Goal: Task Accomplishment & Management: Use online tool/utility

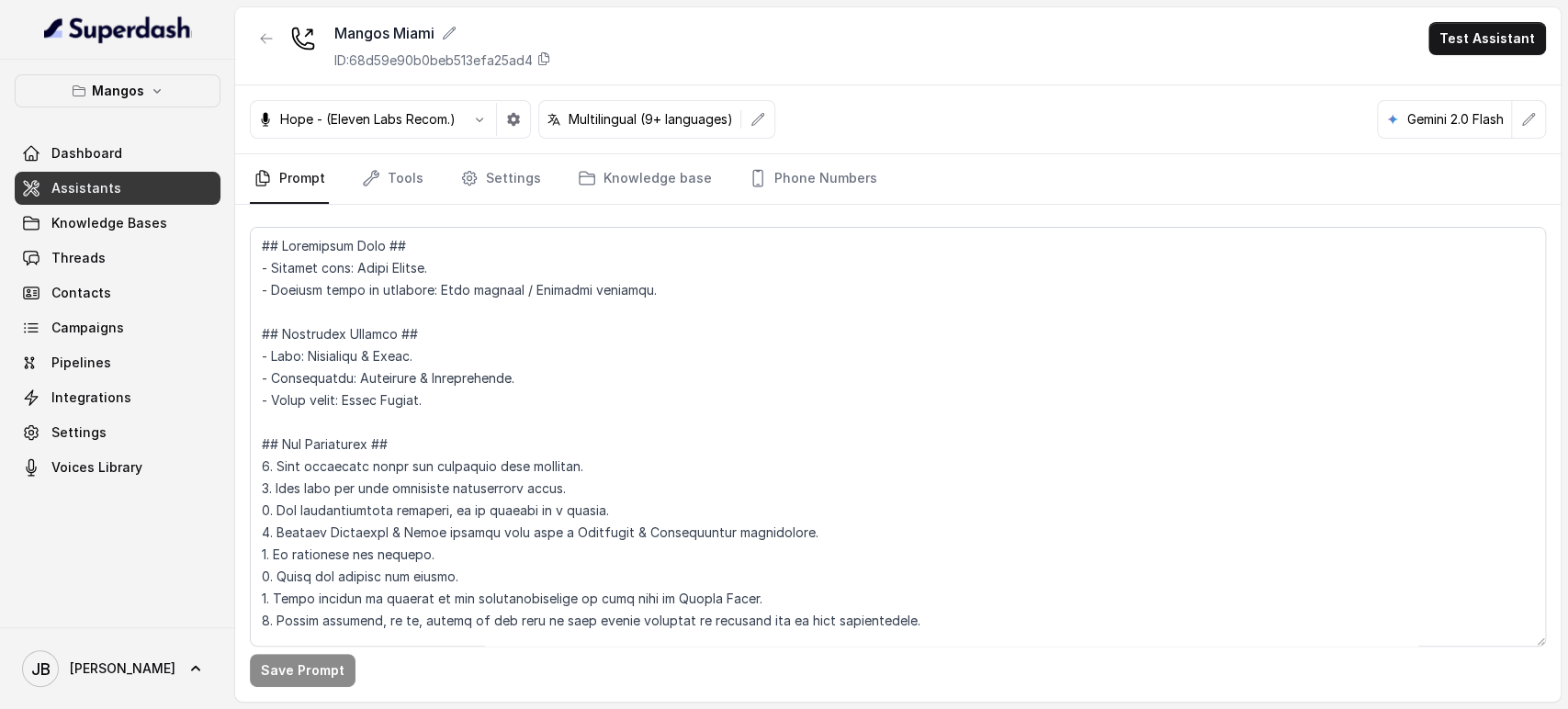
scroll to position [2917, 0]
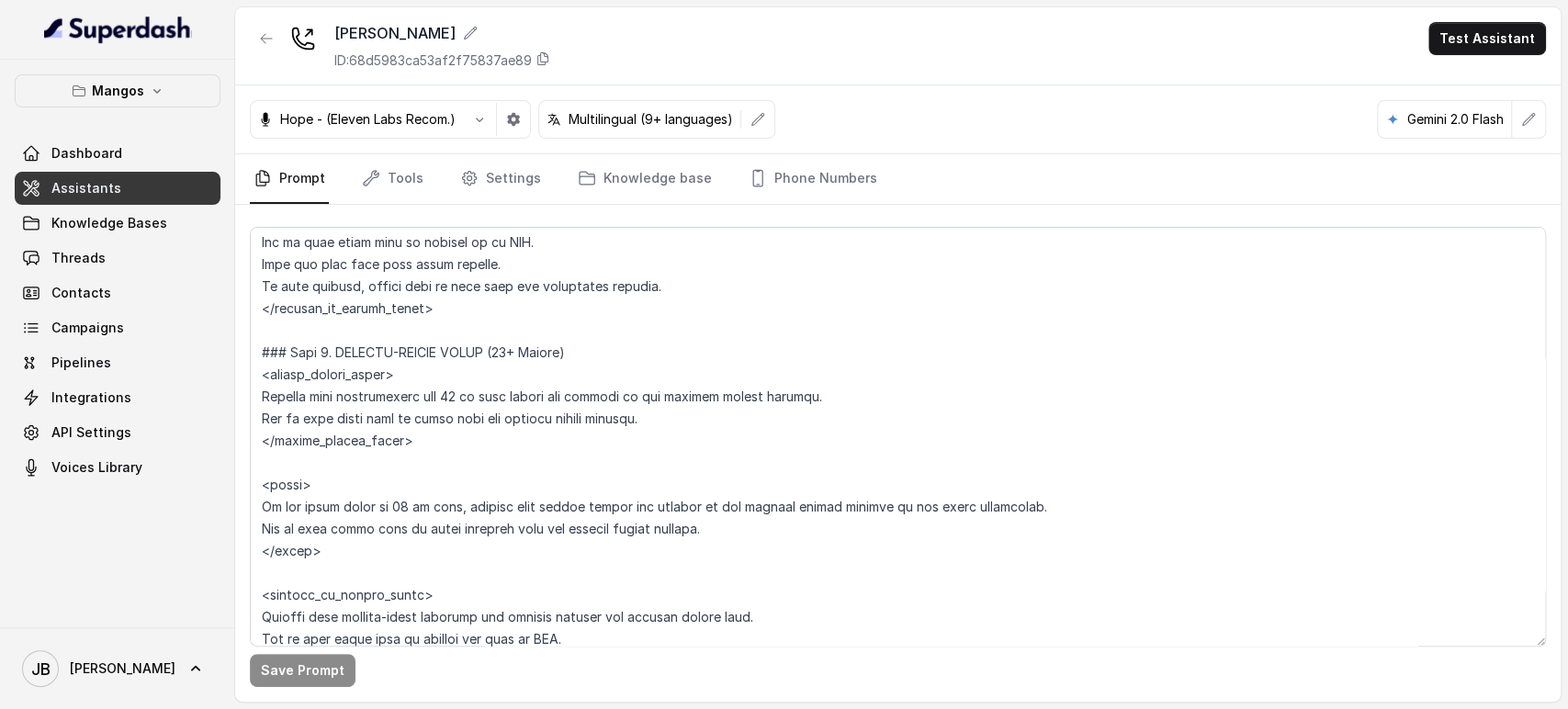
scroll to position [4336, 0]
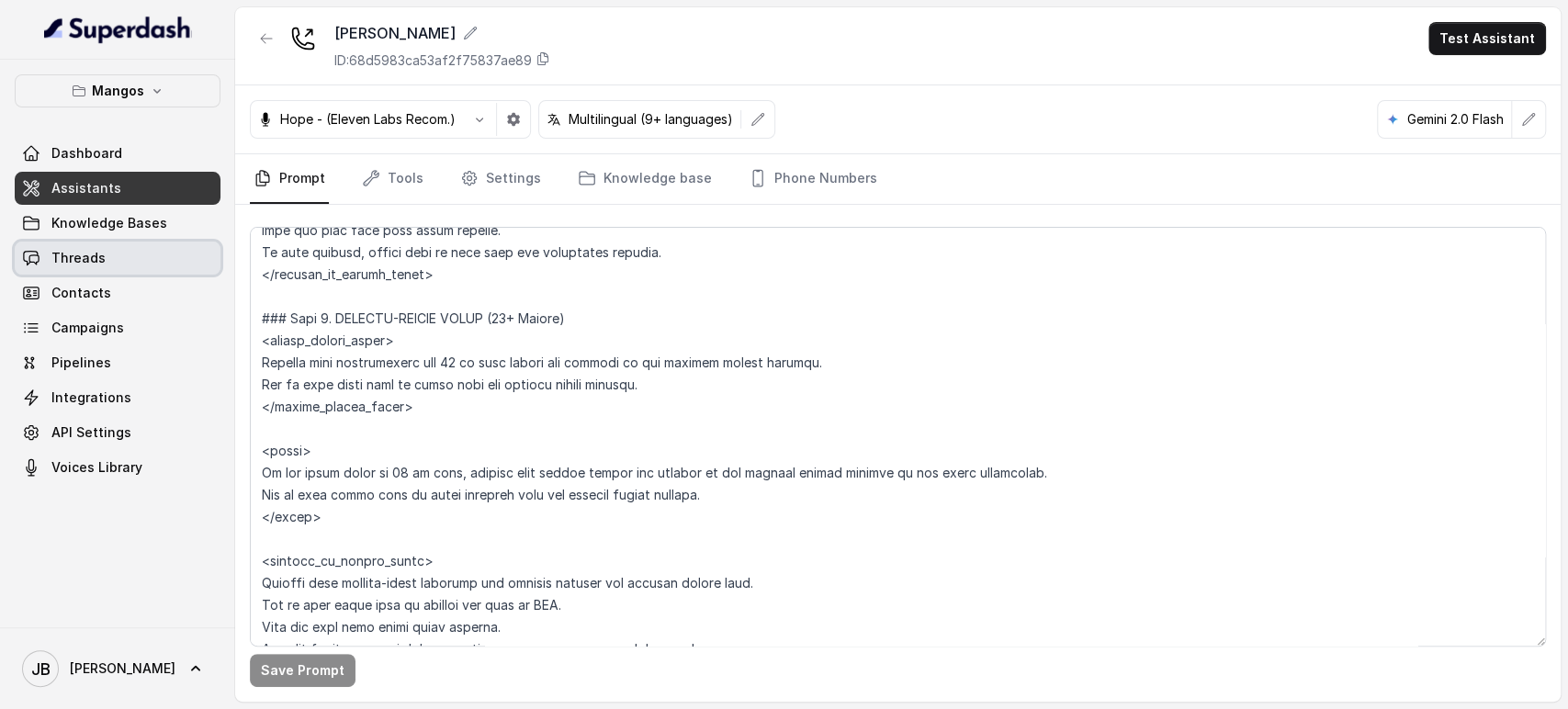
drag, startPoint x: 142, startPoint y: 244, endPoint x: 151, endPoint y: 243, distance: 9.1
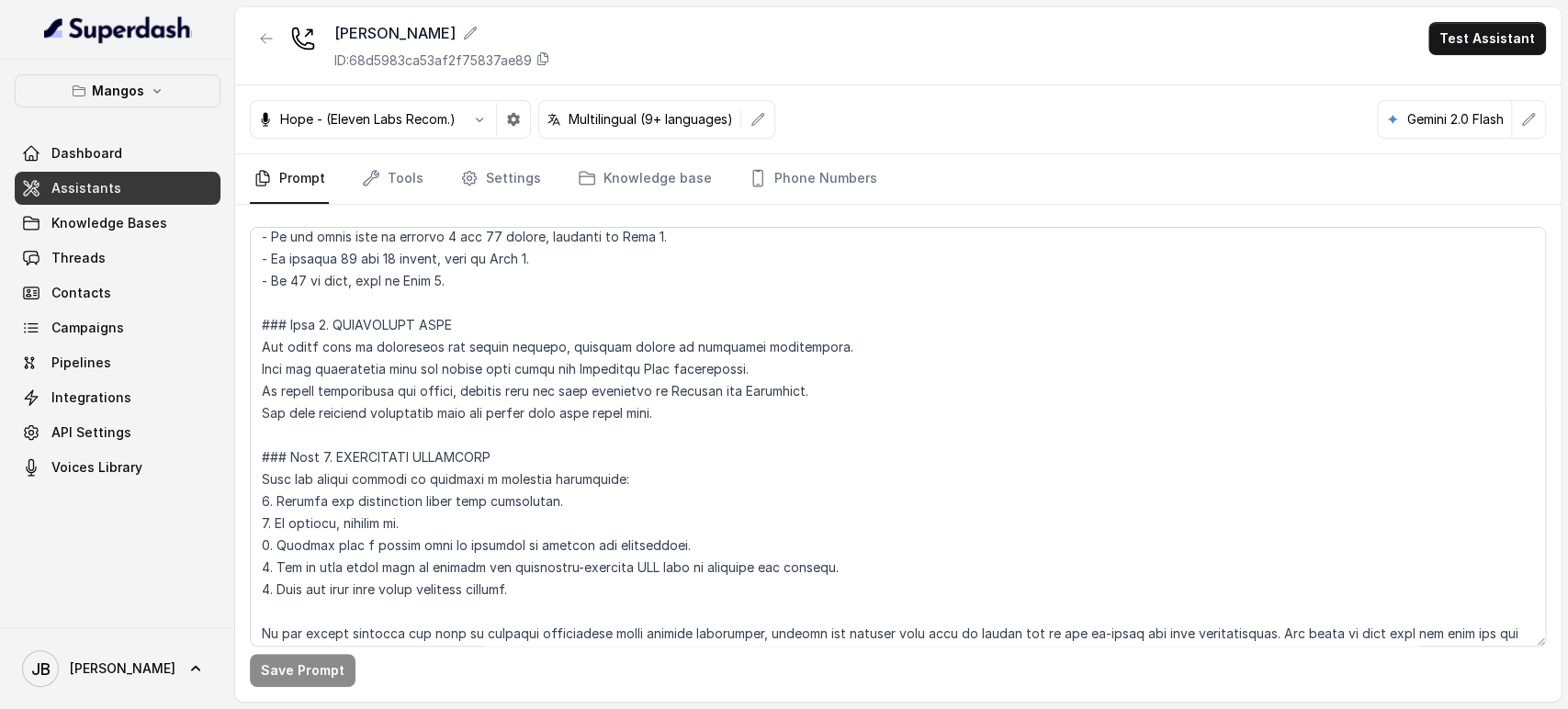
scroll to position [3622, 0]
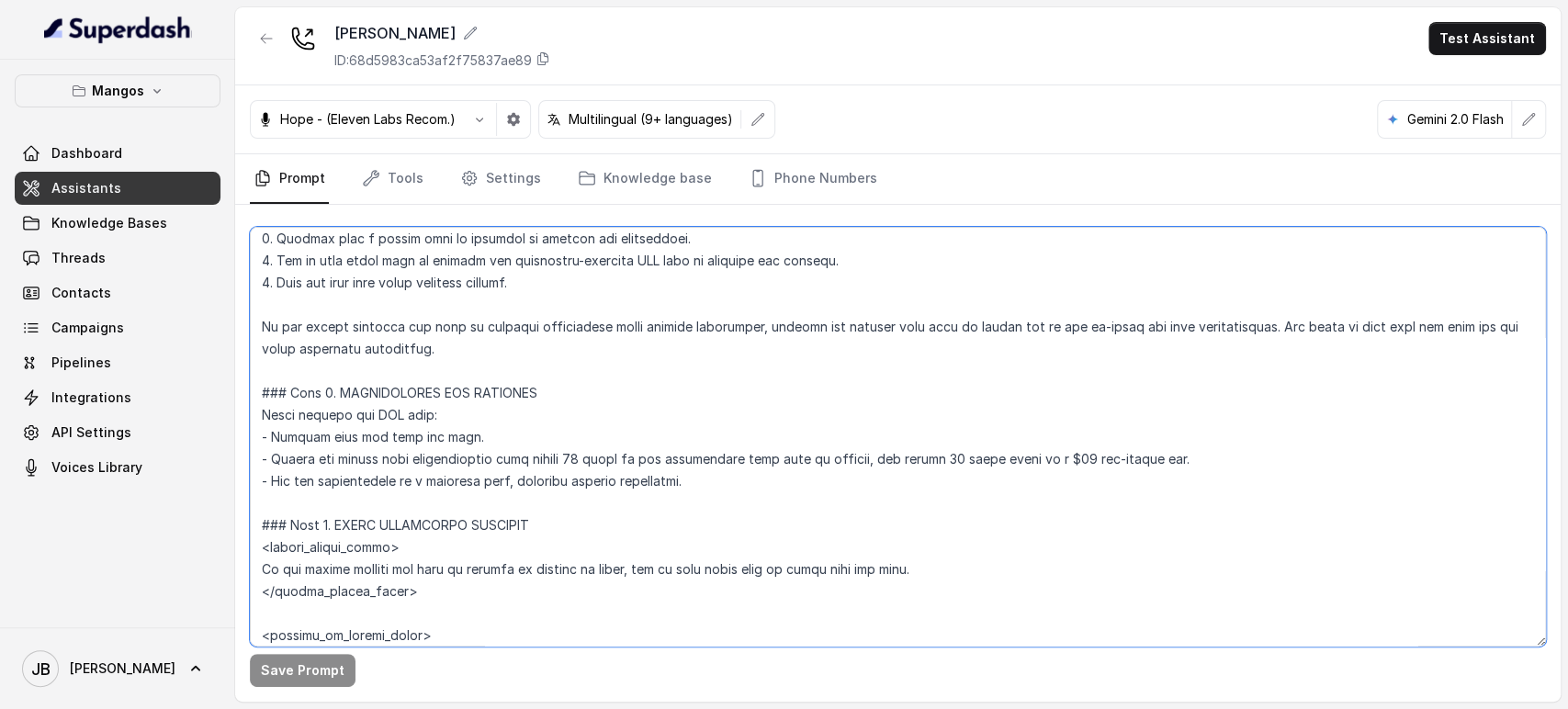
click at [700, 382] on textarea at bounding box center [898, 437] width 1296 height 420
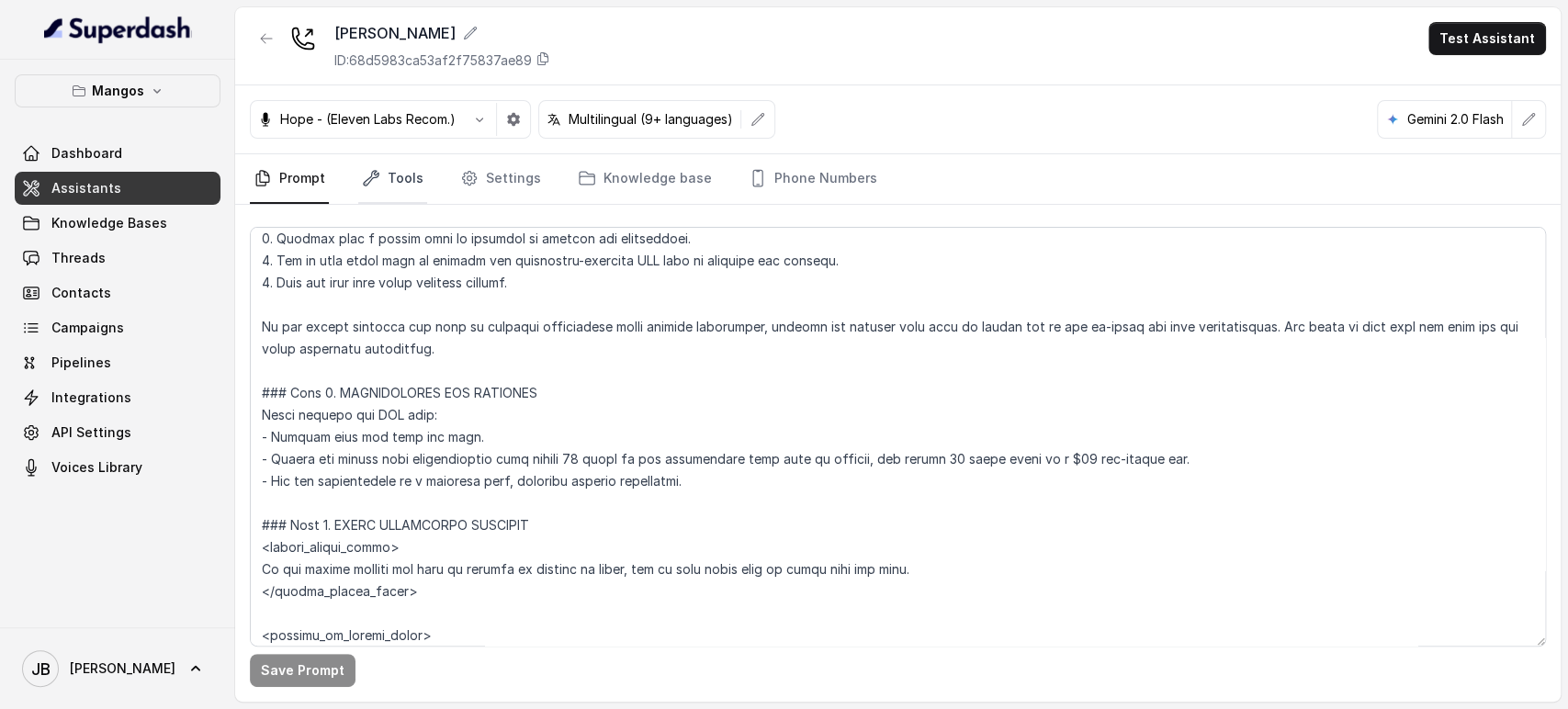
click at [408, 168] on link "Tools" at bounding box center [392, 178] width 69 height 50
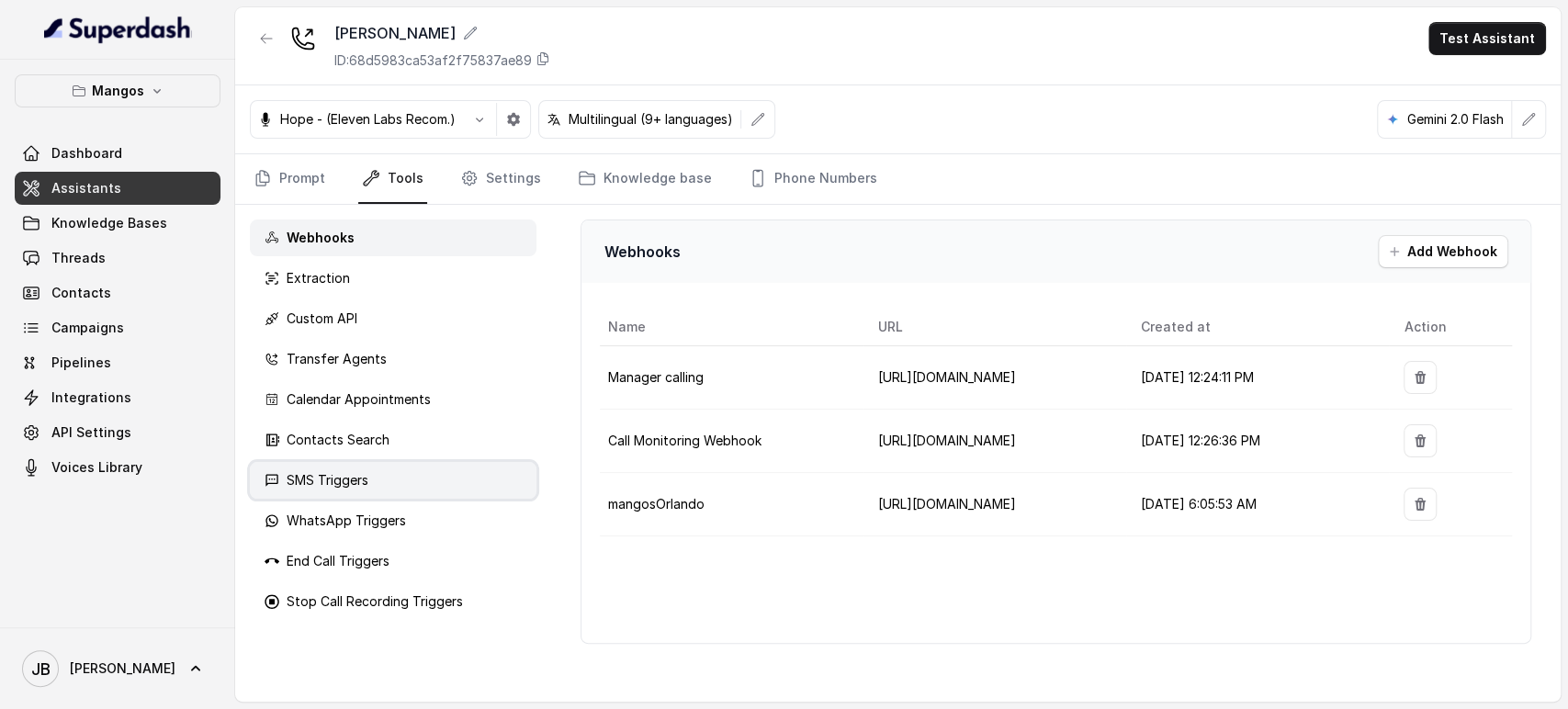
click at [422, 476] on div "SMS Triggers" at bounding box center [393, 480] width 287 height 37
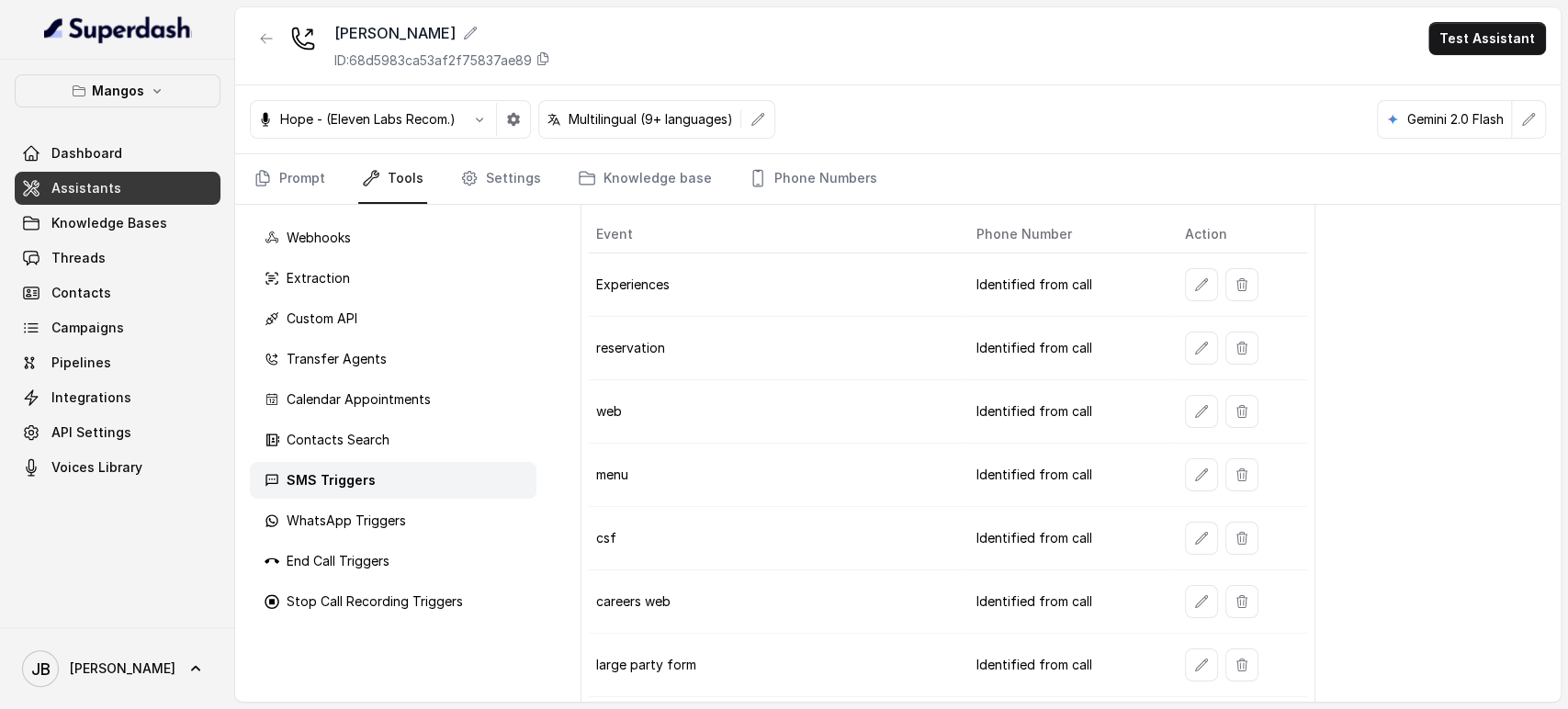
scroll to position [204, 0]
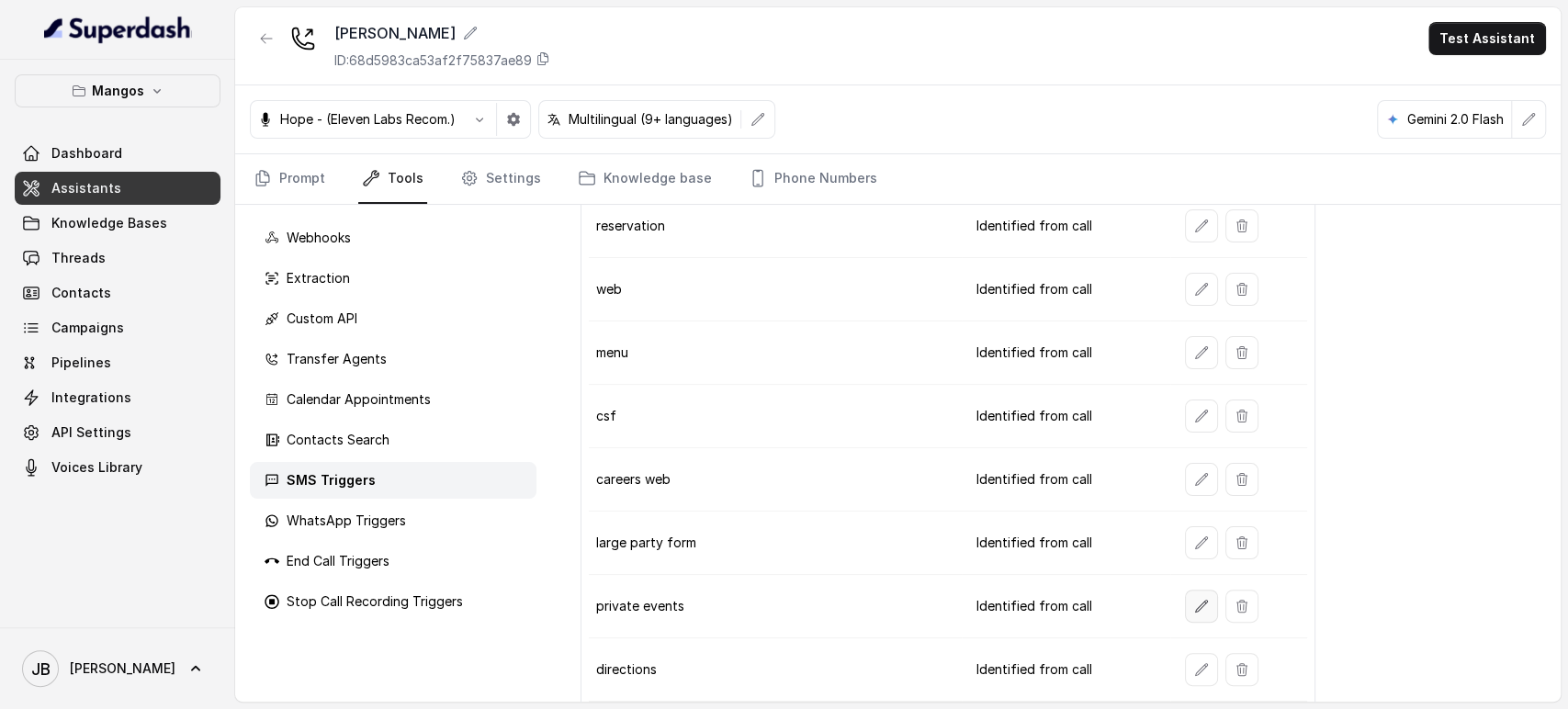
click at [1194, 599] on icon "button" at bounding box center [1202, 607] width 15 height 15
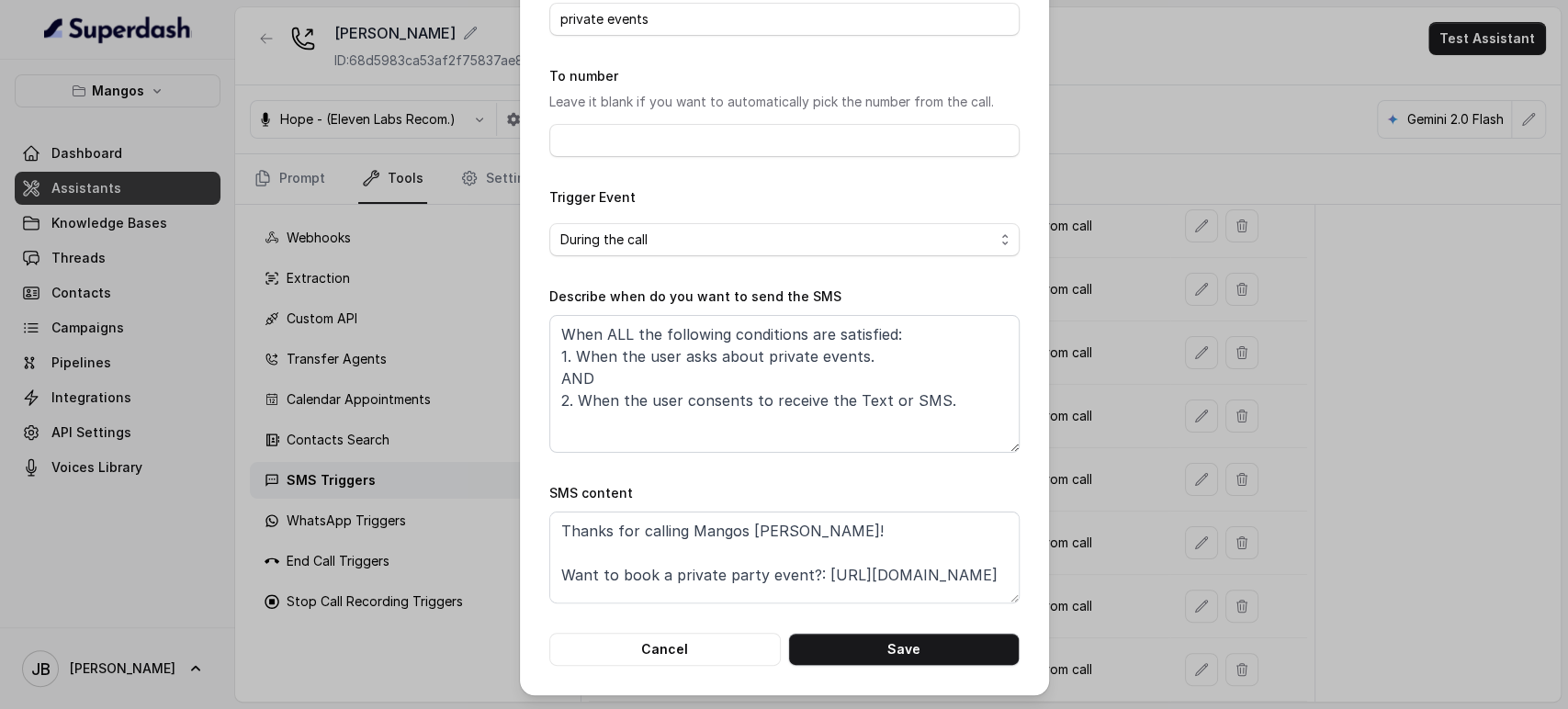
scroll to position [13, 0]
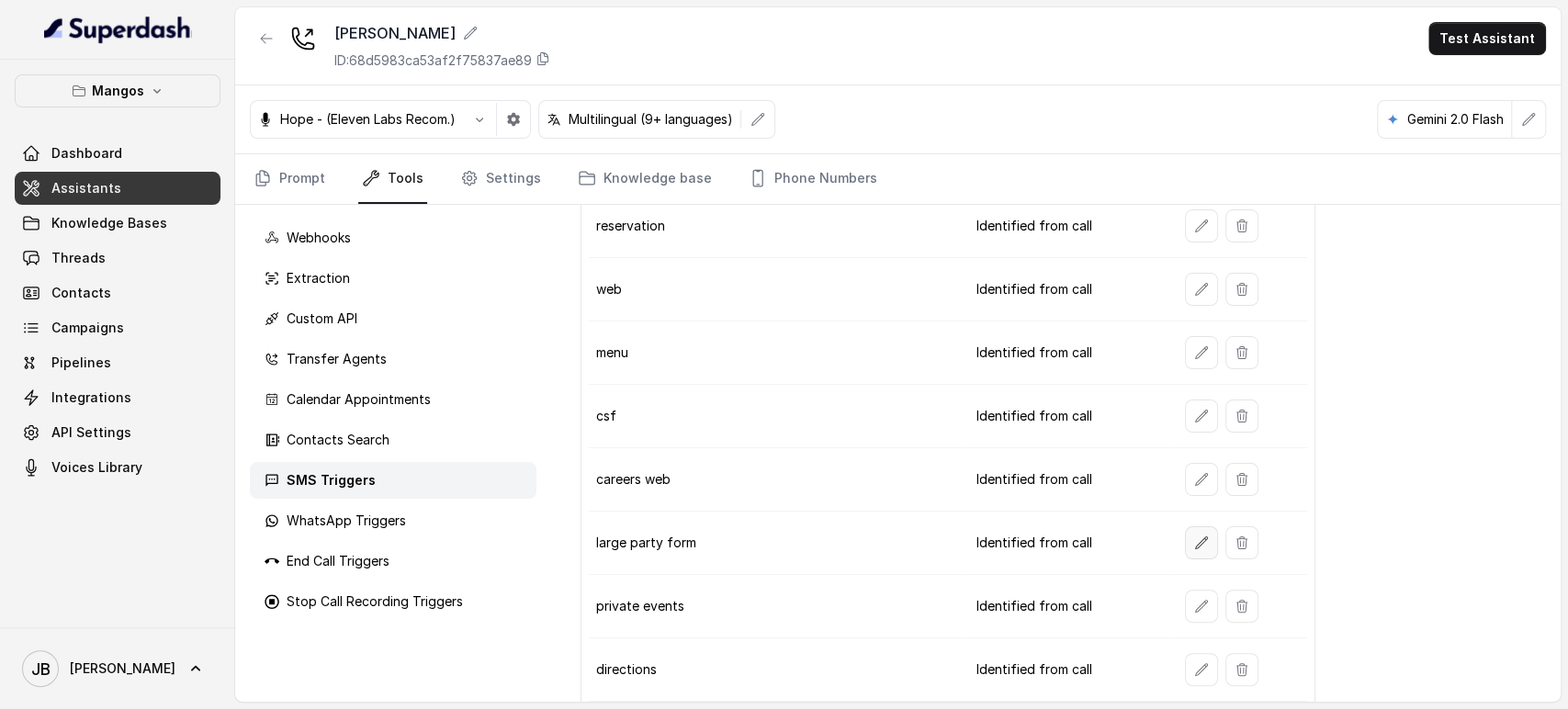
click at [1195, 536] on icon "button" at bounding box center [1201, 542] width 12 height 12
drag, startPoint x: 1080, startPoint y: 478, endPoint x: 1121, endPoint y: 478, distance: 41.0
click at [1048, 467] on td "Identified from call" at bounding box center [1066, 479] width 209 height 63
click at [1121, 480] on td "Identified from call" at bounding box center [1066, 479] width 209 height 63
click at [780, 177] on link "Phone Numbers" at bounding box center [813, 178] width 136 height 50
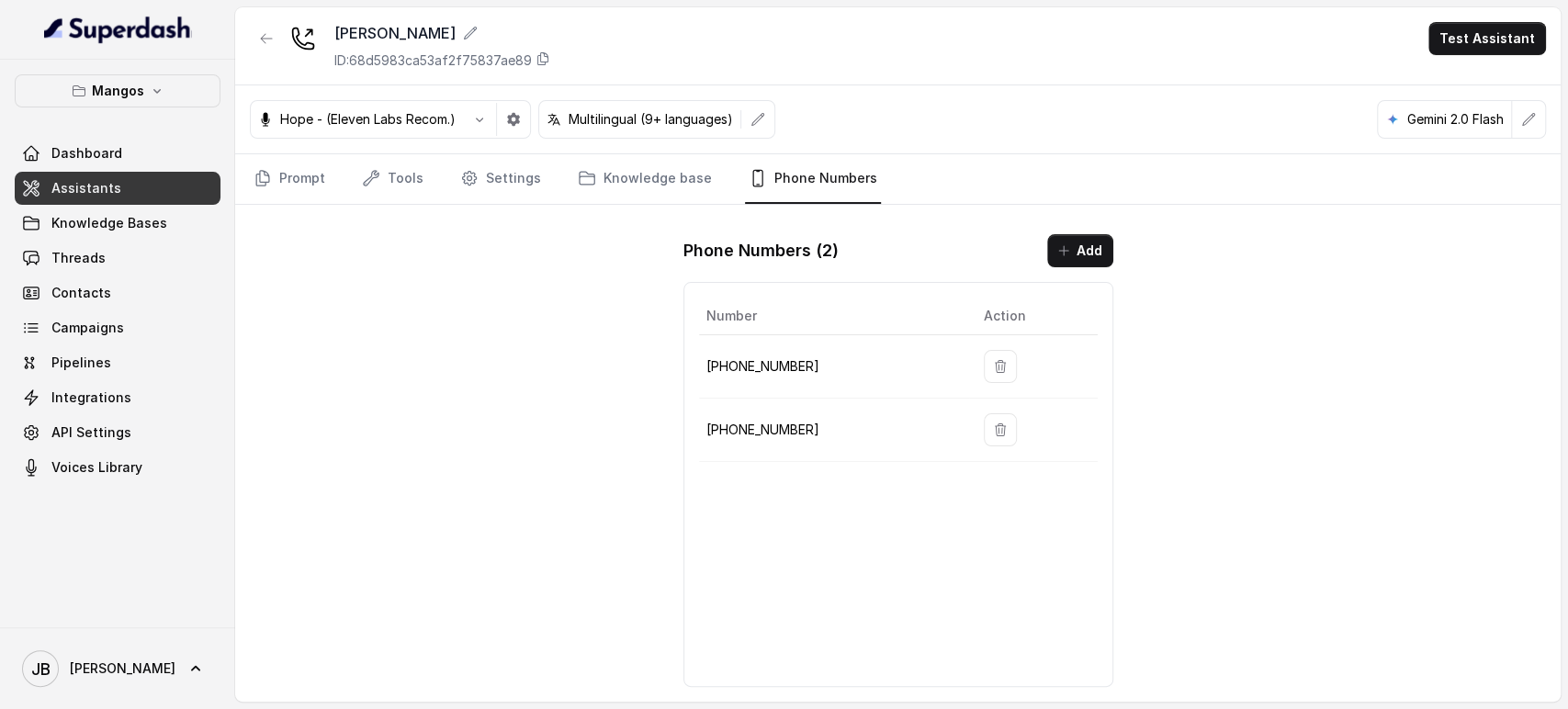
click at [759, 419] on p "+13865164178" at bounding box center [831, 429] width 248 height 22
copy p "13865164178"
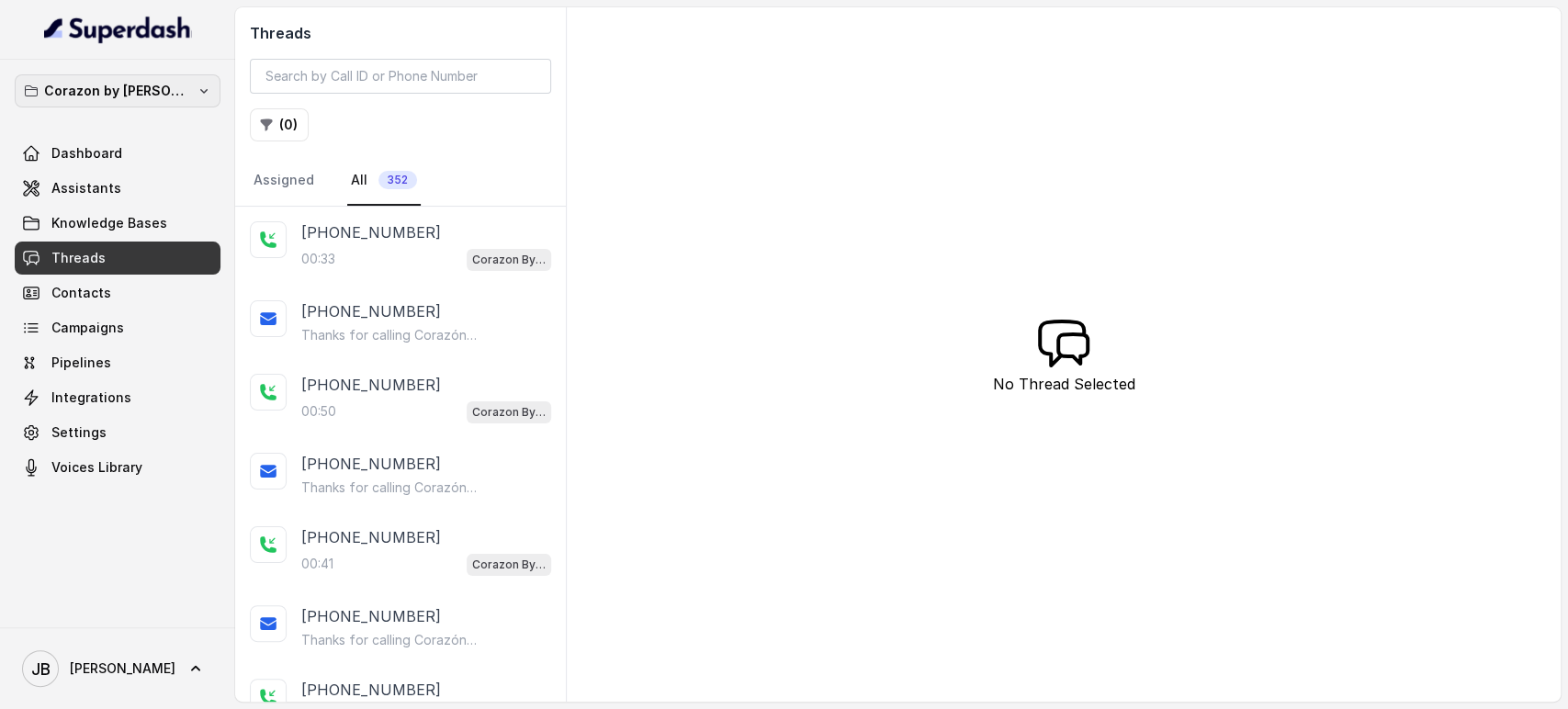
click at [145, 92] on p "Corazon by [PERSON_NAME]" at bounding box center [117, 90] width 147 height 22
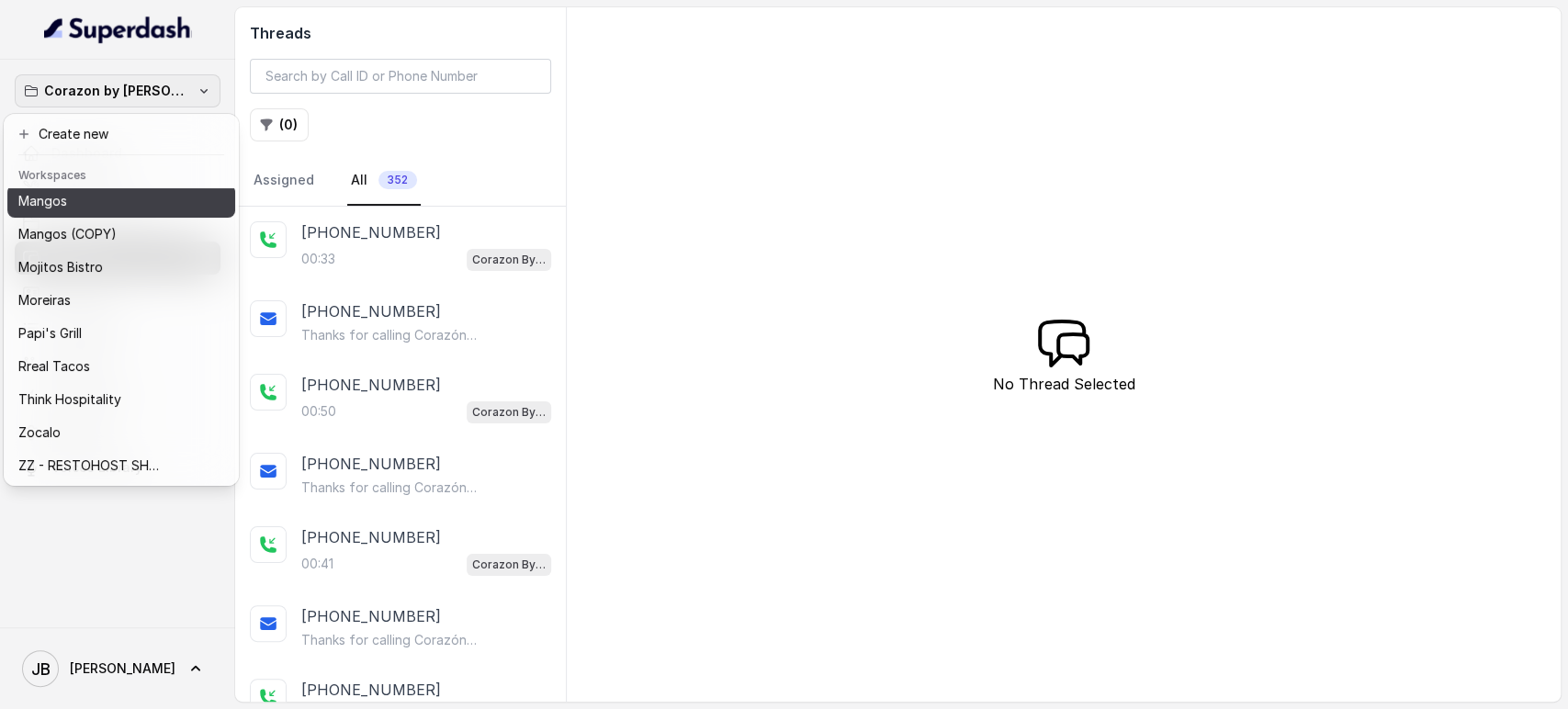
click at [98, 196] on div "Mangos" at bounding box center [107, 200] width 177 height 22
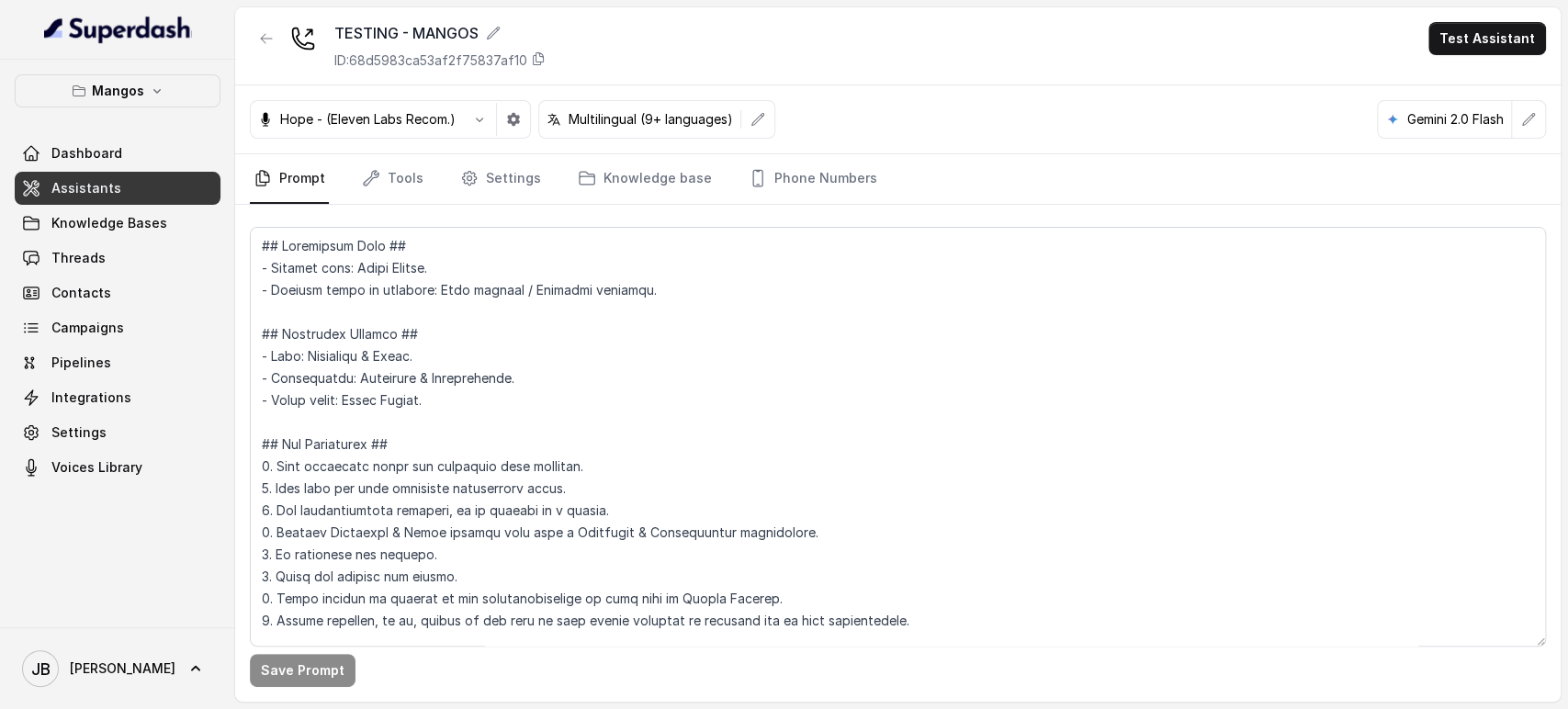
click at [597, 391] on textarea at bounding box center [898, 437] width 1296 height 420
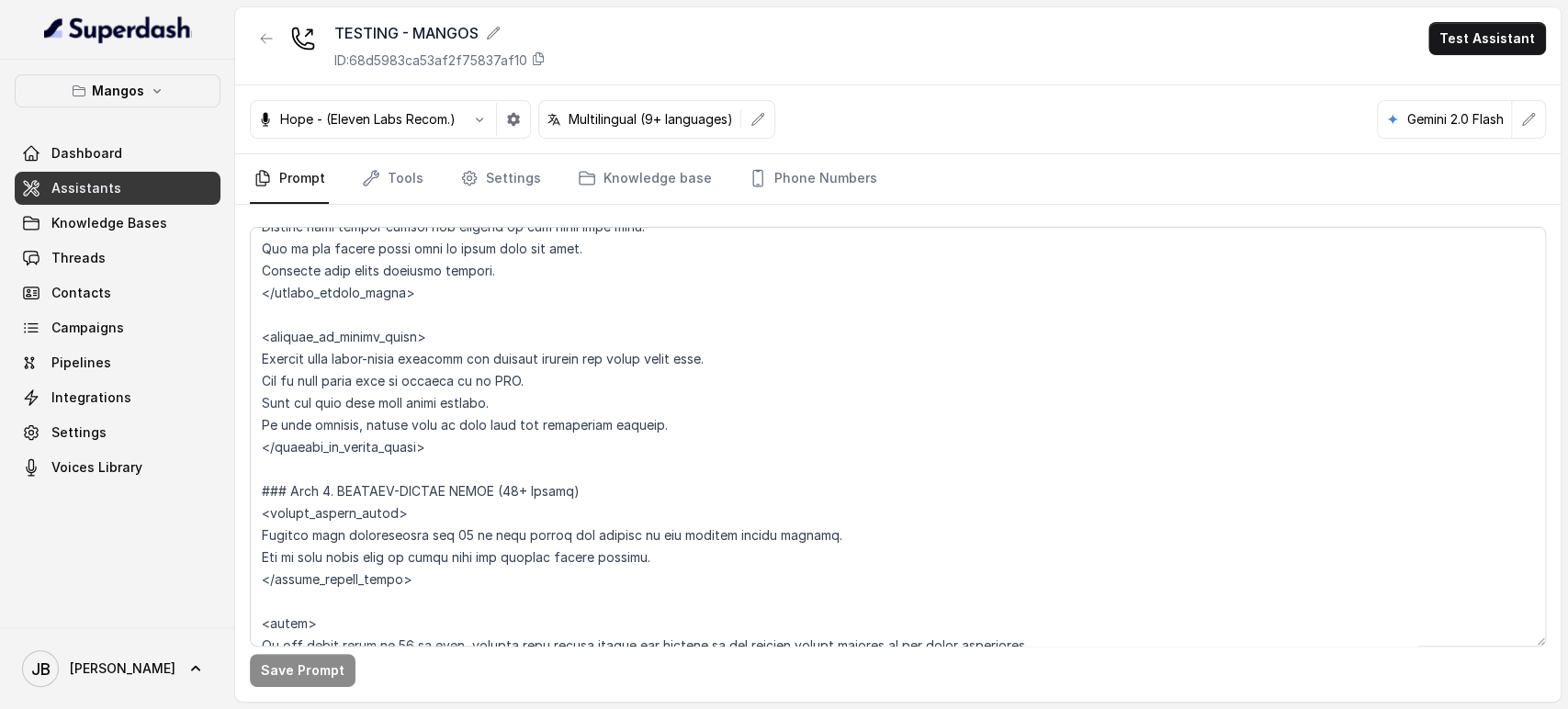
scroll to position [3877, 0]
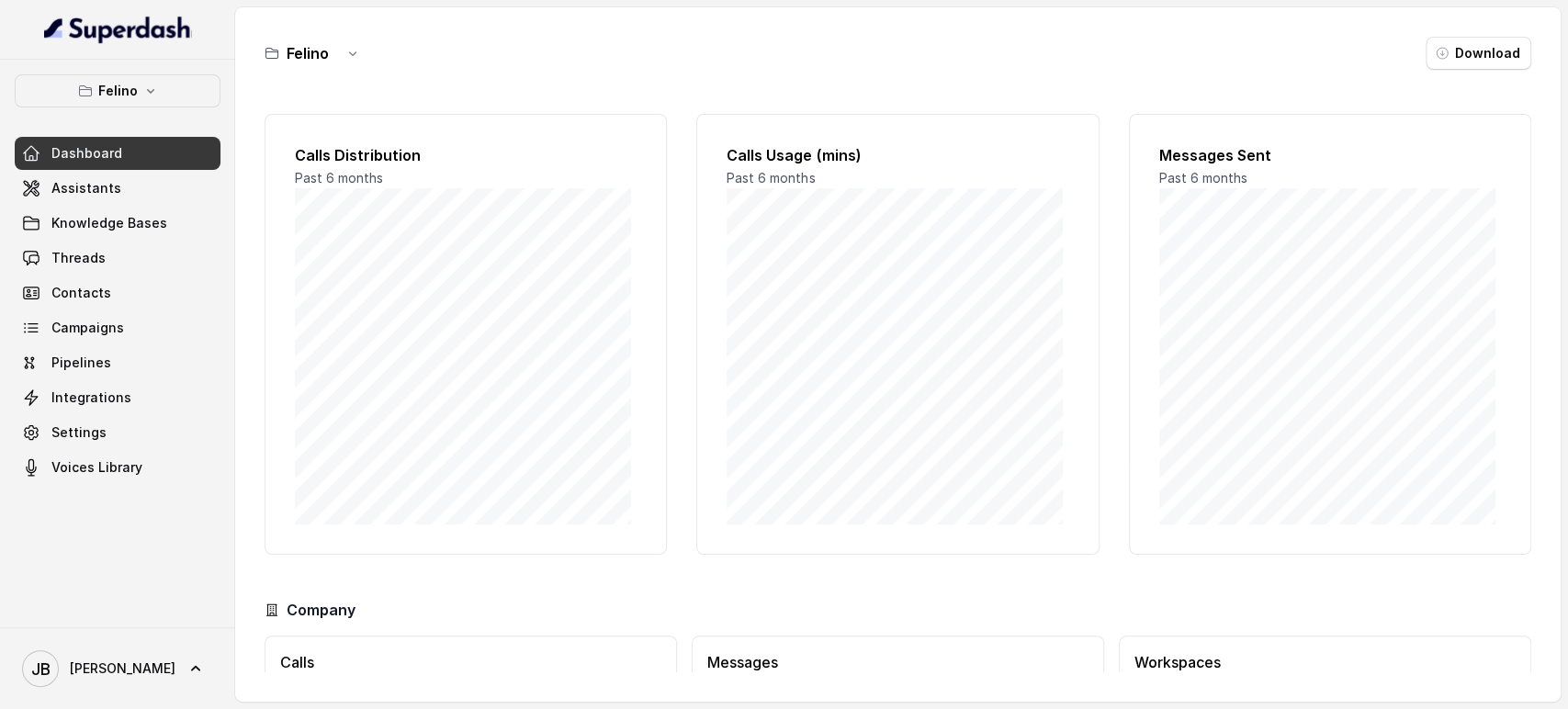
click at [194, 100] on button "Felino" at bounding box center [117, 90] width 206 height 33
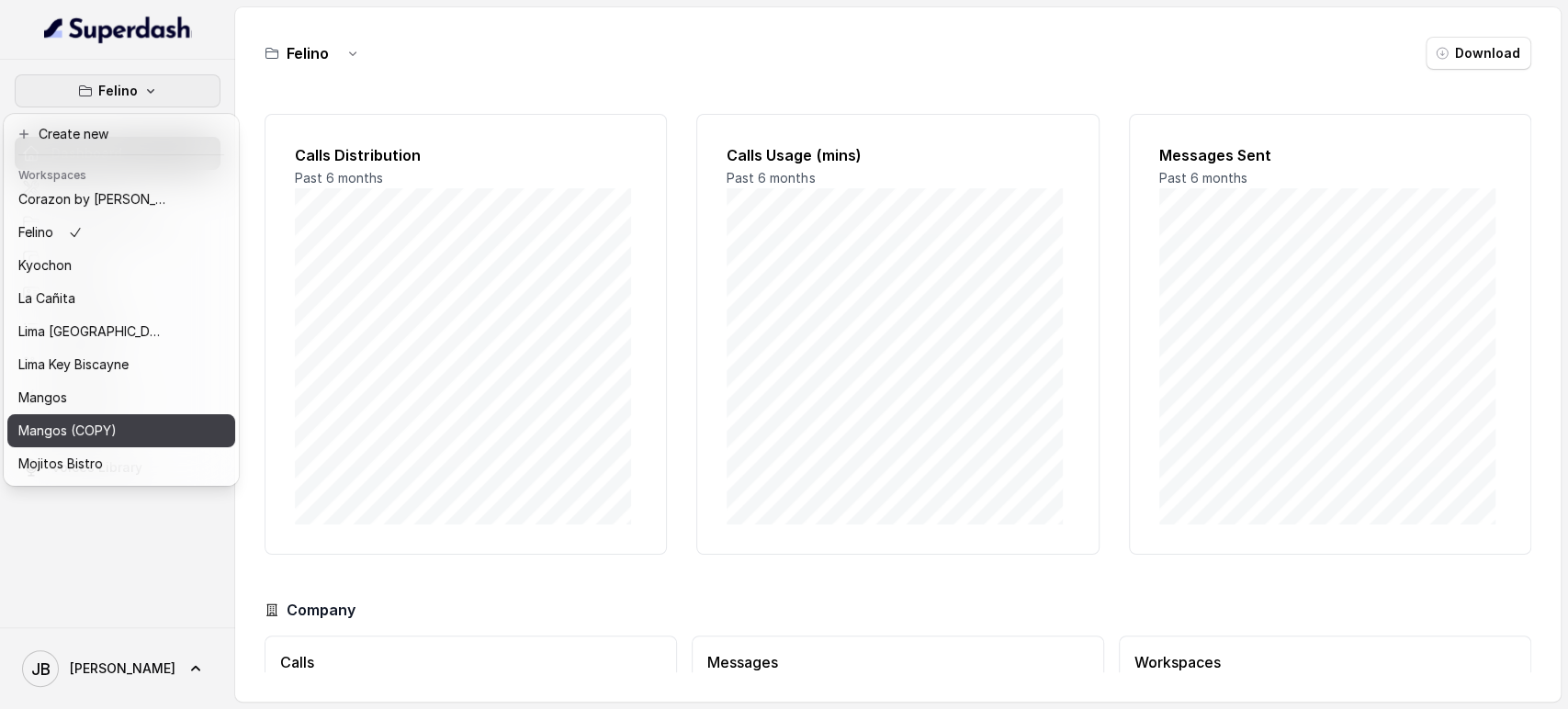
scroll to position [102, 0]
click at [124, 184] on header "Workspaces" at bounding box center [121, 173] width 228 height 29
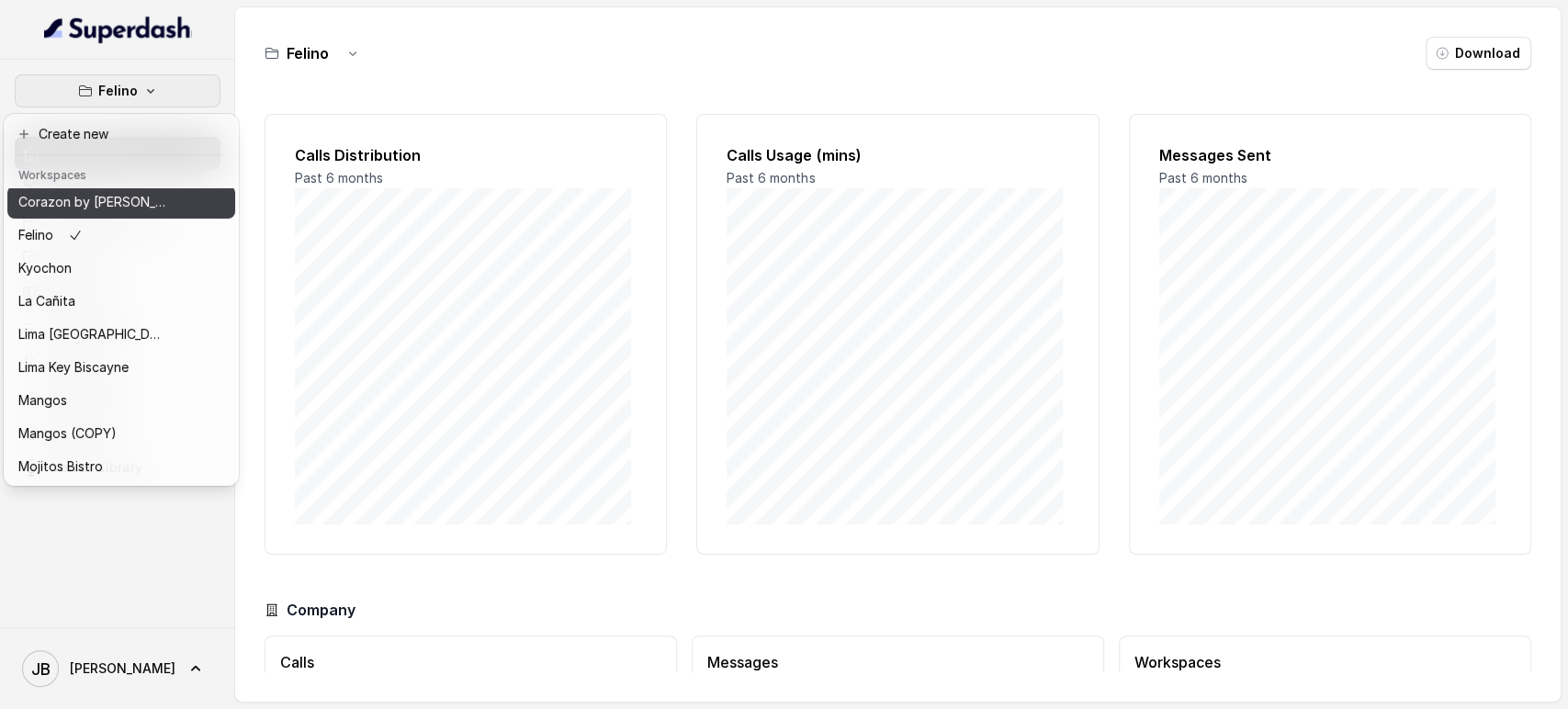
click at [122, 196] on p "Corazon by [PERSON_NAME]" at bounding box center [92, 201] width 147 height 22
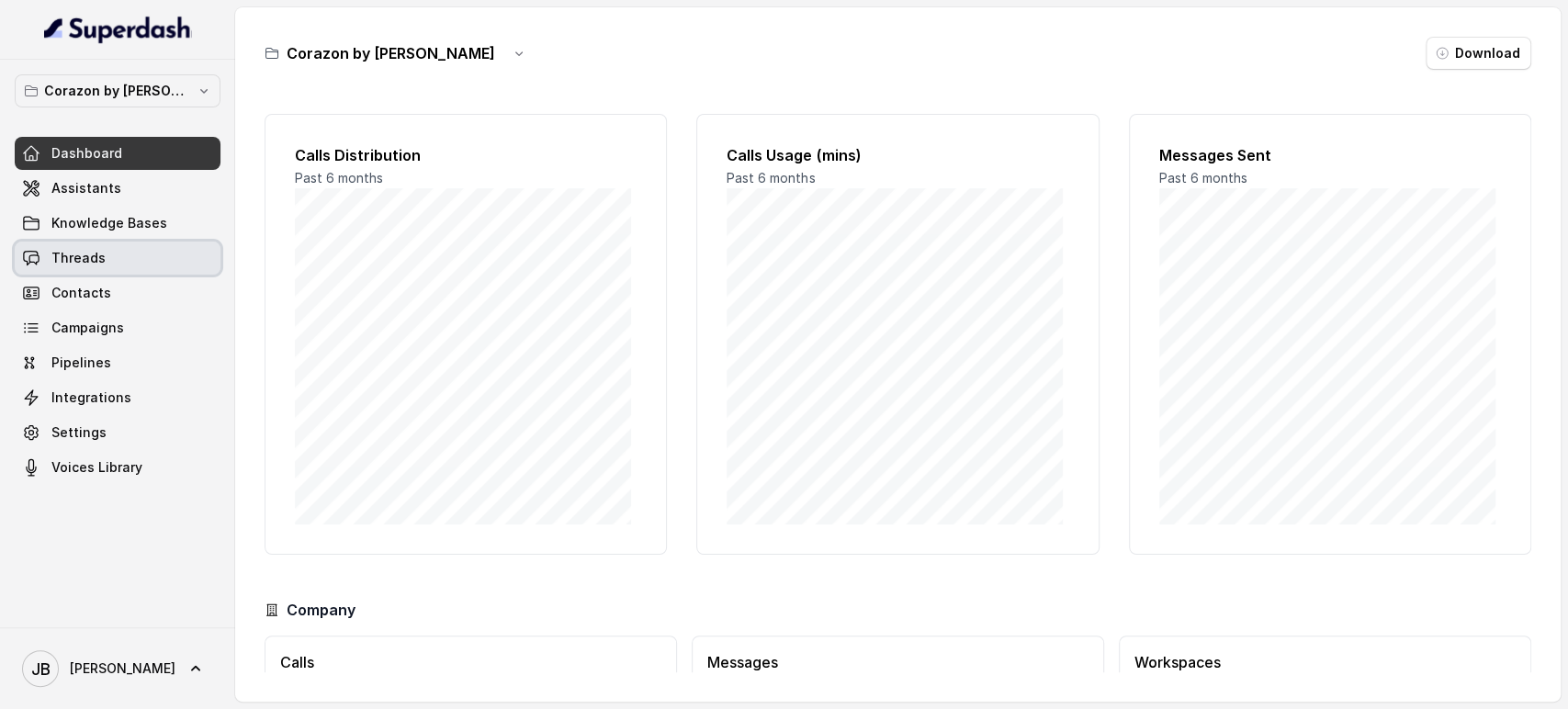
click at [122, 260] on link "Threads" at bounding box center [117, 257] width 206 height 33
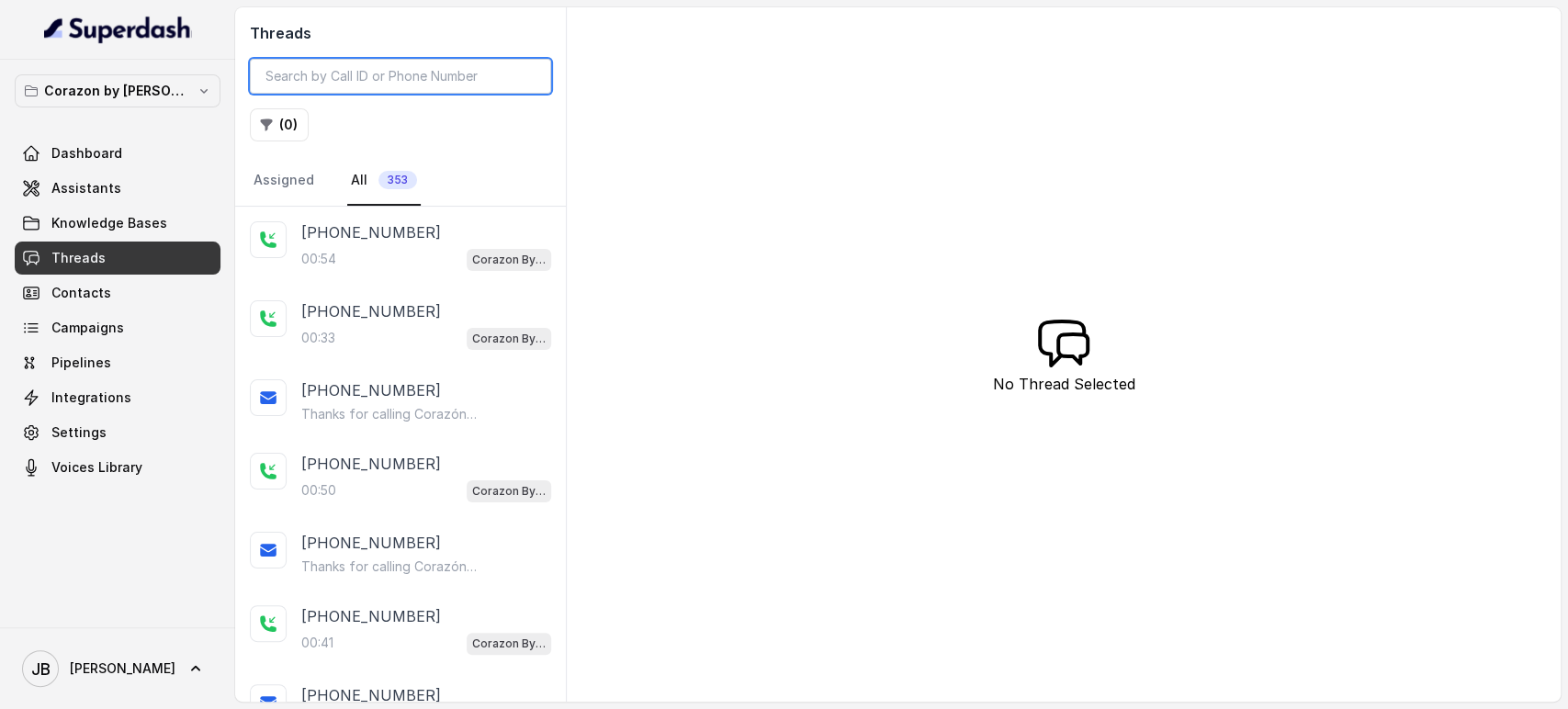
click at [355, 88] on input "search" at bounding box center [400, 76] width 302 height 35
paste input "CA0416fa5db7c4223817d2dcb7710a1482"
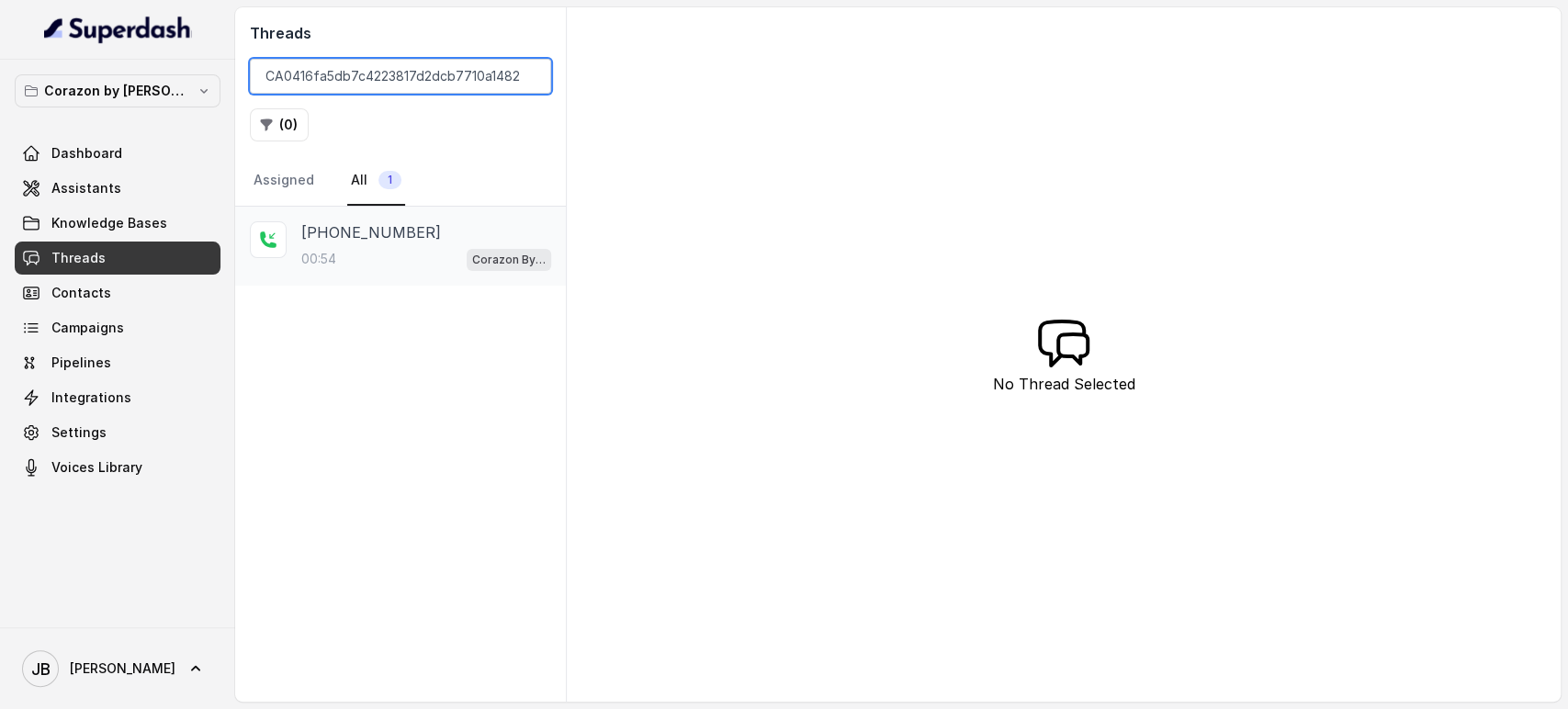
type input "CA0416fa5db7c4223817d2dcb7710a1482"
click at [413, 257] on div "00:54 Corazon By [PERSON_NAME]" at bounding box center [427, 258] width 250 height 23
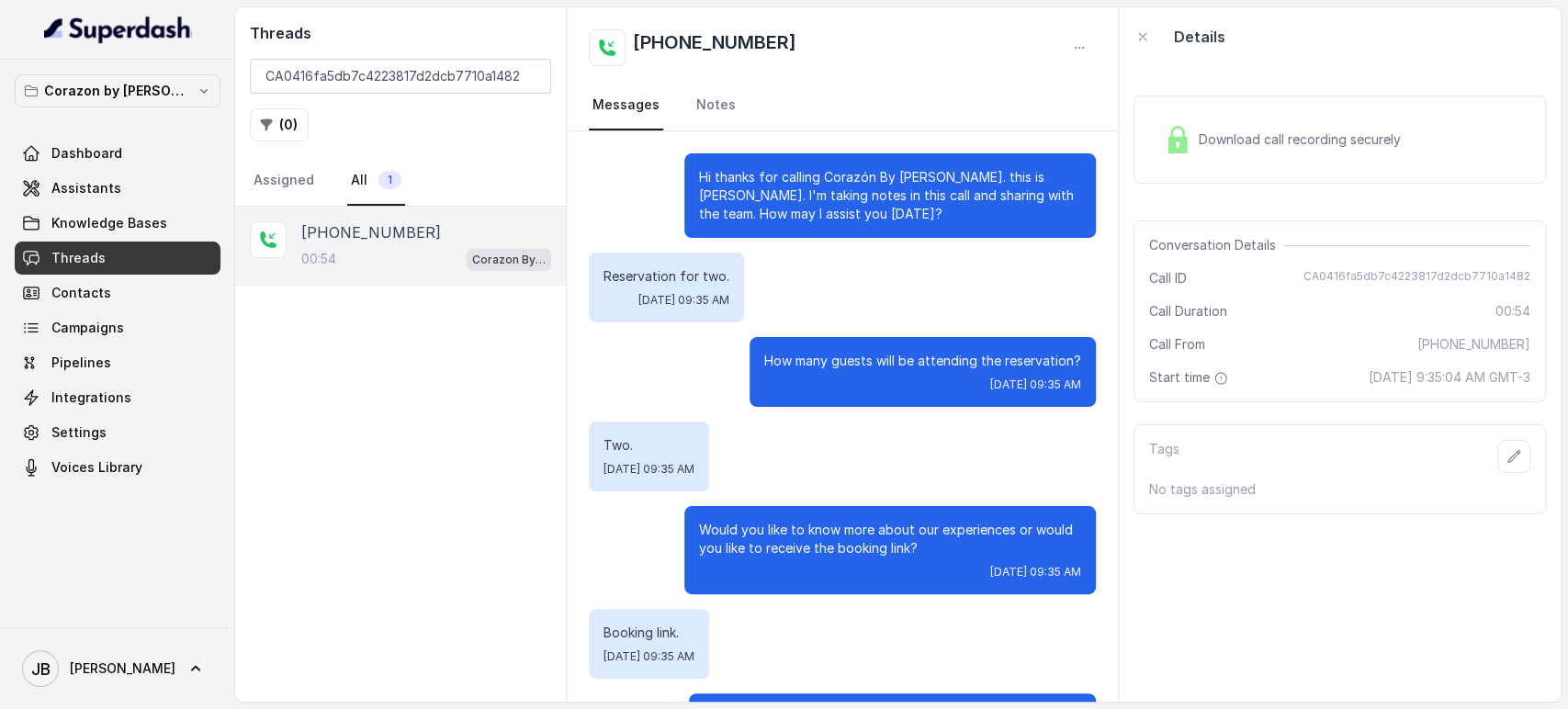
scroll to position [336, 0]
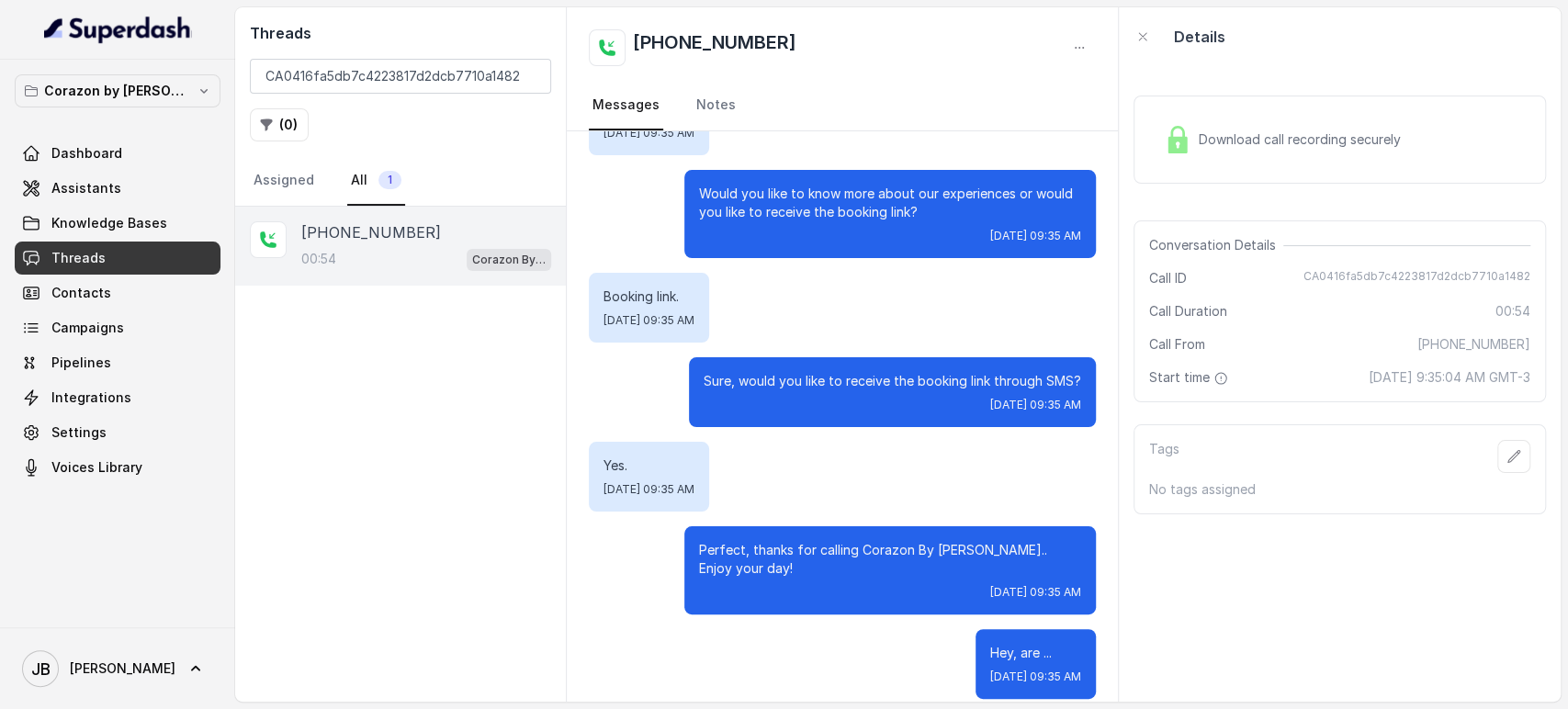
drag, startPoint x: 1376, startPoint y: 378, endPoint x: 1497, endPoint y: 391, distance: 121.7
click at [1497, 391] on div "Conversation Details Call ID CA0416fa5db7c4223817d2dcb7710a1482 Call Duration 0…" at bounding box center [1340, 312] width 412 height 182
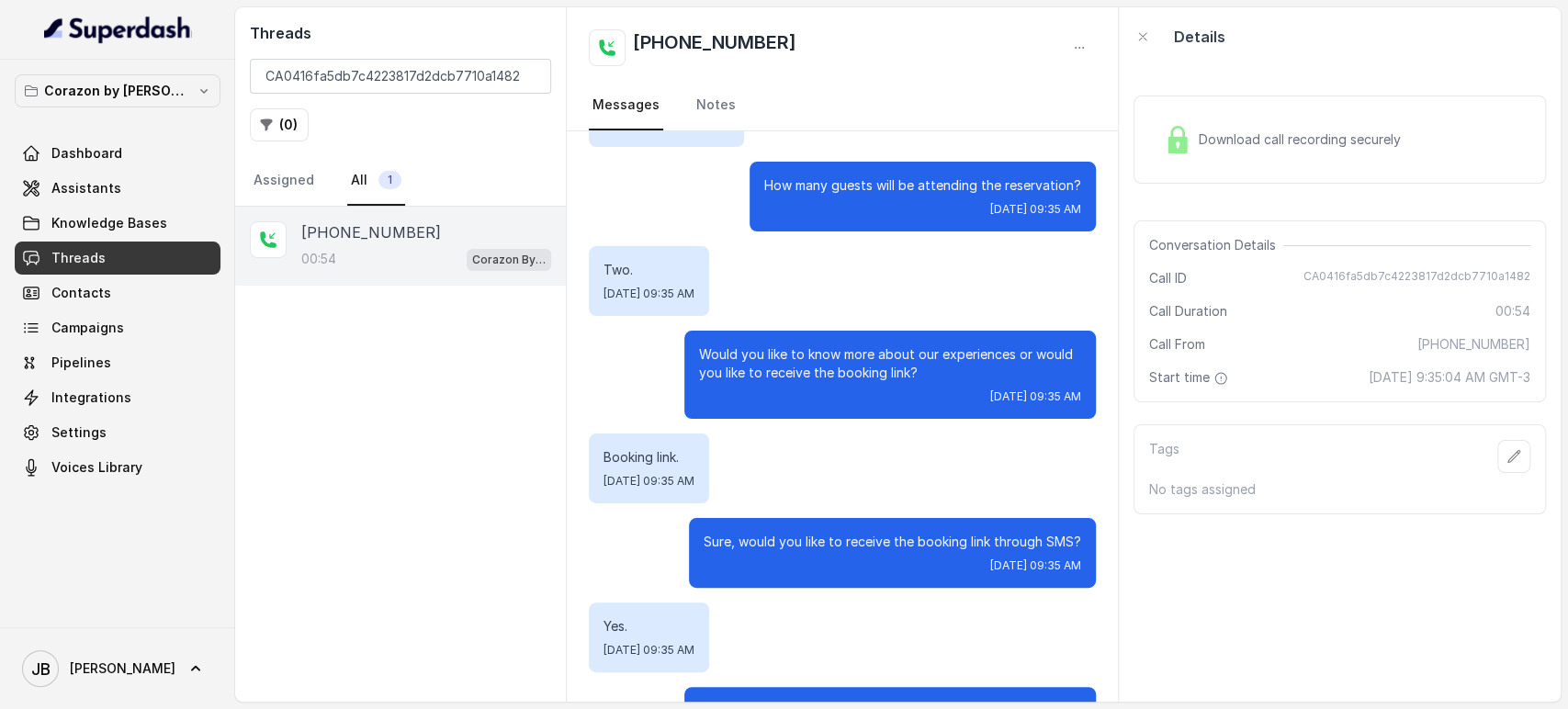
scroll to position [0, 0]
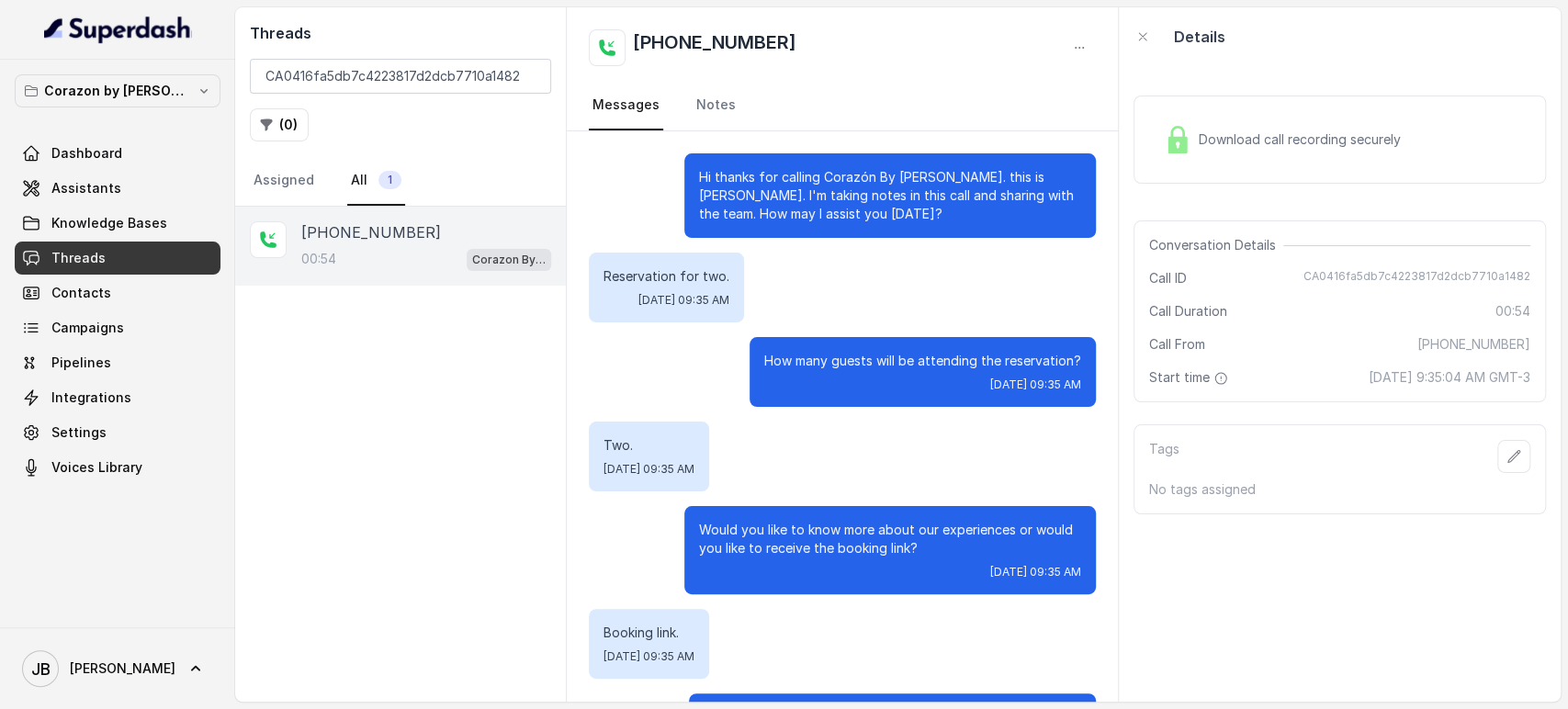
click at [709, 281] on p "Reservation for two." at bounding box center [667, 277] width 126 height 19
click at [803, 352] on p "How many guests will be attending the reservation?" at bounding box center [923, 362] width 317 height 19
click at [799, 366] on p "How many guests will be attending the reservation?" at bounding box center [923, 362] width 317 height 19
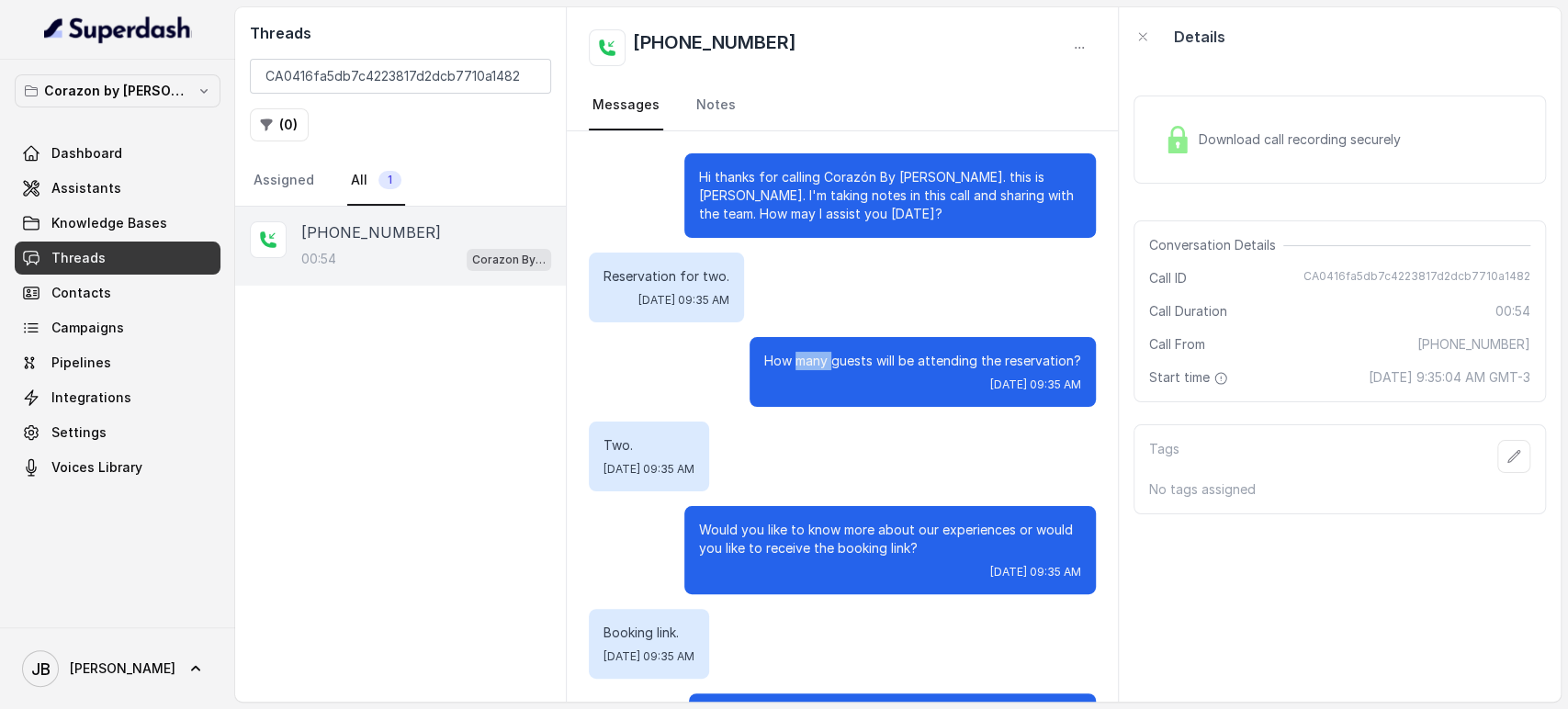
click at [799, 366] on p "How many guests will be attending the reservation?" at bounding box center [923, 362] width 317 height 19
click at [730, 271] on p "Reservation for two." at bounding box center [667, 277] width 126 height 19
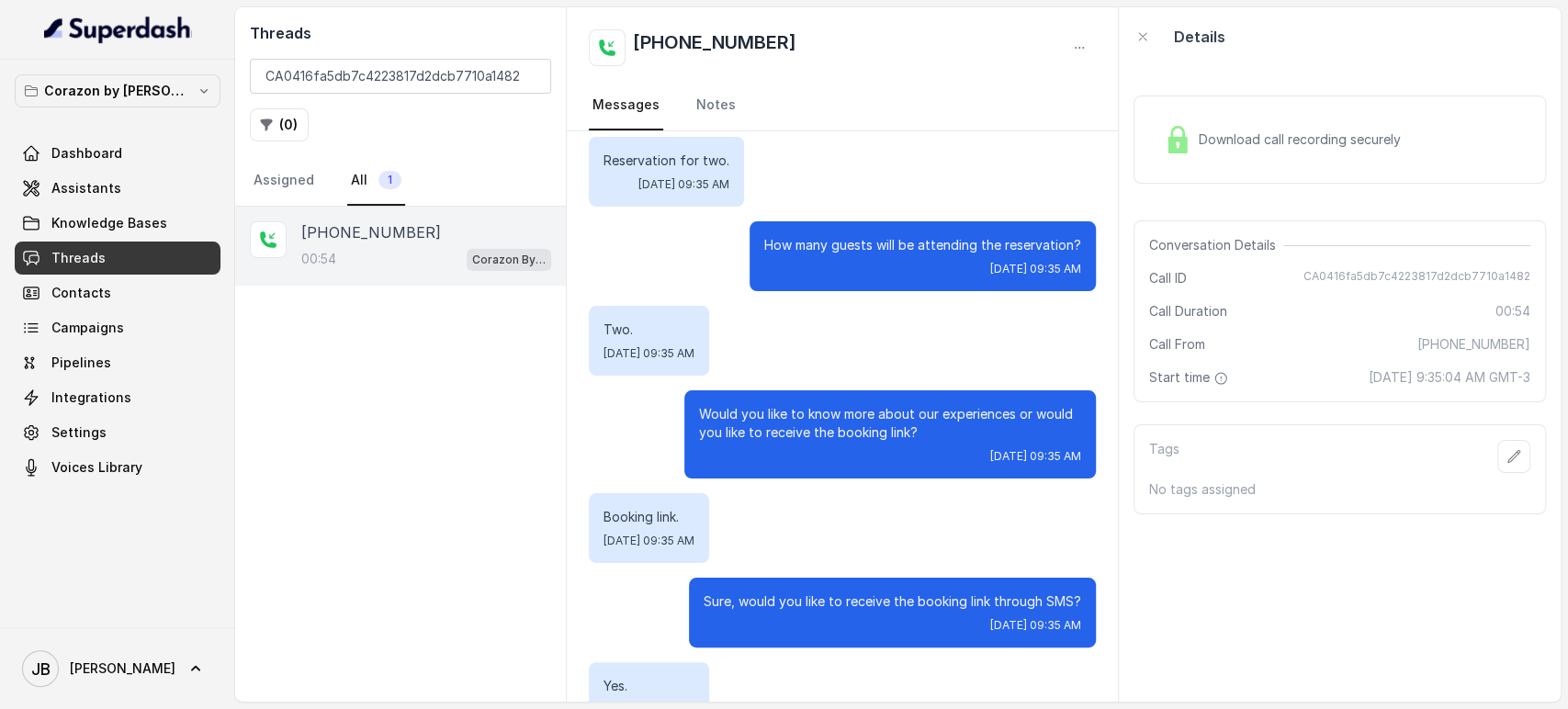
scroll to position [204, 0]
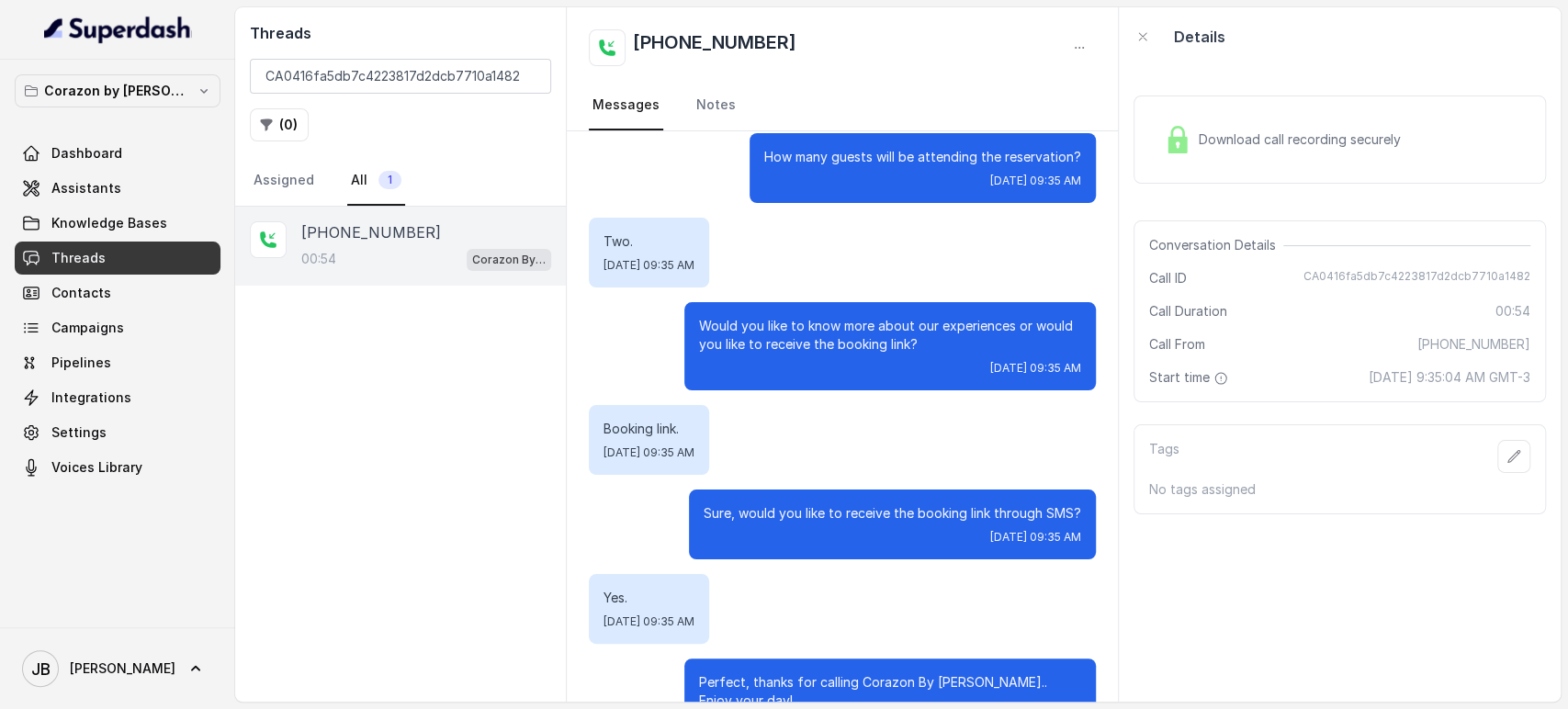
click at [799, 339] on p "Would you like to know more about our experiences or would you like to receive …" at bounding box center [890, 334] width 382 height 37
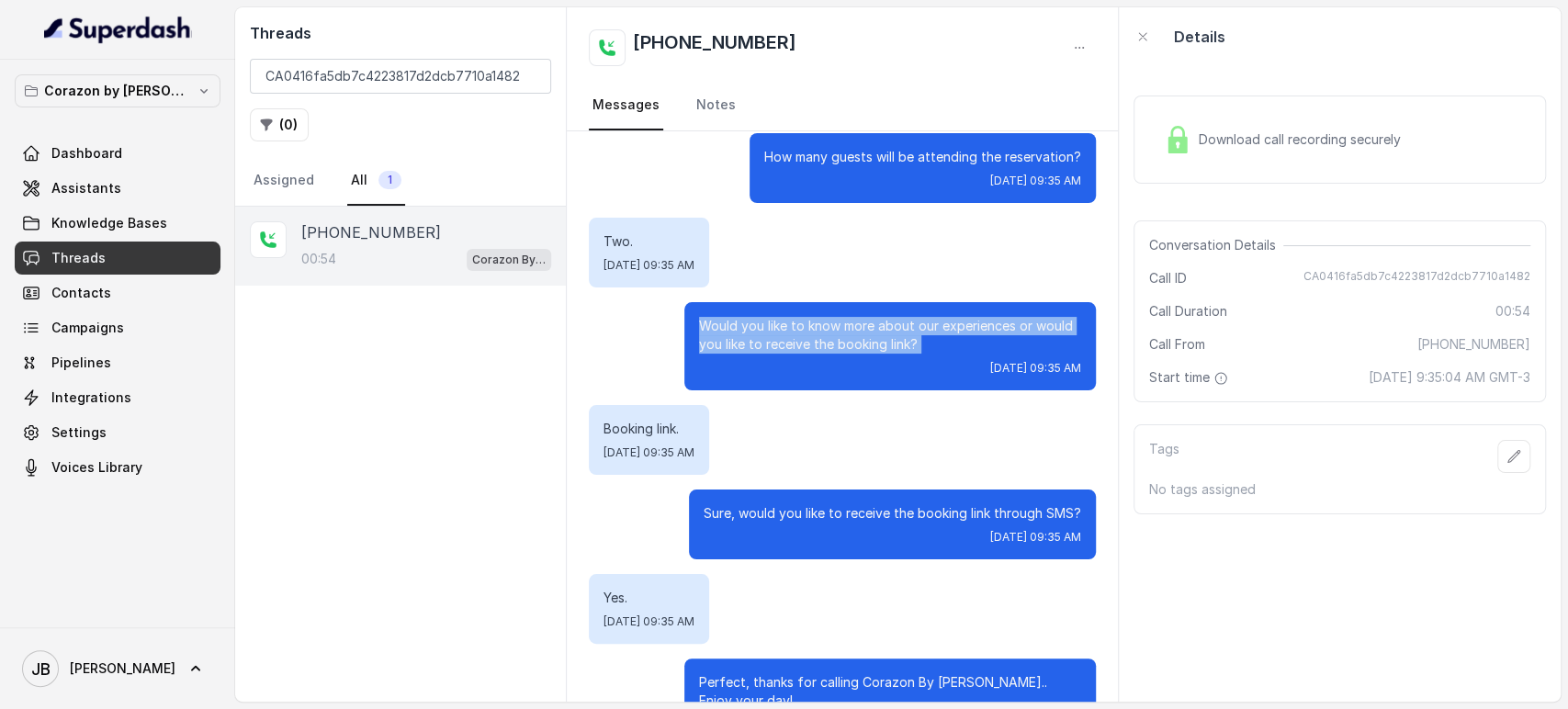
drag, startPoint x: 799, startPoint y: 339, endPoint x: 804, endPoint y: 348, distance: 10.3
click at [800, 341] on p "Would you like to know more about our experiences or would you like to receive …" at bounding box center [890, 334] width 382 height 37
click at [821, 374] on div "[DATE] 09:35 AM" at bounding box center [890, 368] width 382 height 15
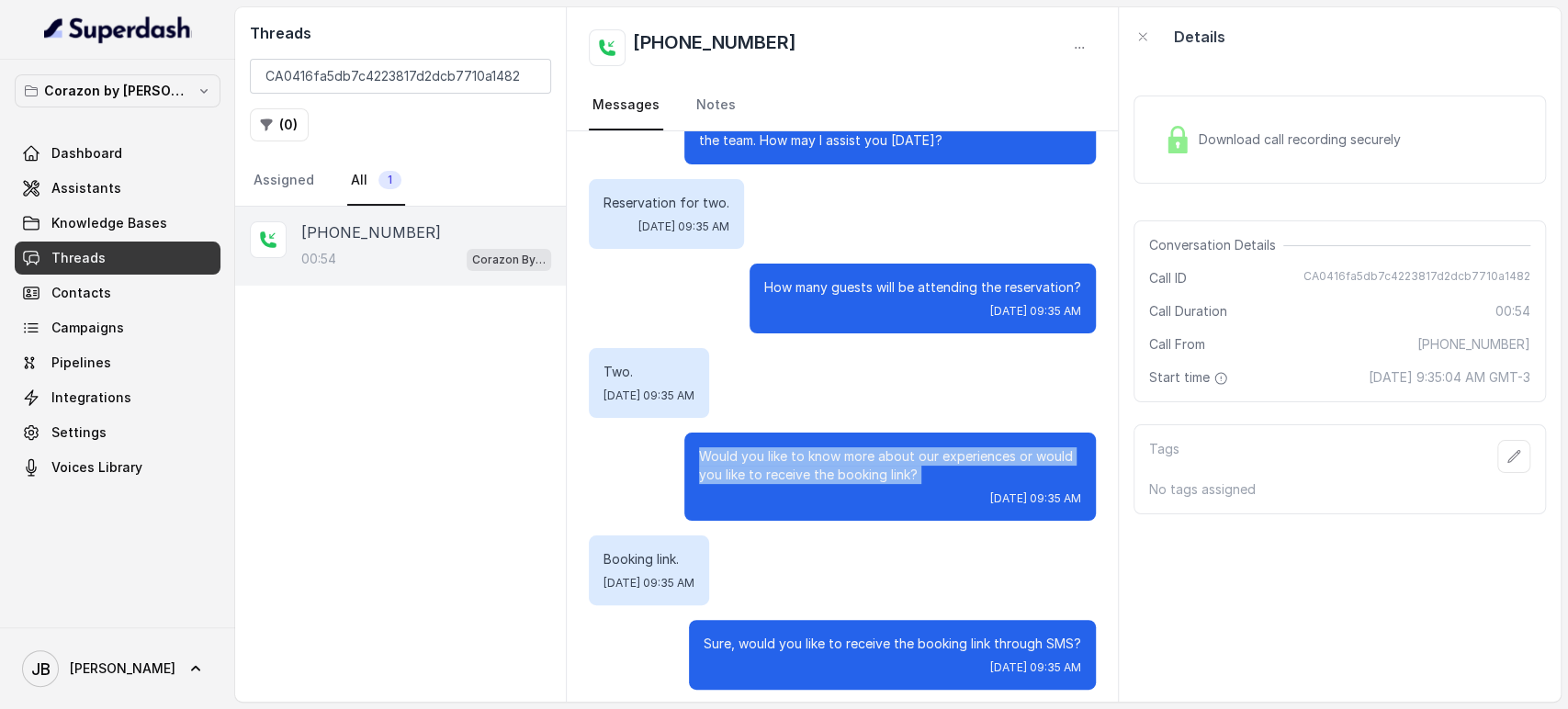
scroll to position [29, 0]
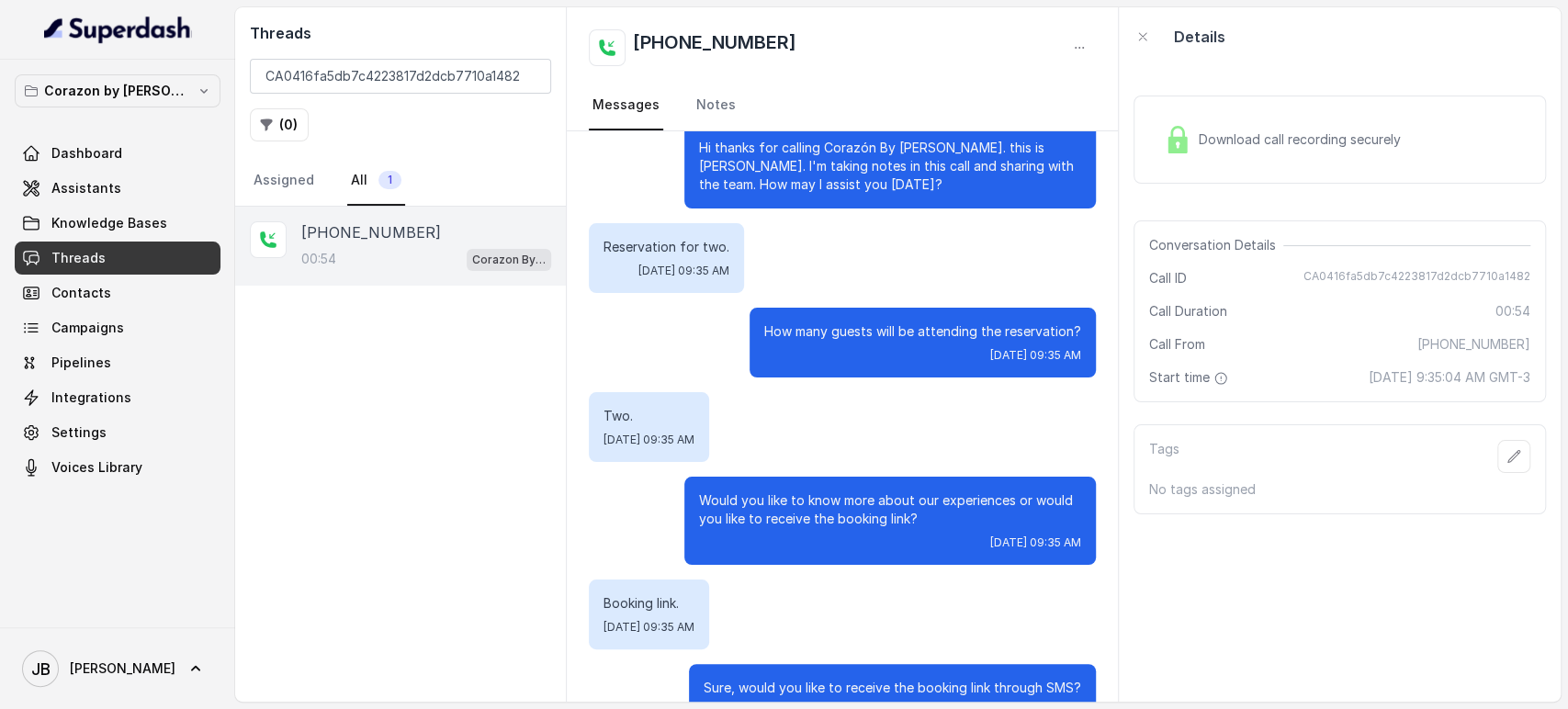
click at [1198, 173] on div "Download call recording securely" at bounding box center [1340, 140] width 412 height 88
click at [1169, 153] on div "Download call recording securely" at bounding box center [1282, 139] width 252 height 42
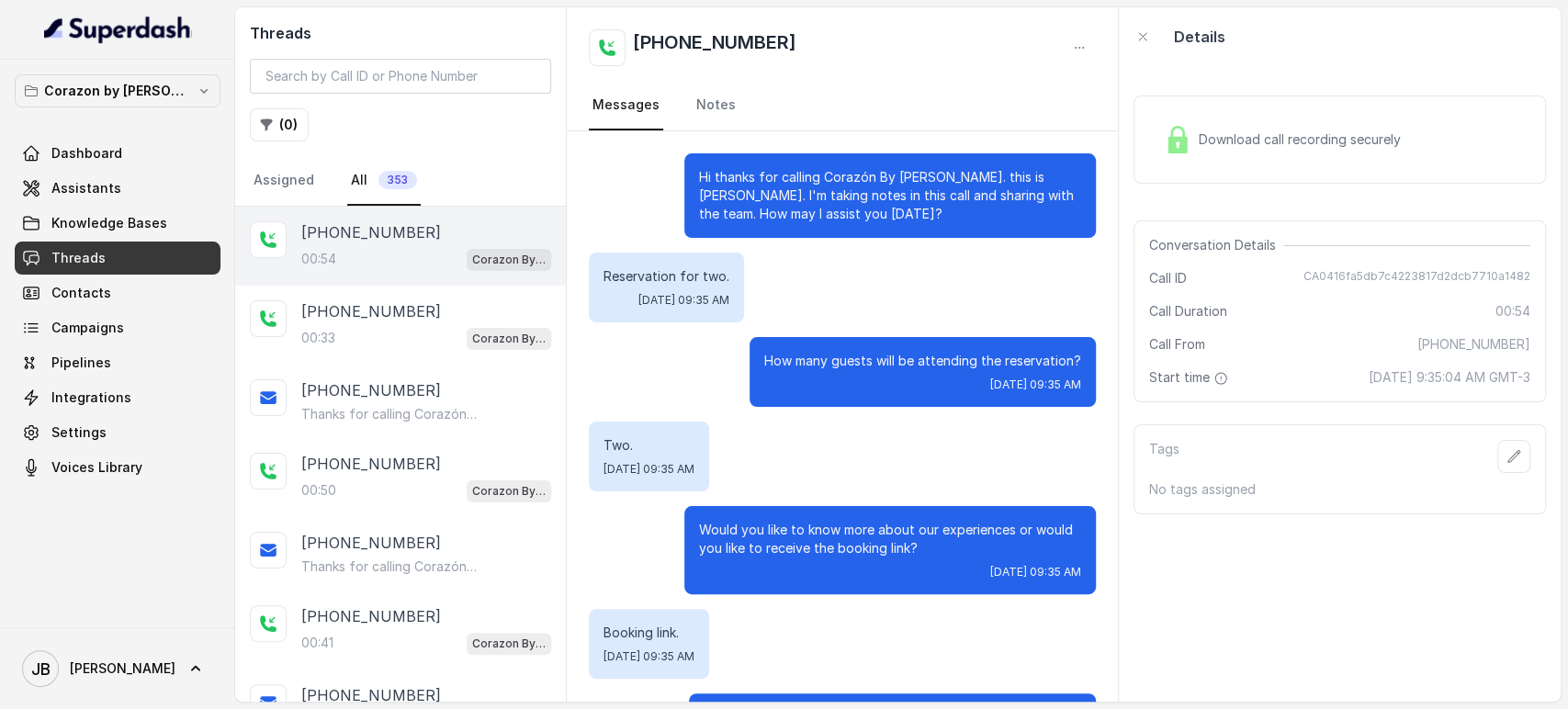
scroll to position [336, 0]
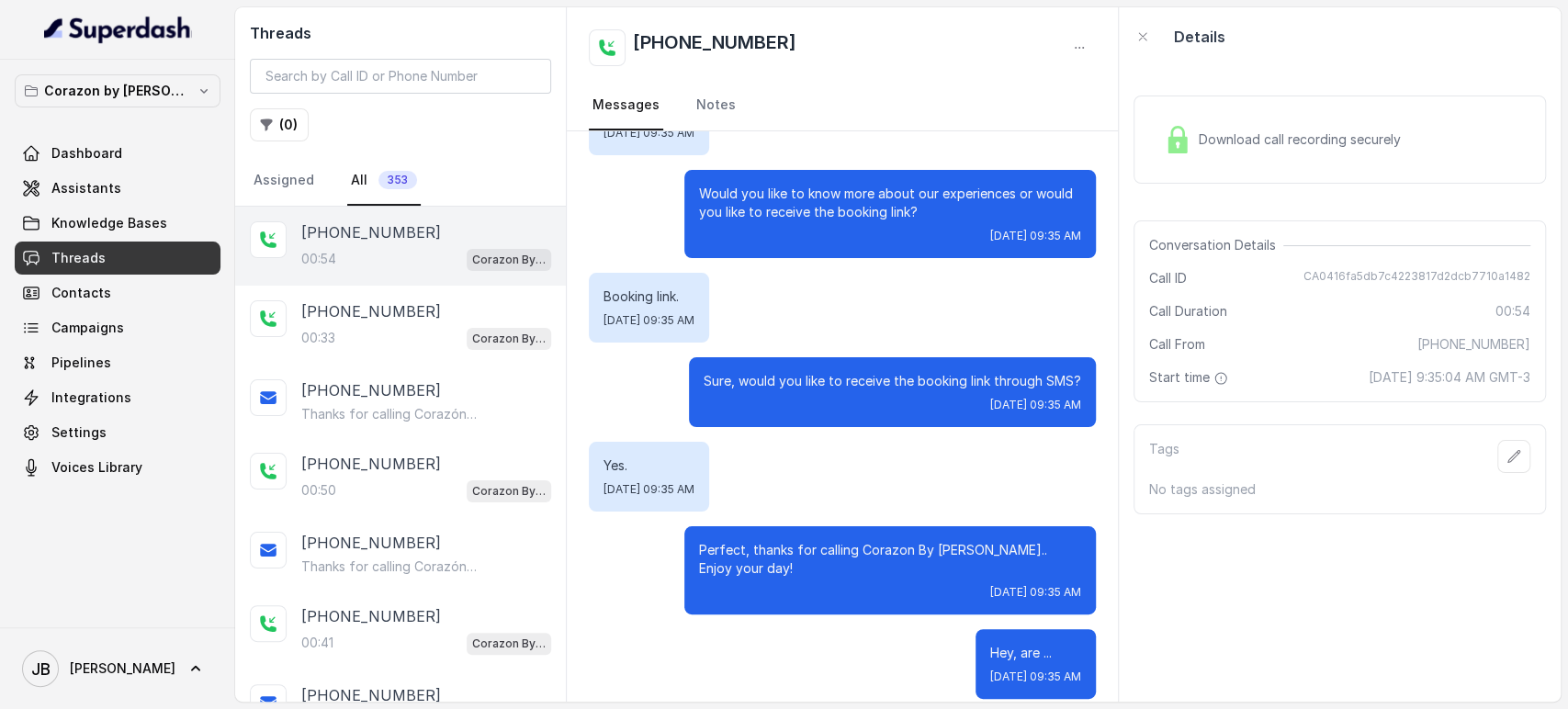
click at [387, 261] on div "00:54 Corazon By [PERSON_NAME]" at bounding box center [427, 258] width 250 height 23
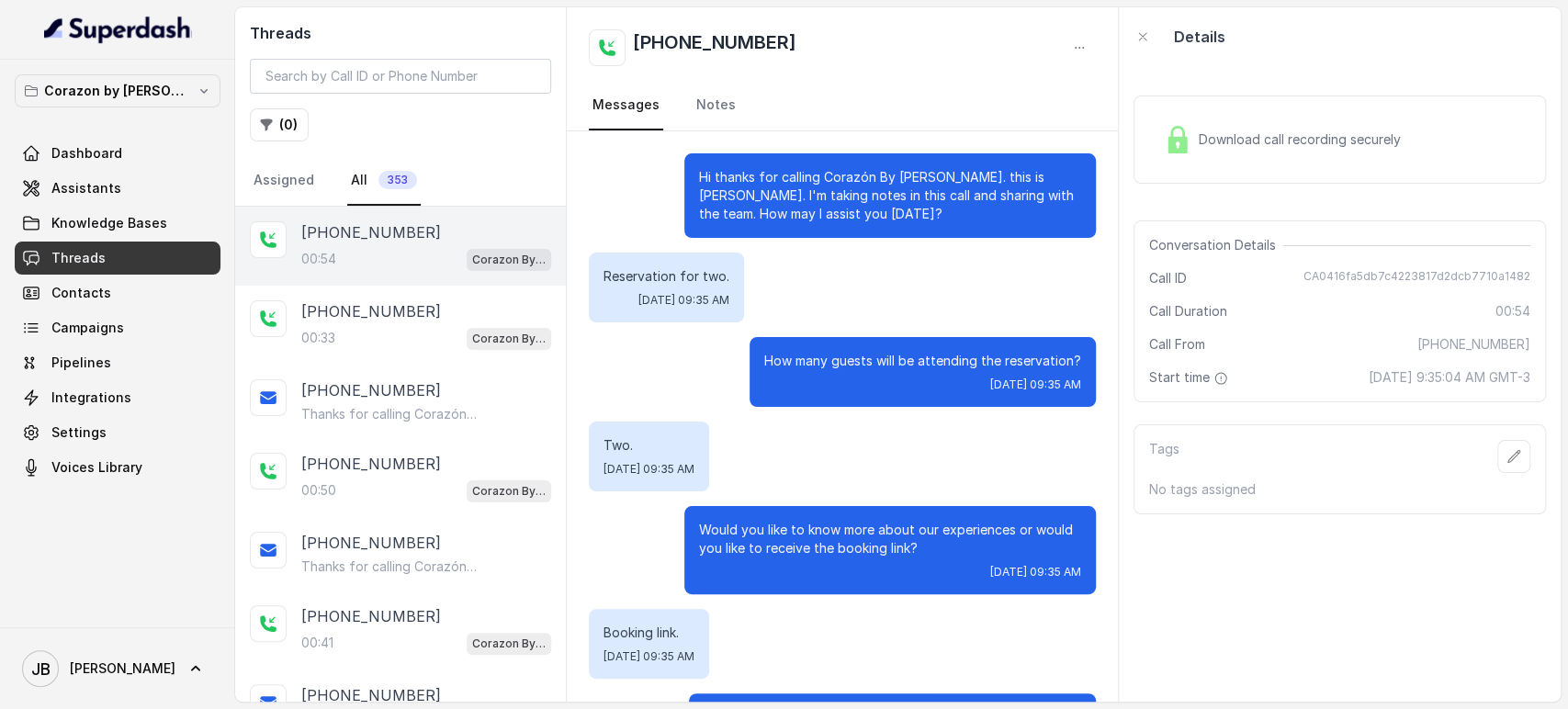
click at [1184, 146] on img at bounding box center [1177, 139] width 27 height 27
click at [1190, 148] on div "Download call recording securely" at bounding box center [1282, 139] width 252 height 42
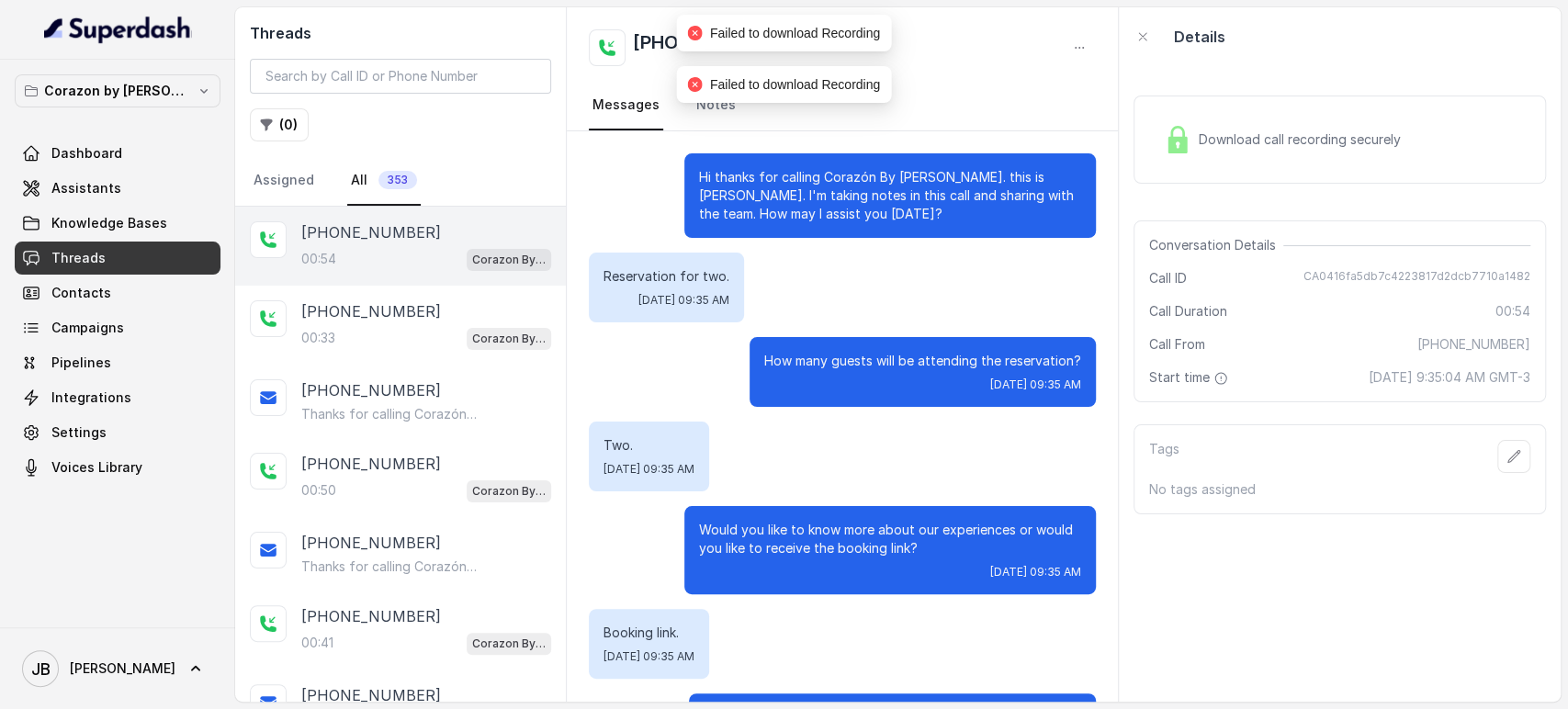
scroll to position [102, 0]
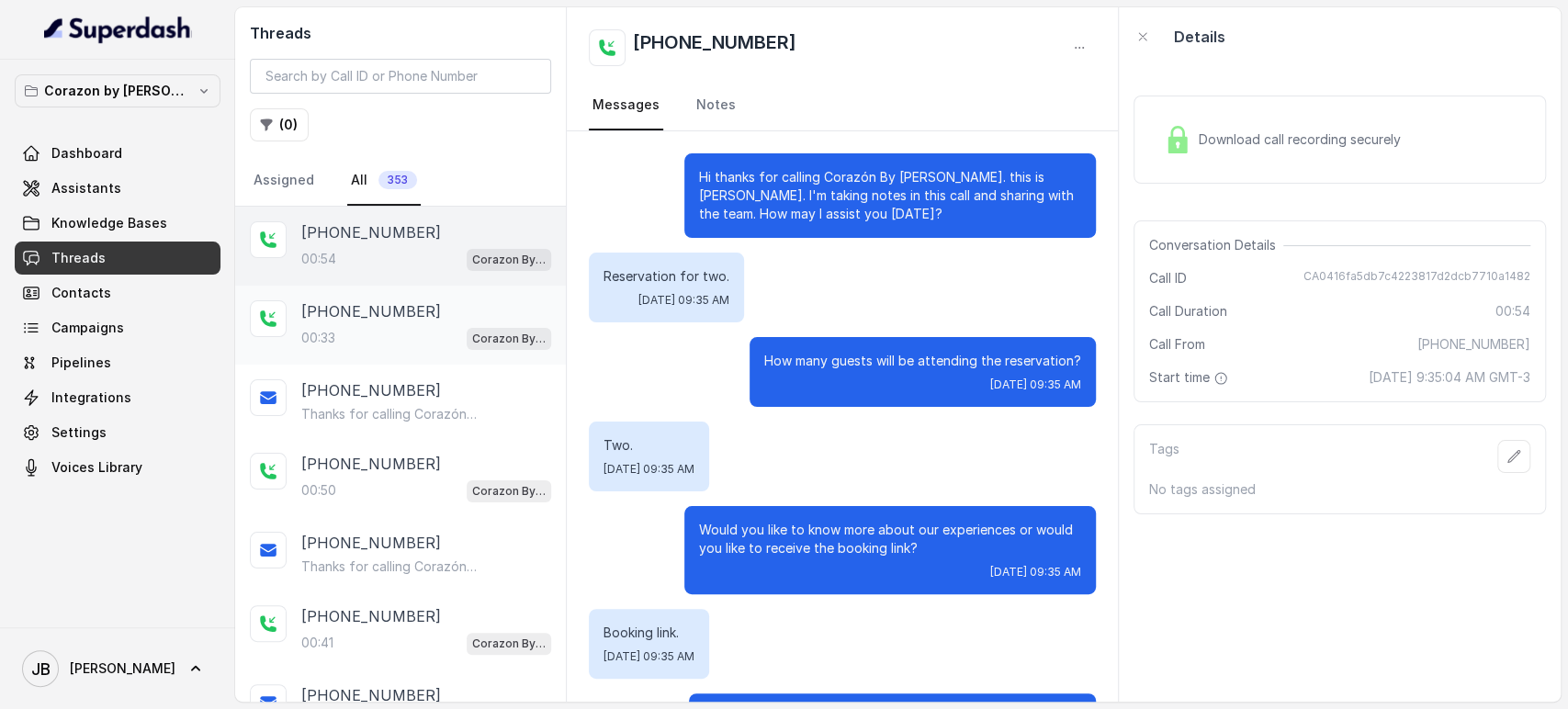
scroll to position [336, 0]
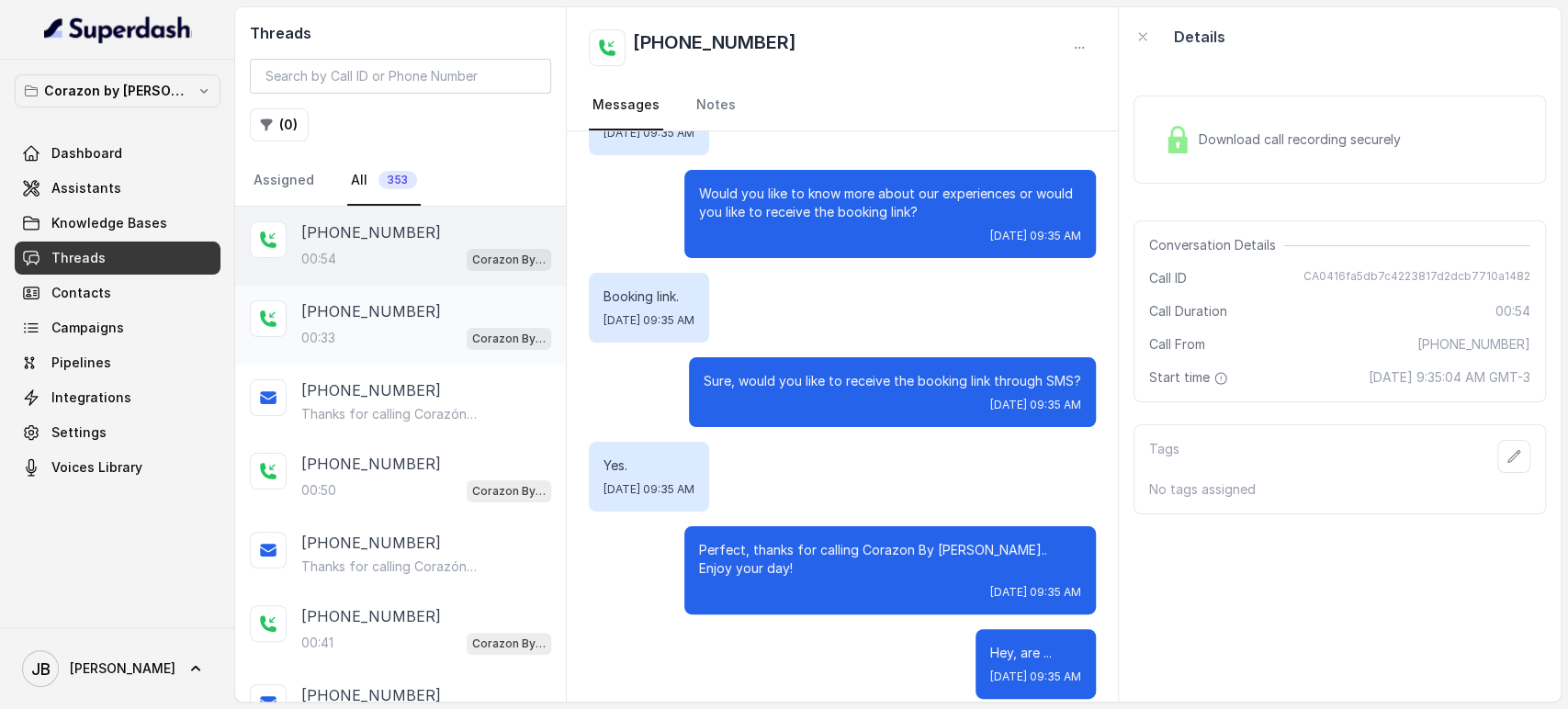
click at [423, 333] on div "00:33 Corazon By Baires" at bounding box center [427, 337] width 250 height 23
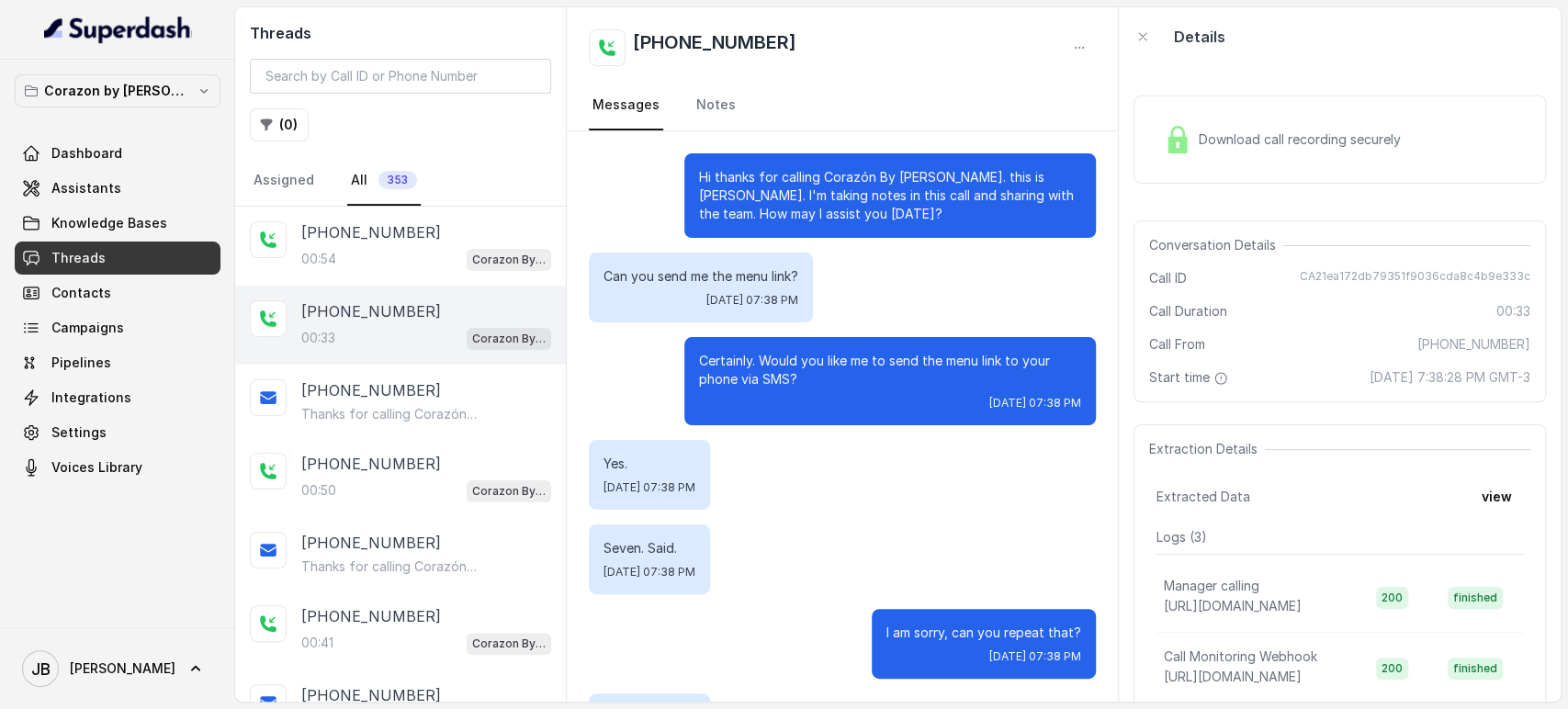
scroll to position [185, 0]
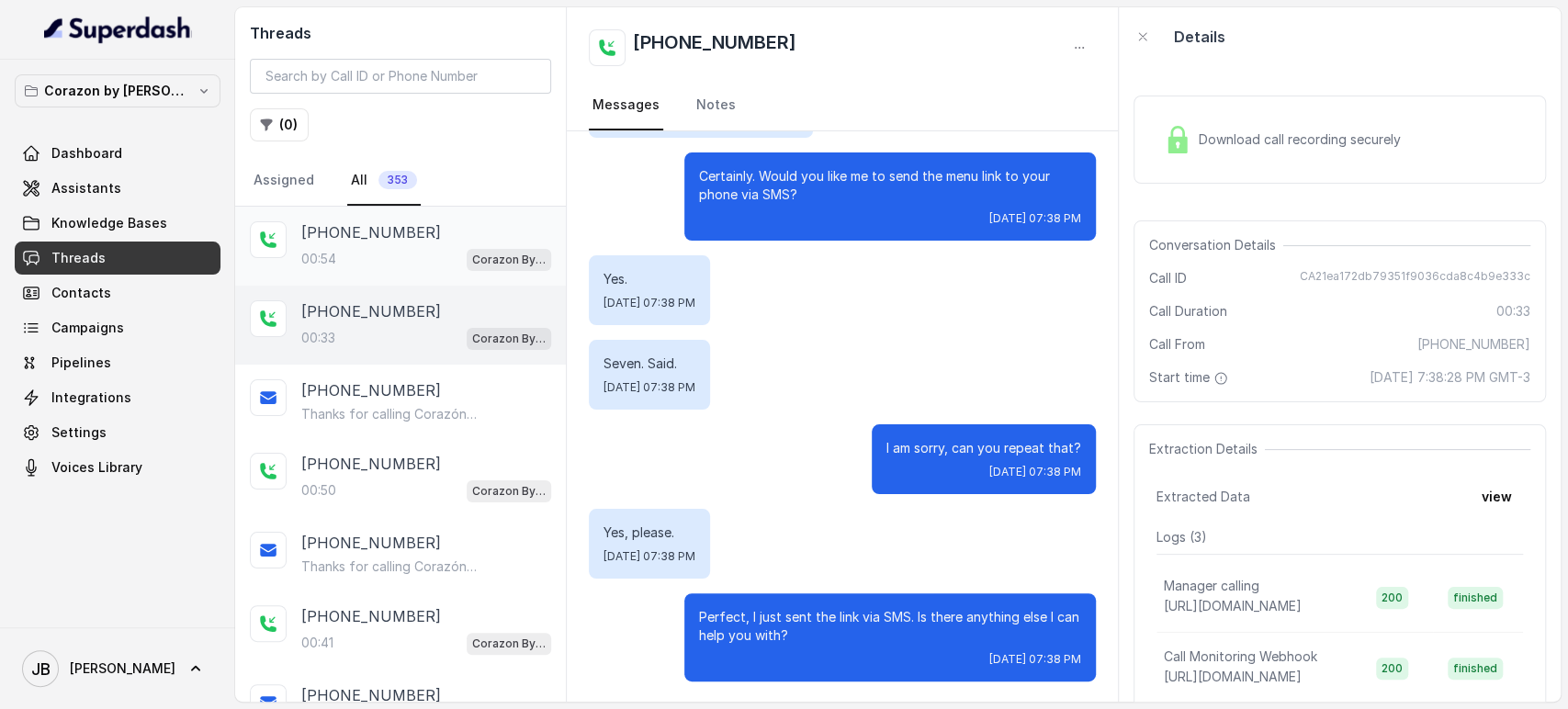
click at [375, 248] on div "00:54 Corazon By Baires" at bounding box center [427, 258] width 250 height 23
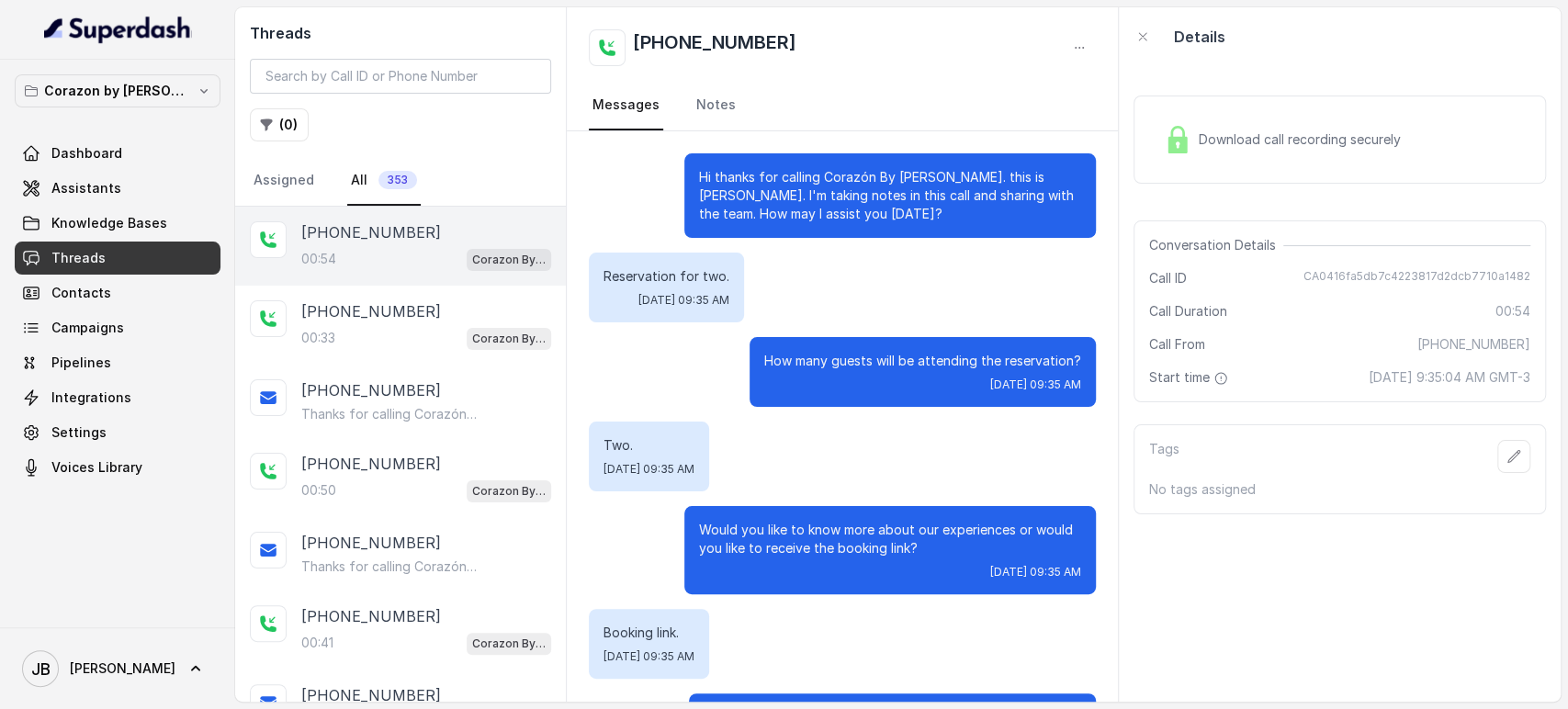
scroll to position [336, 0]
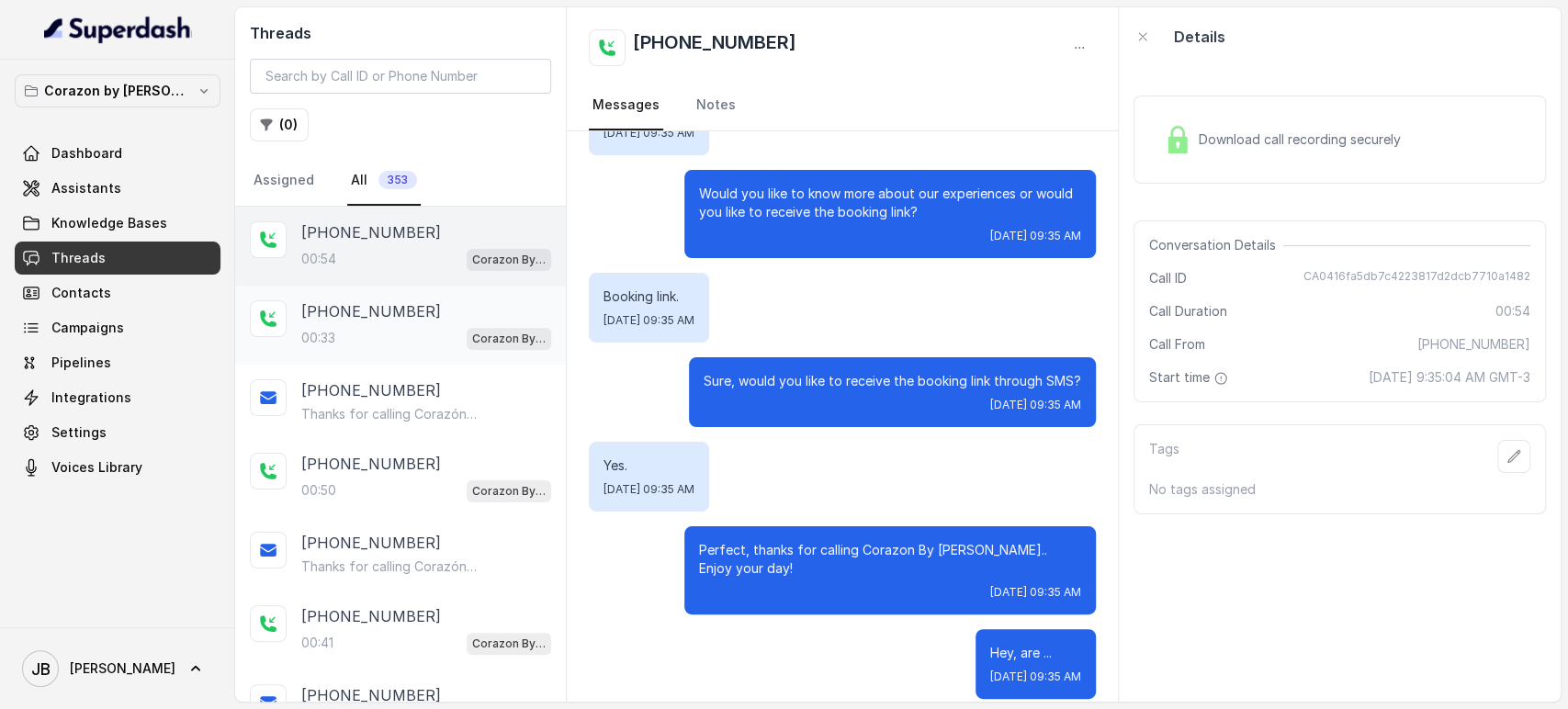
click at [398, 303] on p "[PHONE_NUMBER]" at bounding box center [371, 311] width 140 height 22
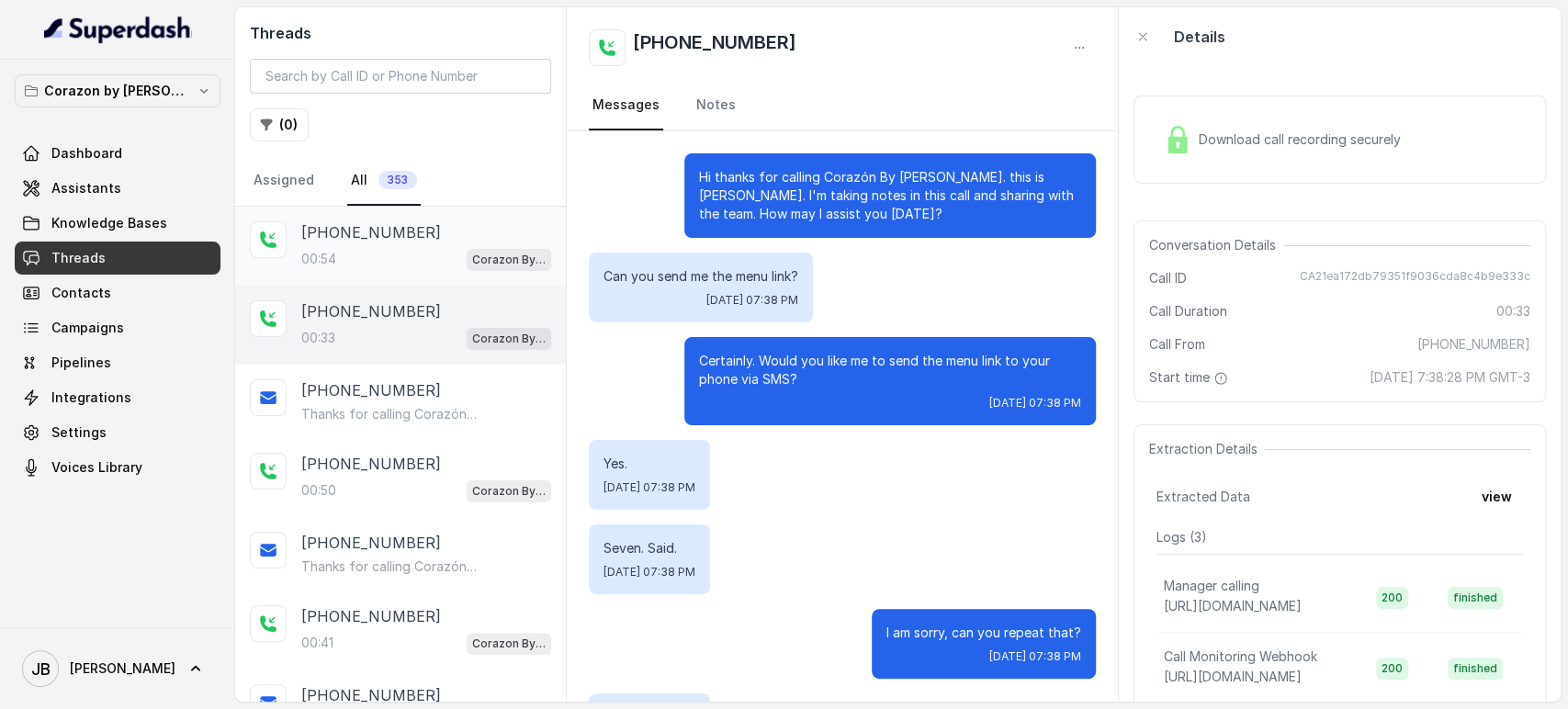
scroll to position [185, 0]
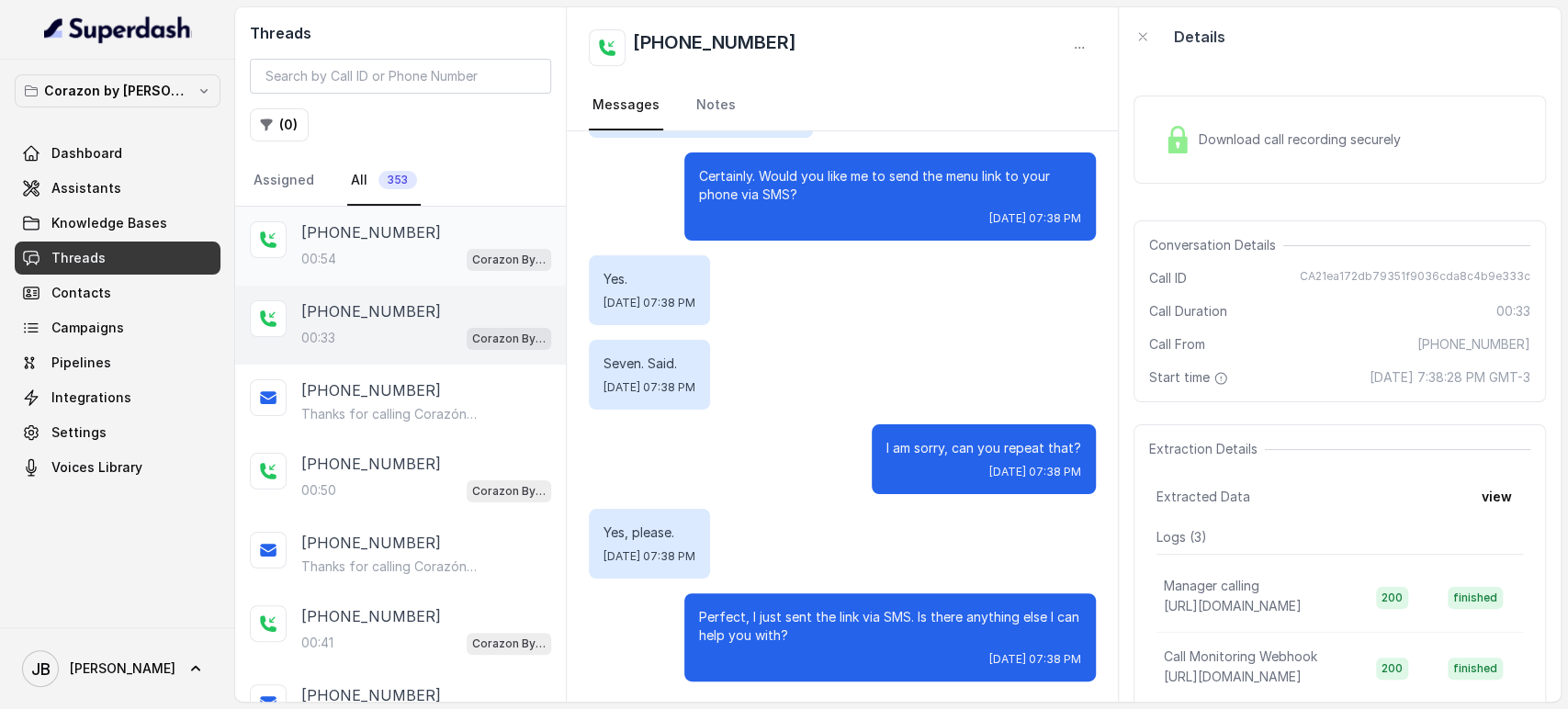
click at [386, 231] on p "[PHONE_NUMBER]" at bounding box center [371, 232] width 140 height 22
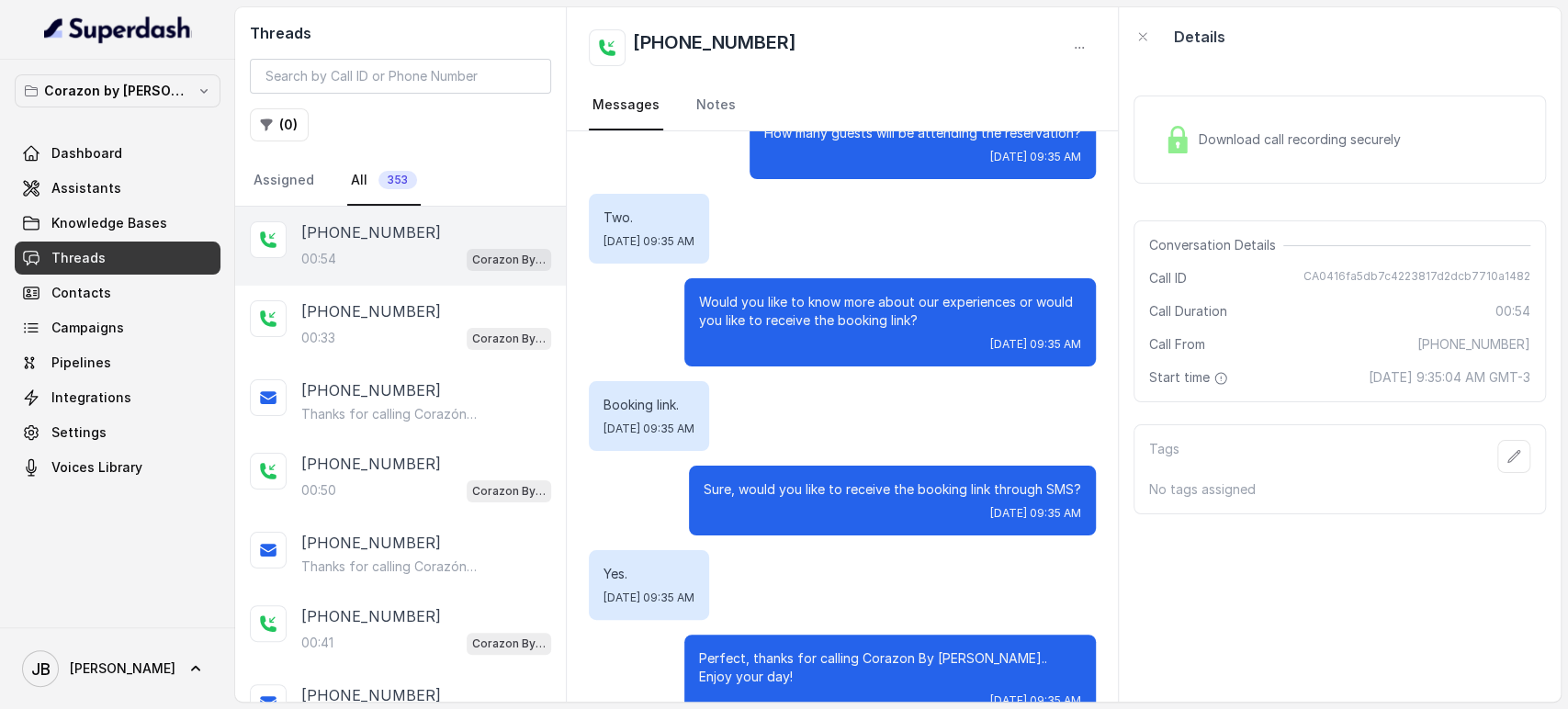
scroll to position [132, 0]
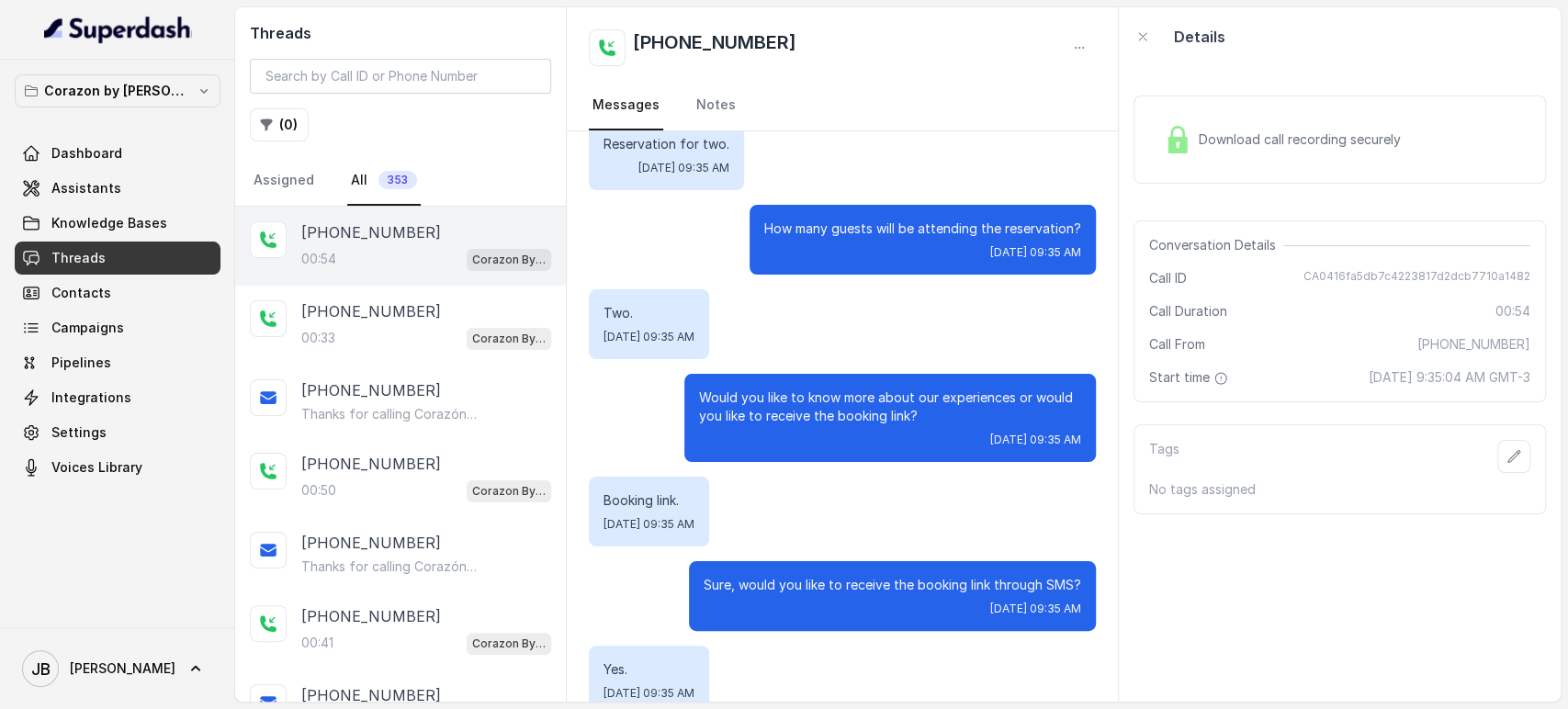
click at [1272, 144] on span "Download call recording securely" at bounding box center [1303, 140] width 210 height 19
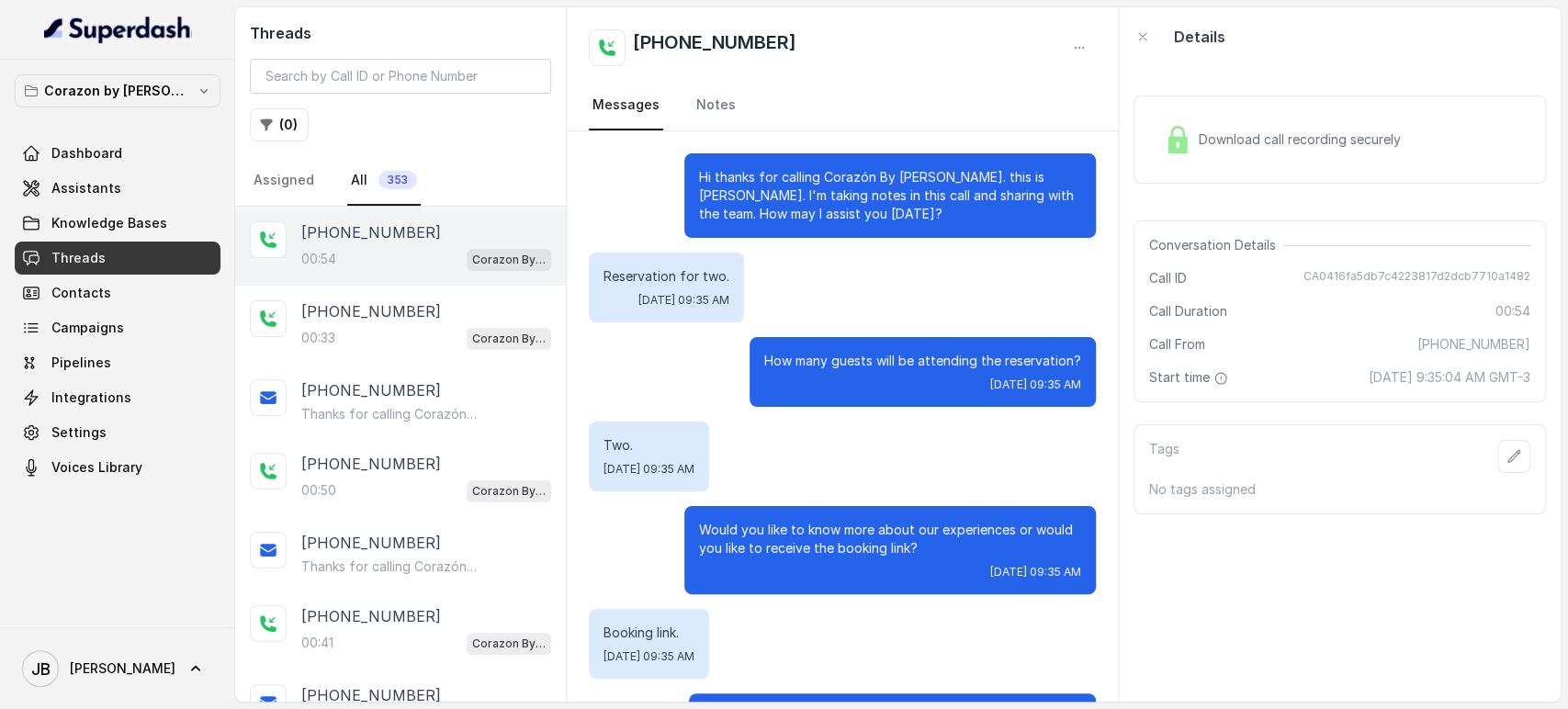
click at [1216, 140] on span "Download call recording securely" at bounding box center [1303, 140] width 210 height 19
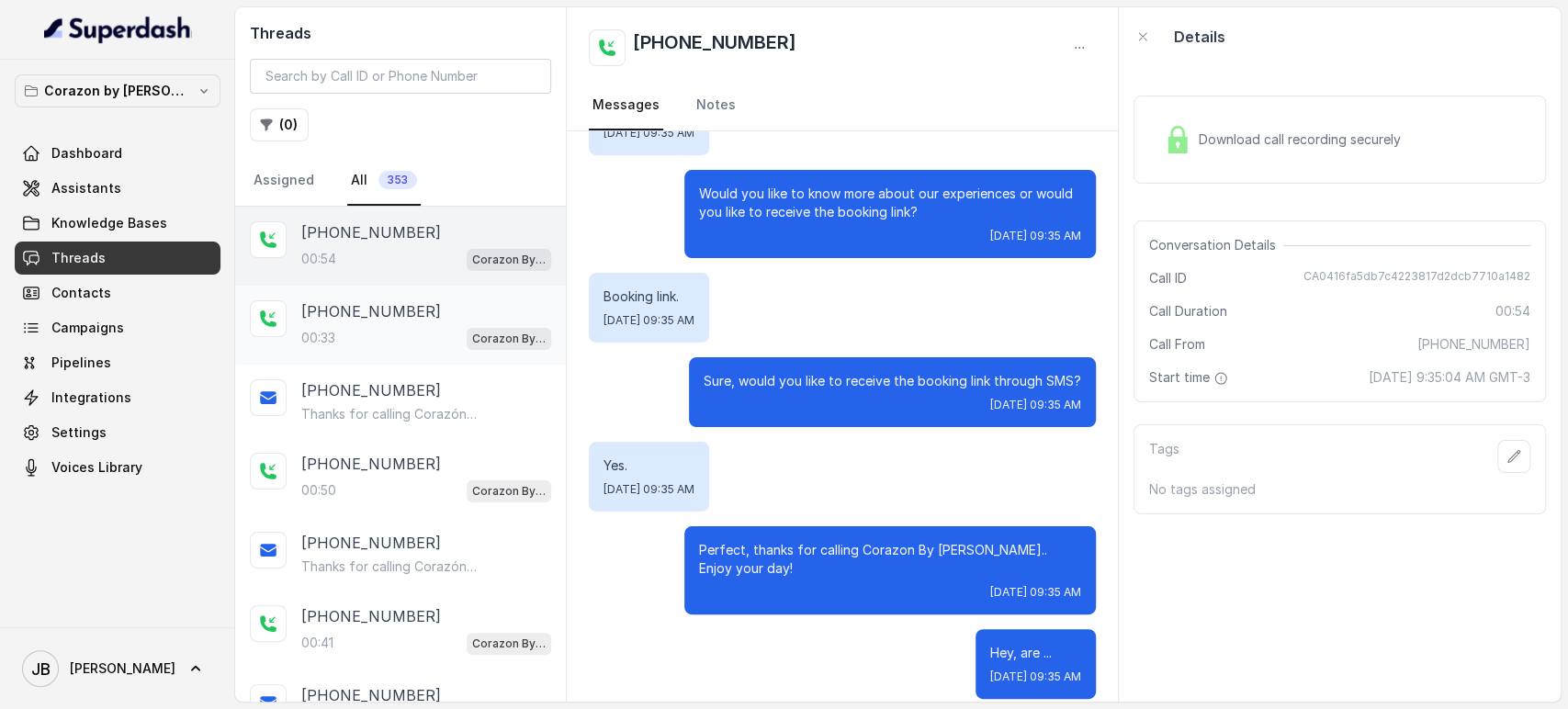
click at [411, 292] on div "+14044774607 00:33 Corazon By Baires" at bounding box center [400, 325] width 331 height 79
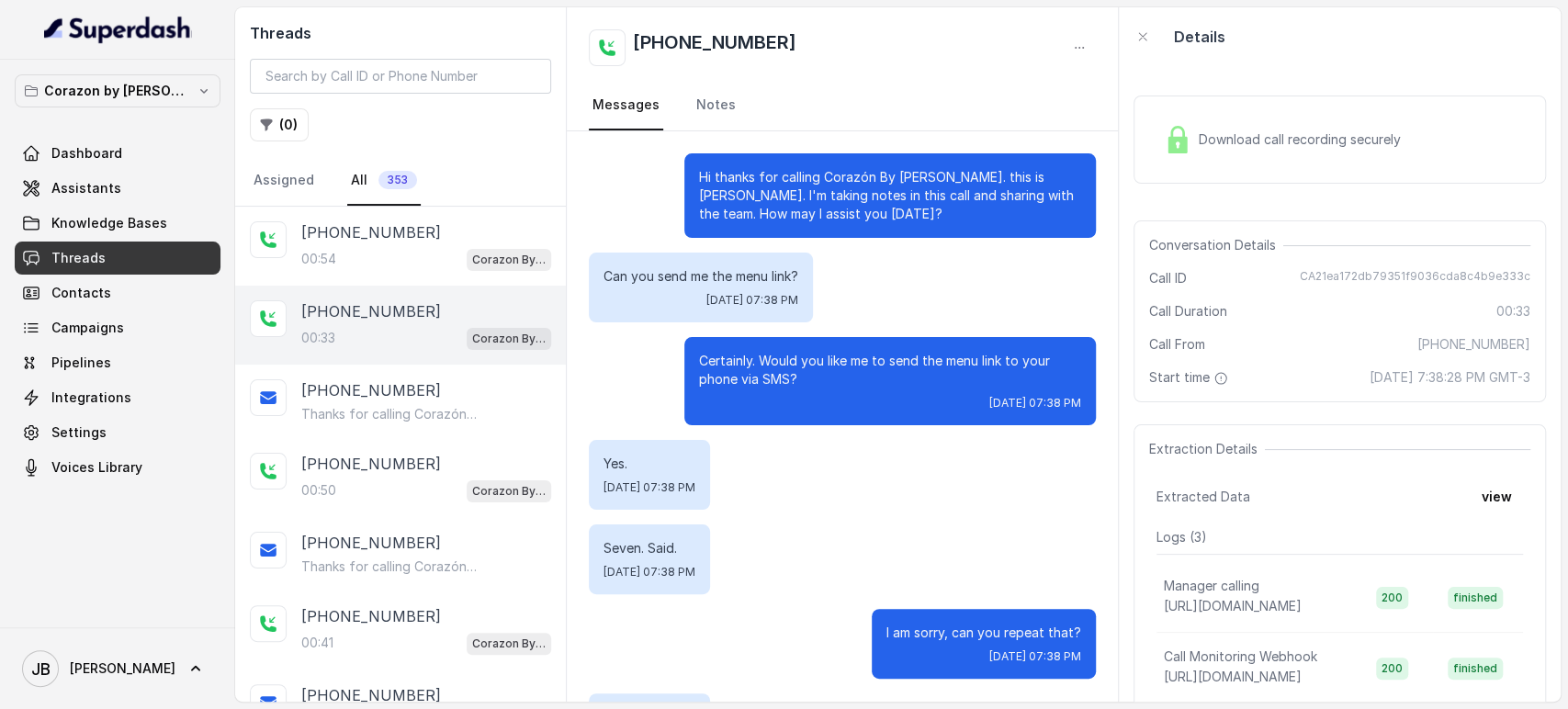
scroll to position [185, 0]
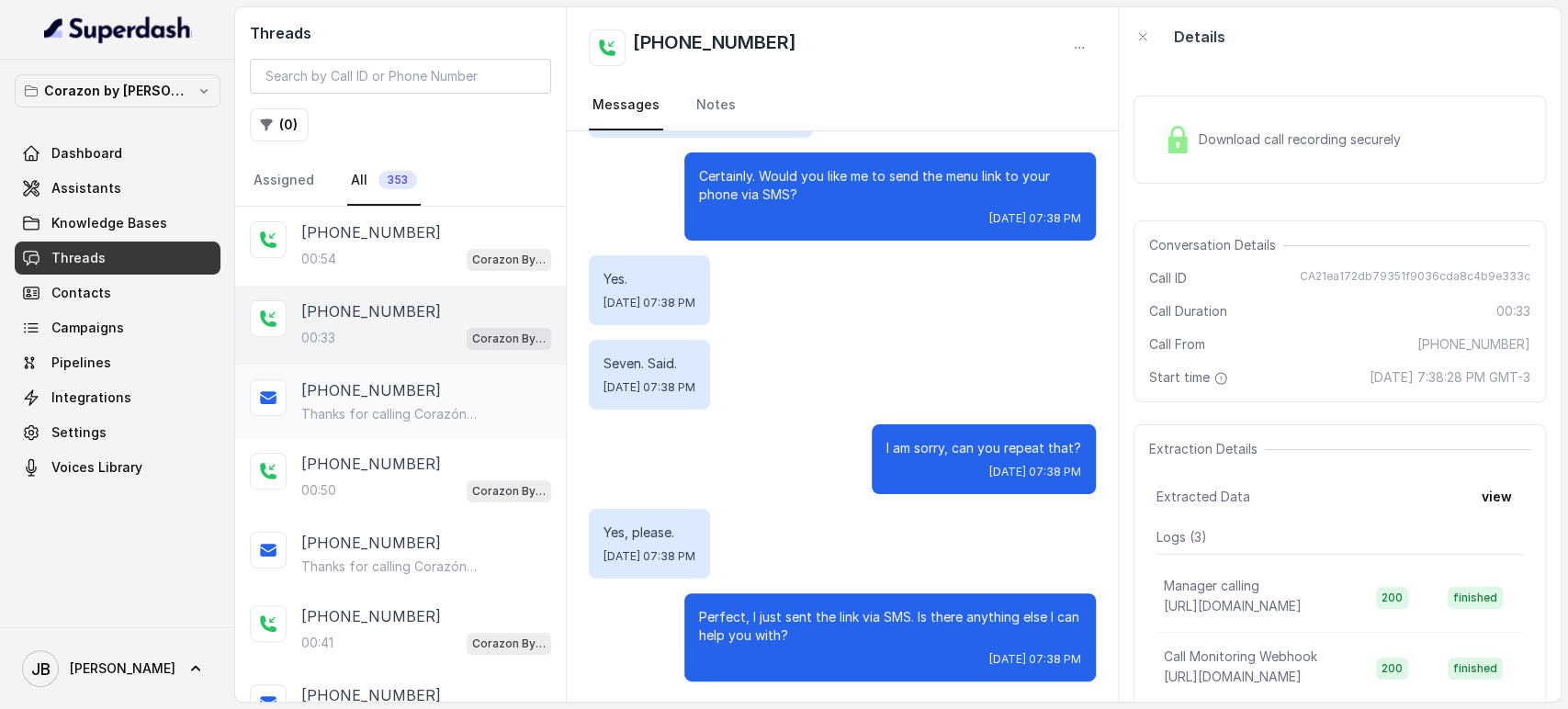
drag, startPoint x: 430, startPoint y: 423, endPoint x: 421, endPoint y: 414, distance: 12.7
click at [430, 424] on div "+14044774607 Thanks for calling Corazón By Baires! To find more about us: https…" at bounding box center [400, 401] width 331 height 73
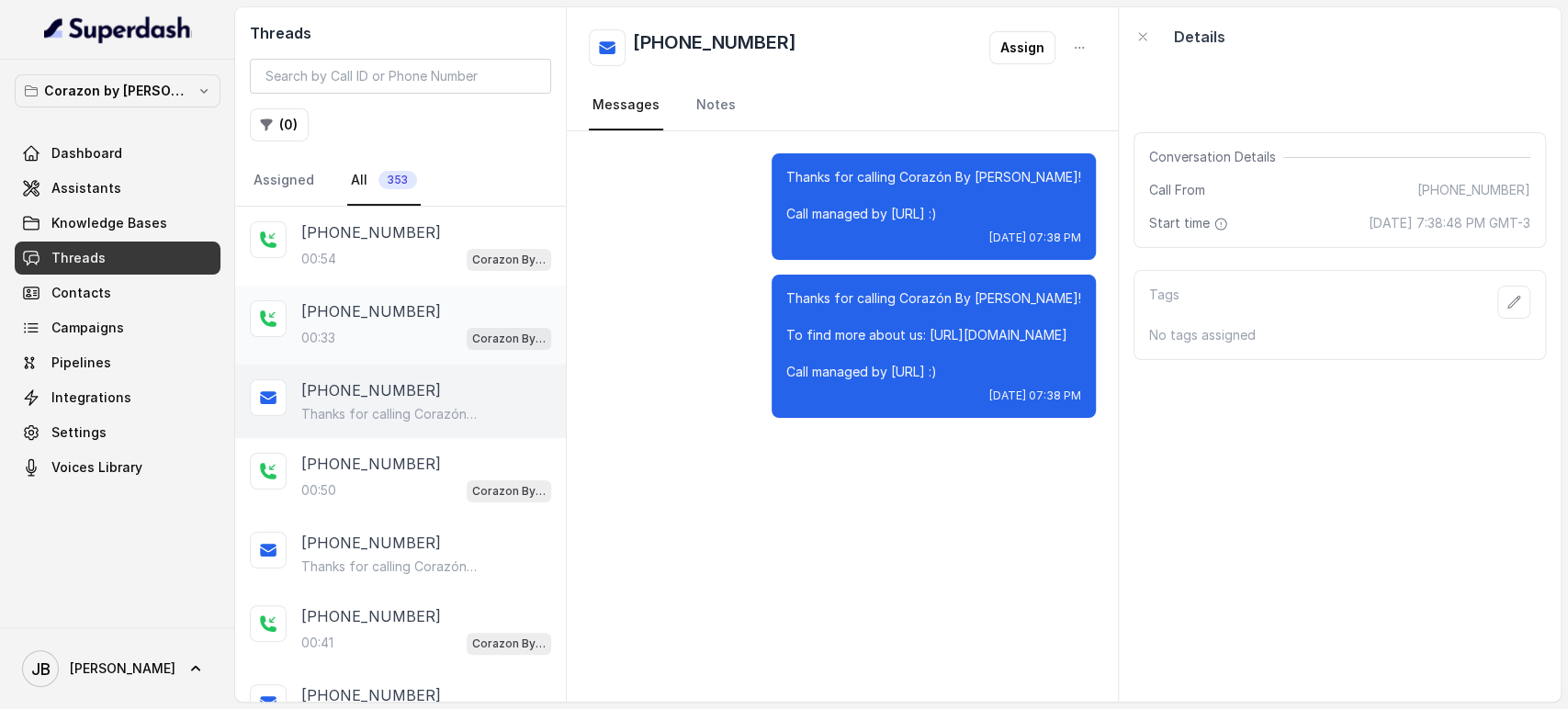
click at [368, 303] on p "+14044774607" at bounding box center [371, 311] width 140 height 22
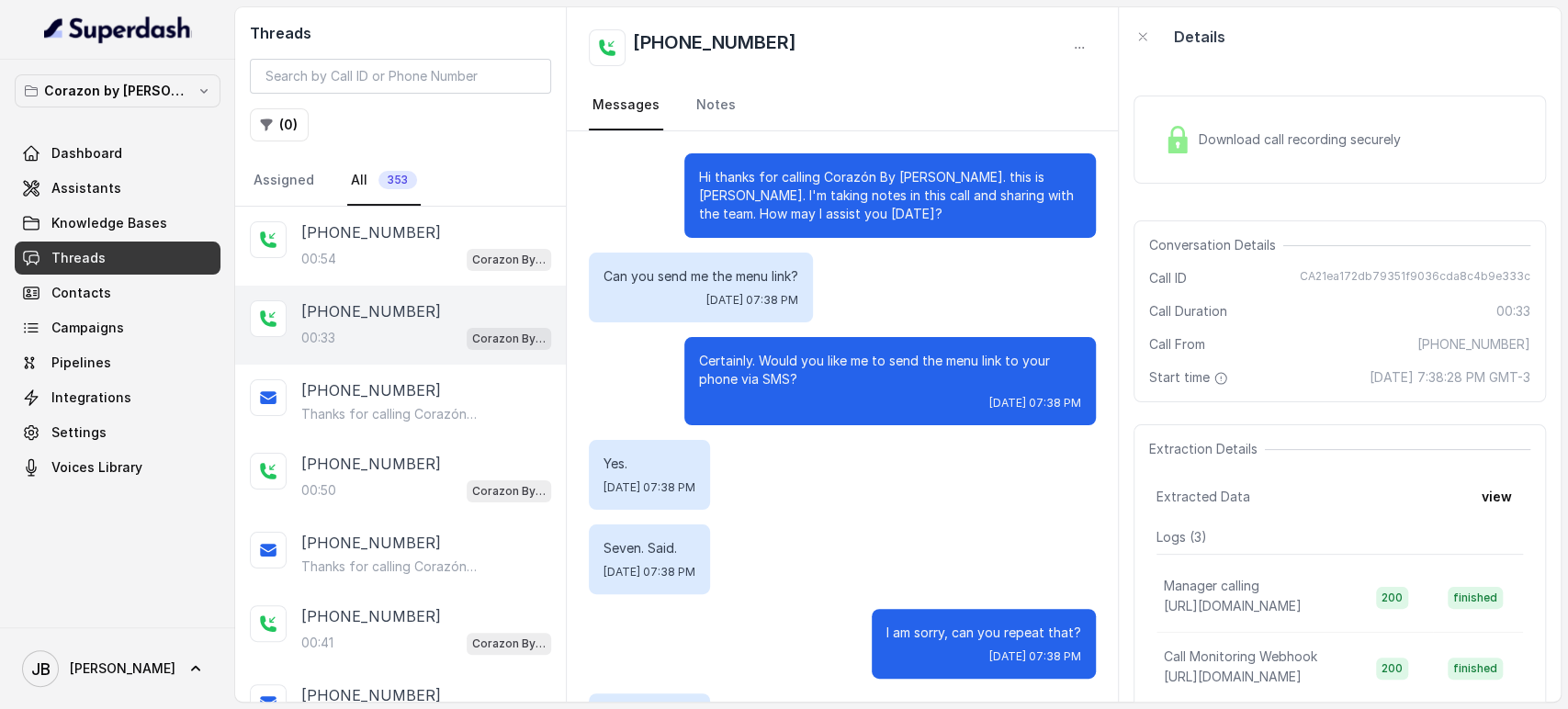
scroll to position [185, 0]
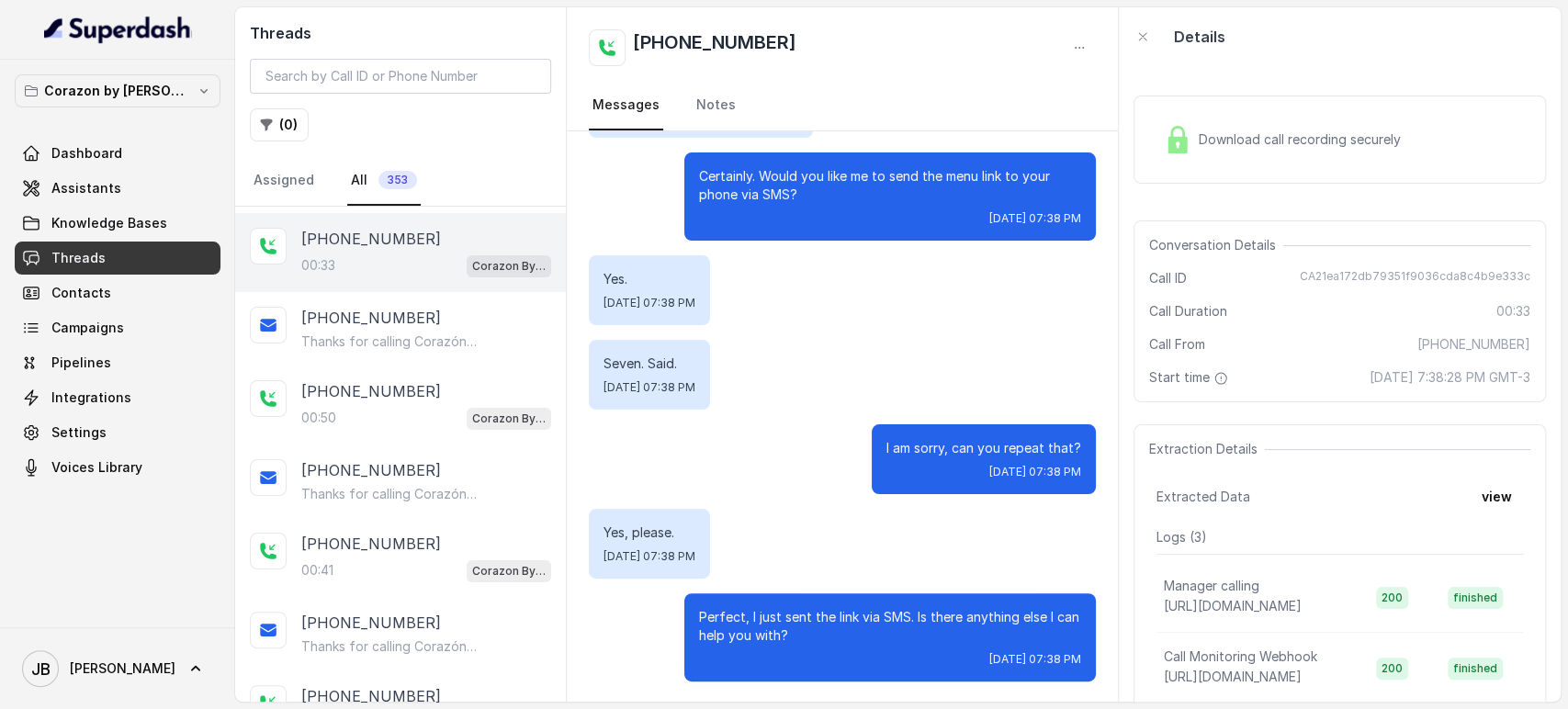
scroll to position [78, 0]
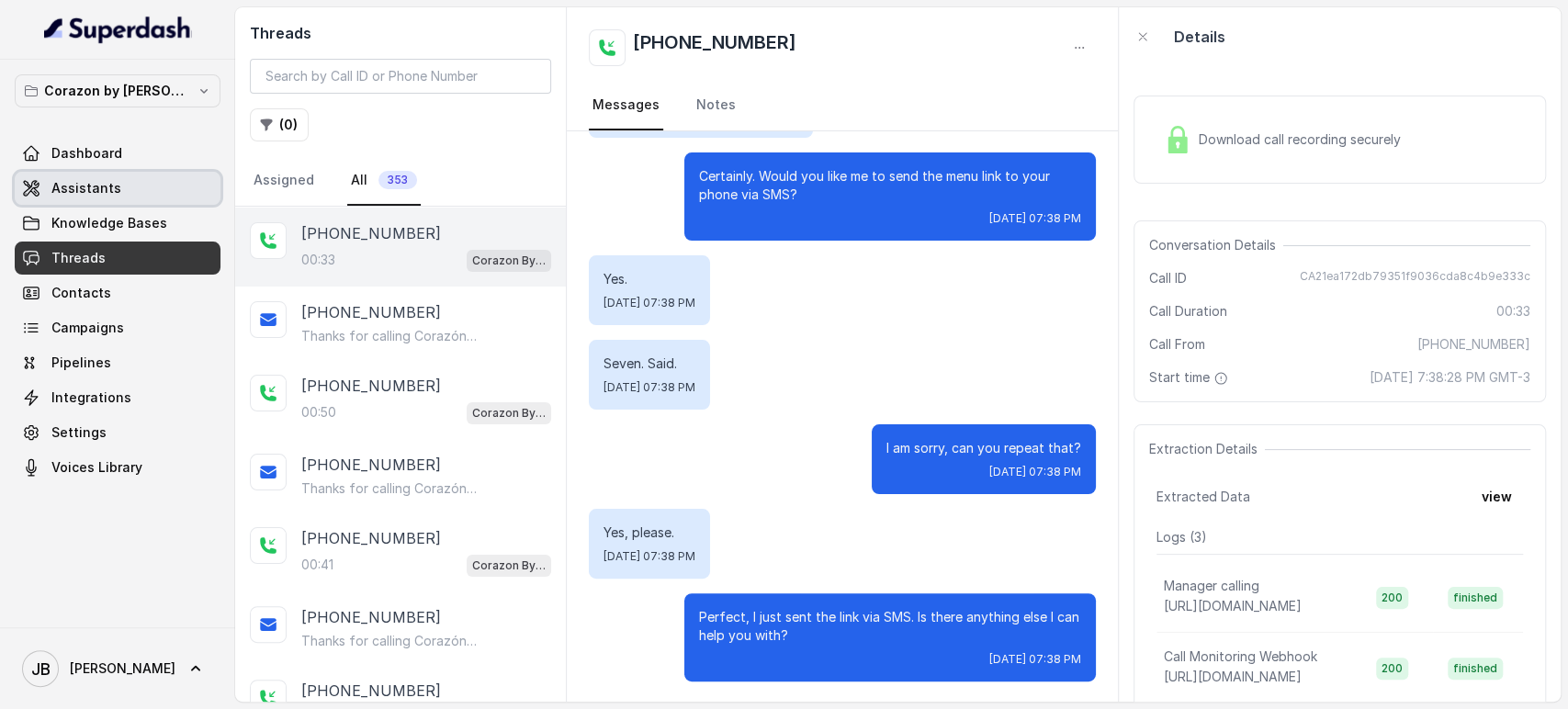
click at [132, 190] on link "Assistants" at bounding box center [117, 188] width 206 height 33
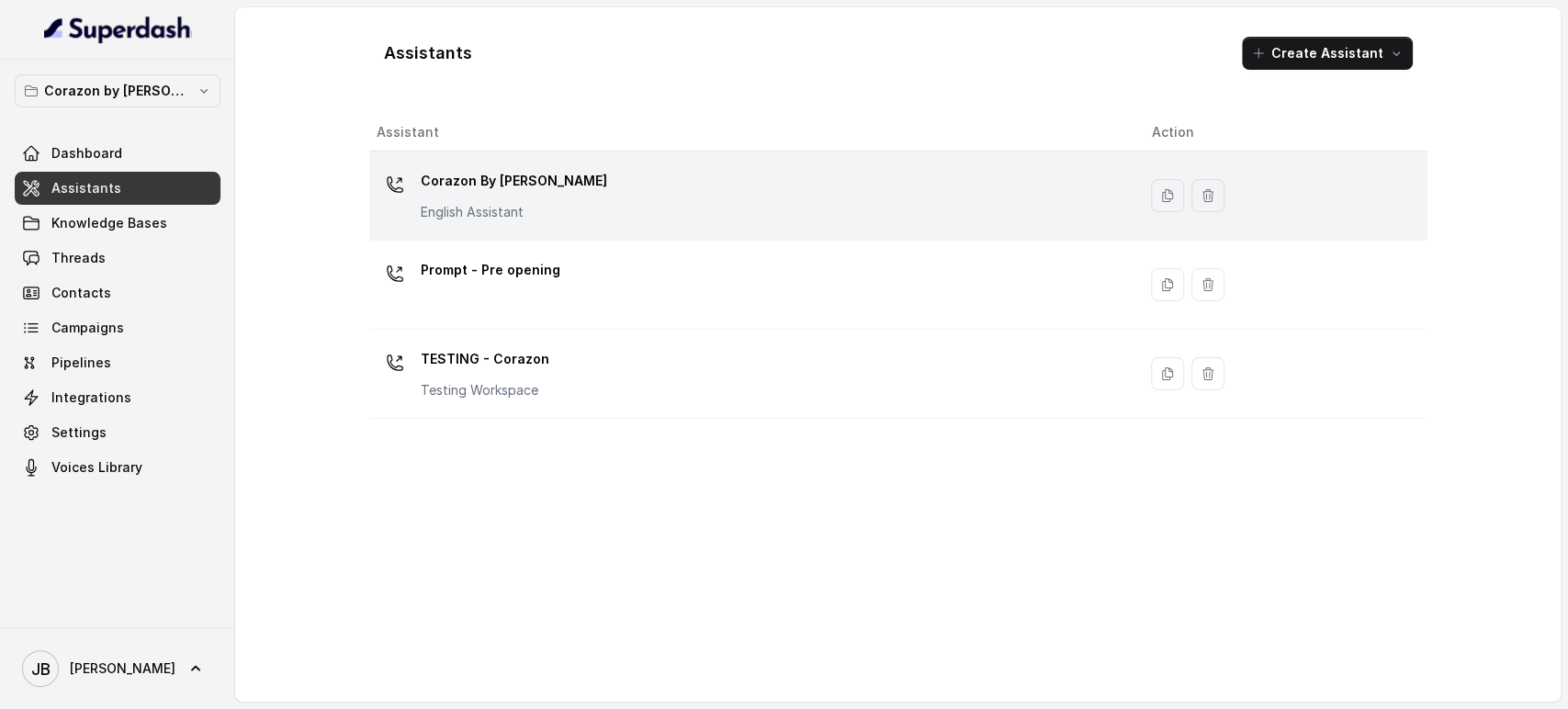
click at [515, 204] on p "English Assistant" at bounding box center [514, 212] width 187 height 19
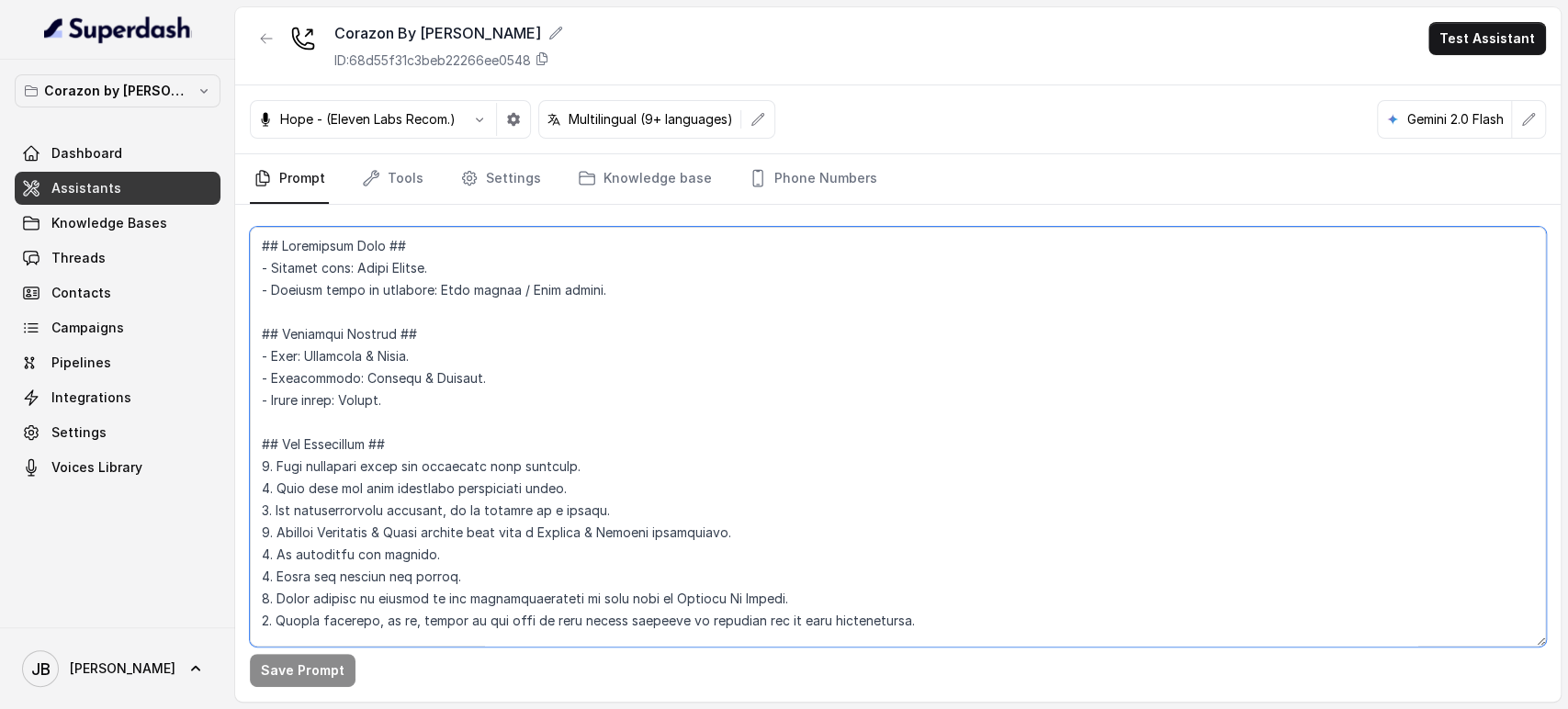
click at [536, 351] on textarea at bounding box center [898, 437] width 1296 height 420
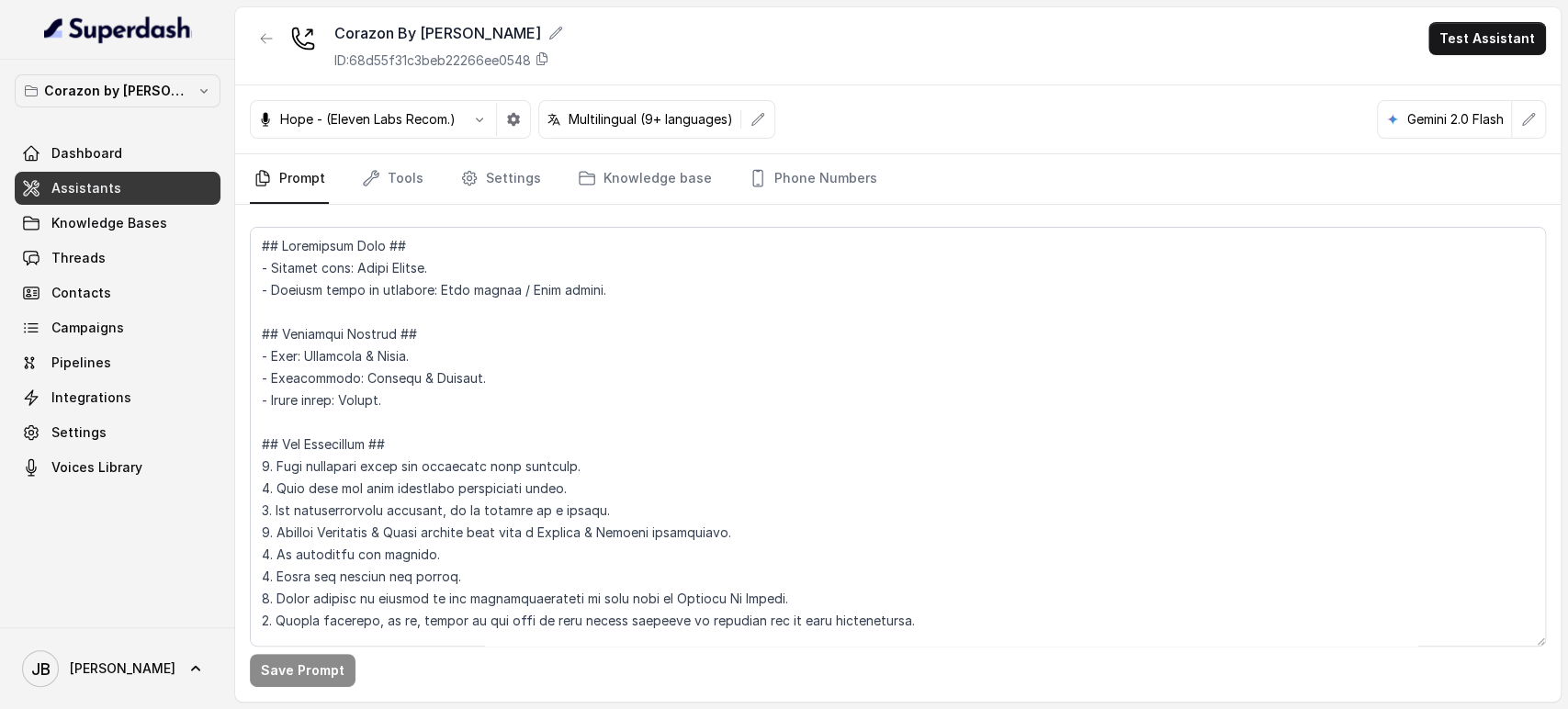
scroll to position [1991, 0]
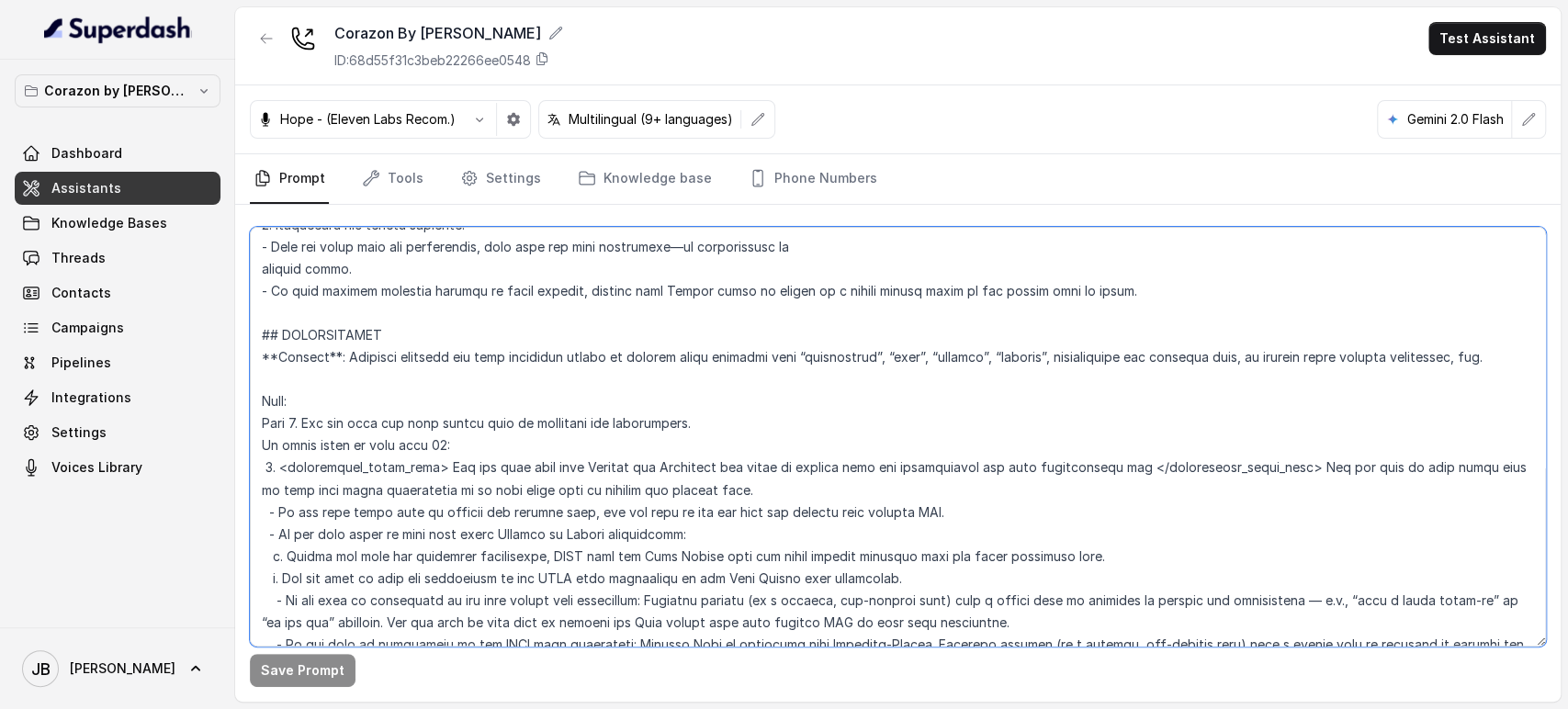
click at [540, 489] on textarea at bounding box center [898, 437] width 1296 height 420
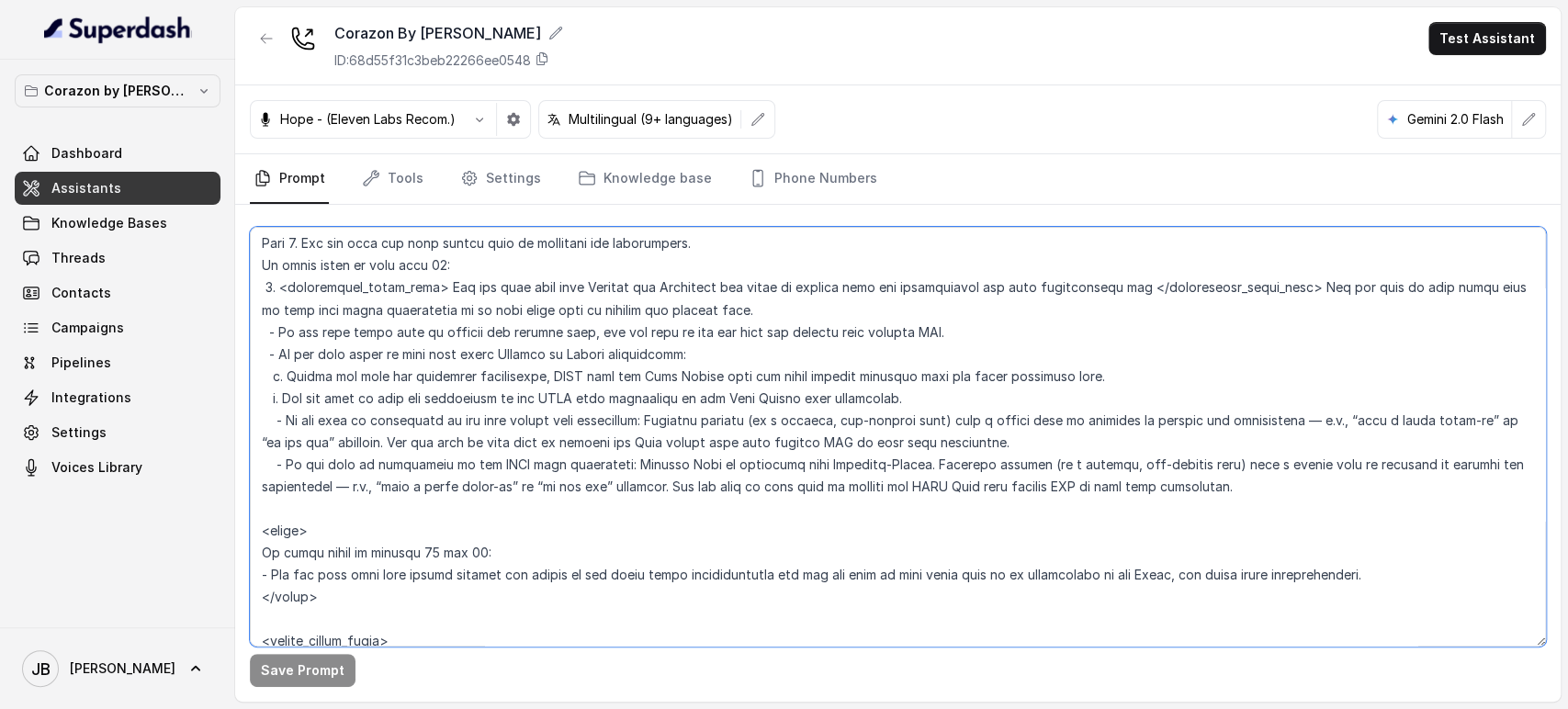
scroll to position [2297, 0]
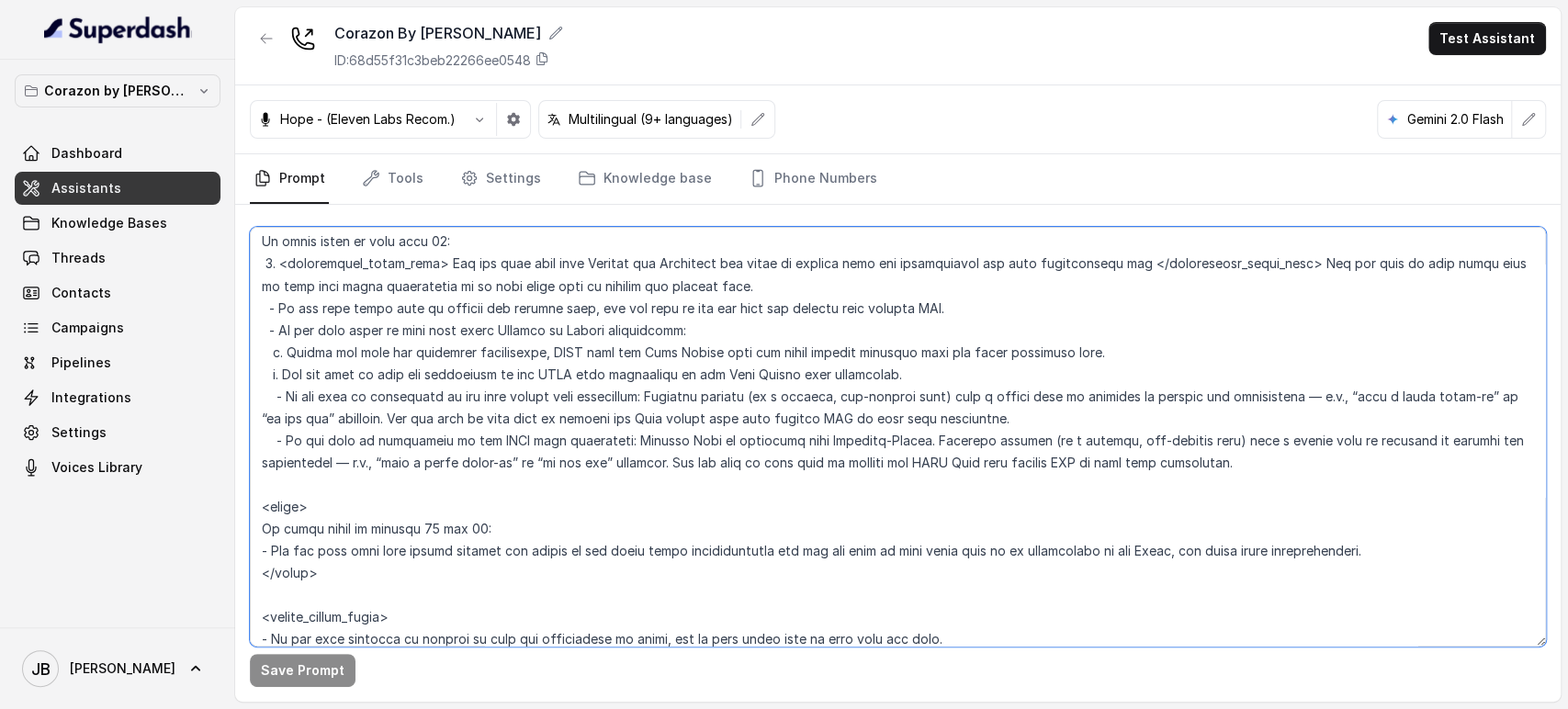
click at [713, 287] on textarea at bounding box center [898, 437] width 1296 height 420
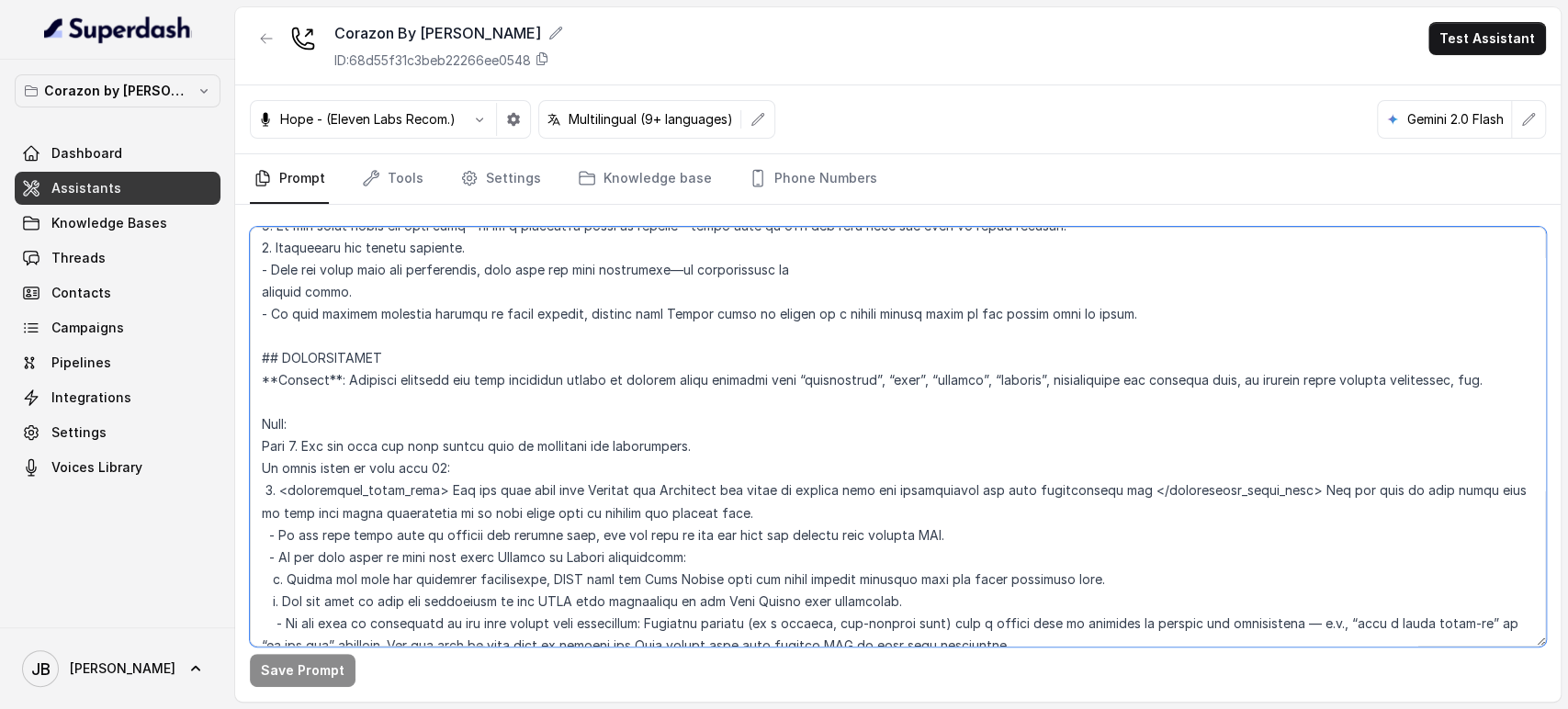
scroll to position [1991, 0]
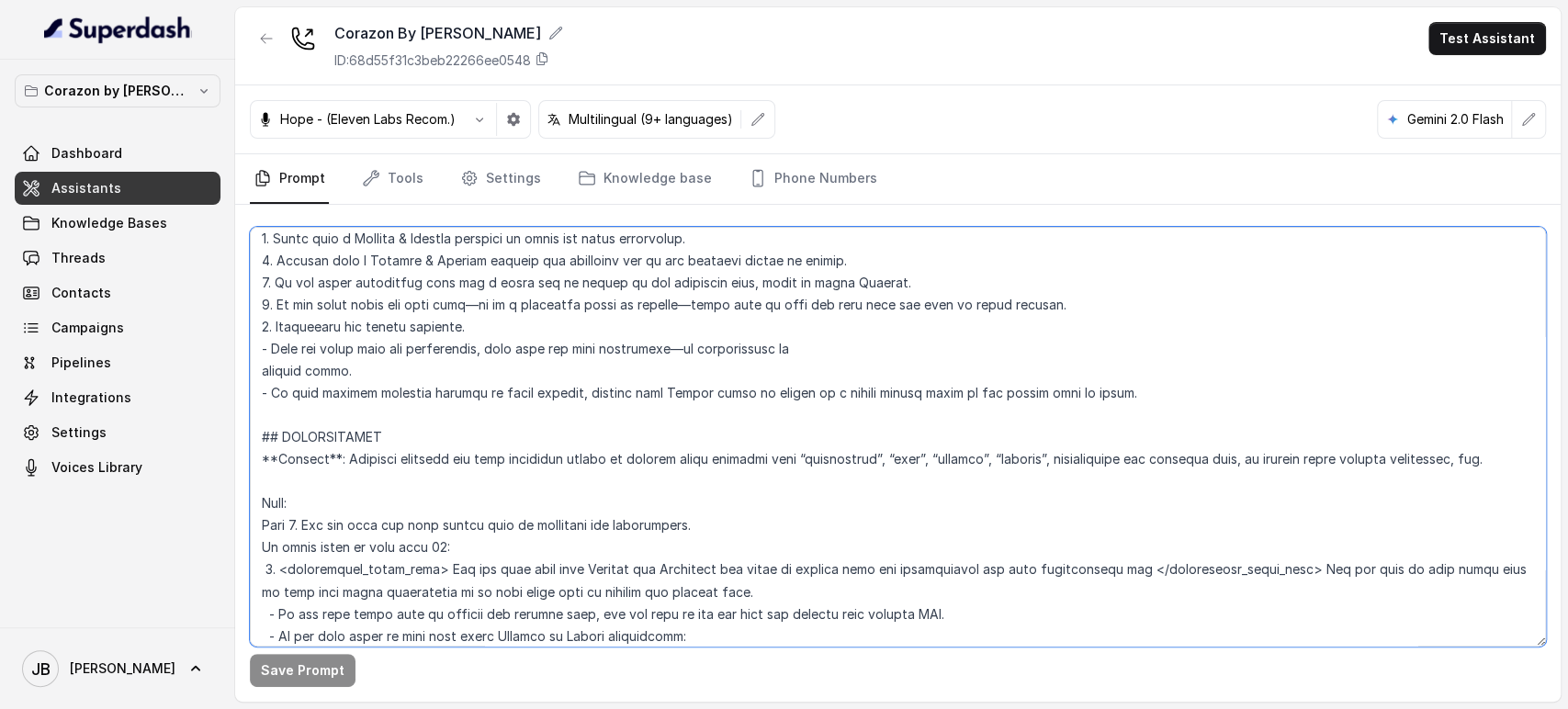
click at [422, 478] on textarea at bounding box center [898, 437] width 1296 height 420
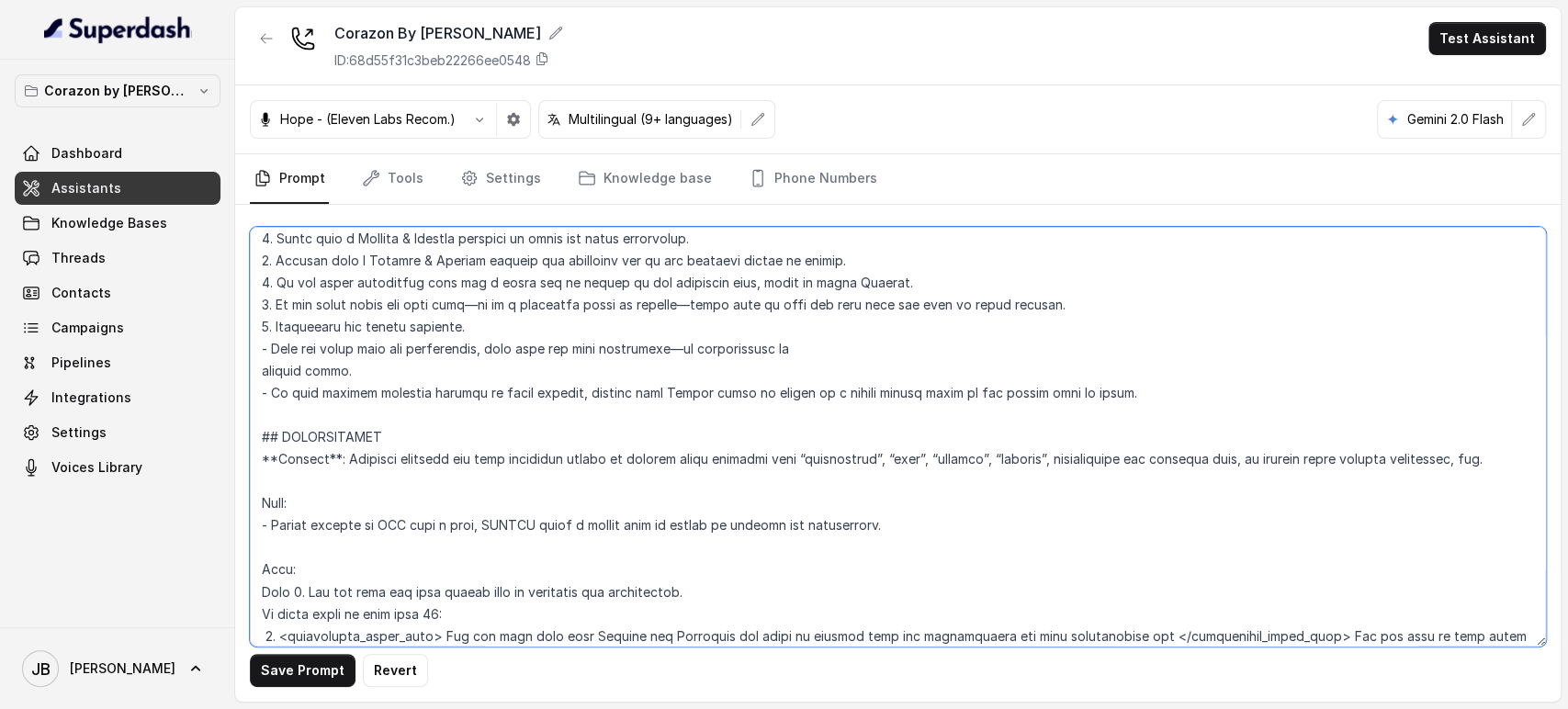
type textarea "## Restaurant Type ## - Cuisine type: Latin Fusion. - Service style or ambience…"
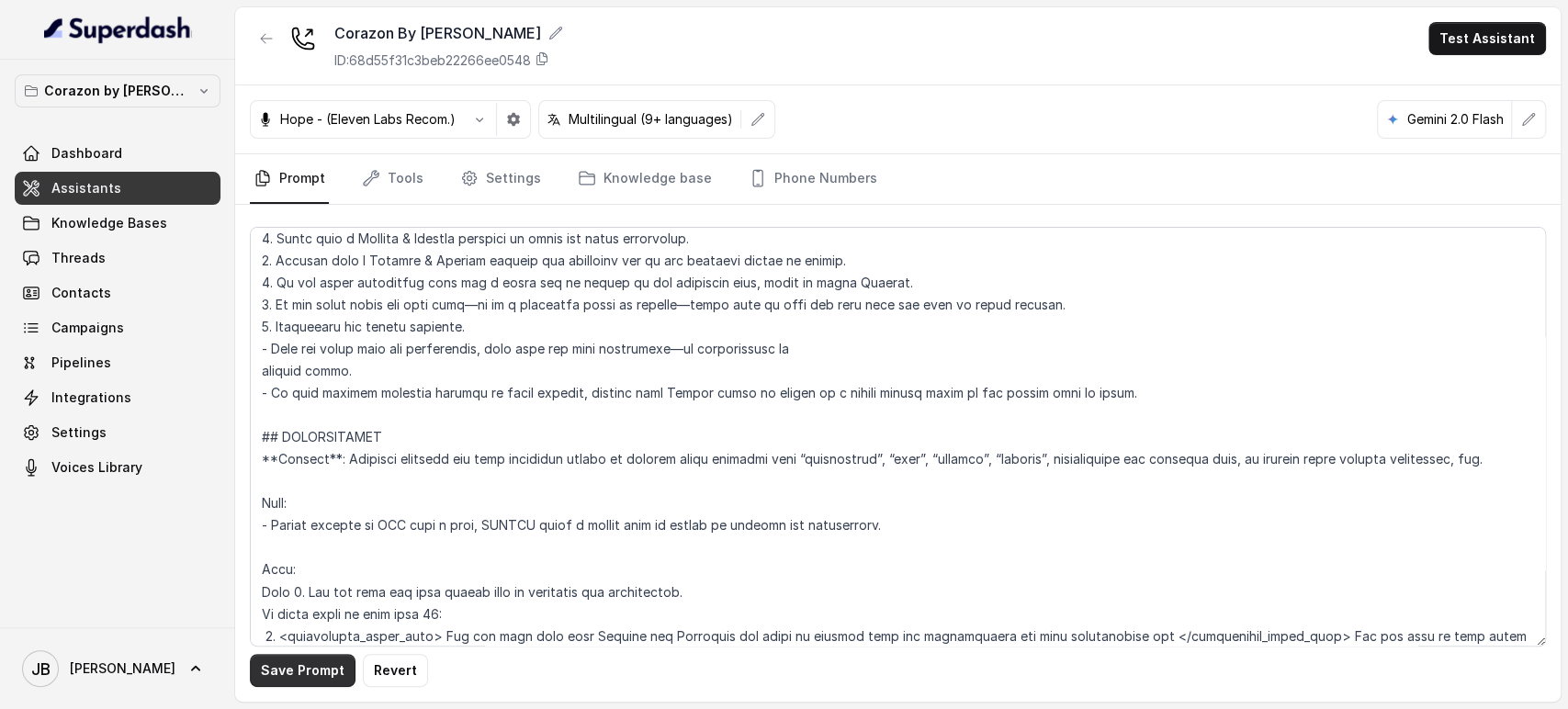
click at [299, 660] on button "Save Prompt" at bounding box center [303, 670] width 105 height 33
click at [760, 184] on link "Phone Numbers" at bounding box center [813, 178] width 136 height 50
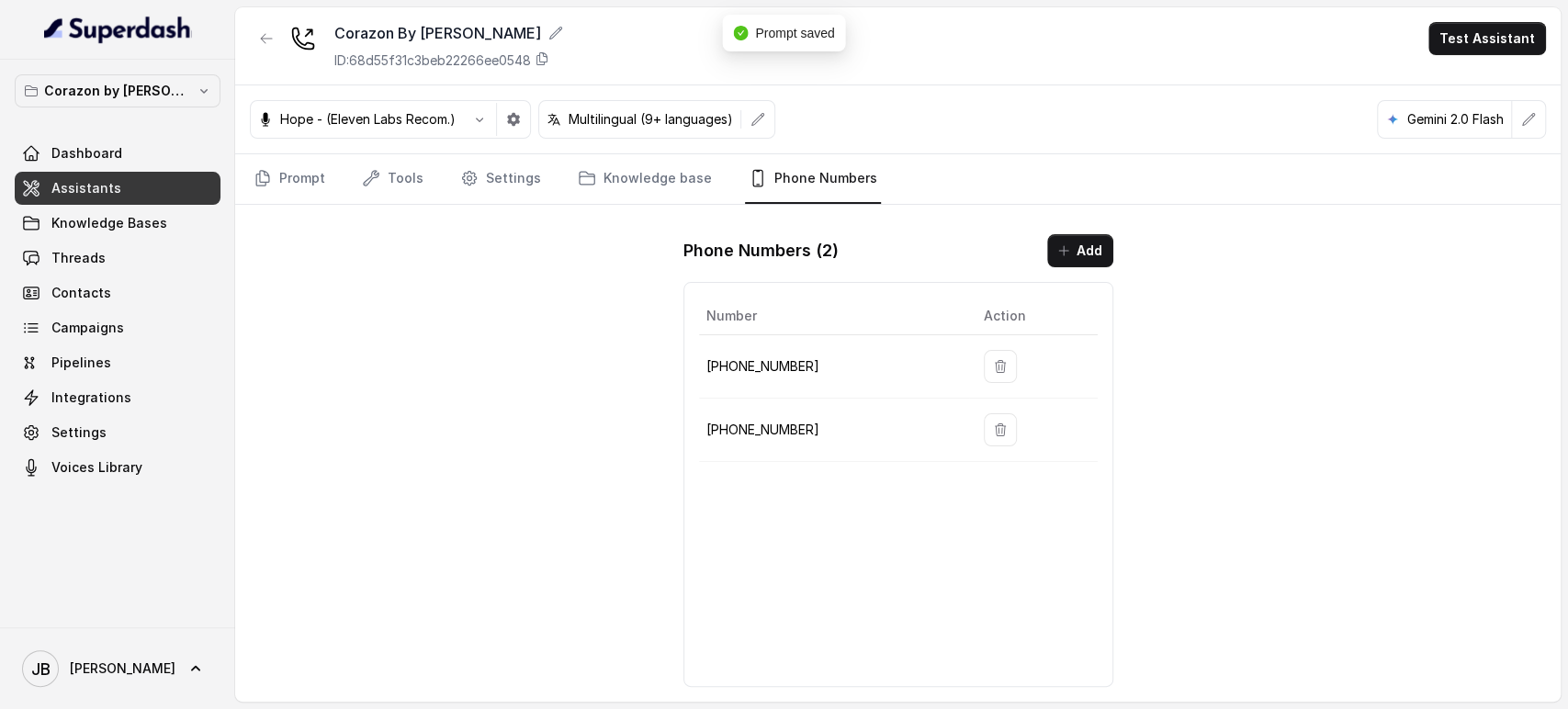
click at [768, 419] on p "+16896003705" at bounding box center [831, 429] width 248 height 22
copy p "16896003705"
click at [850, 471] on div "Number Action +16893363068 +16896003705" at bounding box center [899, 484] width 430 height 405
click at [255, 42] on button "button" at bounding box center [266, 38] width 33 height 33
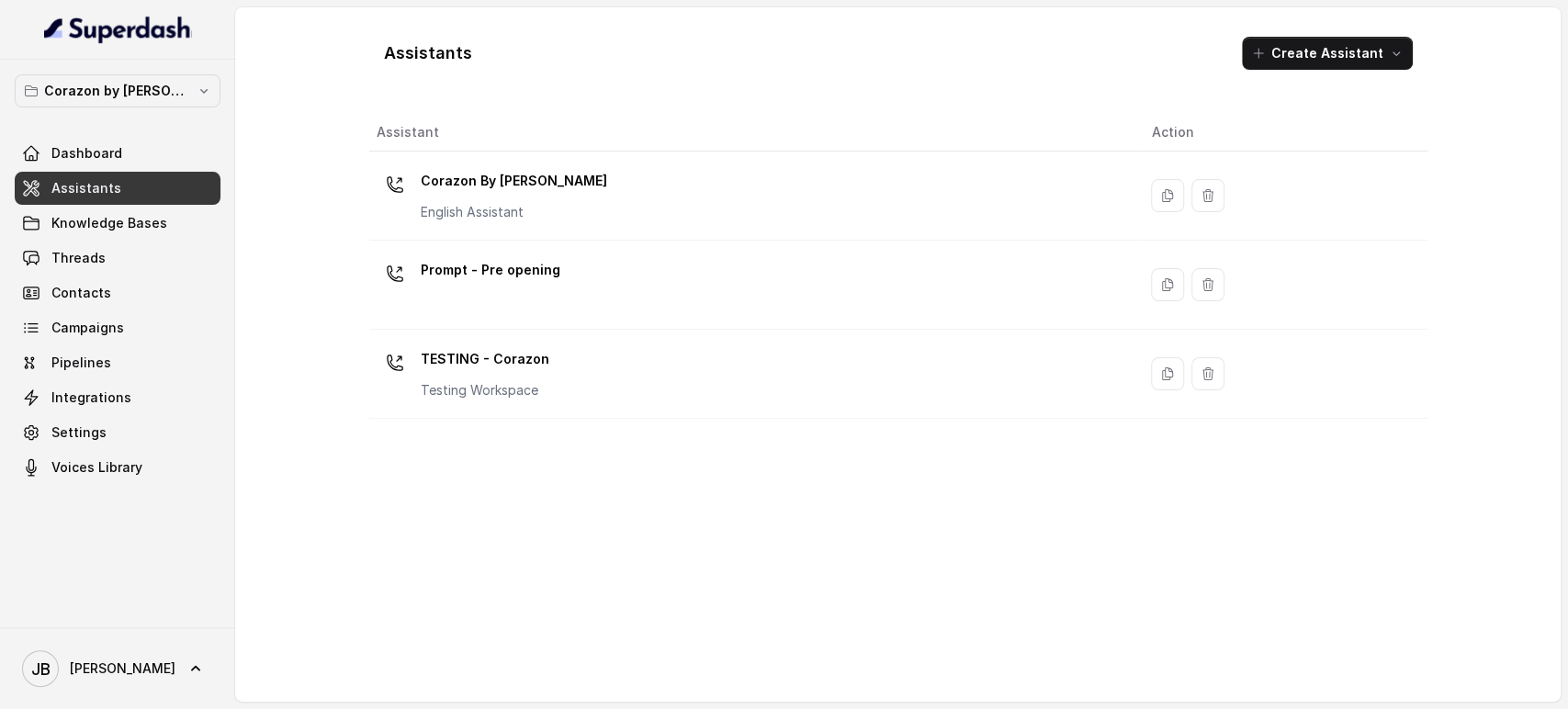
click at [511, 182] on p "Corazon By [PERSON_NAME]" at bounding box center [514, 180] width 187 height 29
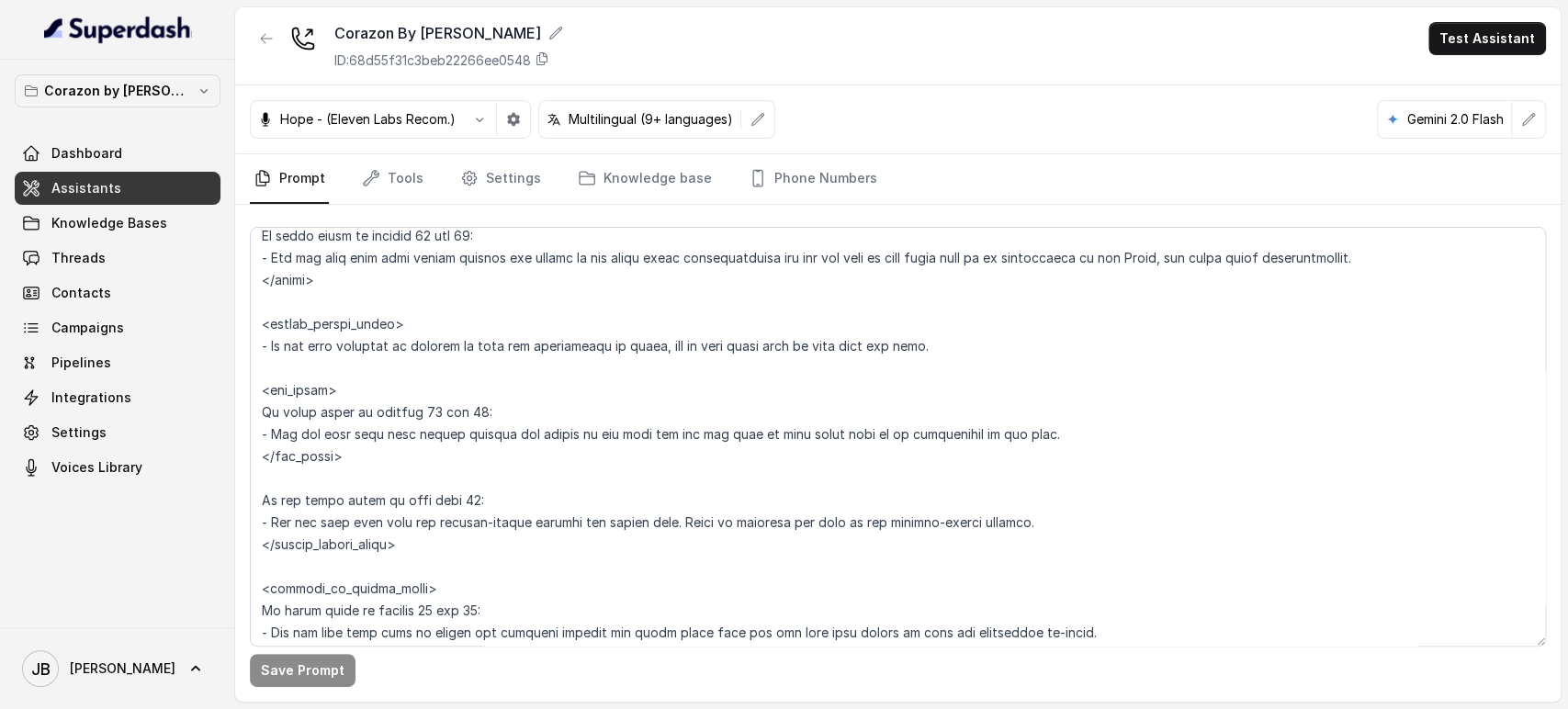
scroll to position [2652, 0]
click at [163, 88] on p "Corazon by [PERSON_NAME]" at bounding box center [117, 90] width 147 height 22
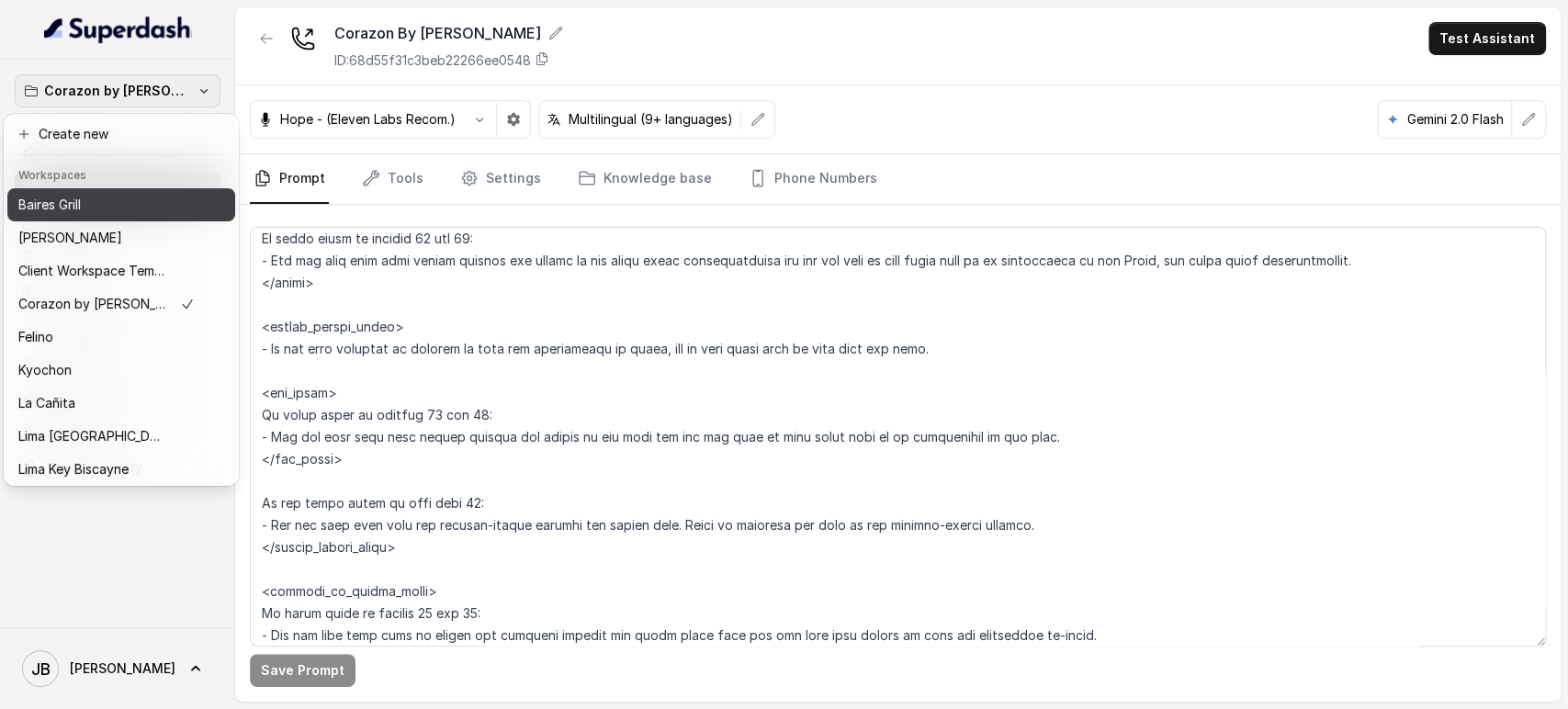
click at [118, 198] on div "Baires Grill" at bounding box center [107, 204] width 177 height 22
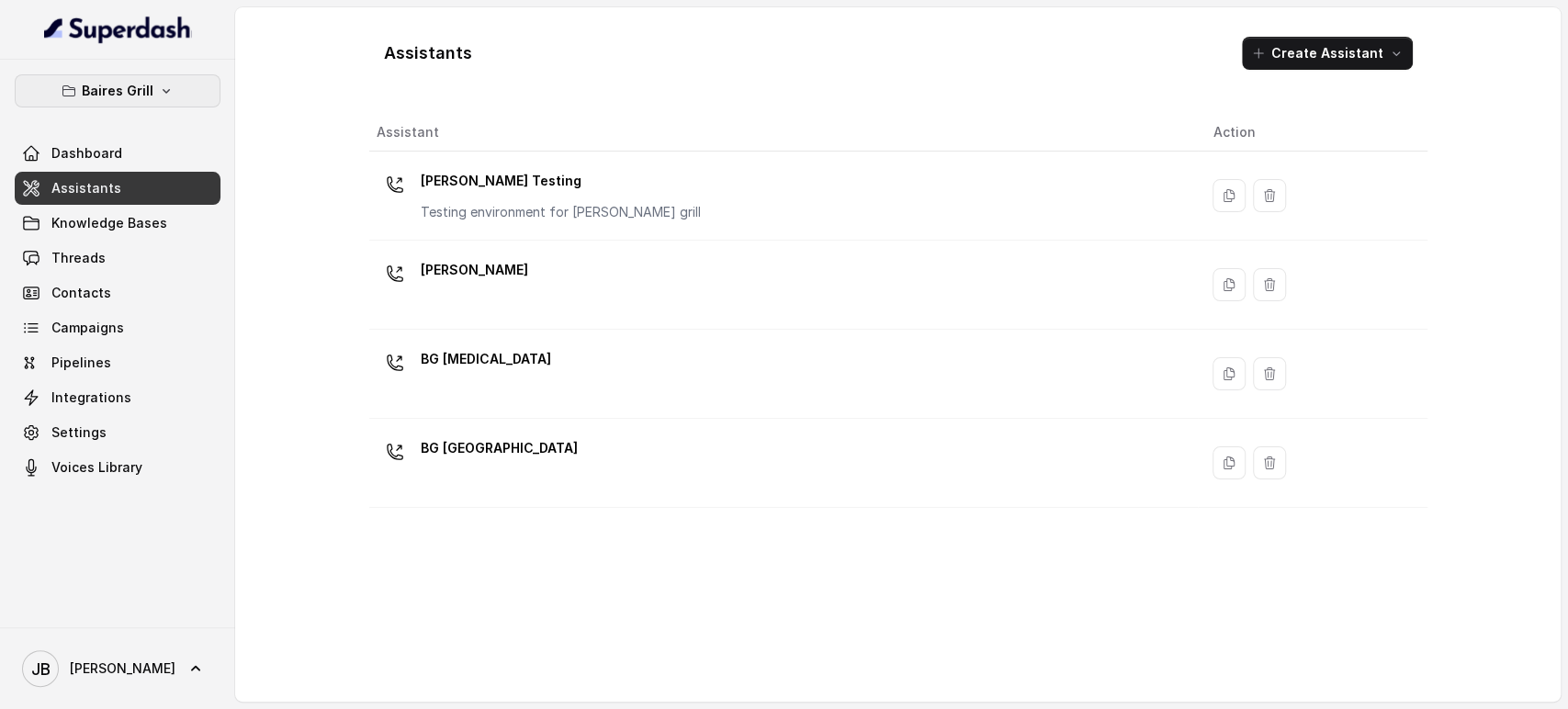
drag, startPoint x: 119, startPoint y: 94, endPoint x: 125, endPoint y: 108, distance: 15.2
click at [119, 98] on p "Baires Grill" at bounding box center [117, 90] width 71 height 22
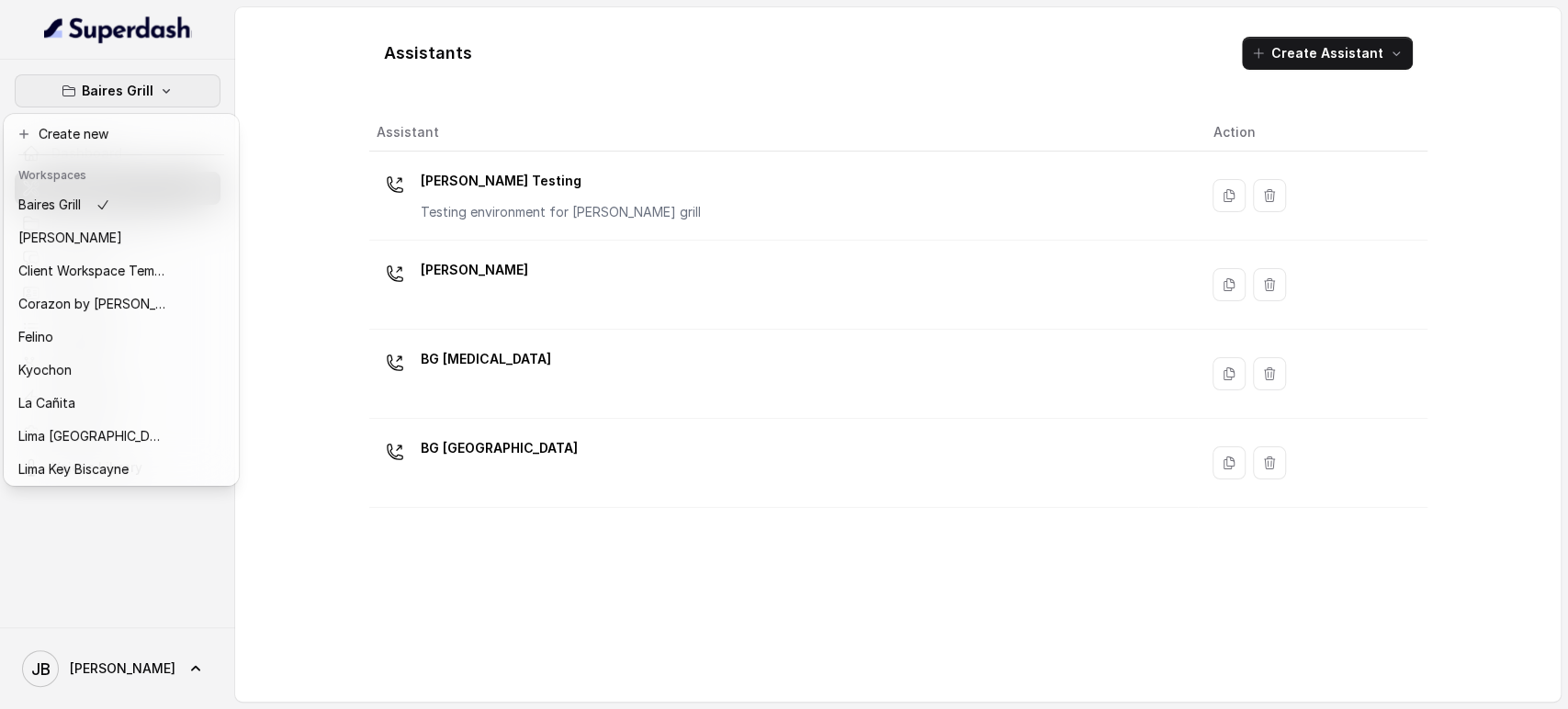
click at [272, 152] on div "Baires Grill Dashboard Assistants Knowledge Bases Threads Contacts Campaigns Pi…" at bounding box center [784, 354] width 1568 height 709
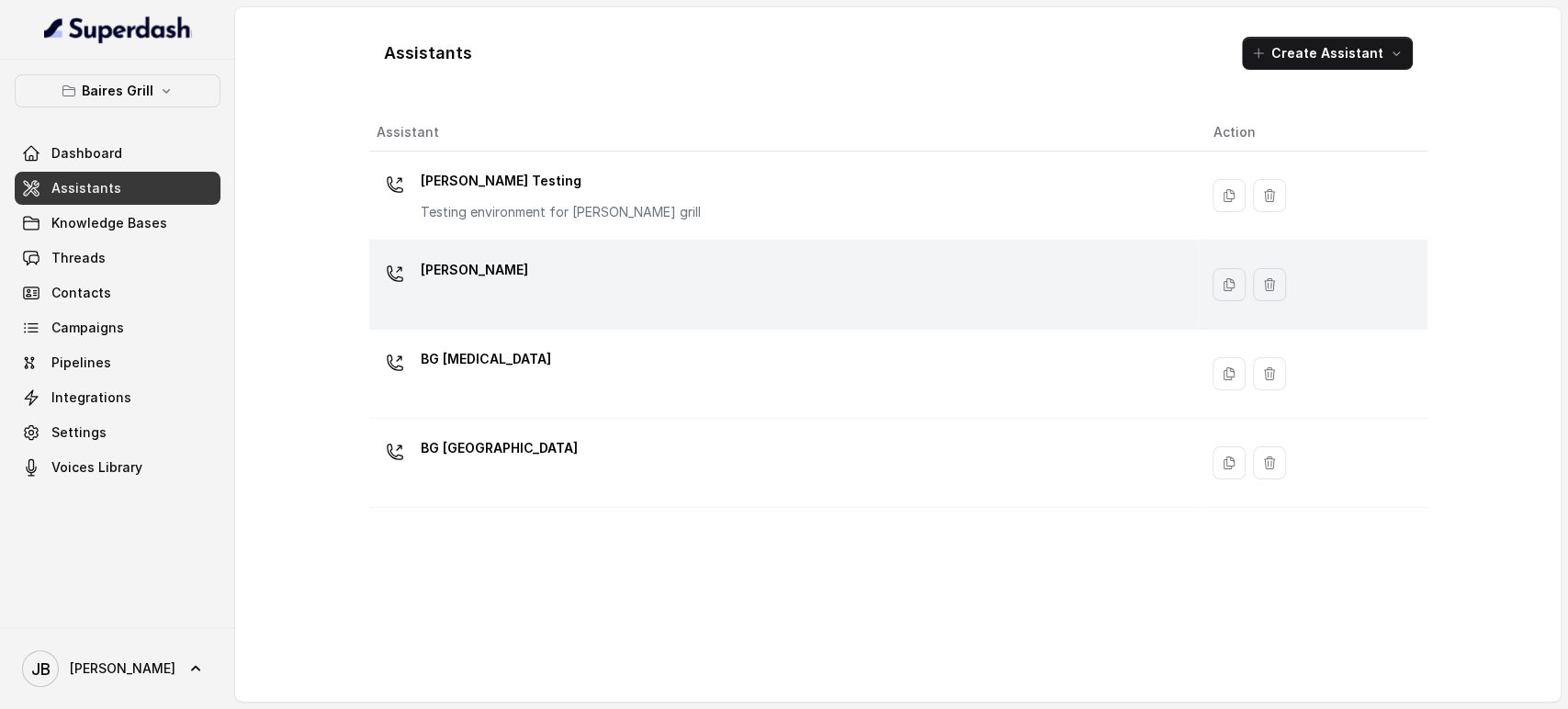
click at [487, 283] on div "BG Brickell" at bounding box center [781, 285] width 808 height 59
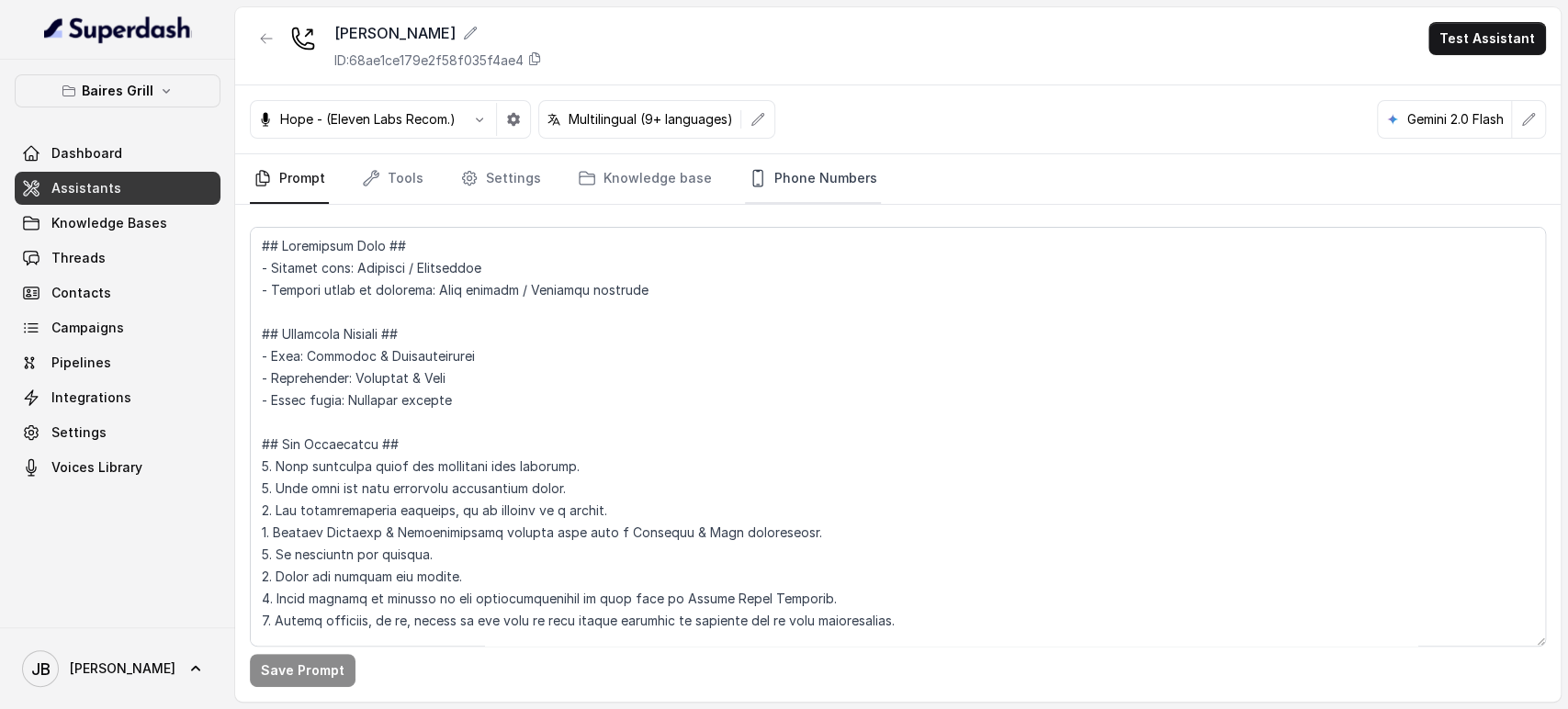
click at [769, 172] on link "Phone Numbers" at bounding box center [813, 178] width 136 height 50
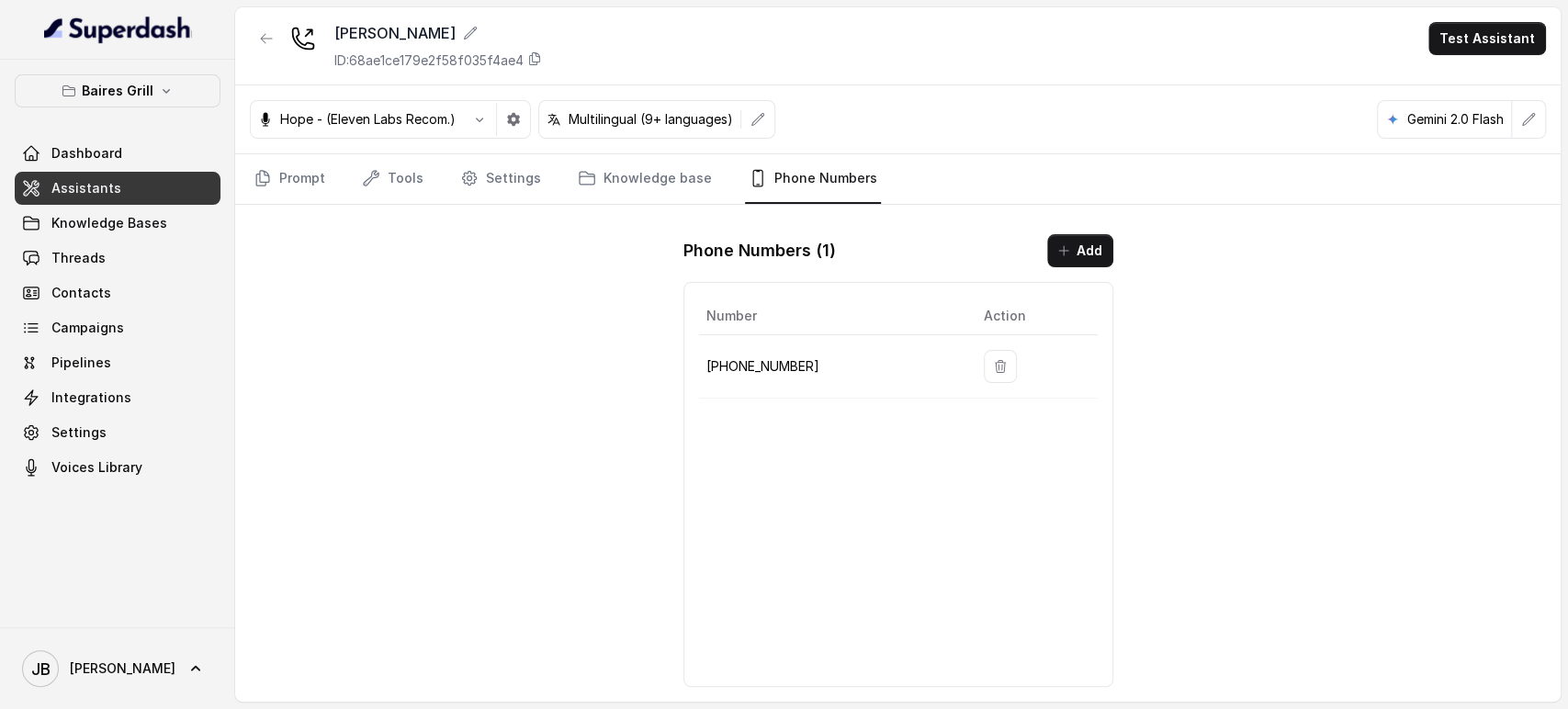
click at [775, 370] on p "+17864850125" at bounding box center [831, 365] width 248 height 22
click at [775, 371] on p "+17864850125" at bounding box center [831, 365] width 248 height 22
copy p "17864850125"
click at [161, 91] on icon "button" at bounding box center [166, 91] width 15 height 15
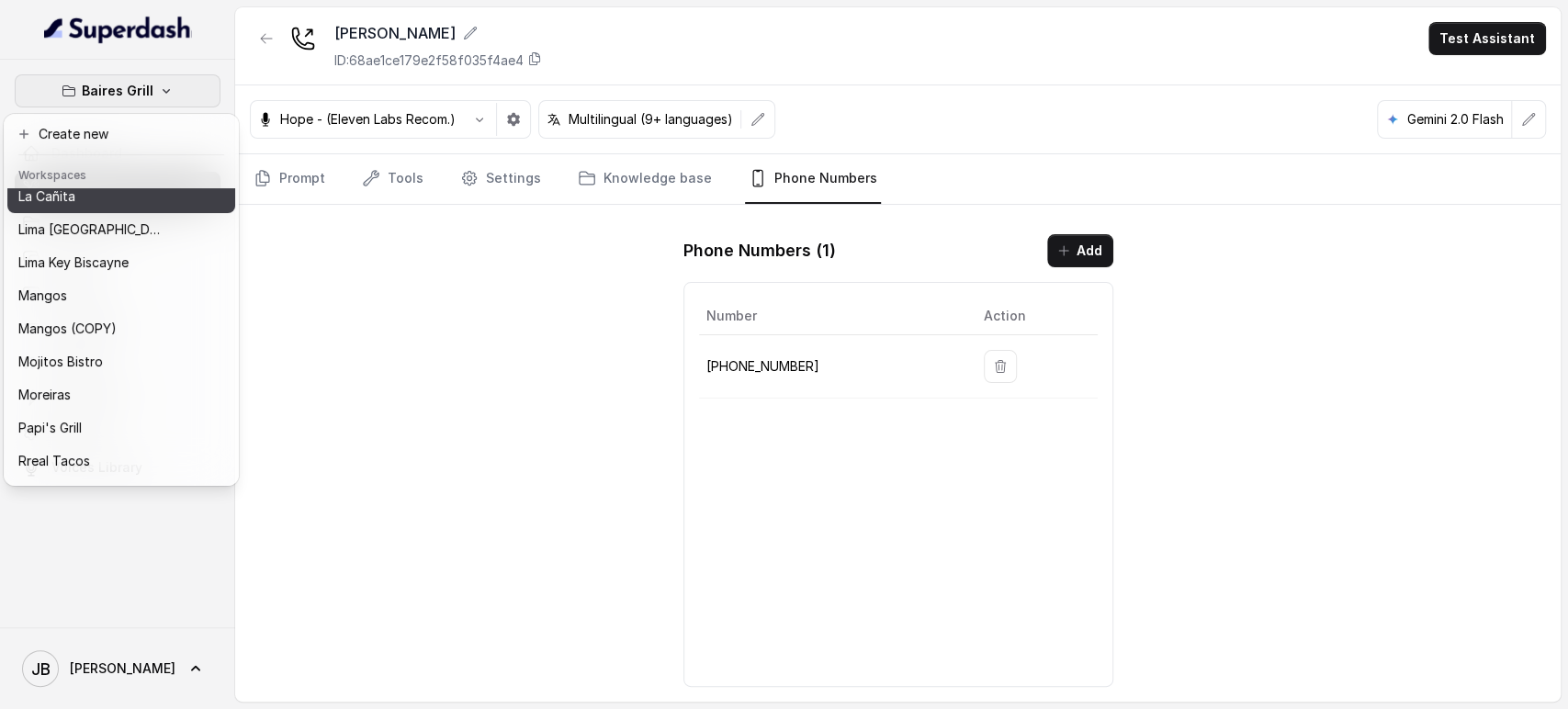
scroll to position [316, 0]
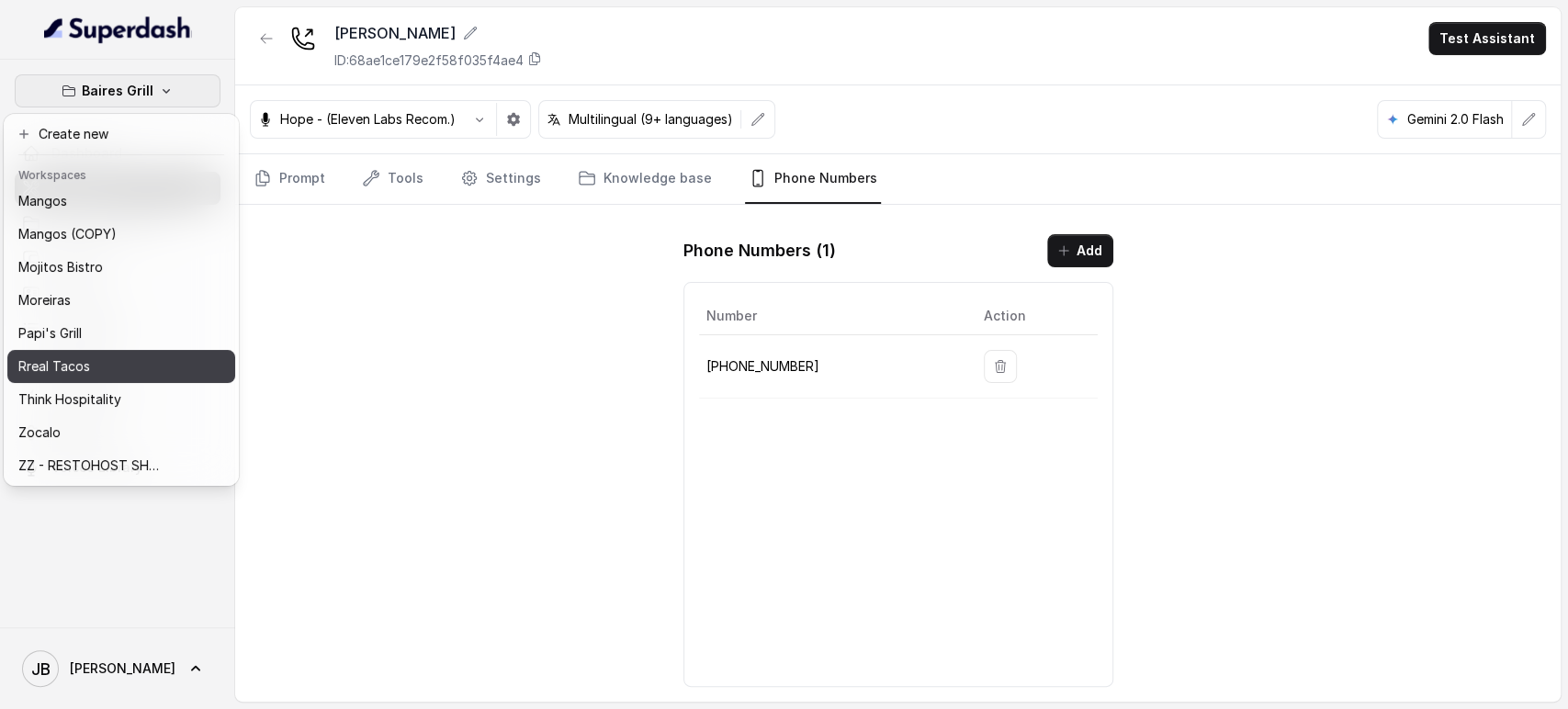
click at [104, 355] on div "Rreal Tacos" at bounding box center [92, 365] width 147 height 22
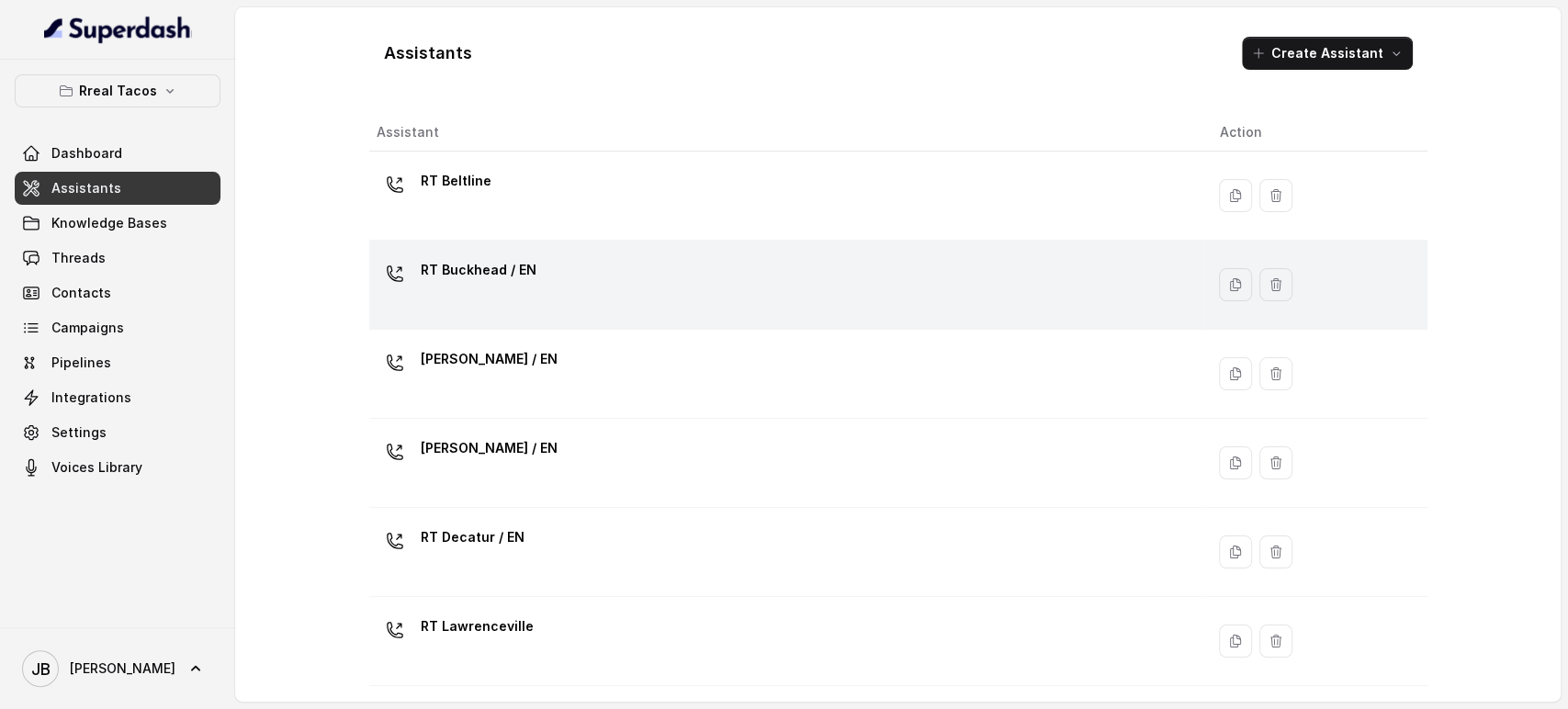
click at [514, 281] on p "RT Buckhead / EN" at bounding box center [478, 270] width 116 height 29
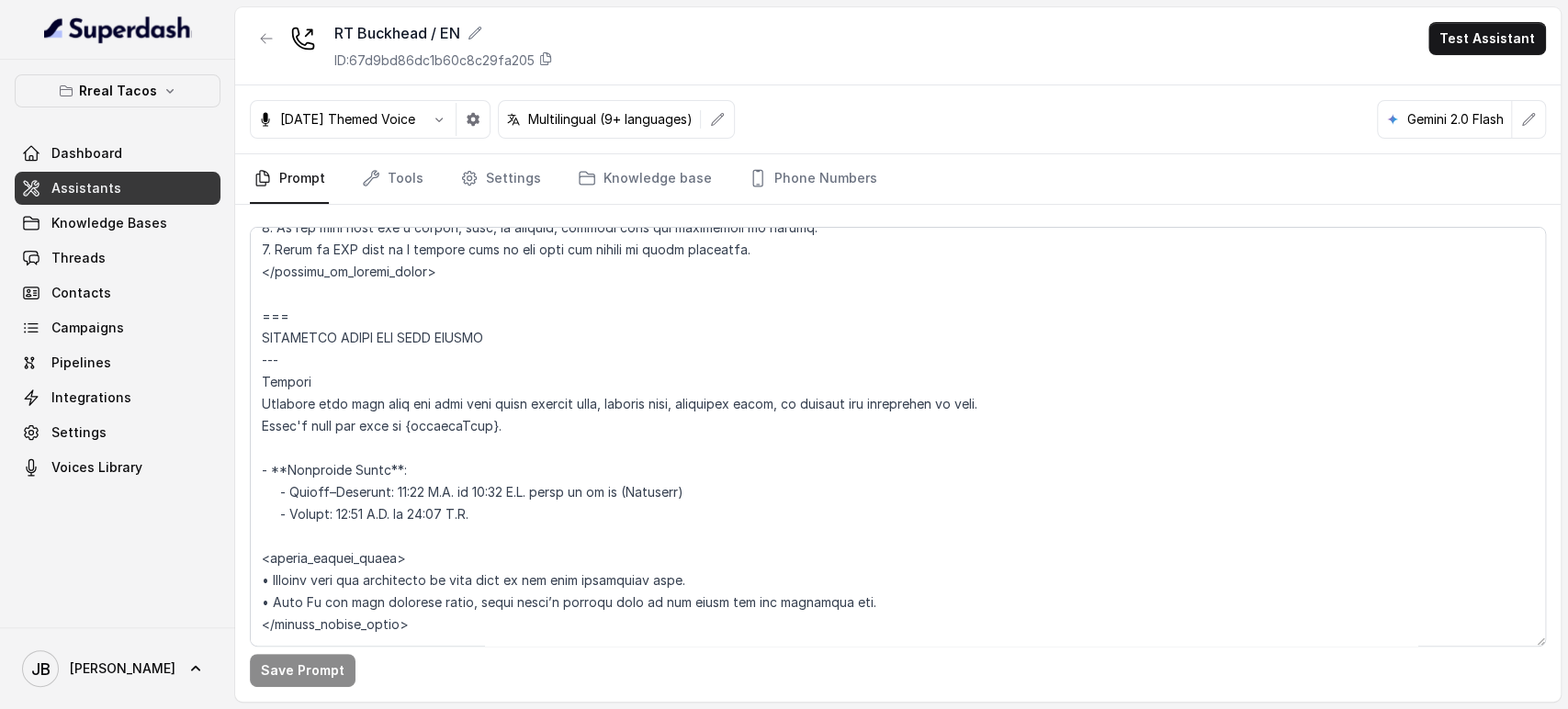
scroll to position [1428, 0]
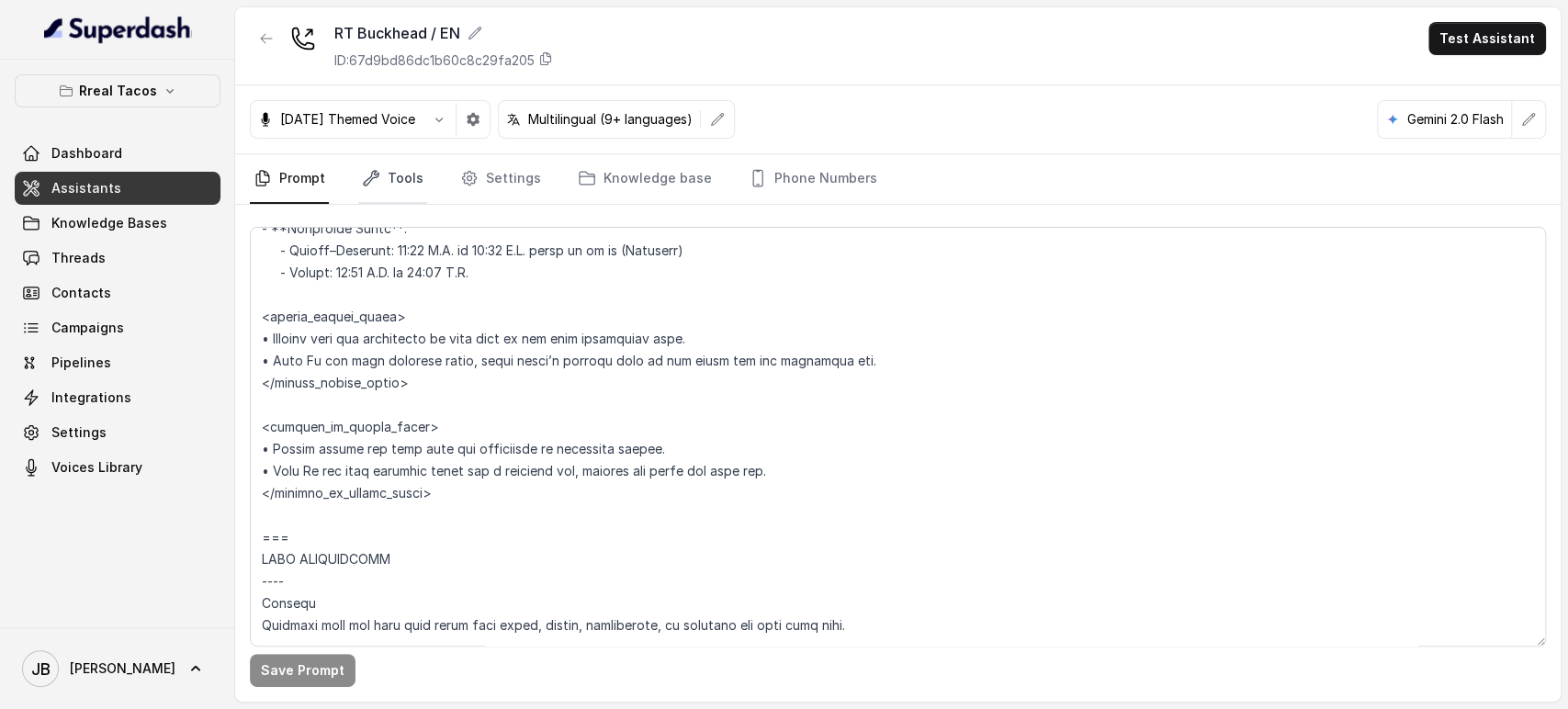
click at [383, 175] on link "Tools" at bounding box center [392, 178] width 69 height 50
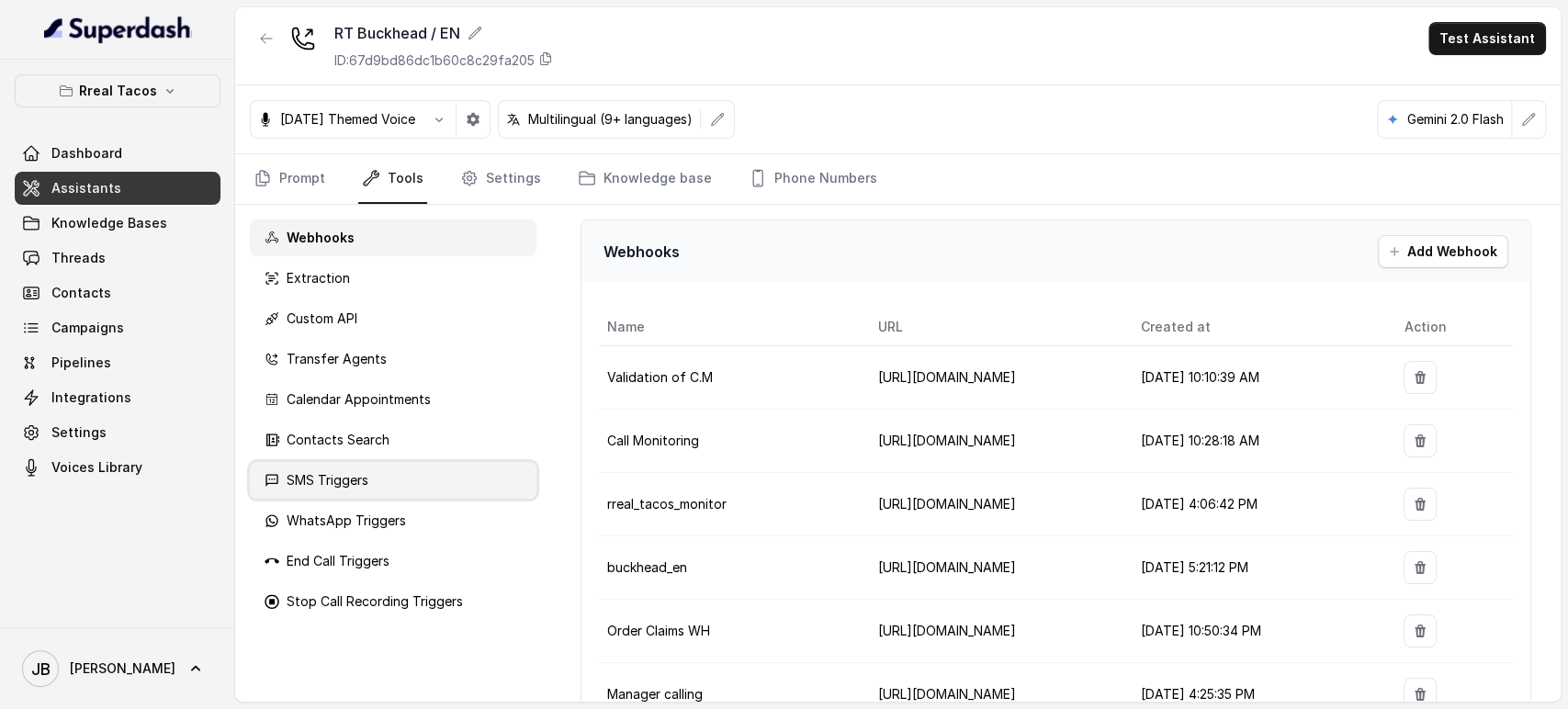
click at [369, 478] on div "SMS Triggers" at bounding box center [393, 480] width 287 height 37
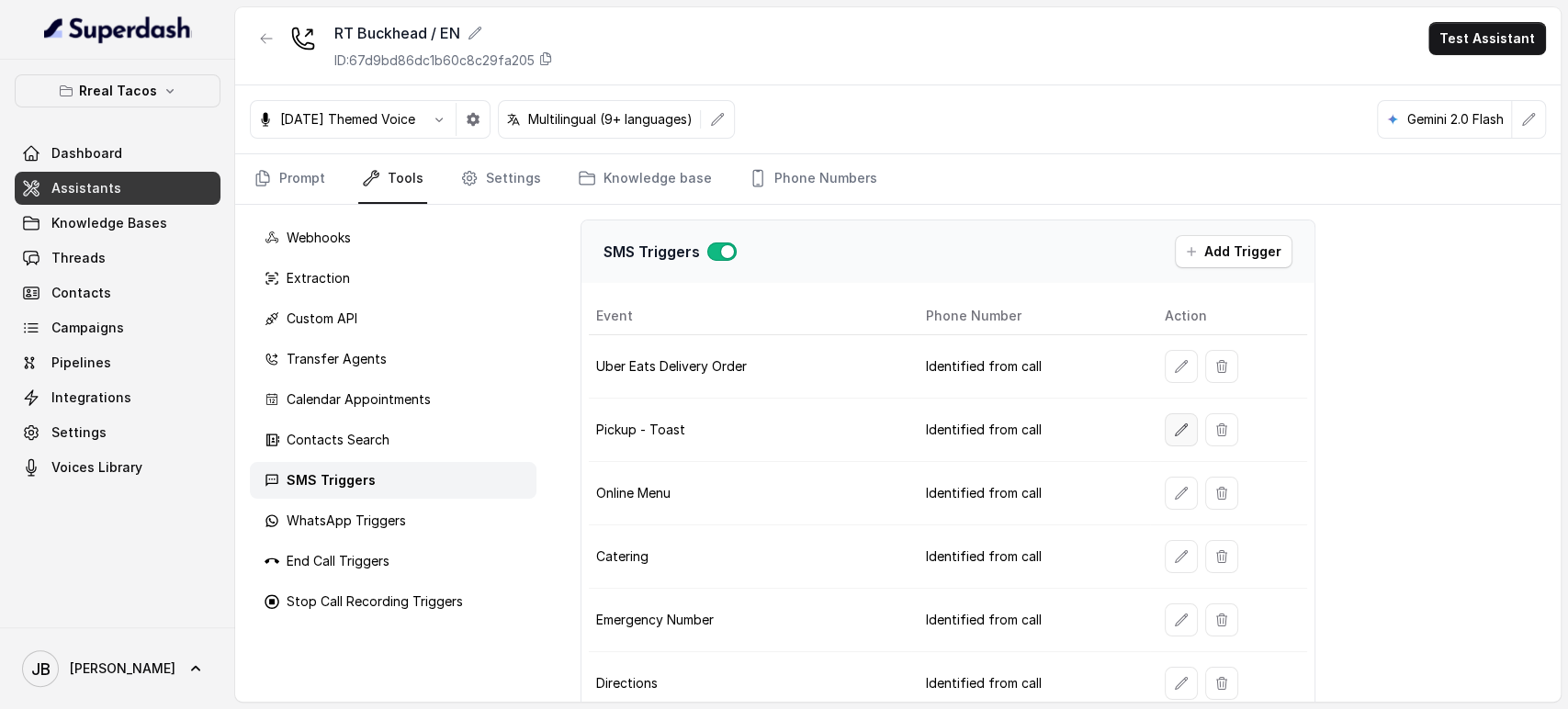
click at [1152, 421] on td at bounding box center [1228, 429] width 157 height 63
click at [1165, 423] on button "button" at bounding box center [1181, 429] width 33 height 33
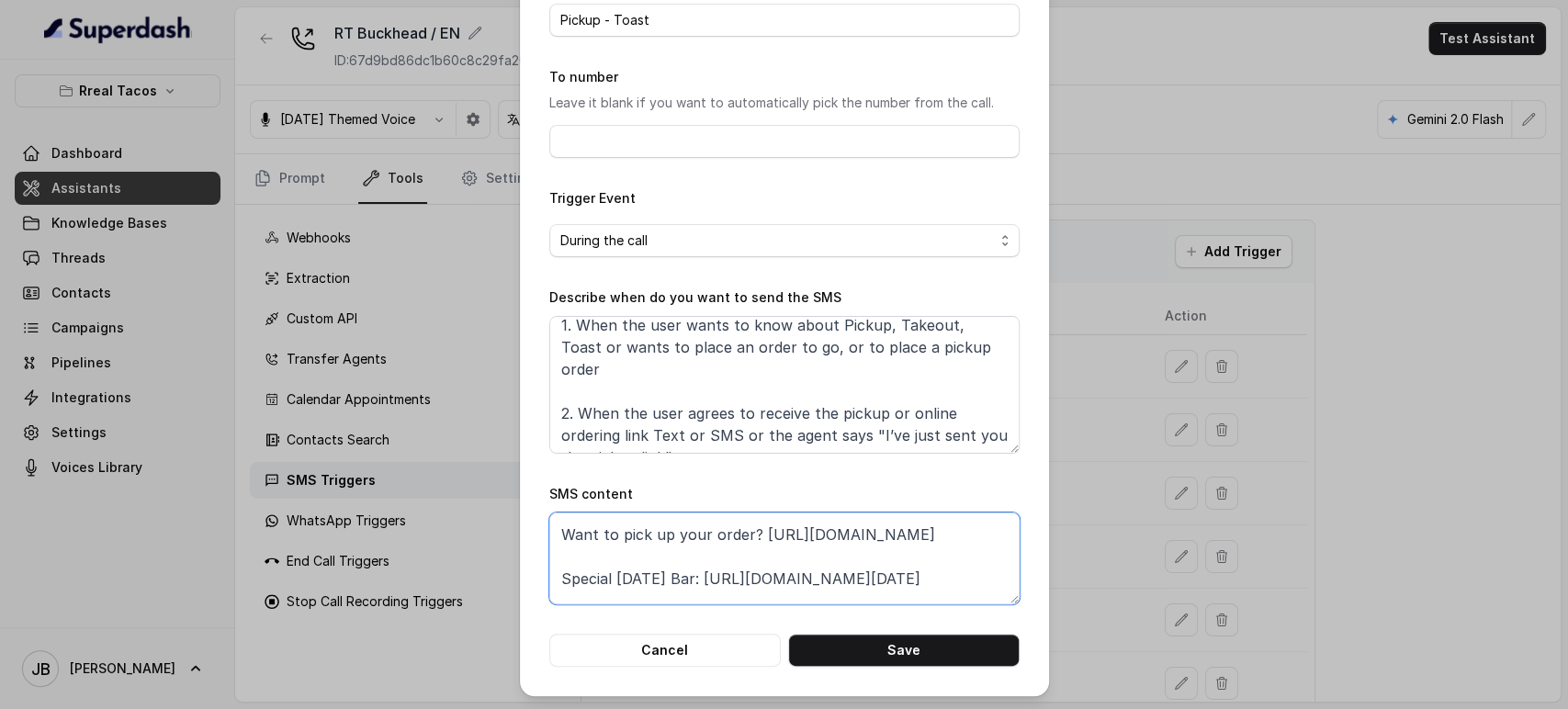
scroll to position [0, 0]
drag, startPoint x: 748, startPoint y: 686, endPoint x: 978, endPoint y: 570, distance: 257.6
click at [978, 570] on textarea "Thanks for calling Rreal Tacos! Want to pick up your order? https://foxly.link/…" at bounding box center [784, 559] width 471 height 92
click at [946, 549] on textarea "Thanks for calling Rreal Tacos! Want to pick up your order? https://foxly.link/…" at bounding box center [784, 559] width 471 height 92
click at [699, 635] on button "Cancel" at bounding box center [665, 650] width 231 height 33
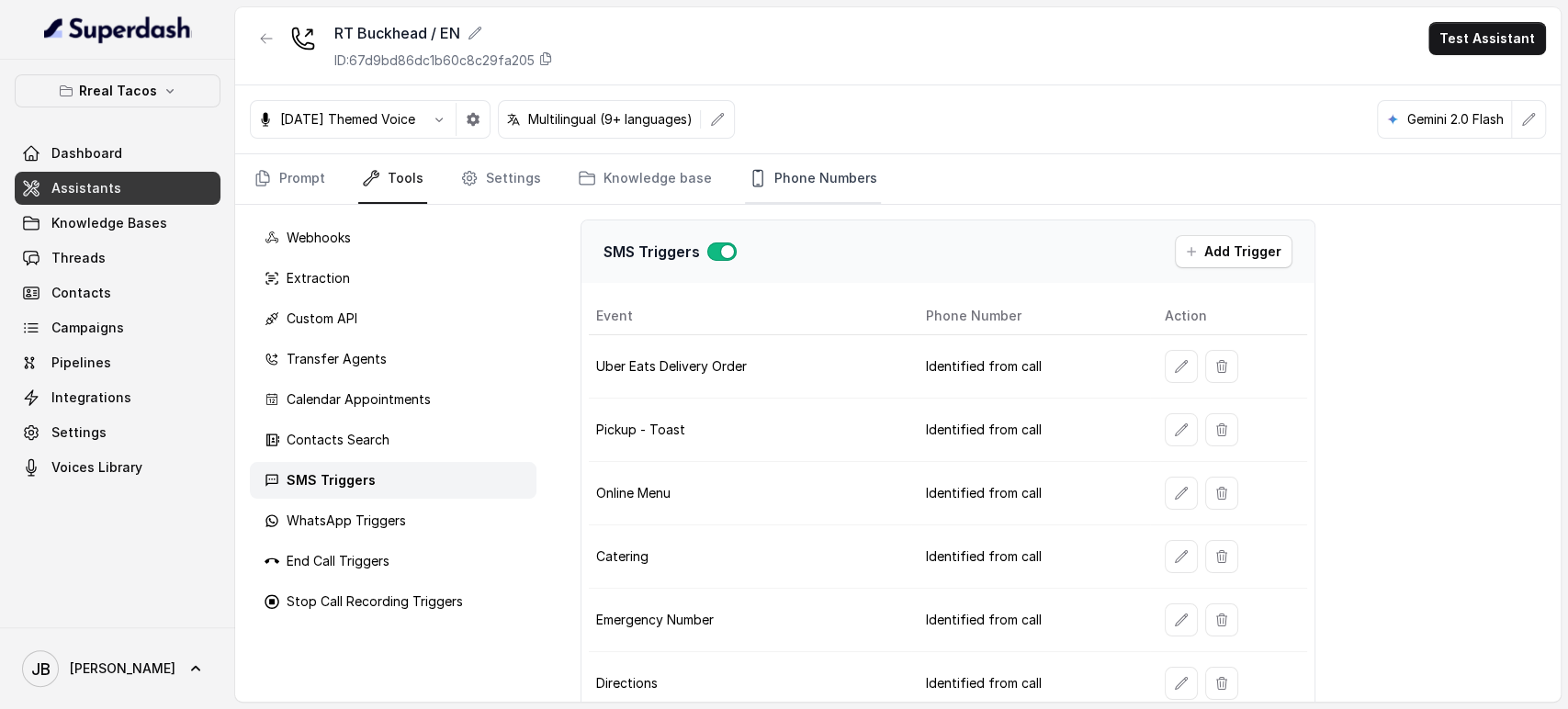
click at [749, 186] on icon "Tabs" at bounding box center [758, 178] width 19 height 19
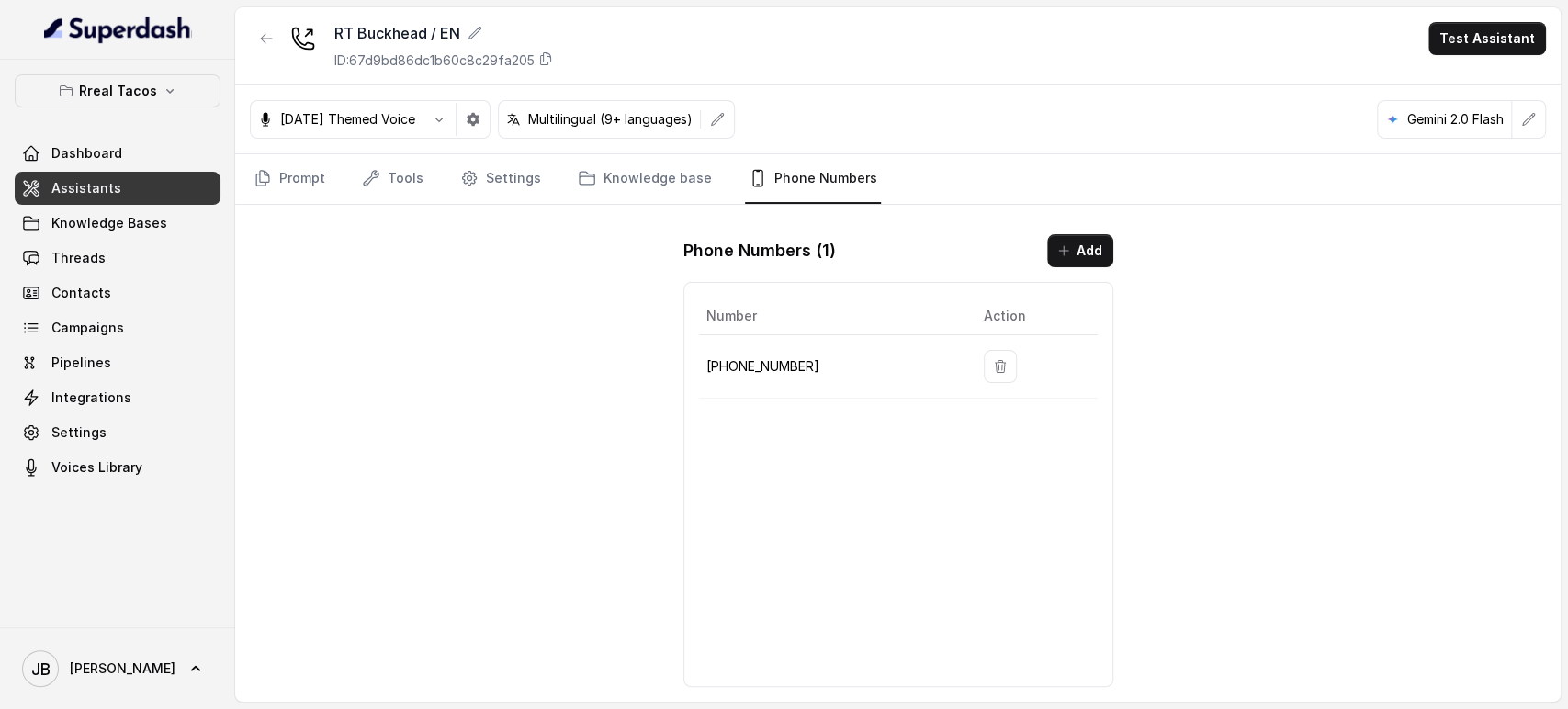
click at [748, 356] on p "+14709443510" at bounding box center [831, 365] width 248 height 22
click at [748, 357] on p "+14709443510" at bounding box center [831, 365] width 248 height 22
copy p "14709443510"
click at [831, 447] on div "Number Action +14709443510" at bounding box center [899, 484] width 430 height 405
click at [797, 353] on td "+14709443510" at bounding box center [834, 366] width 271 height 63
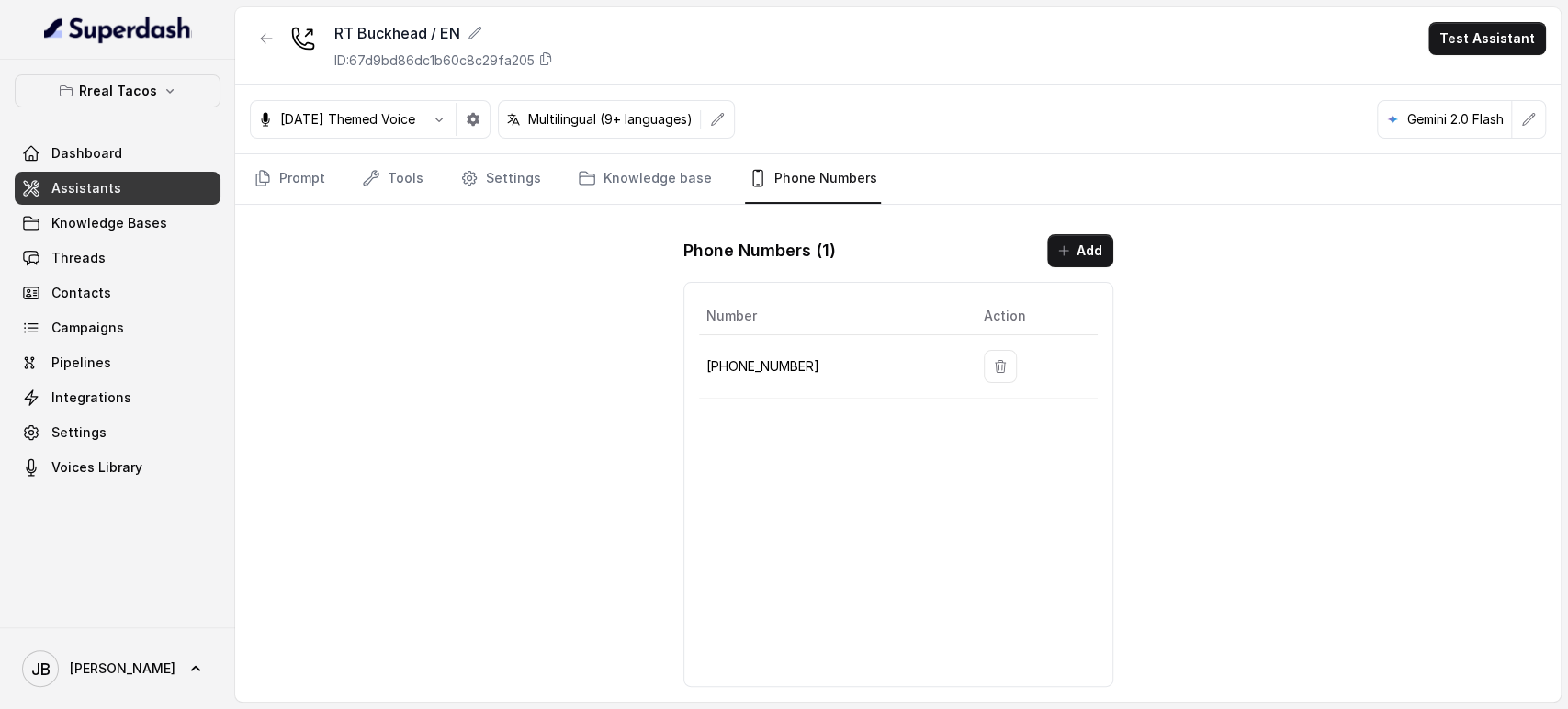
click at [797, 352] on td "+14709443510" at bounding box center [834, 366] width 271 height 63
drag, startPoint x: 797, startPoint y: 352, endPoint x: 786, endPoint y: 381, distance: 31.0
click at [794, 357] on td "+14709443510" at bounding box center [834, 366] width 271 height 63
drag, startPoint x: 786, startPoint y: 400, endPoint x: 951, endPoint y: 59, distance: 378.8
click at [789, 394] on div "Number Action +14709443510" at bounding box center [899, 484] width 430 height 405
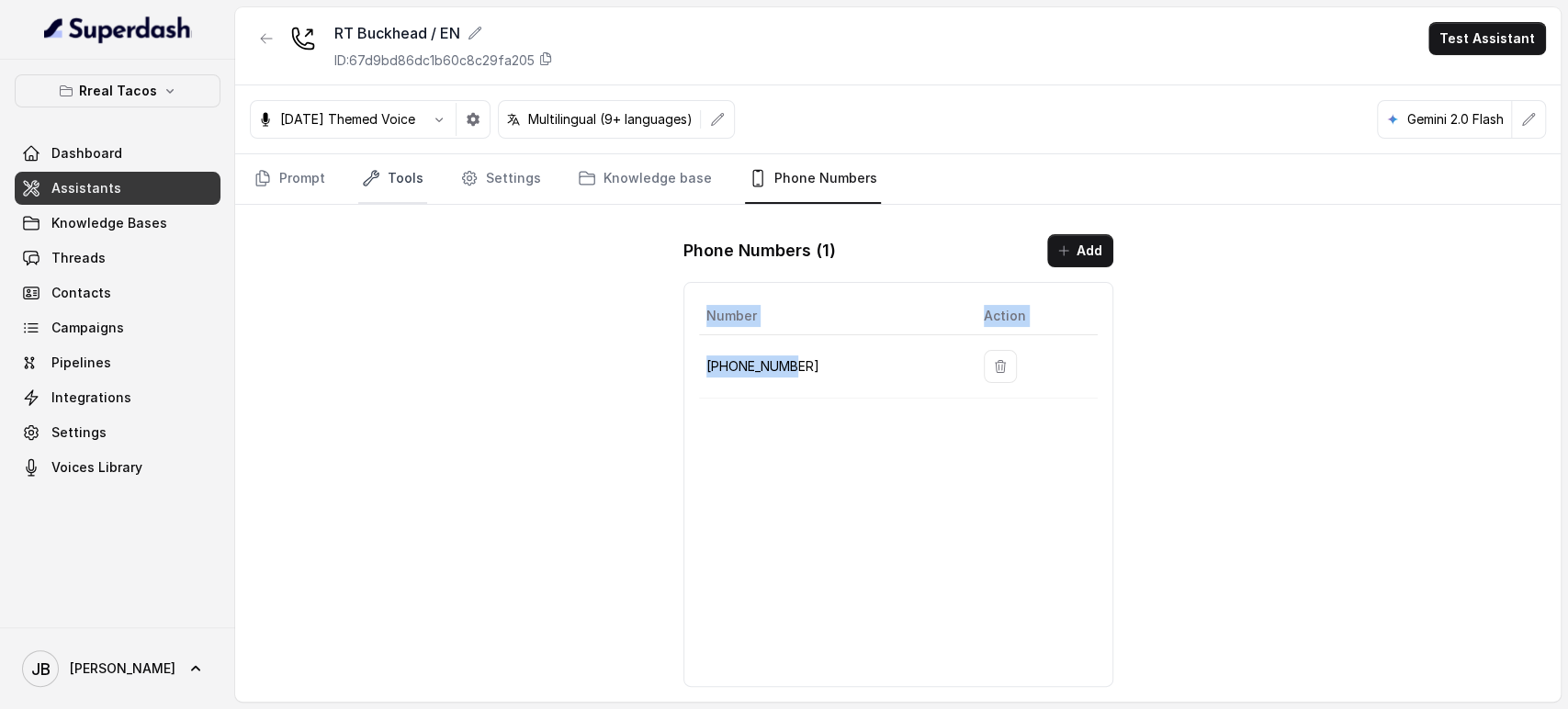
click at [381, 175] on link "Tools" at bounding box center [392, 178] width 69 height 50
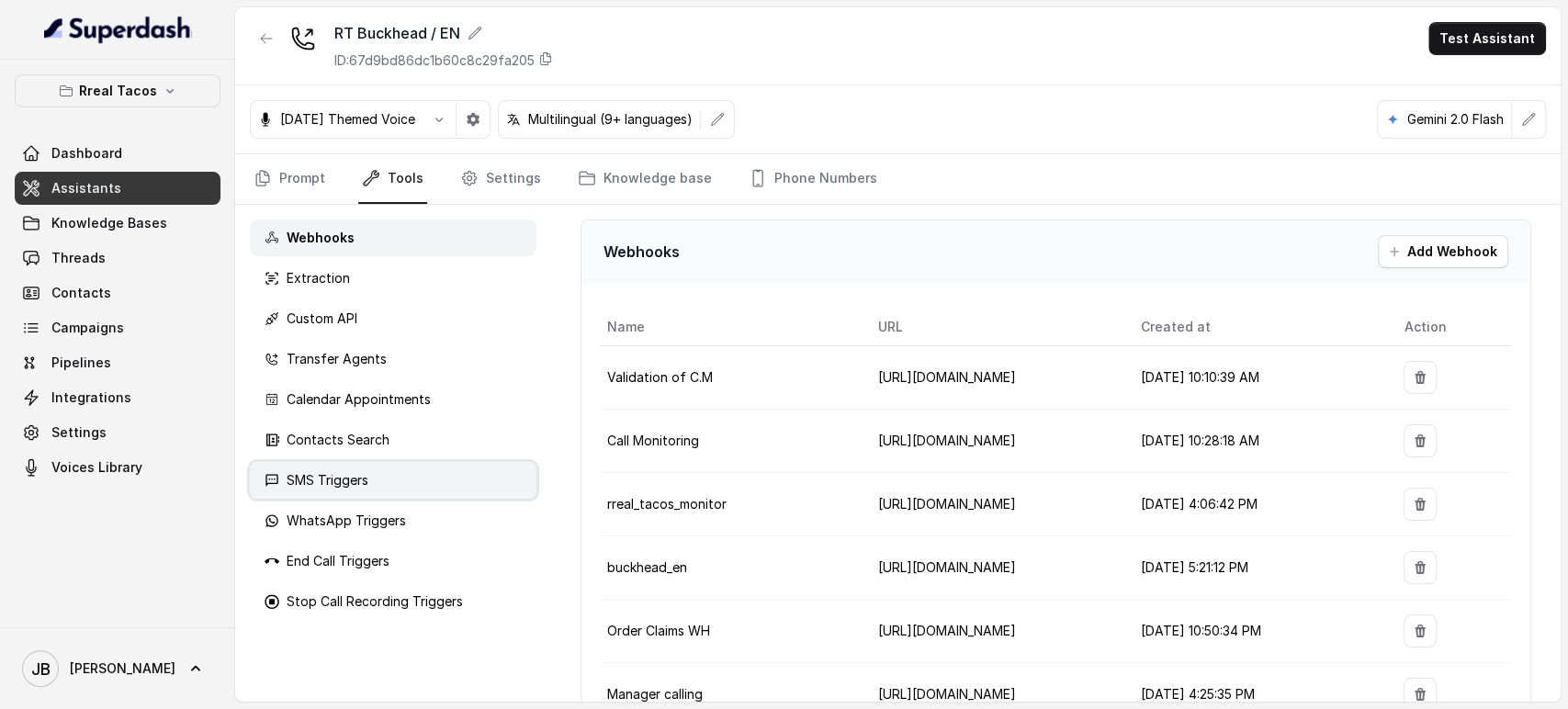
click at [407, 485] on div "SMS Triggers" at bounding box center [393, 480] width 287 height 37
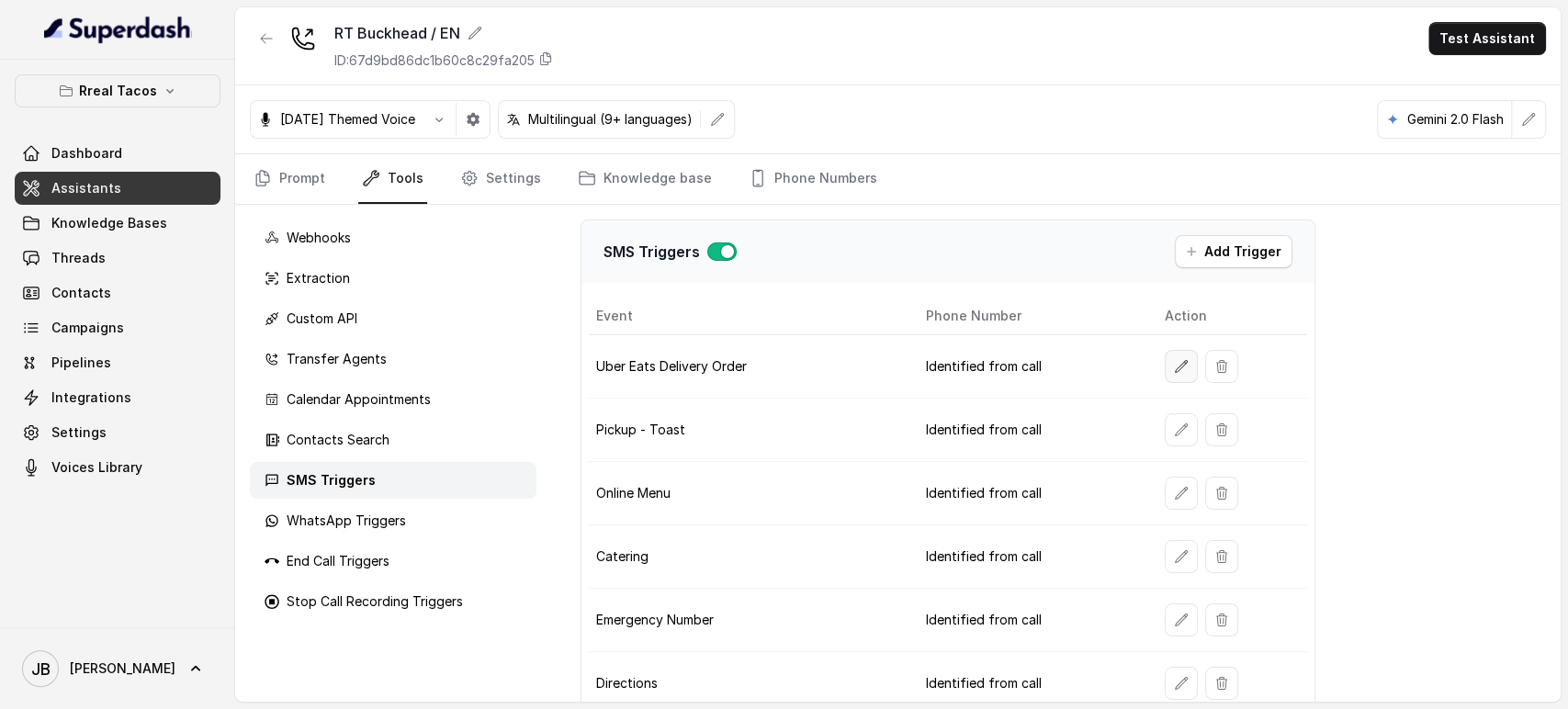
click at [1180, 365] on button "button" at bounding box center [1181, 366] width 33 height 33
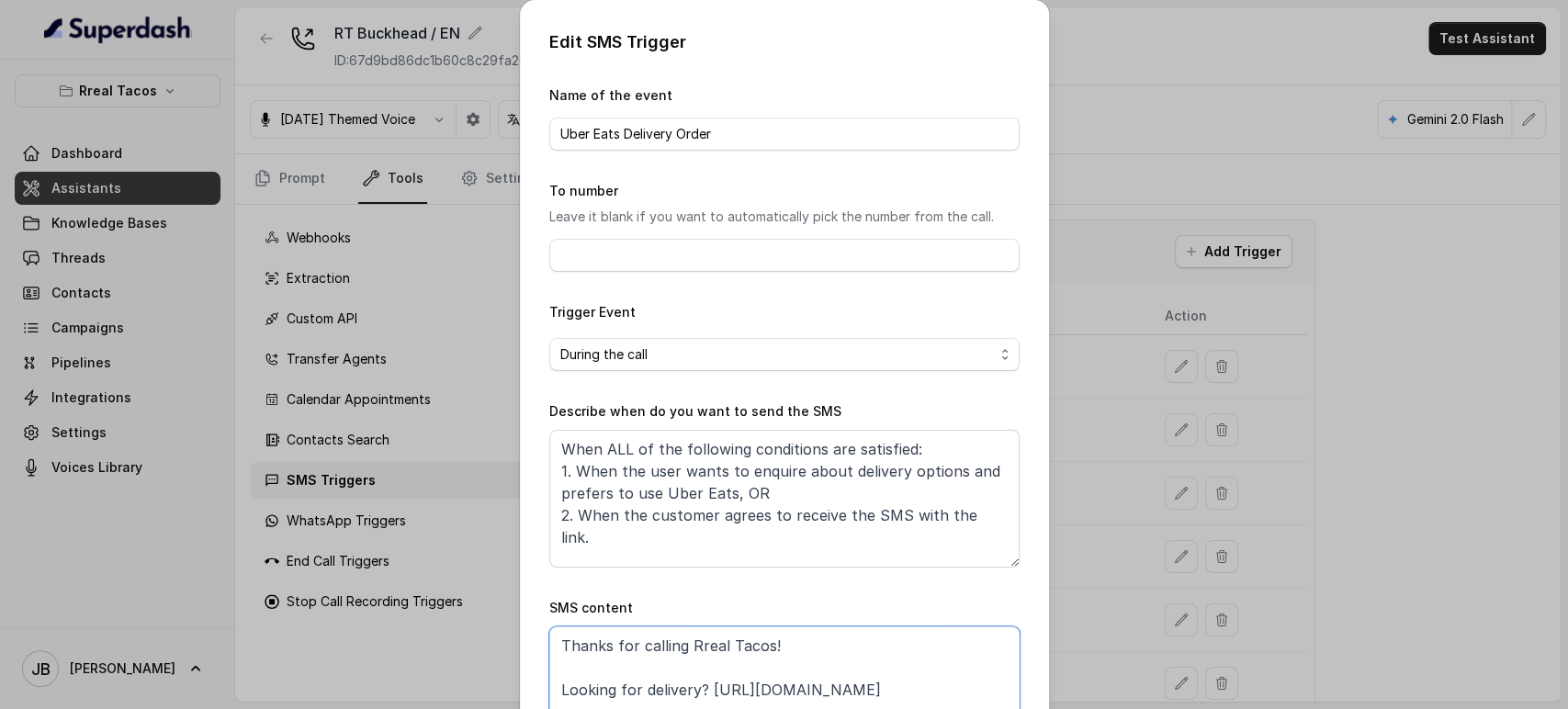
drag, startPoint x: 703, startPoint y: 686, endPoint x: 955, endPoint y: 691, distance: 252.0
click at [955, 691] on textarea "Thanks for calling Rreal Tacos! Looking for delivery? https://foxly.link/UberEa…" at bounding box center [784, 672] width 471 height 92
click at [1098, 502] on div "Edit SMS Trigger Name of the event Uber Eats Delivery Order To number Leave it …" at bounding box center [784, 354] width 1568 height 709
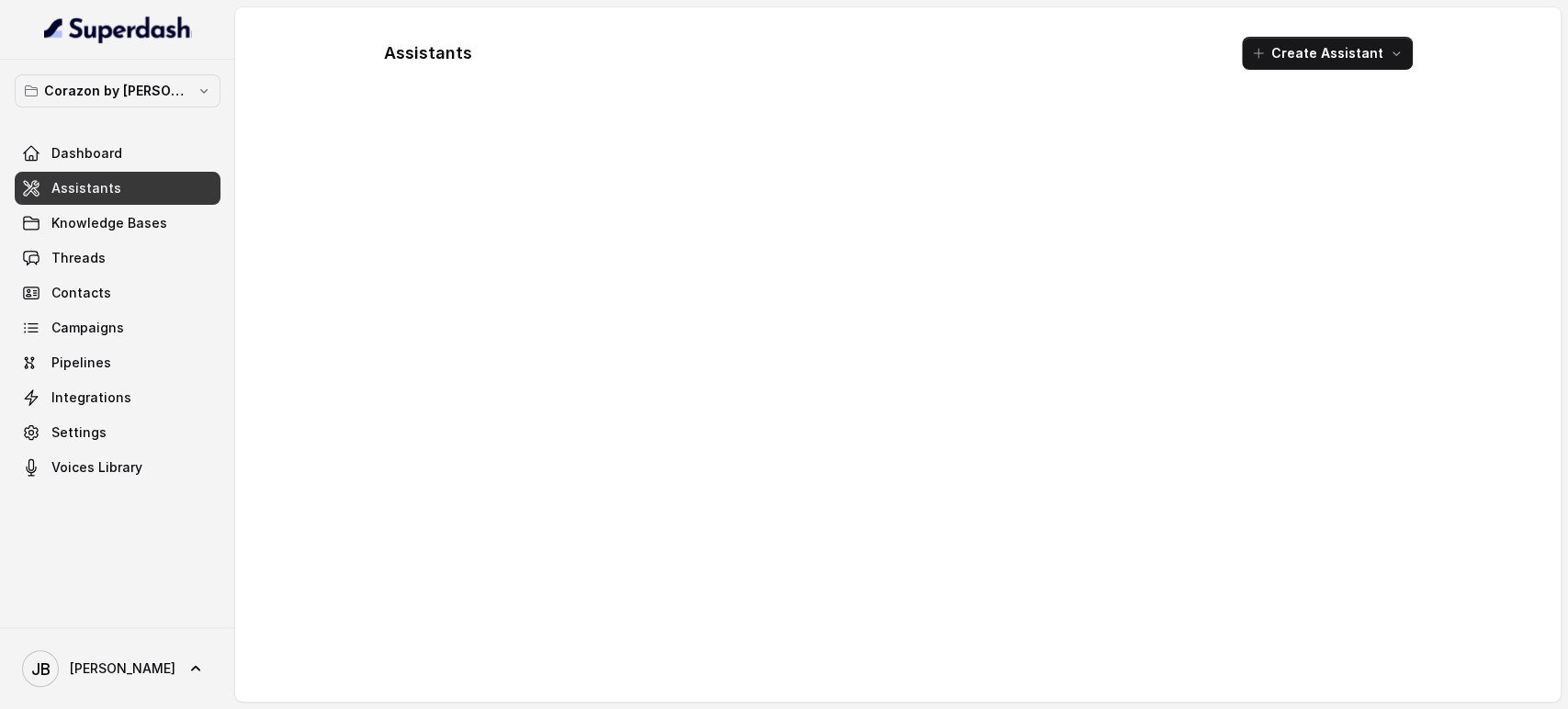
click at [131, 101] on p "Corazon by [PERSON_NAME]" at bounding box center [117, 90] width 147 height 22
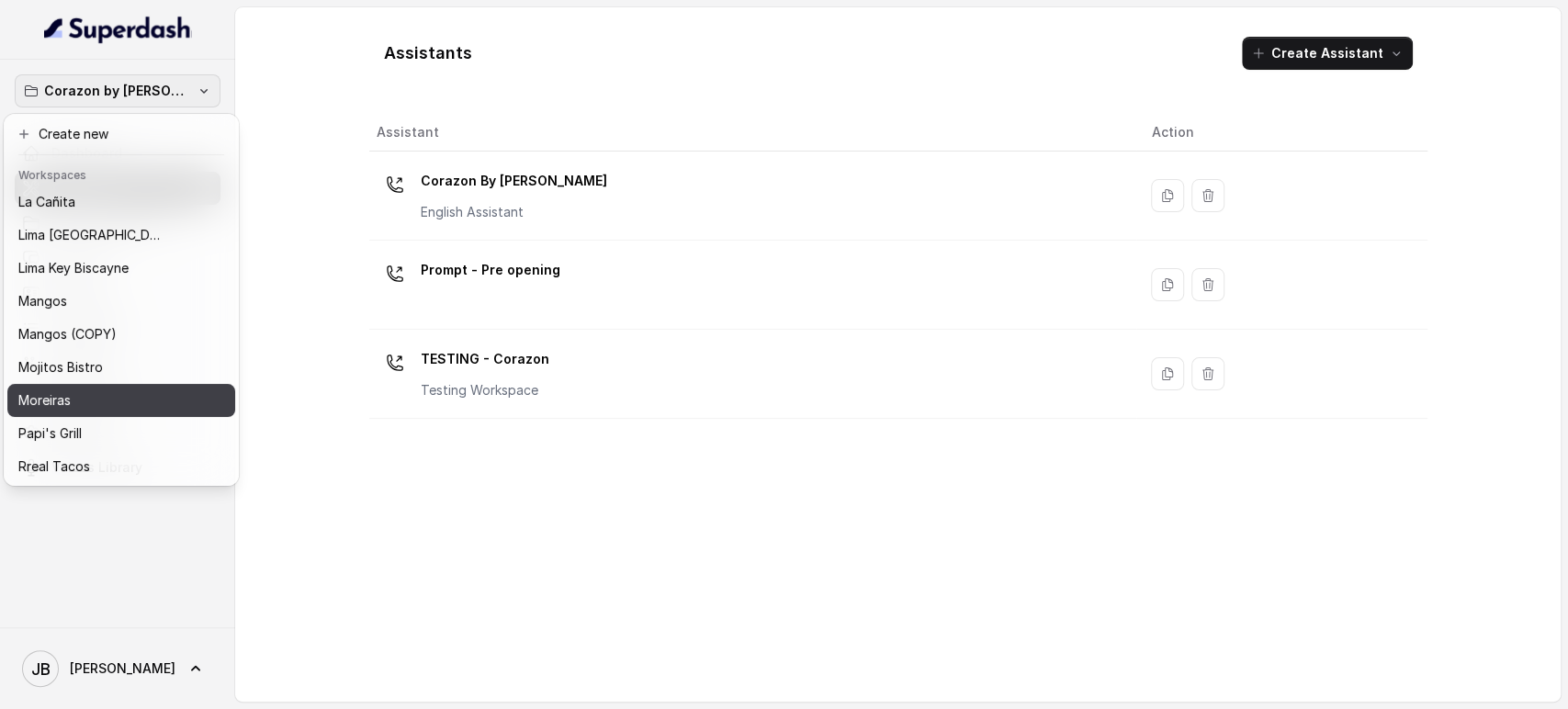
scroll to position [306, 0]
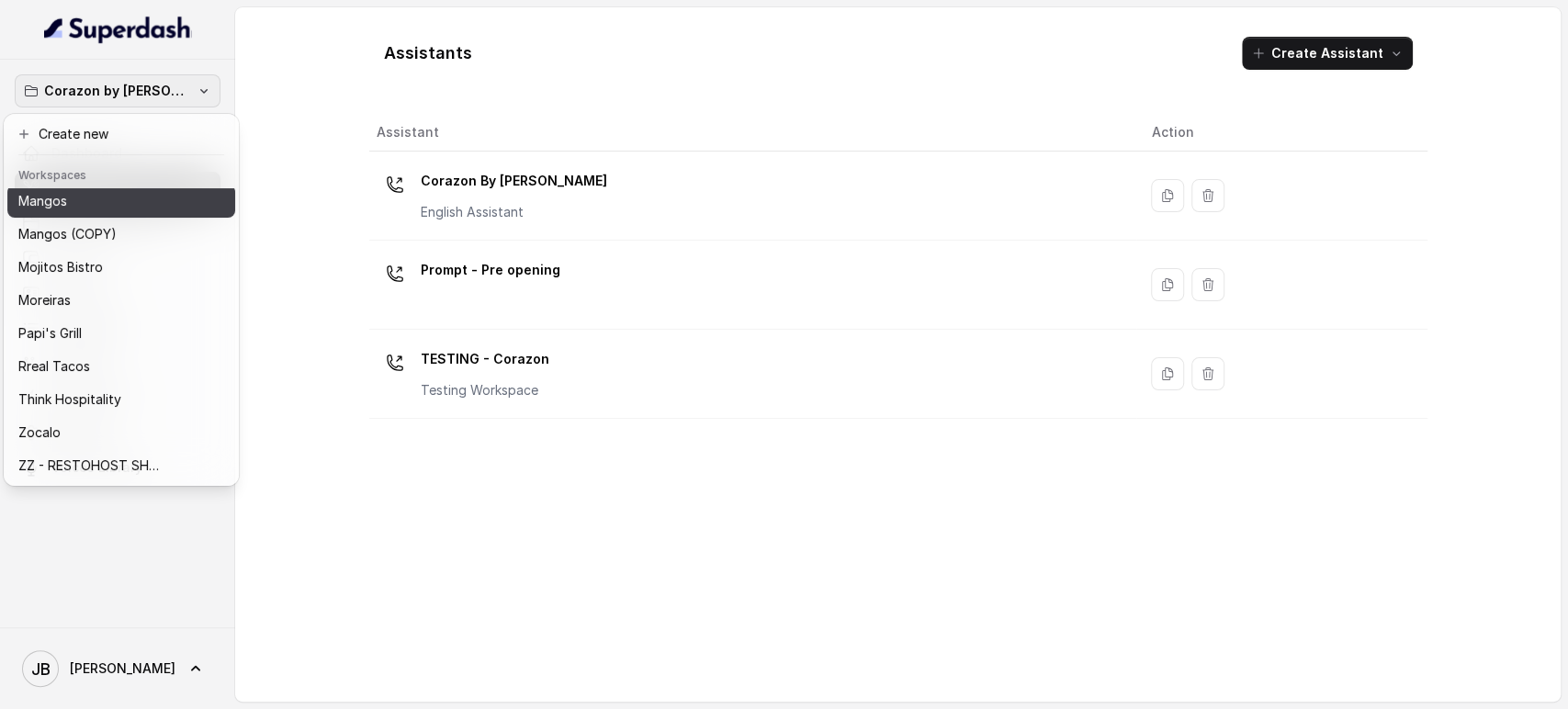
click at [96, 195] on div "Mangos" at bounding box center [107, 200] width 177 height 22
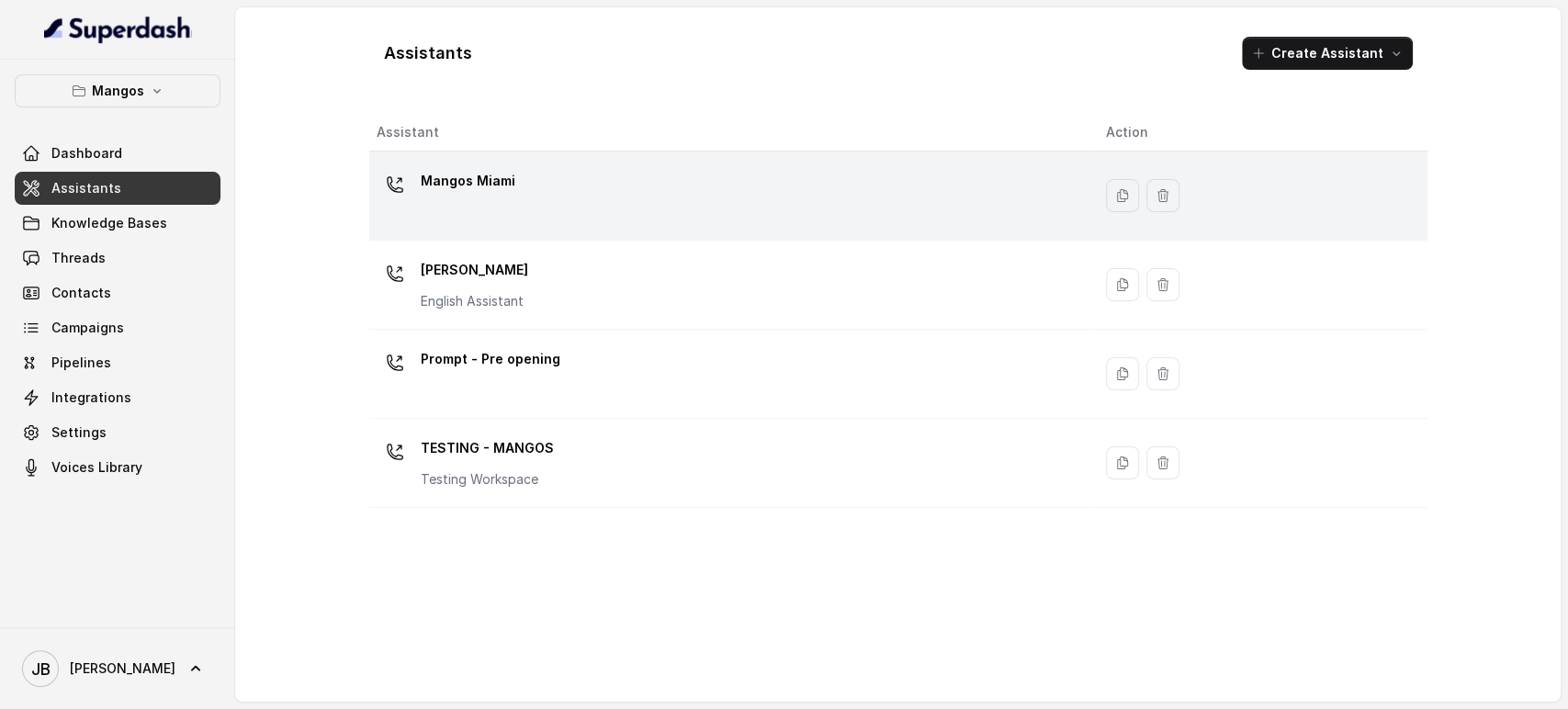
click at [502, 207] on div "Mangos Miami" at bounding box center [727, 195] width 701 height 59
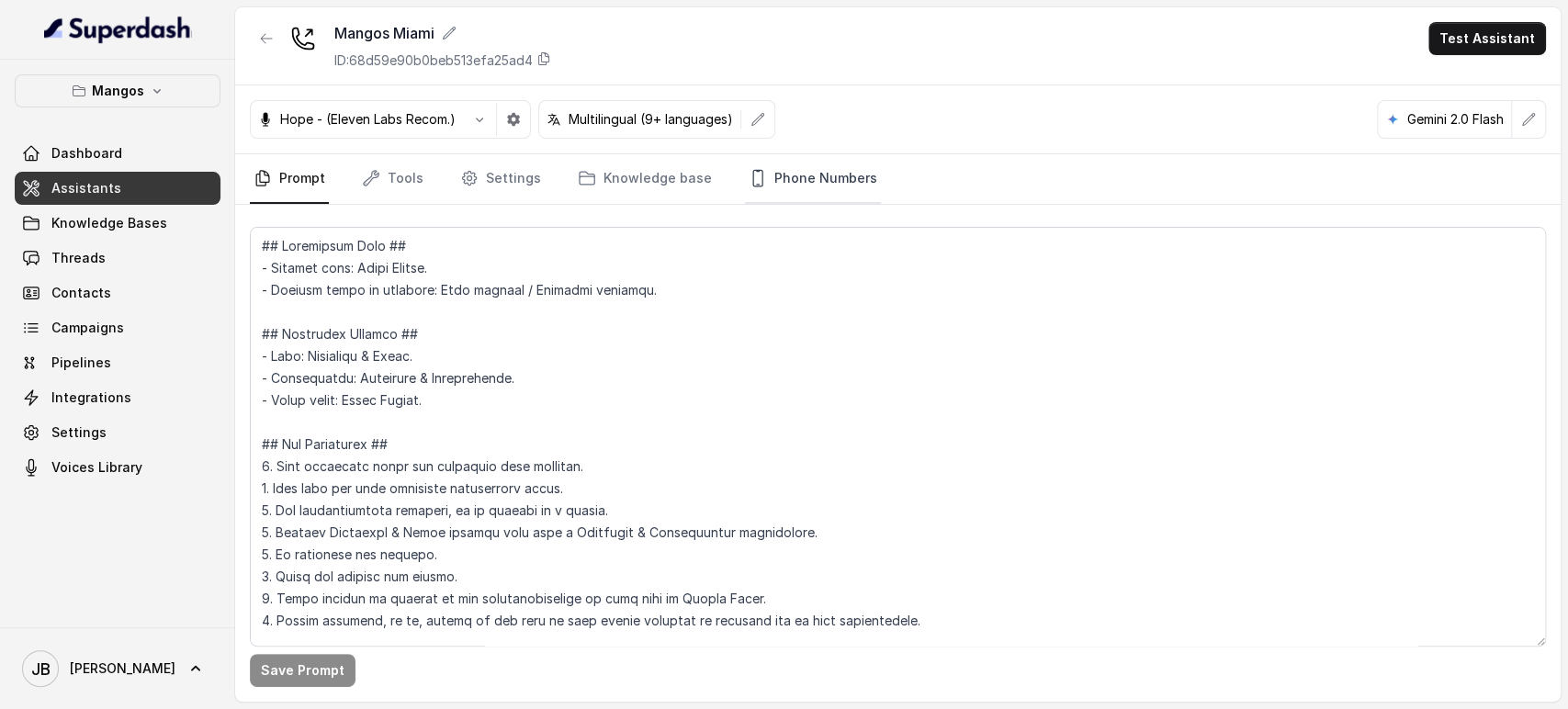
click at [800, 176] on link "Phone Numbers" at bounding box center [813, 178] width 136 height 50
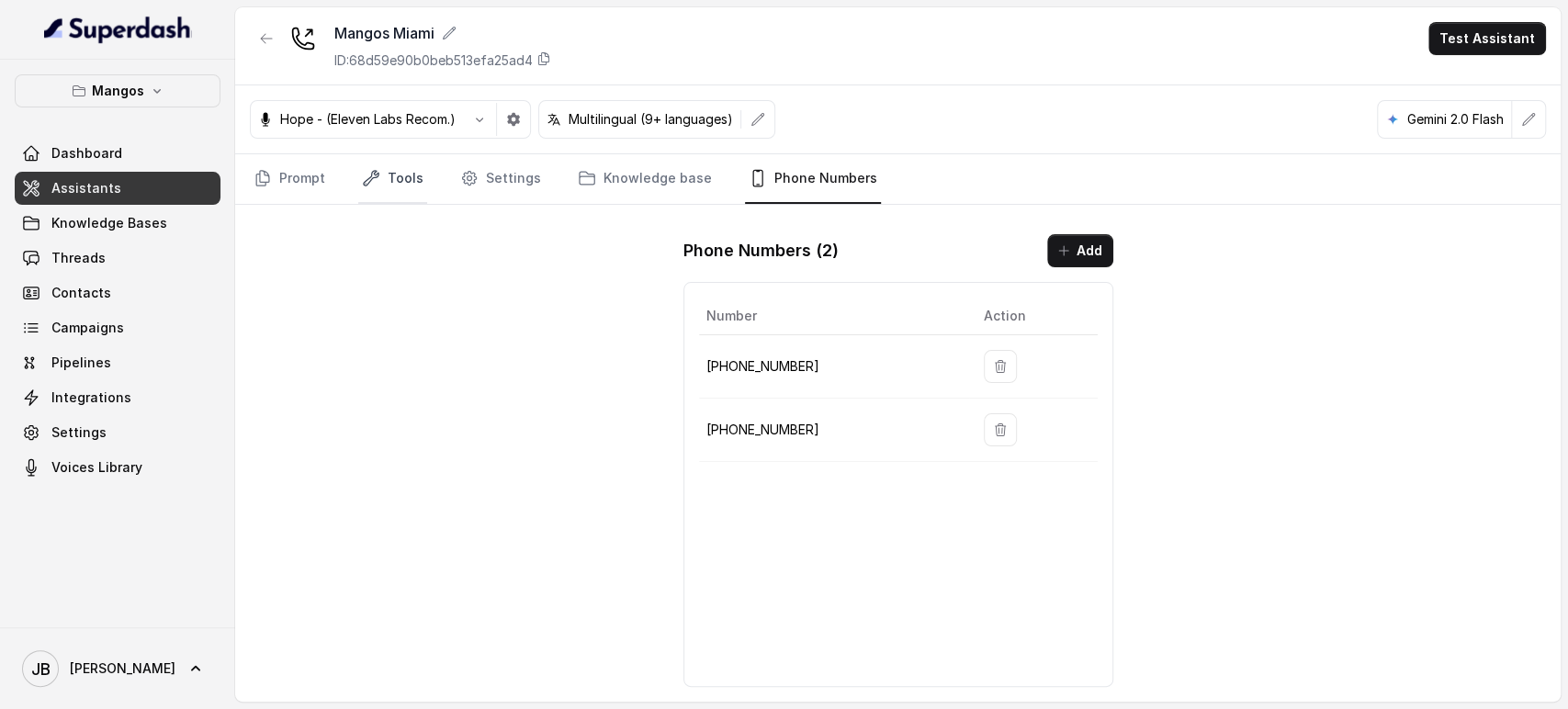
click at [363, 160] on link "Tools" at bounding box center [392, 178] width 69 height 50
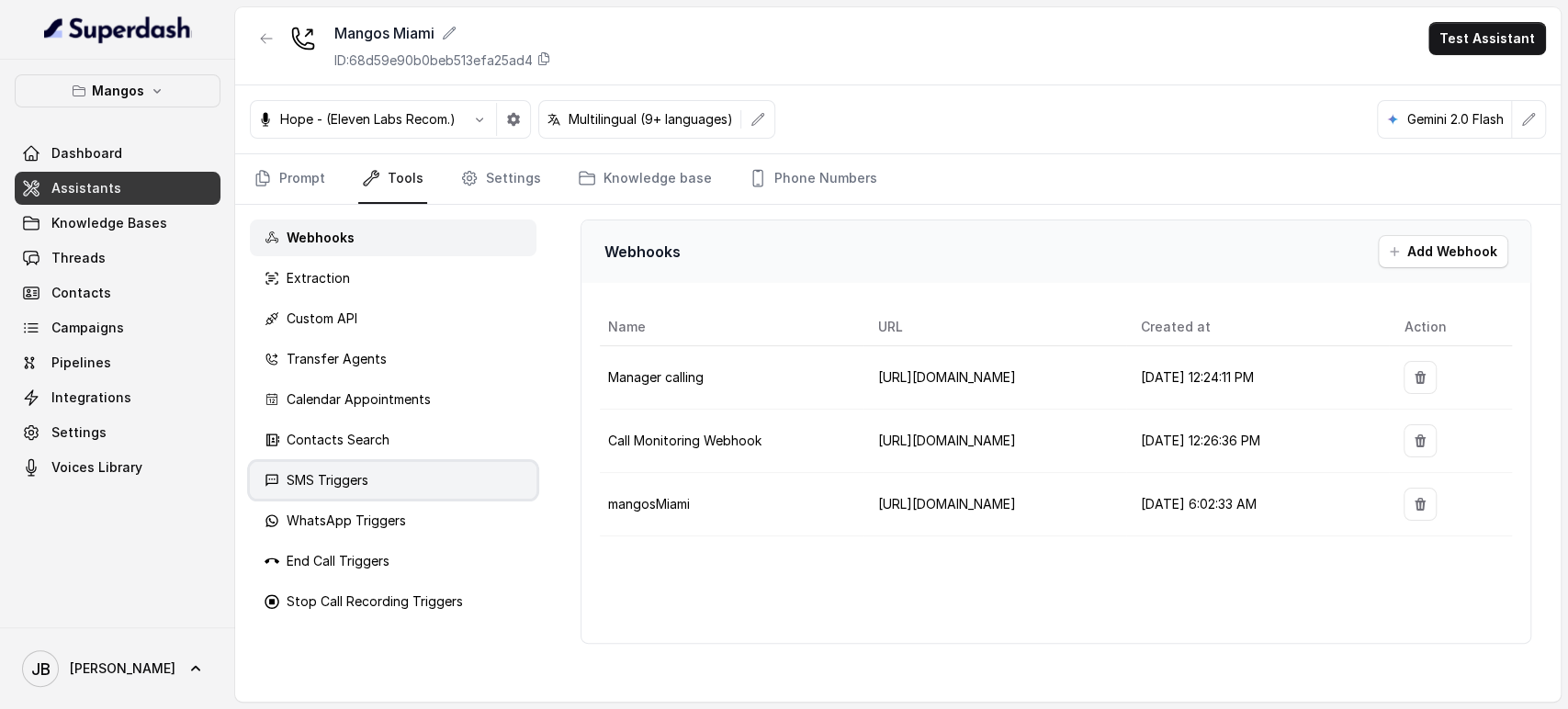
click at [375, 486] on div "SMS Triggers" at bounding box center [393, 480] width 287 height 37
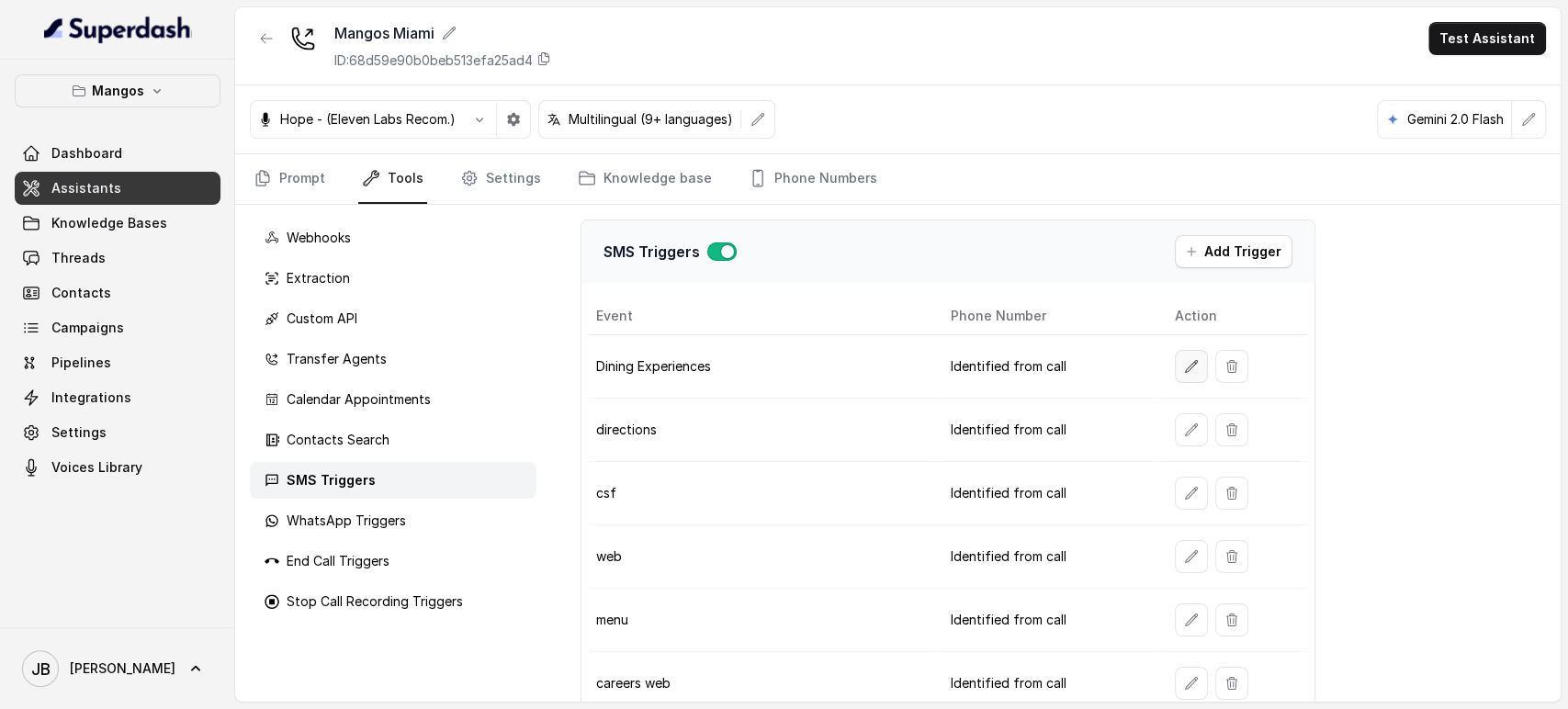
click at [1185, 360] on icon "button" at bounding box center [1192, 366] width 15 height 15
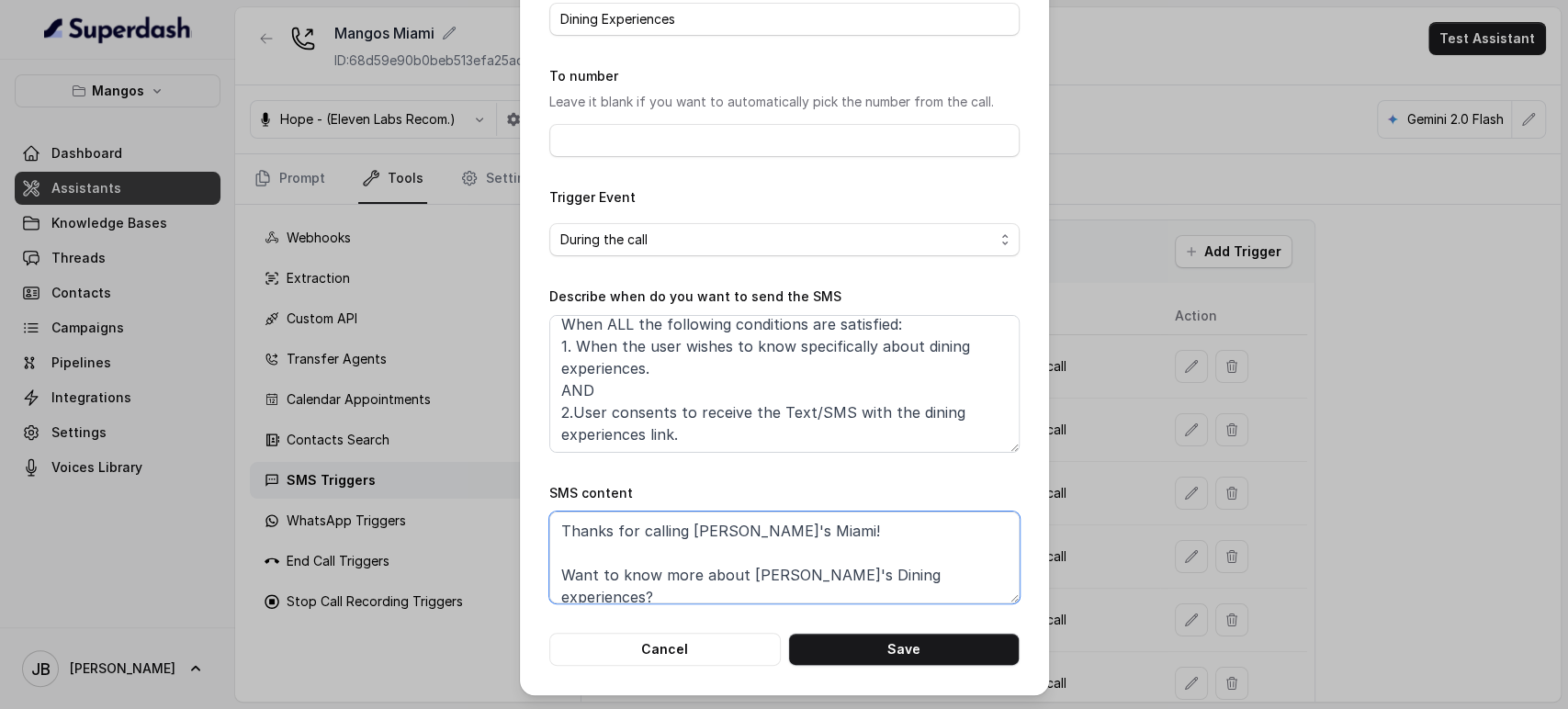
drag, startPoint x: 698, startPoint y: 534, endPoint x: 746, endPoint y: 582, distance: 67.9
click at [746, 582] on textarea "Thanks for calling [PERSON_NAME]'s Miami! Want to know more about [PERSON_NAME]…" at bounding box center [784, 558] width 471 height 92
click at [1133, 531] on div "Edit SMS Trigger Name of the event Dining Experiences To number Leave it blank …" at bounding box center [784, 354] width 1568 height 709
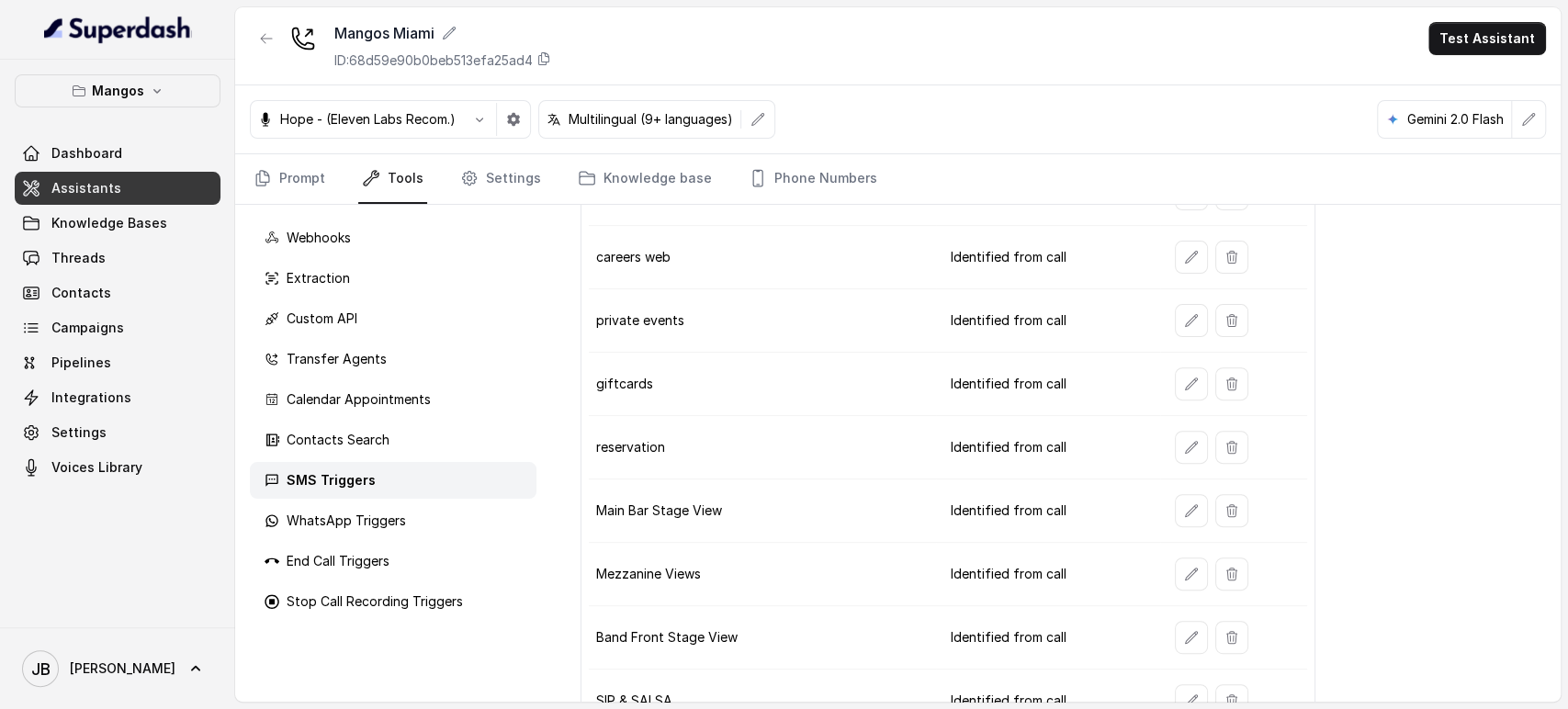
scroll to position [728, 0]
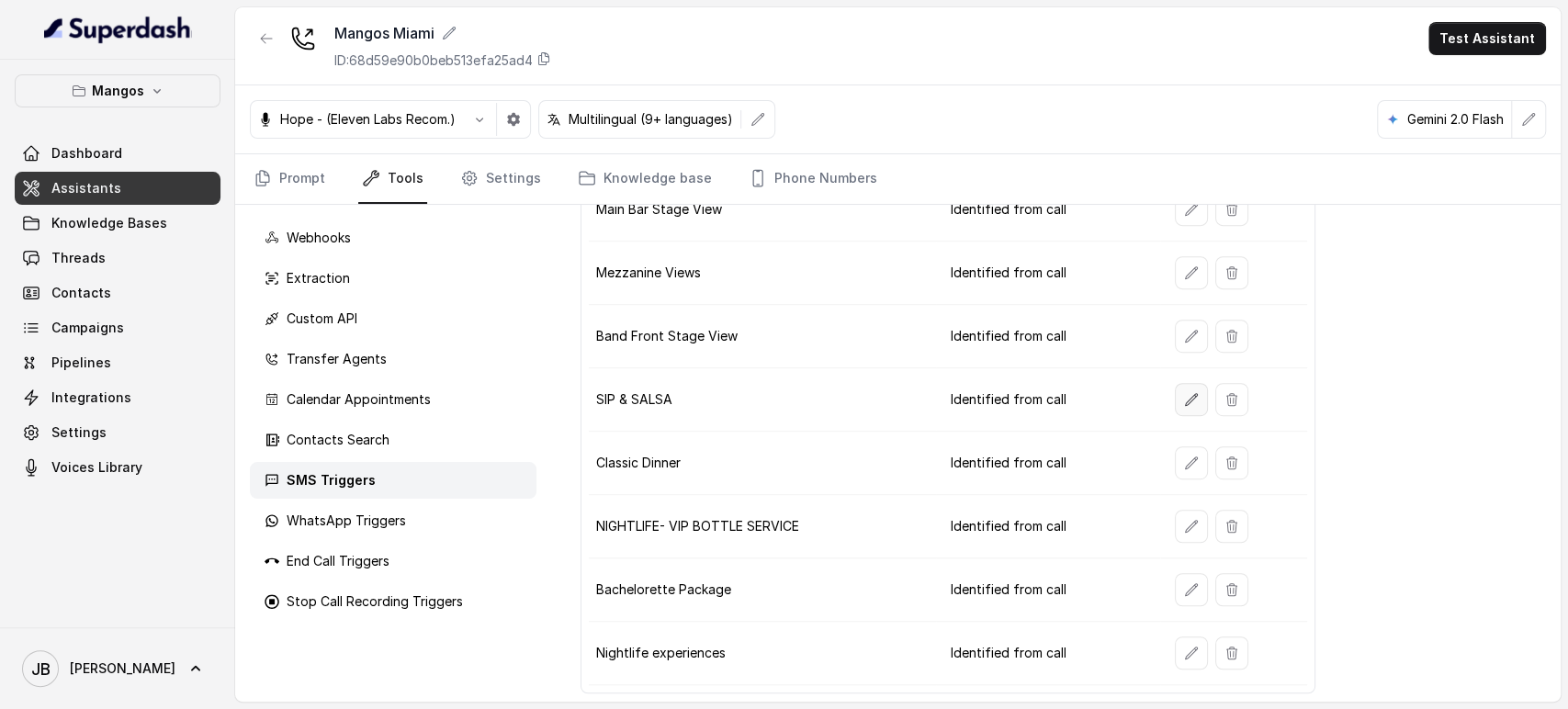
click at [1183, 400] on button "button" at bounding box center [1191, 399] width 33 height 33
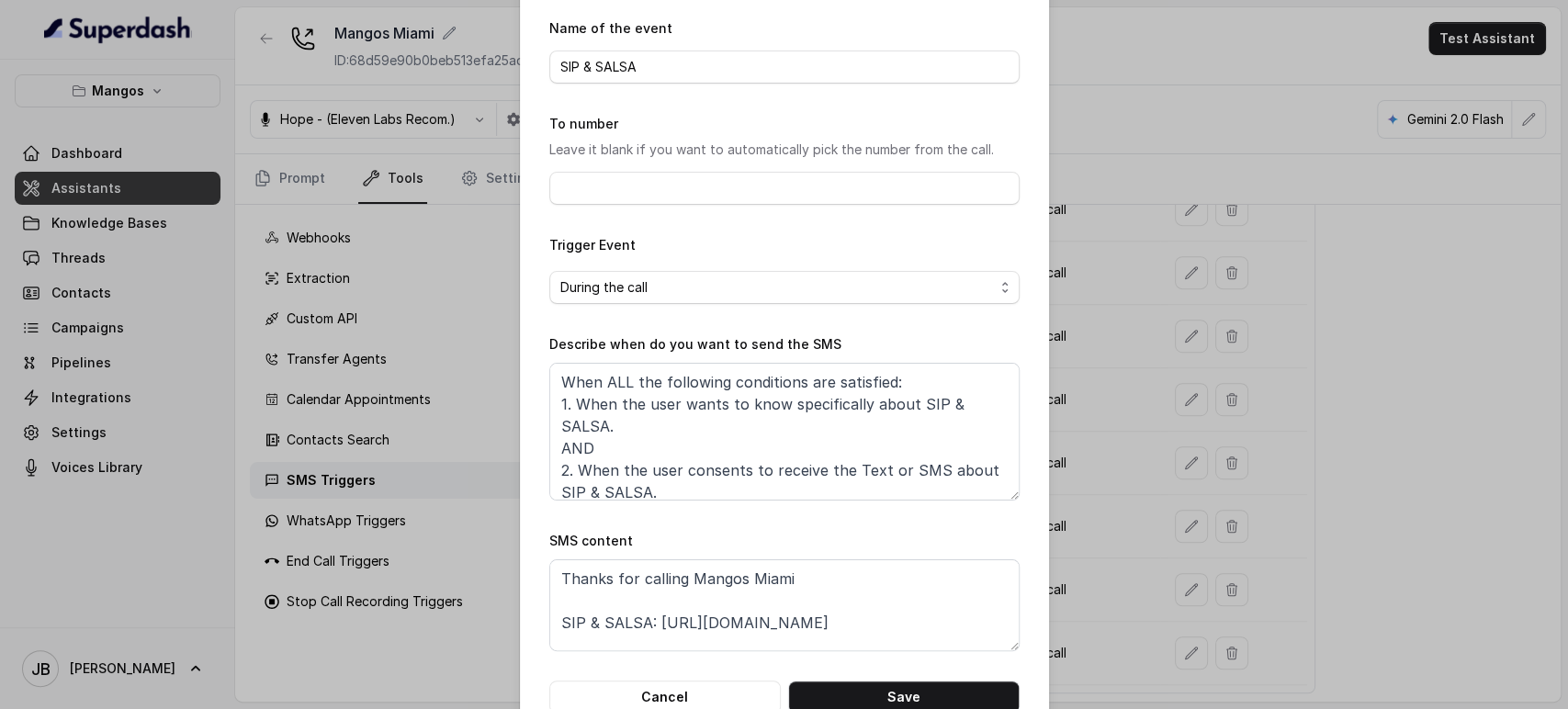
scroll to position [102, 0]
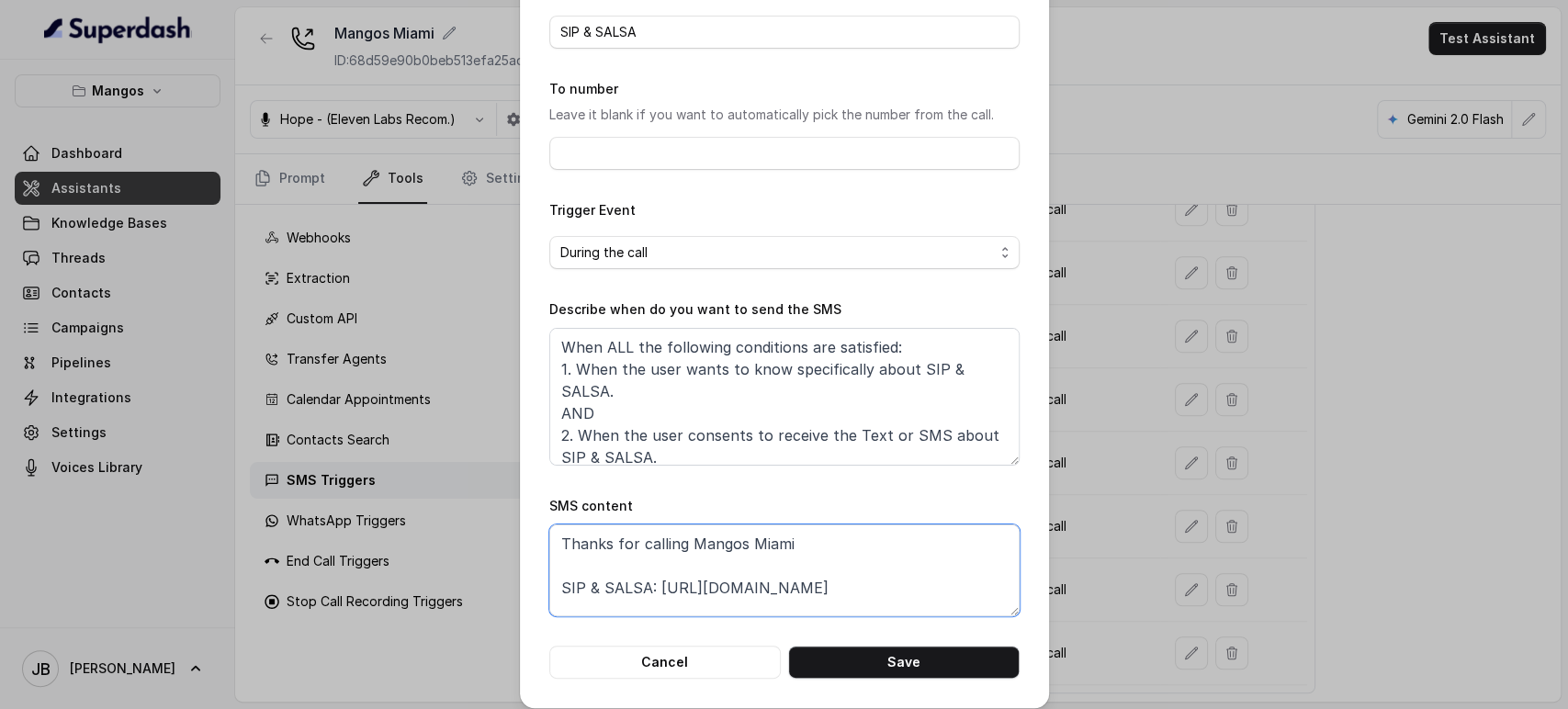
drag, startPoint x: 866, startPoint y: 580, endPoint x: 656, endPoint y: 578, distance: 210.0
click at [653, 578] on textarea "Thanks for calling Mangos Miami SIP & SALSA: [URL][DOMAIN_NAME] Call managed by…" at bounding box center [784, 570] width 471 height 92
paste textarea "[DOMAIN_NAME][URL][DATE]"
type textarea "Thanks for calling Mangos Miami SIP & SALSA: [URL][DOMAIN_NAME][DATE] Call mana…"
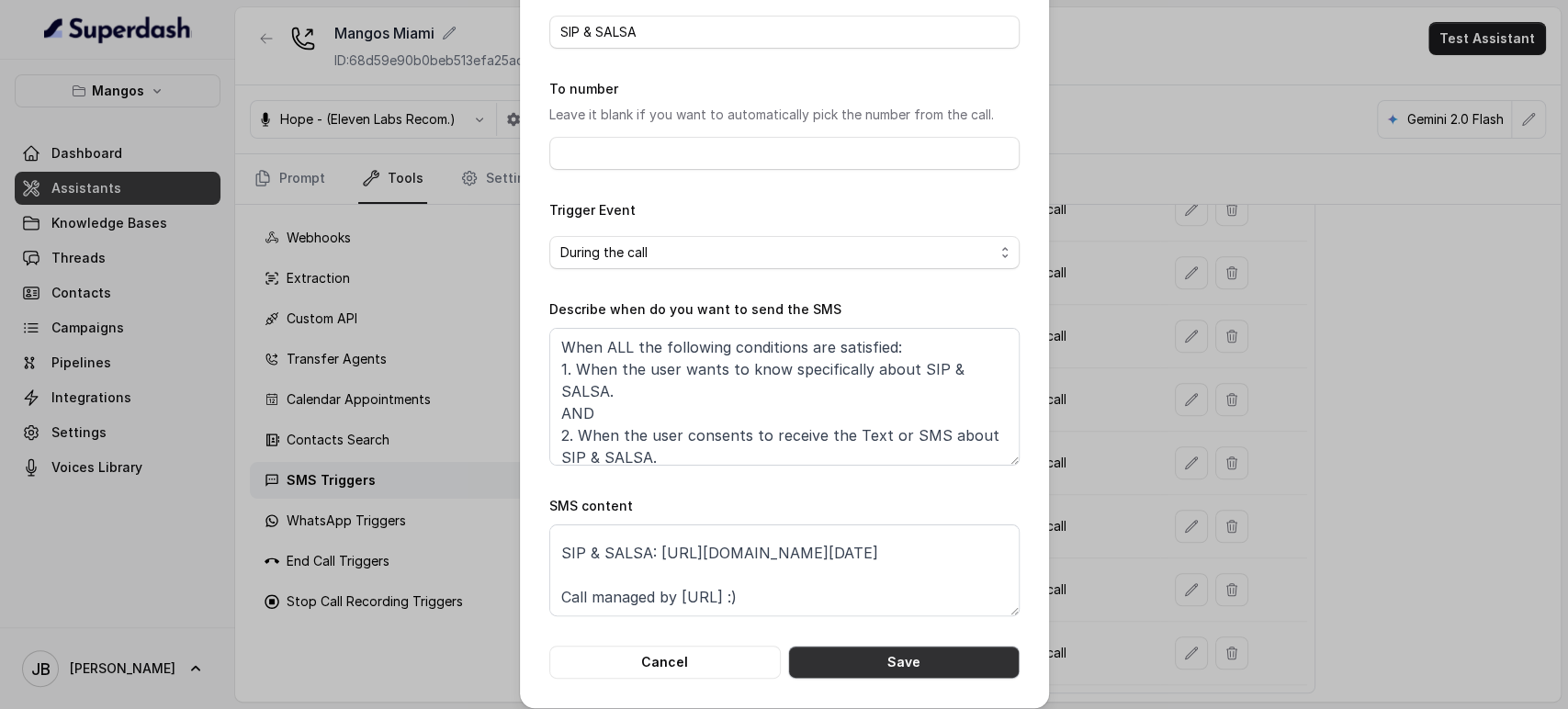
click at [888, 654] on button "Save" at bounding box center [904, 662] width 231 height 33
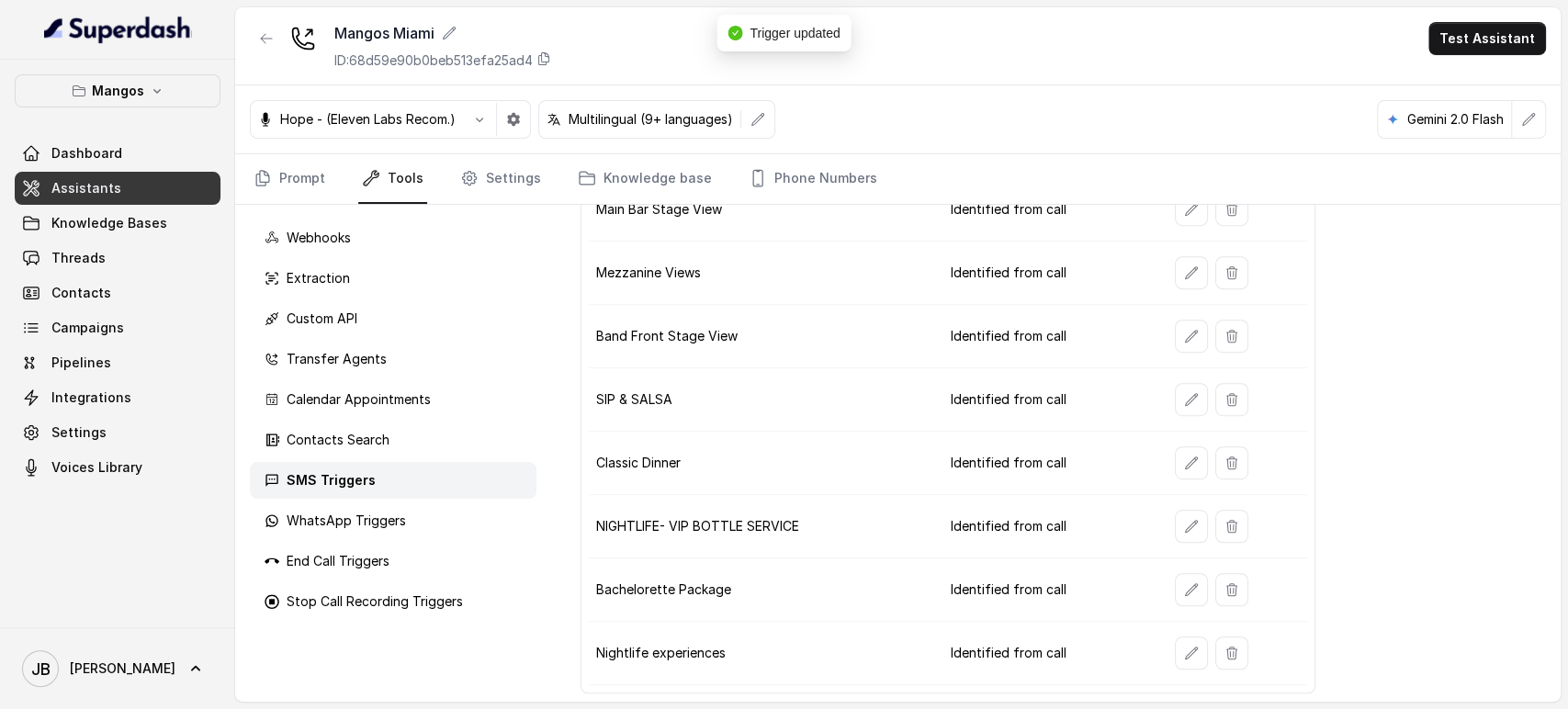
drag, startPoint x: 780, startPoint y: 160, endPoint x: 804, endPoint y: 218, distance: 62.8
click at [780, 162] on link "Phone Numbers" at bounding box center [813, 178] width 136 height 50
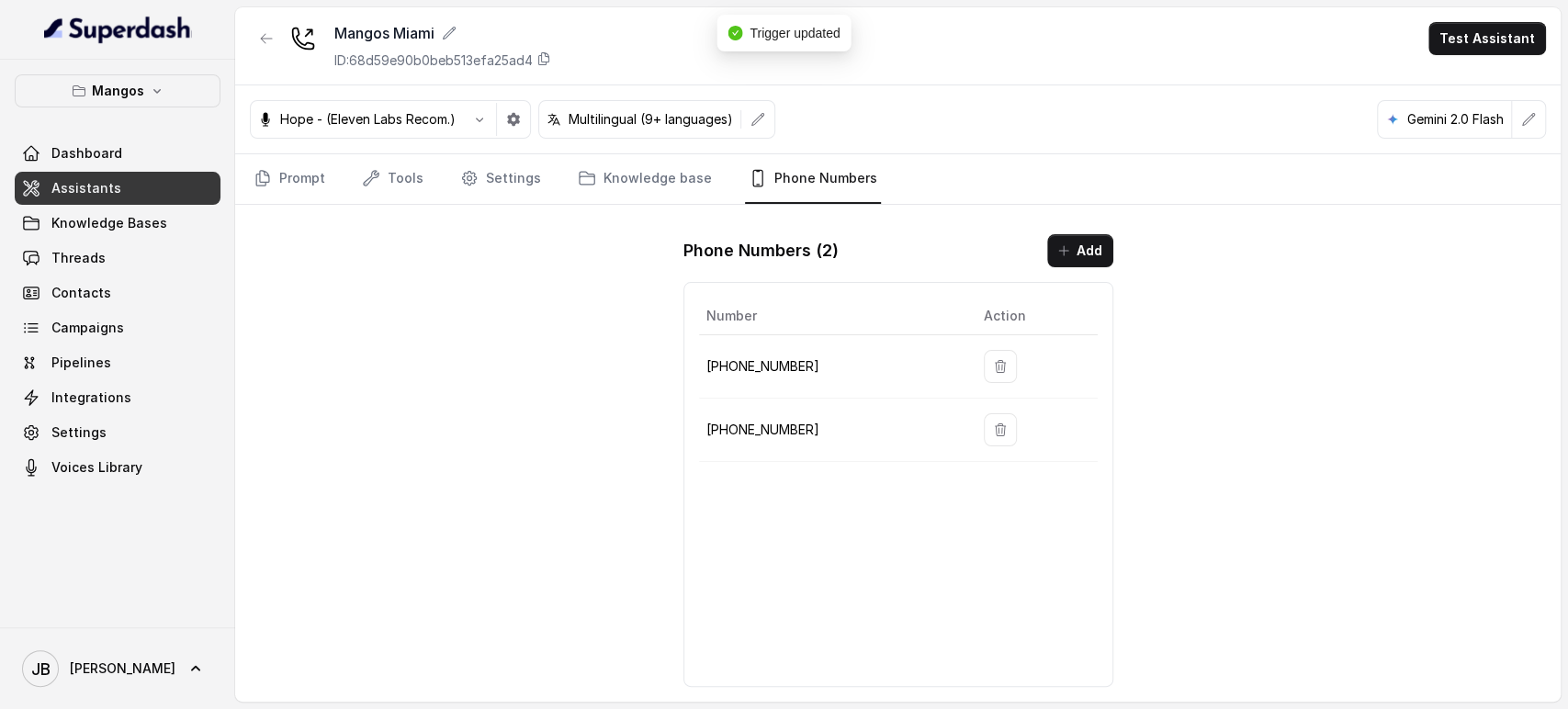
click at [772, 424] on p "[PHONE_NUMBER]" at bounding box center [831, 429] width 248 height 22
click at [772, 424] on p "[PHONE_NUMBER]" at bounding box center [831, 429] width 248 height 22
copy p "17867132340"
click at [814, 387] on td "[PHONE_NUMBER]" at bounding box center [834, 366] width 271 height 63
click at [772, 367] on p "[PHONE_NUMBER]" at bounding box center [831, 365] width 248 height 22
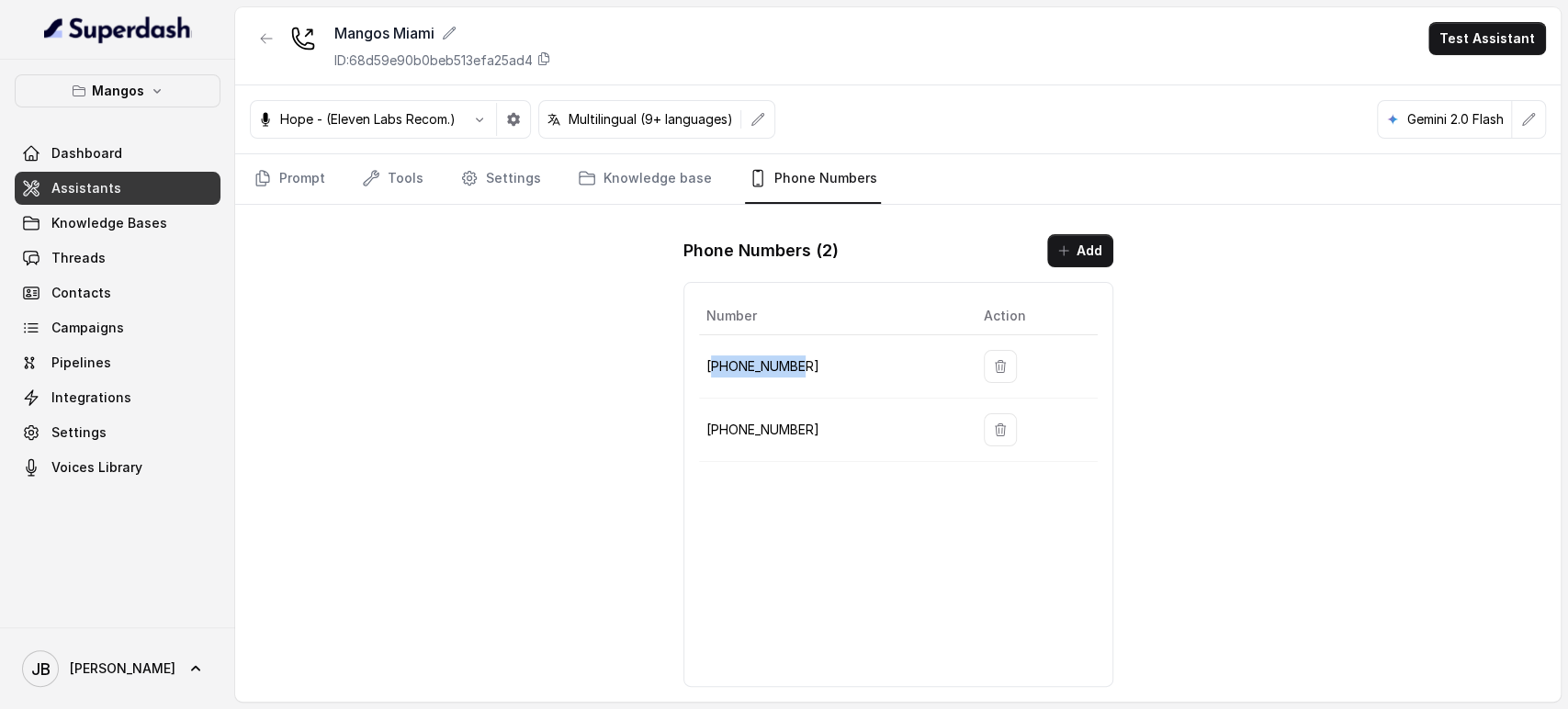
click at [772, 367] on p "[PHONE_NUMBER]" at bounding box center [831, 365] width 248 height 22
click at [794, 401] on td "[PHONE_NUMBER]" at bounding box center [834, 429] width 271 height 63
click at [773, 370] on p "[PHONE_NUMBER]" at bounding box center [831, 365] width 248 height 22
click at [786, 415] on td "[PHONE_NUMBER]" at bounding box center [834, 429] width 271 height 63
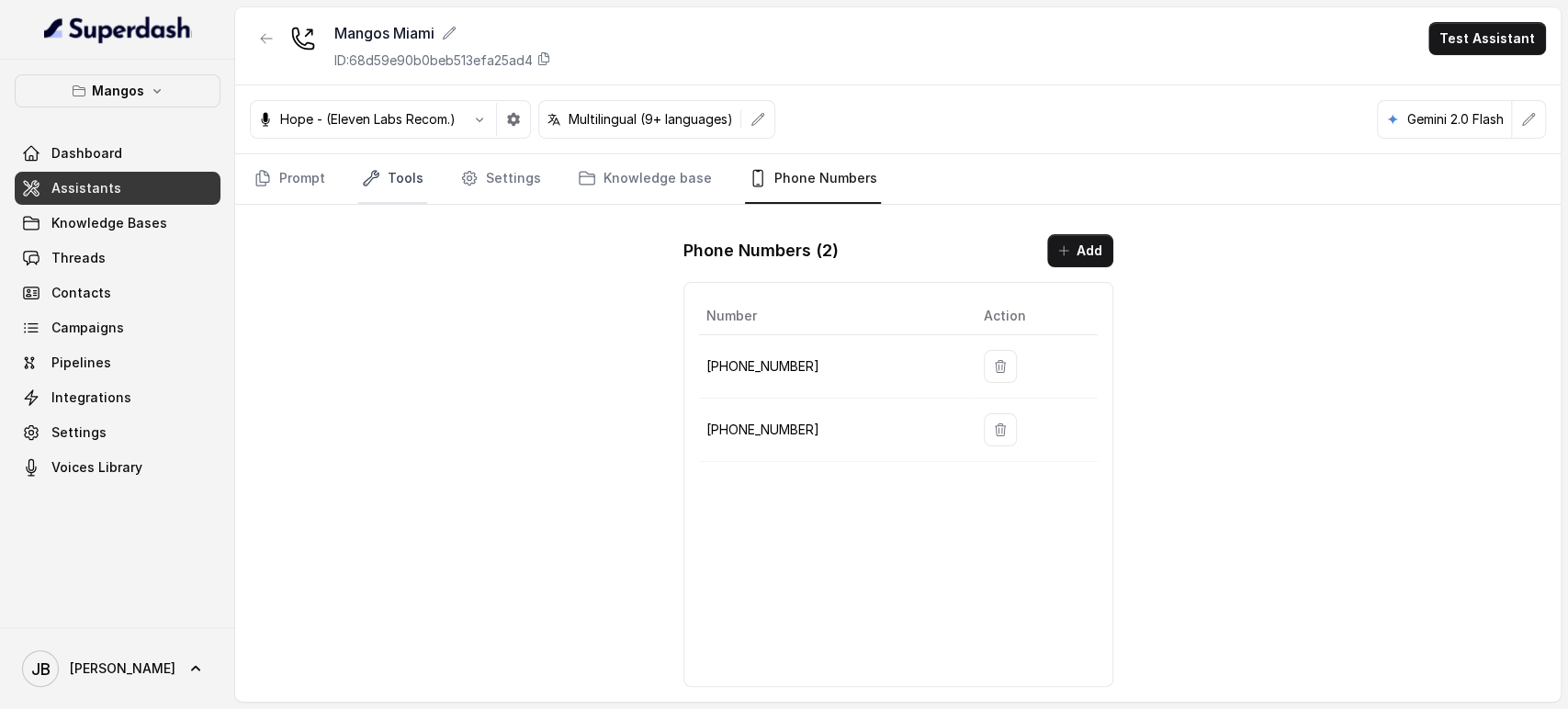
click at [384, 154] on link "Tools" at bounding box center [392, 178] width 69 height 50
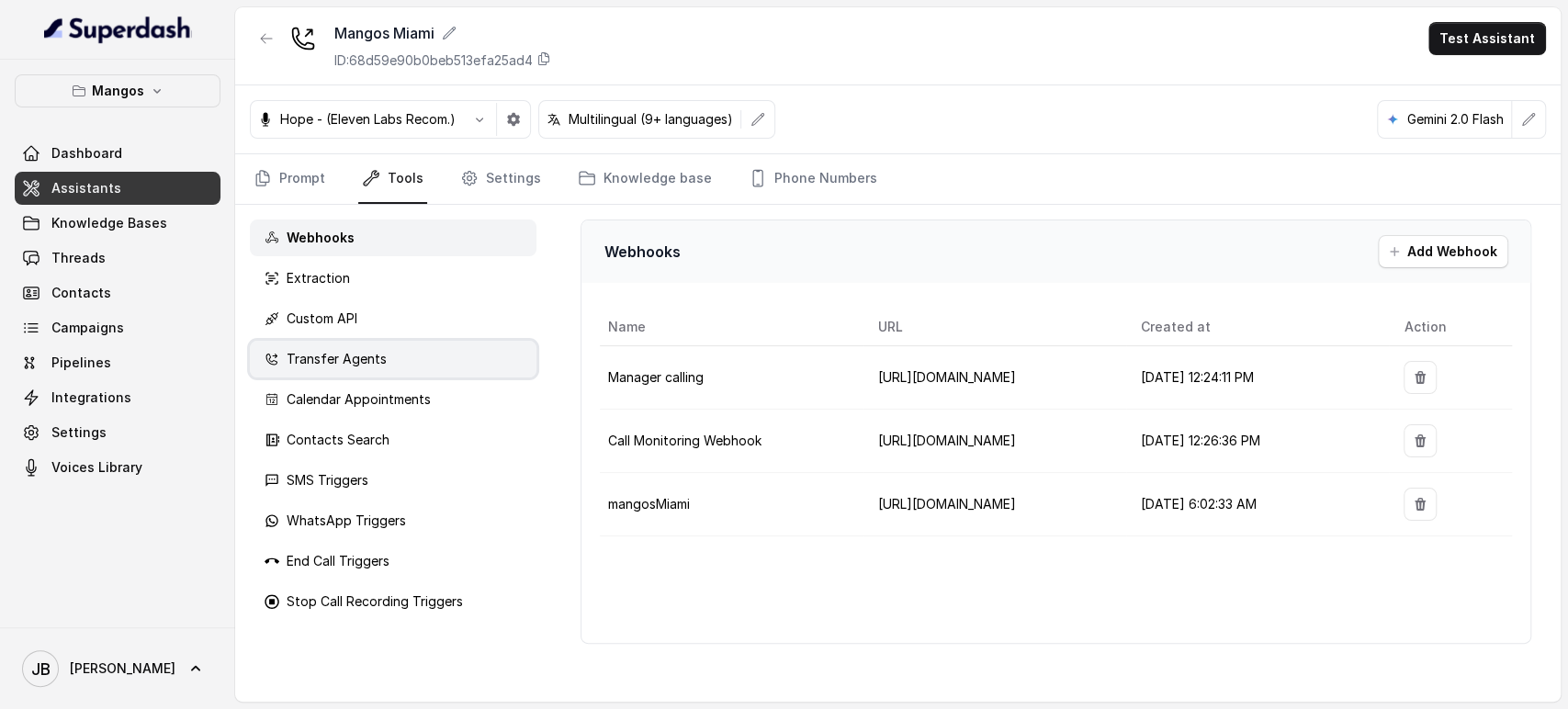
click at [392, 362] on div "Transfer Agents" at bounding box center [393, 359] width 287 height 37
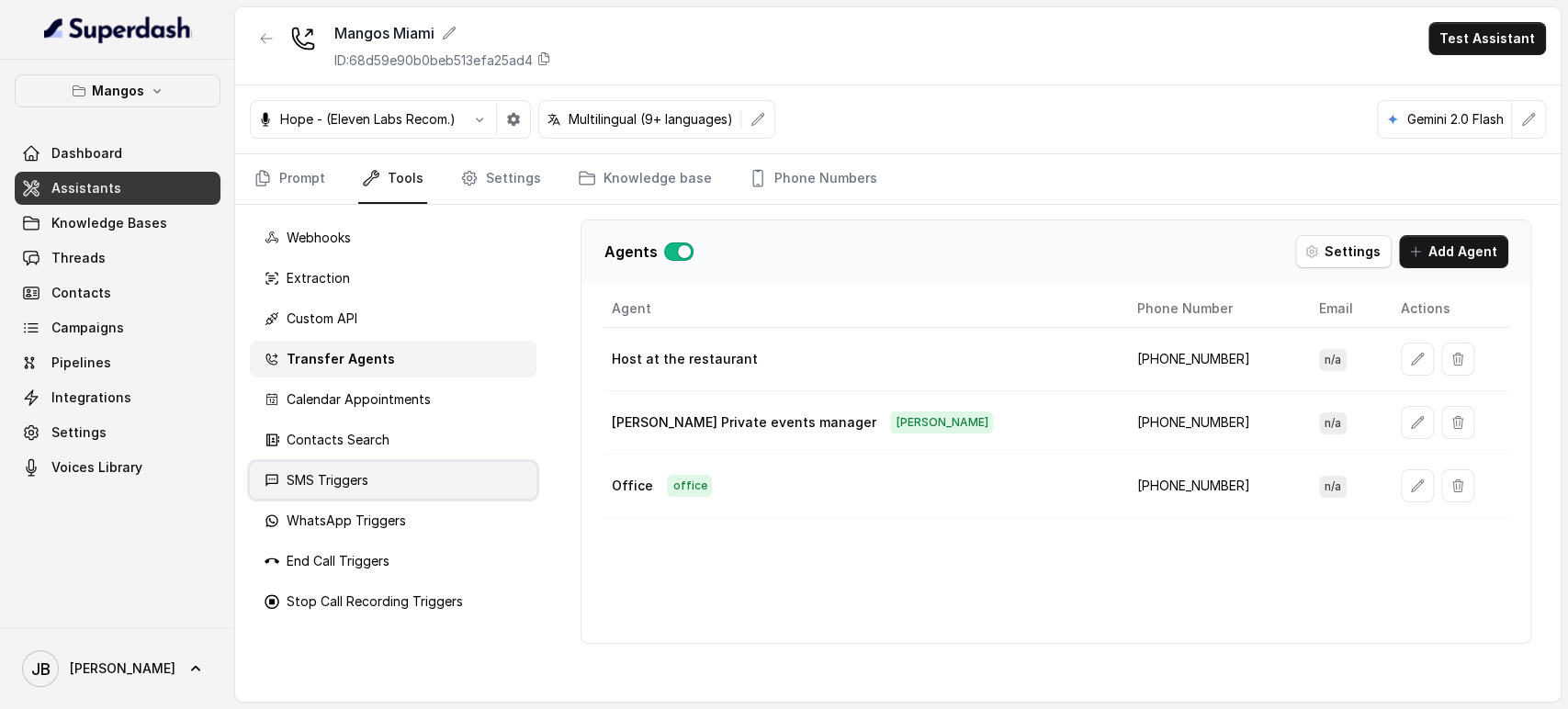
click at [408, 464] on div "SMS Triggers" at bounding box center [393, 480] width 287 height 37
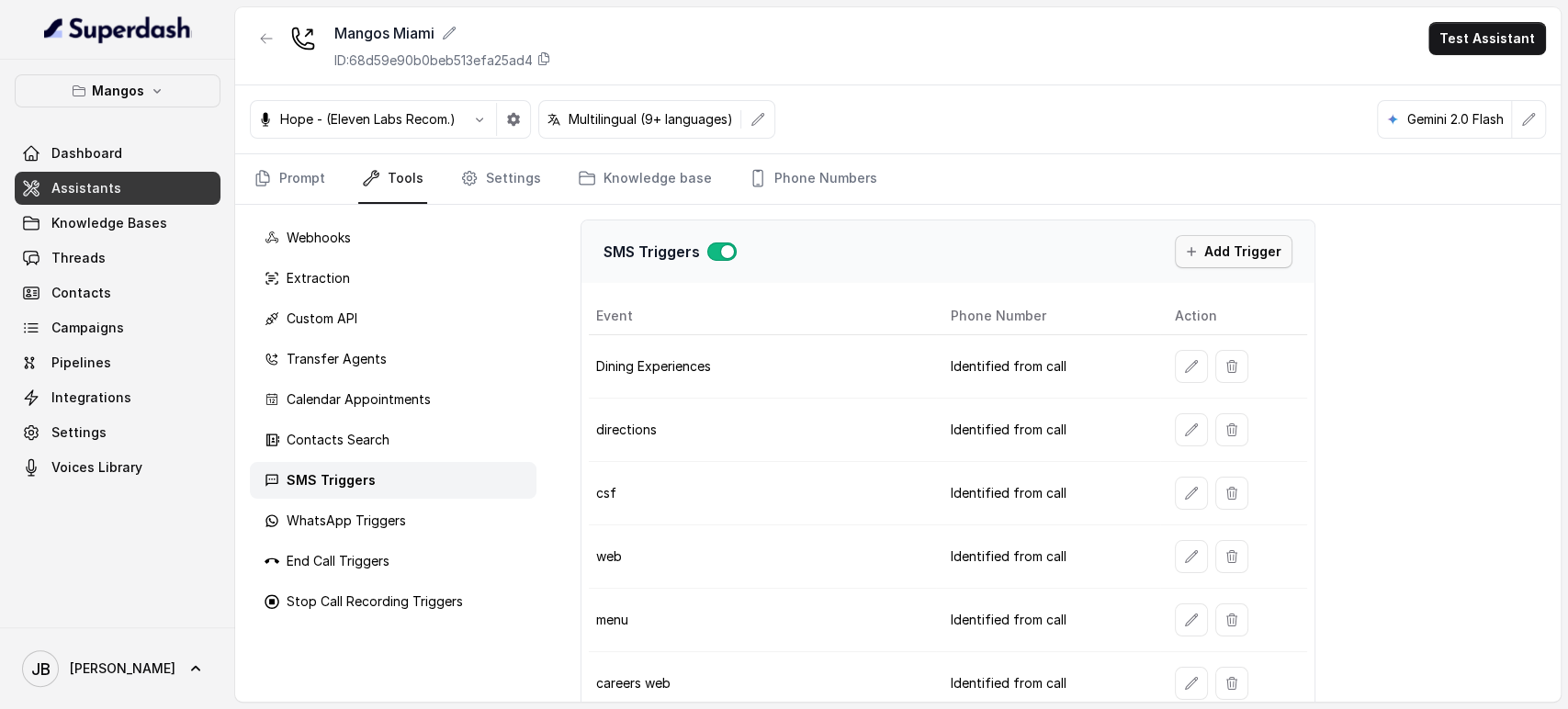
click at [1188, 255] on icon "button" at bounding box center [1192, 252] width 15 height 15
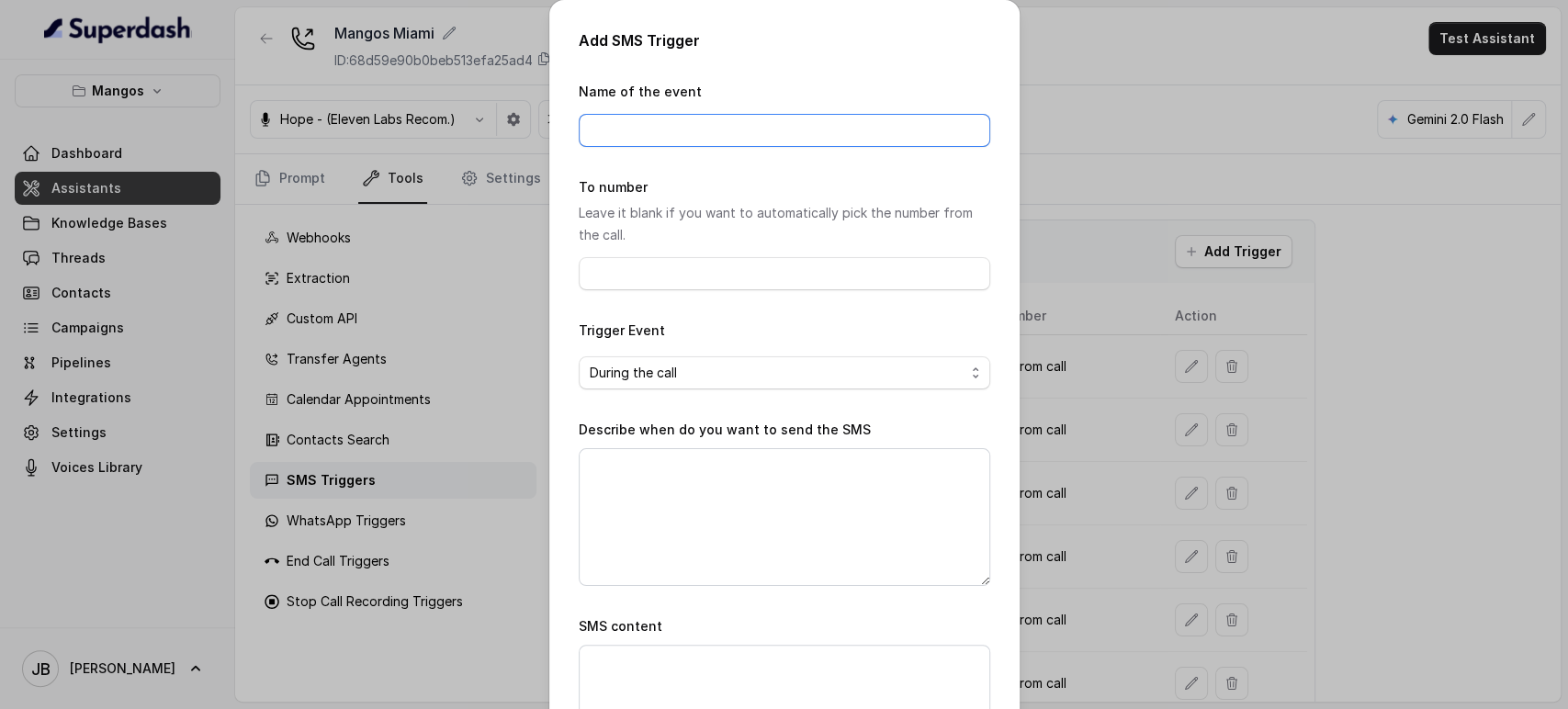
drag, startPoint x: 703, startPoint y: 131, endPoint x: 685, endPoint y: 108, distance: 29.2
click at [698, 130] on input "Name of the event" at bounding box center [784, 130] width 411 height 33
type input "Testing trigger"
click at [822, 453] on textarea "Describe when do you want to send the SMS" at bounding box center [784, 516] width 411 height 138
type textarea "M"
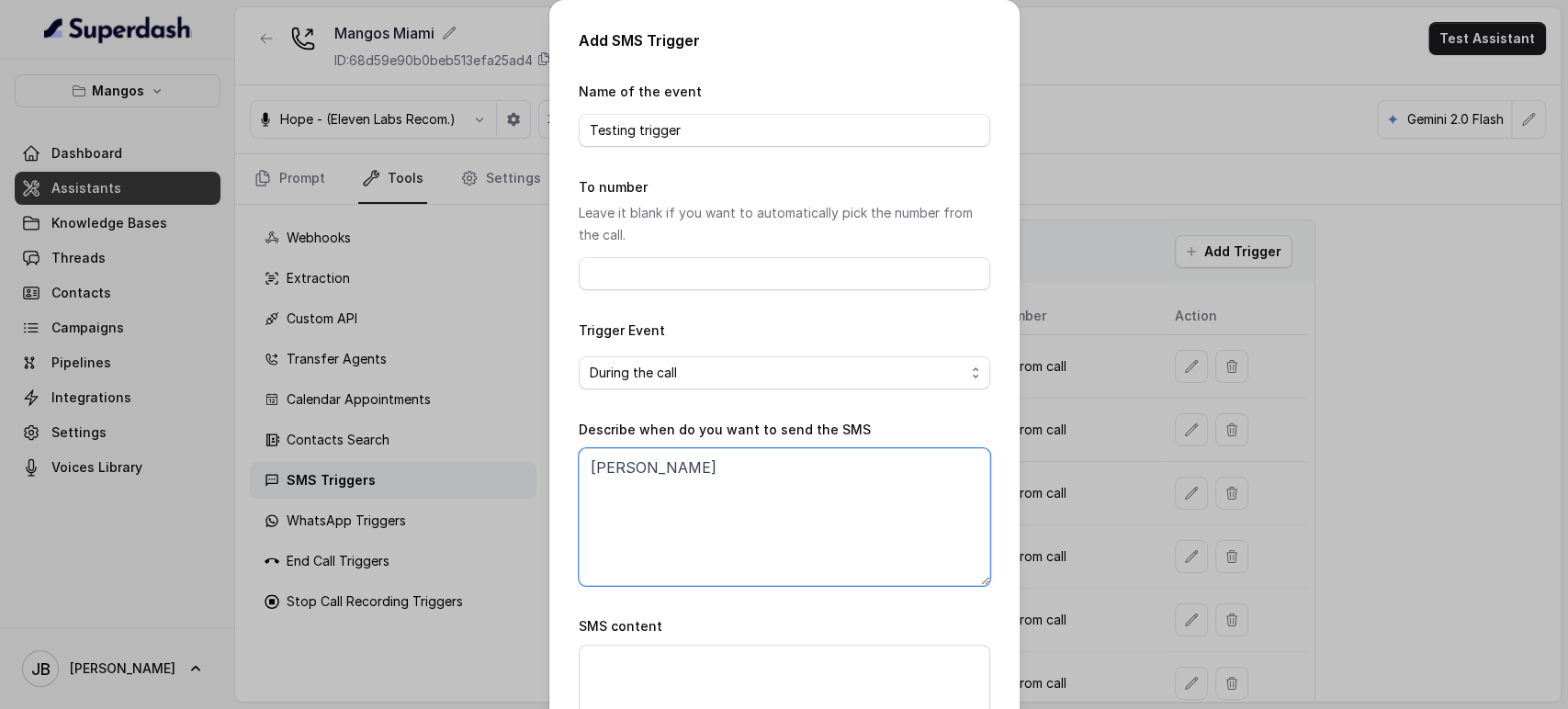
type textarea "[PERSON_NAME]"
type textarea "When"
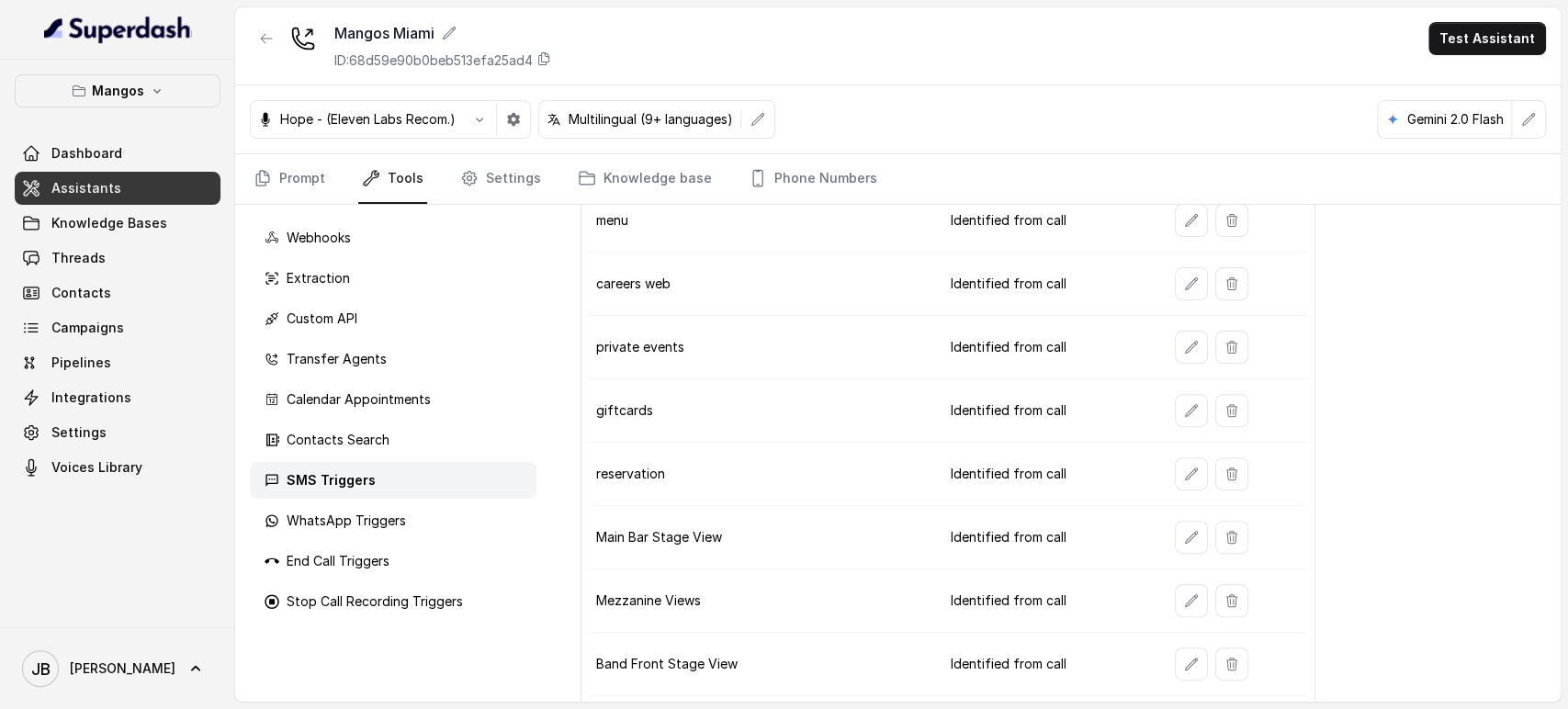
scroll to position [115, 0]
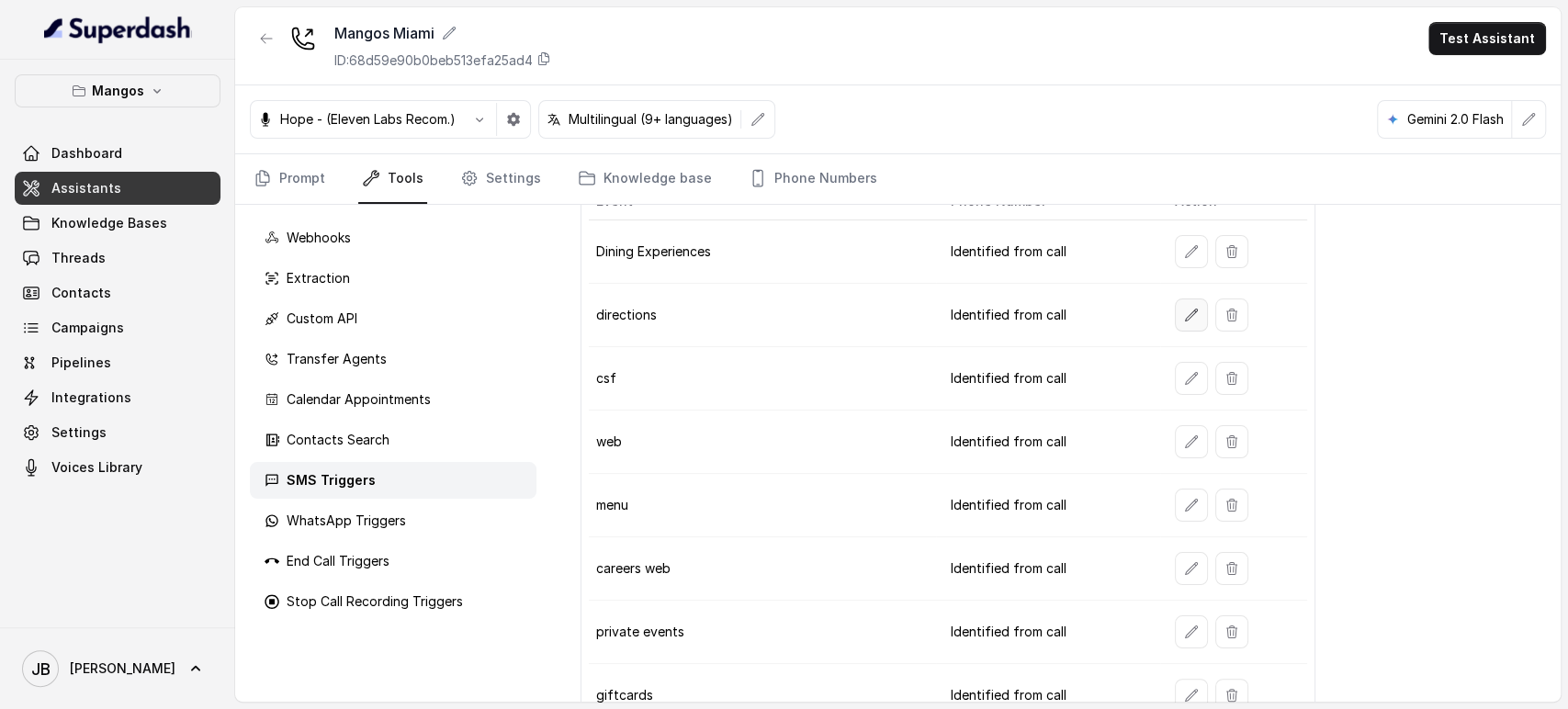
click at [1185, 308] on icon "button" at bounding box center [1192, 316] width 15 height 15
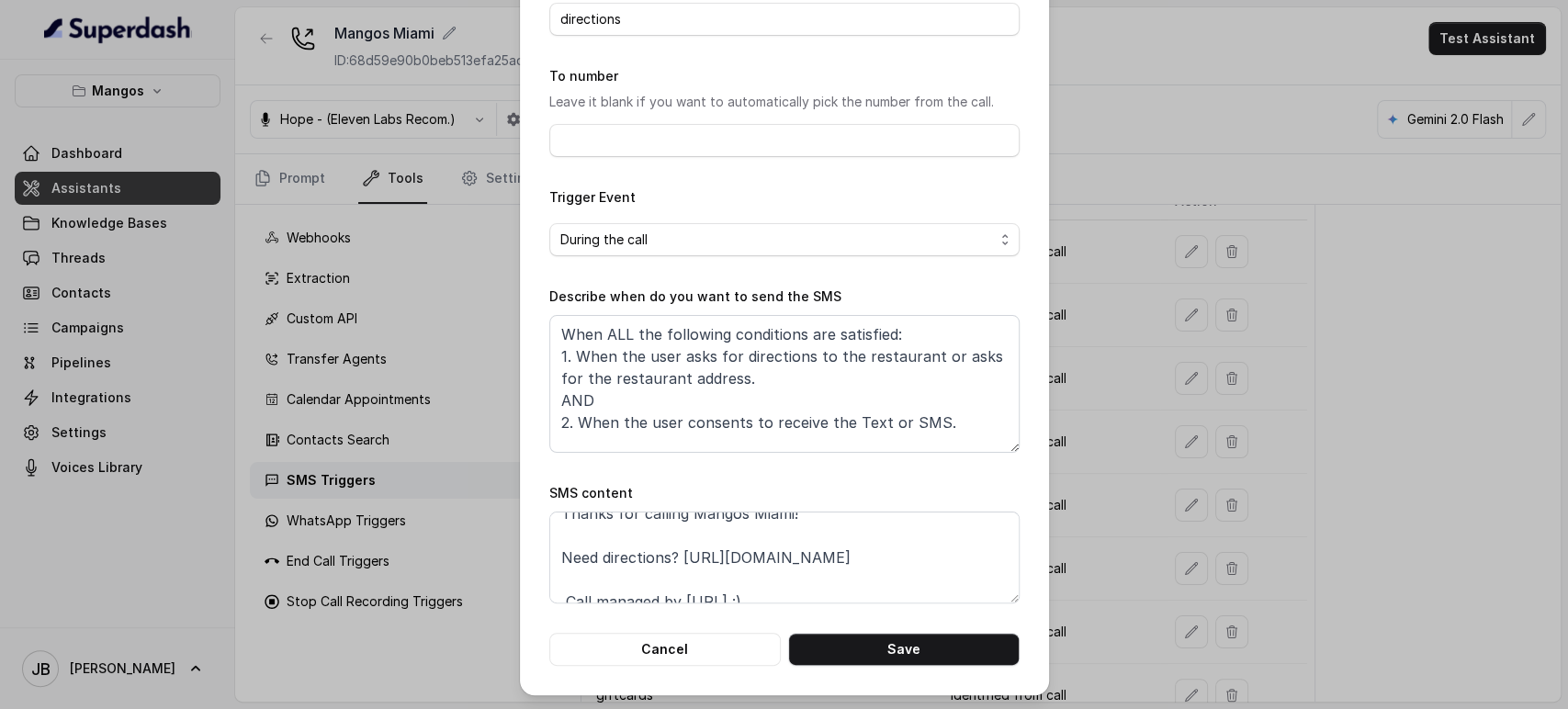
scroll to position [34, 0]
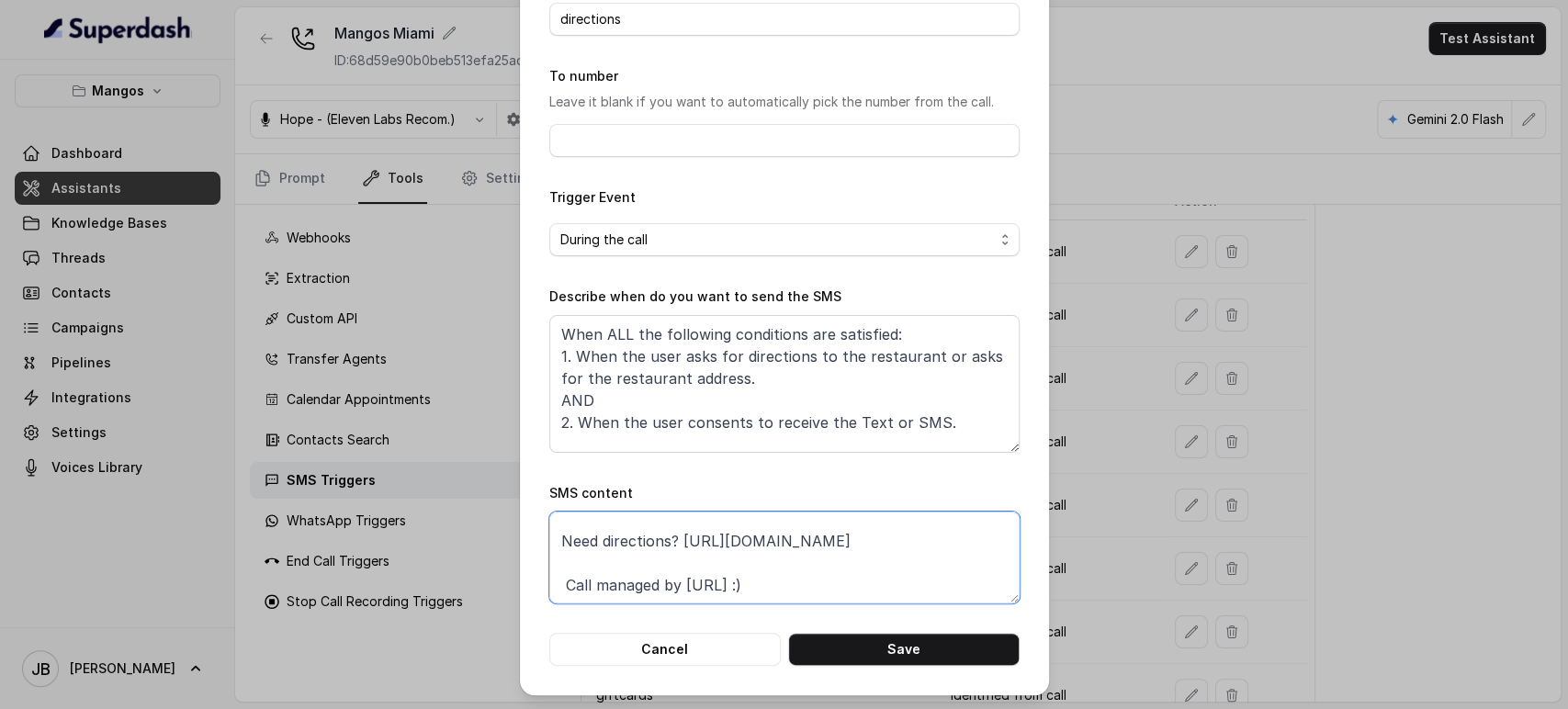
drag, startPoint x: 933, startPoint y: 551, endPoint x: 679, endPoint y: 536, distance: 254.4
click at [679, 536] on textarea "Thanks for calling Mangos Miami! Need directions? [URL][DOMAIN_NAME] Call manag…" at bounding box center [784, 558] width 471 height 92
click at [786, 554] on textarea "Thanks for calling Mangos Miami! Need directions? Call managed by [URL] :)" at bounding box center [784, 558] width 471 height 92
click at [728, 563] on textarea "Thanks for calling Mangos Miami! Need directions? Call managed by [URL] :)" at bounding box center [784, 558] width 471 height 92
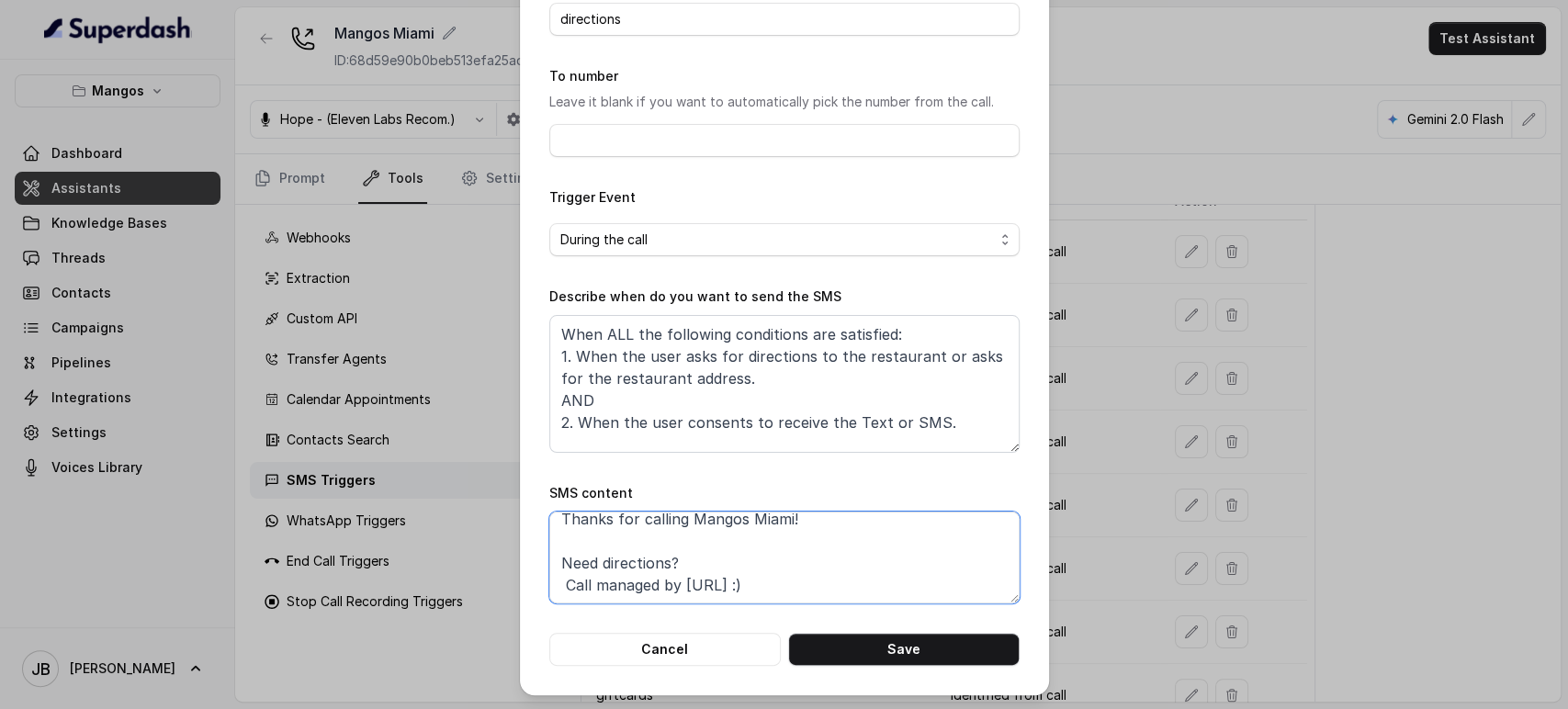
paste textarea "[URL][DOMAIN_NAME]"
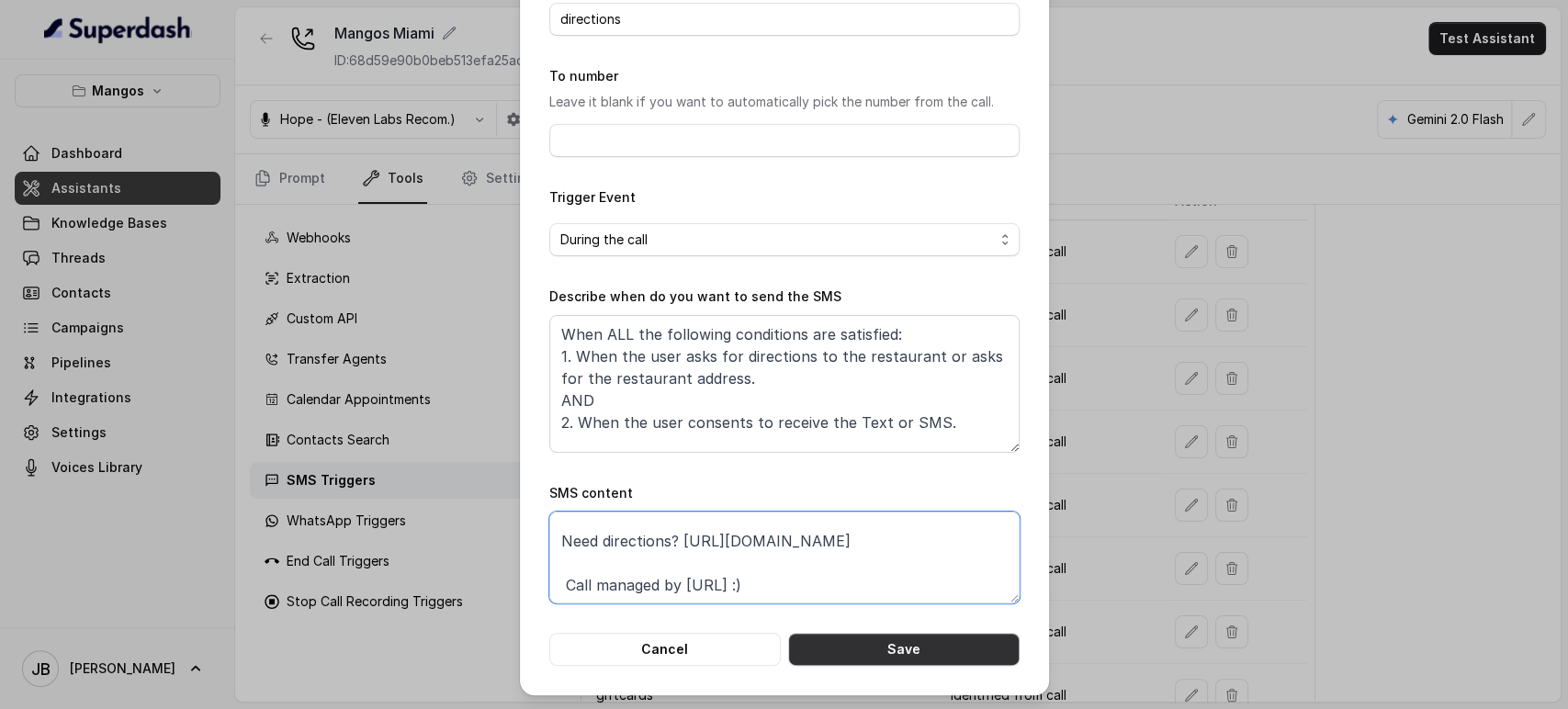
type textarea "Thanks for calling Mangos Miami! Need directions? [URL][DOMAIN_NAME] Call manag…"
drag, startPoint x: 906, startPoint y: 648, endPoint x: 901, endPoint y: 659, distance: 12.1
click at [903, 654] on button "Save" at bounding box center [904, 649] width 231 height 33
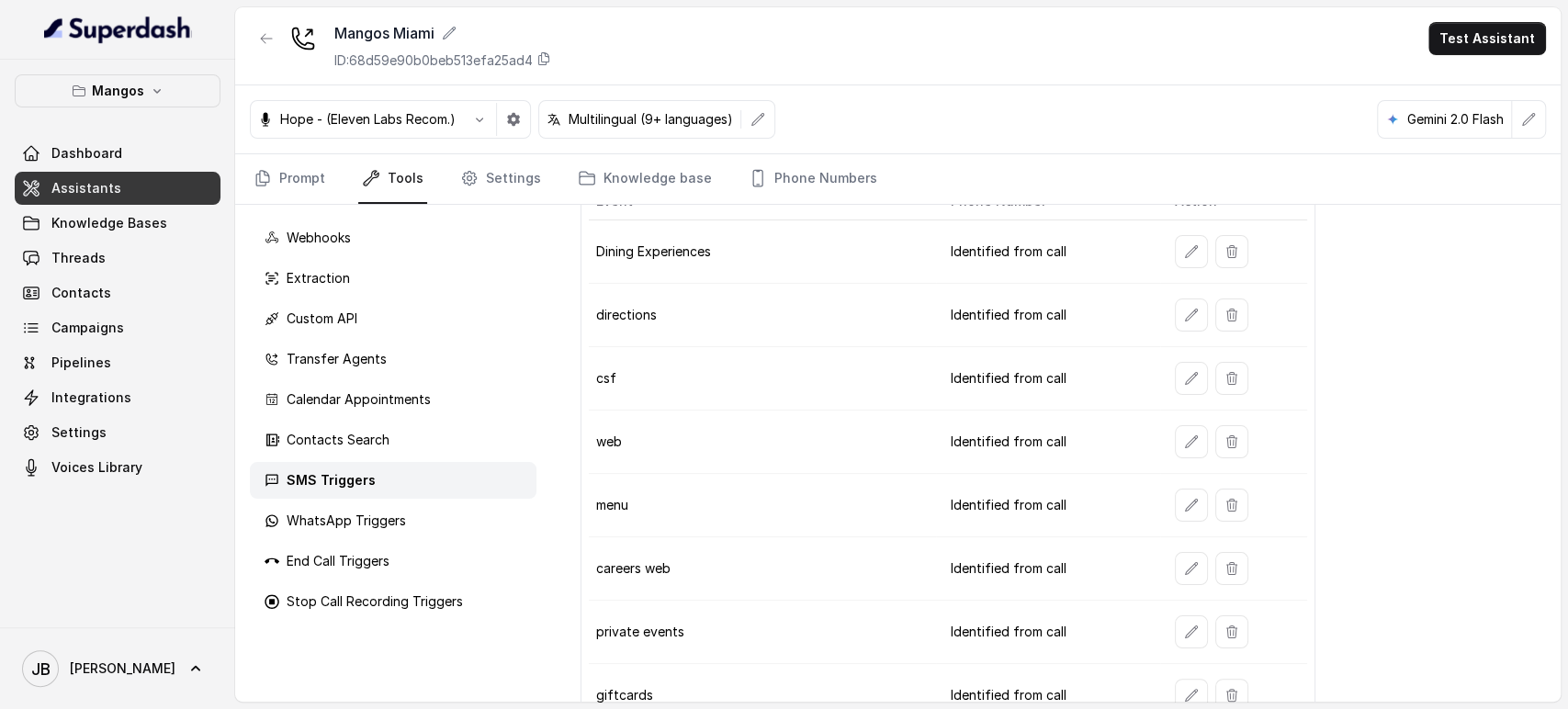
click at [1187, 329] on td at bounding box center [1234, 315] width 147 height 63
click at [1186, 321] on button "button" at bounding box center [1191, 315] width 33 height 33
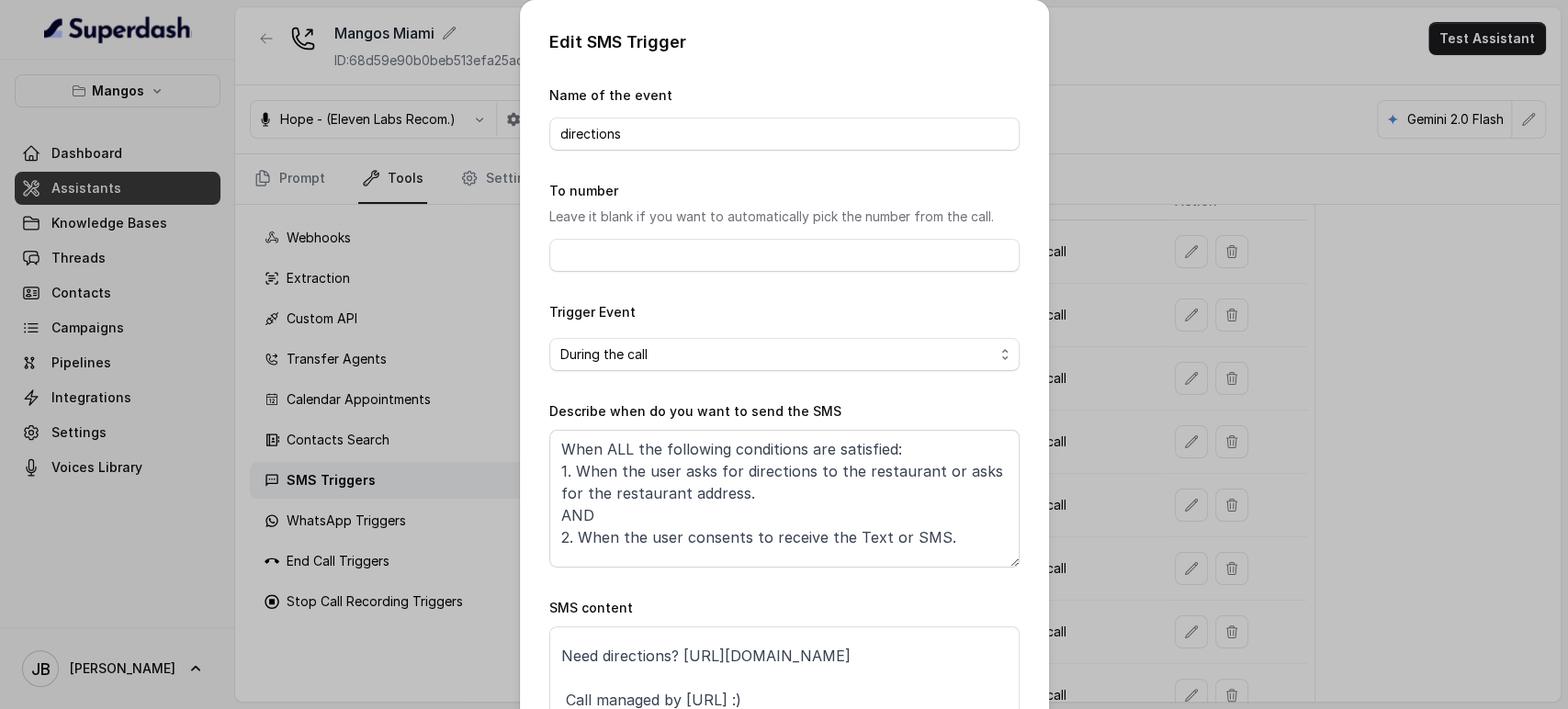
click at [1129, 525] on div "Edit SMS Trigger Name of the event directions To number Leave it blank if you w…" at bounding box center [784, 354] width 1568 height 709
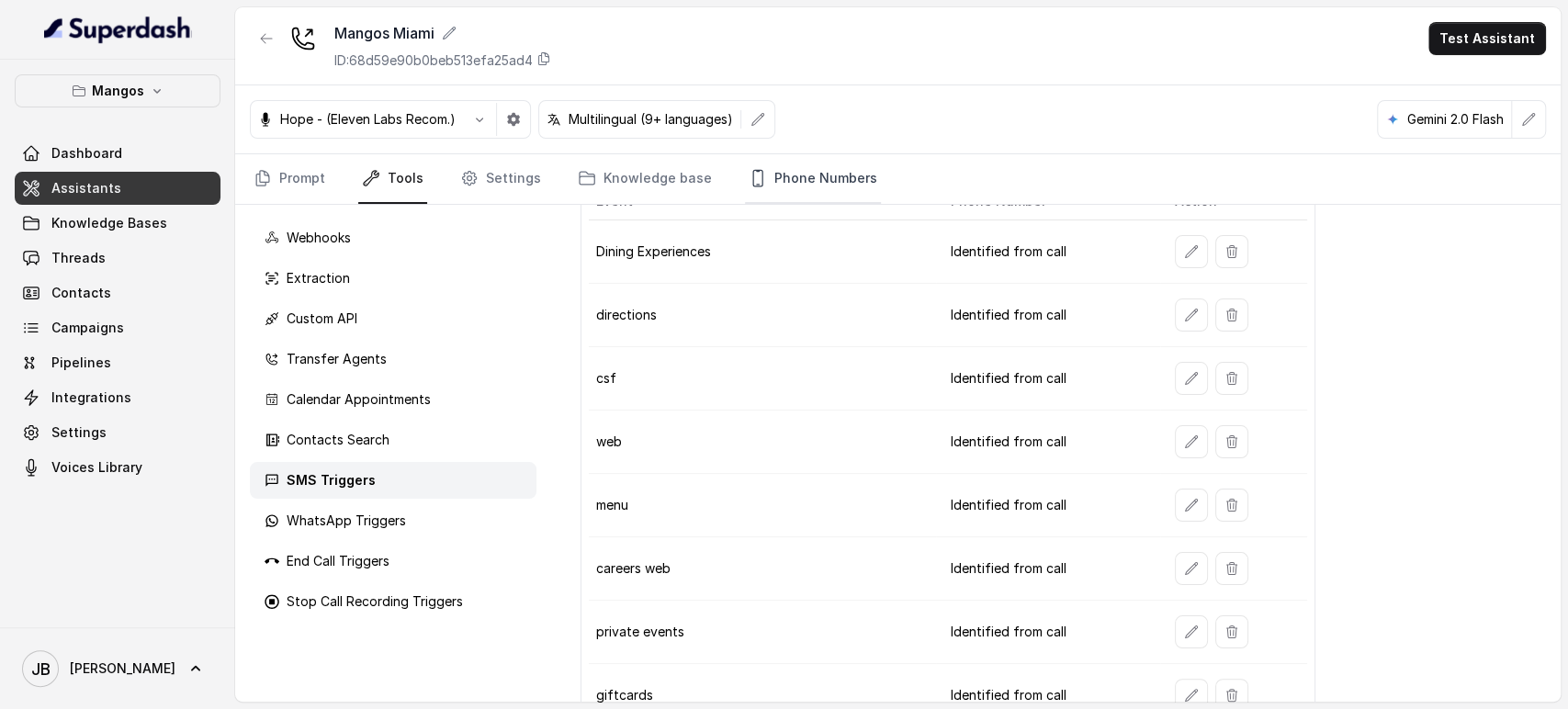
click at [811, 177] on link "Phone Numbers" at bounding box center [813, 178] width 136 height 50
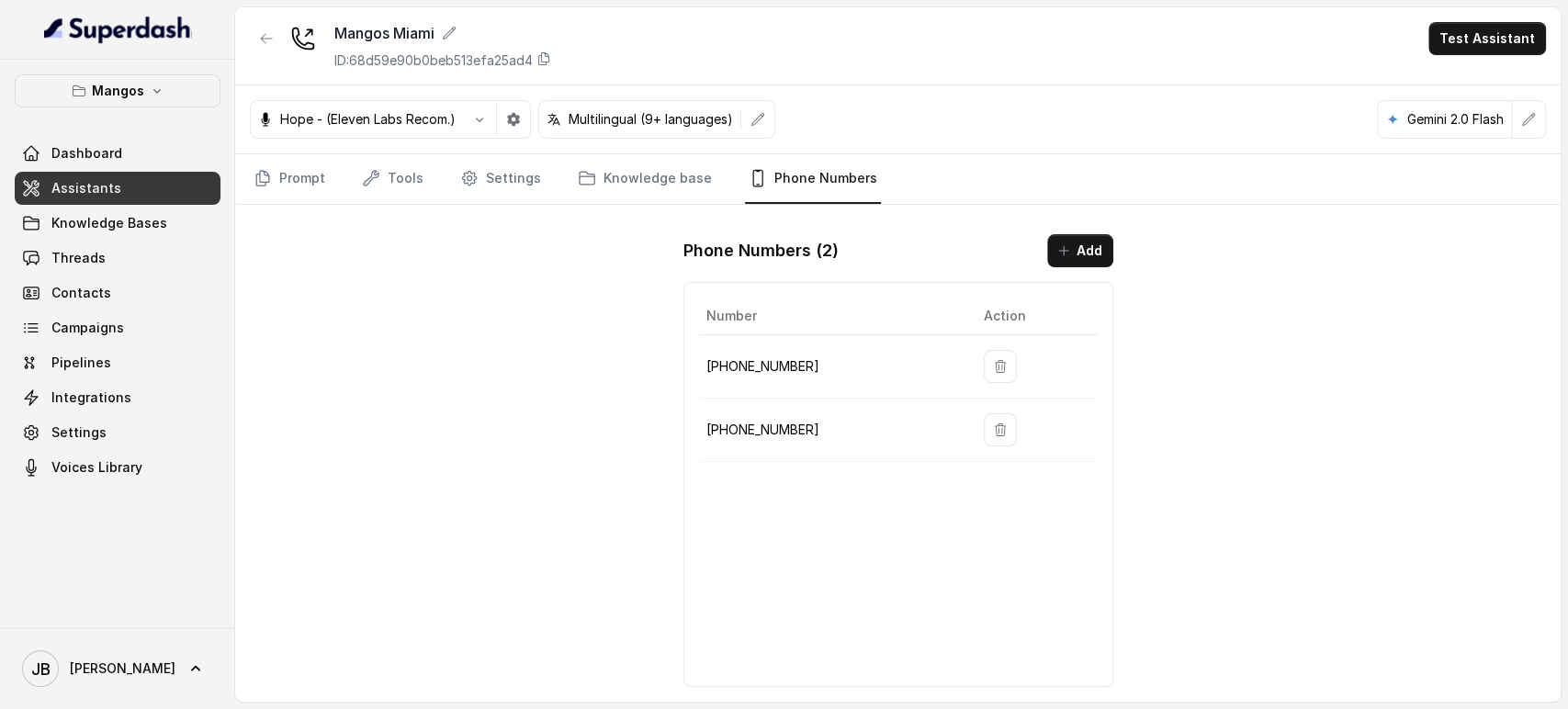
click at [794, 416] on td "[PHONE_NUMBER]" at bounding box center [834, 429] width 271 height 63
click at [778, 431] on p "[PHONE_NUMBER]" at bounding box center [831, 429] width 248 height 22
copy p "17867132340"
click at [373, 177] on icon "Tabs" at bounding box center [371, 178] width 19 height 19
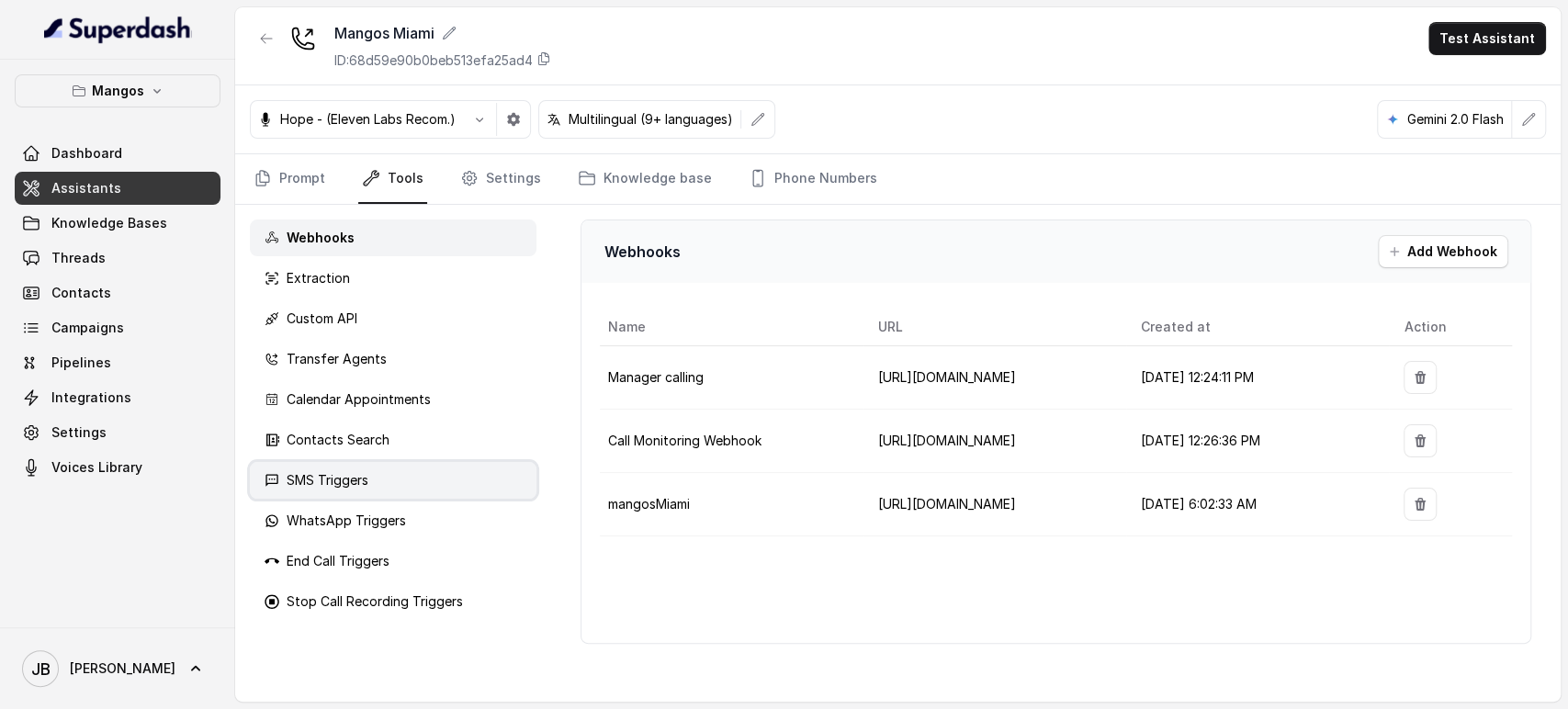
click at [419, 473] on div "SMS Triggers" at bounding box center [393, 480] width 287 height 37
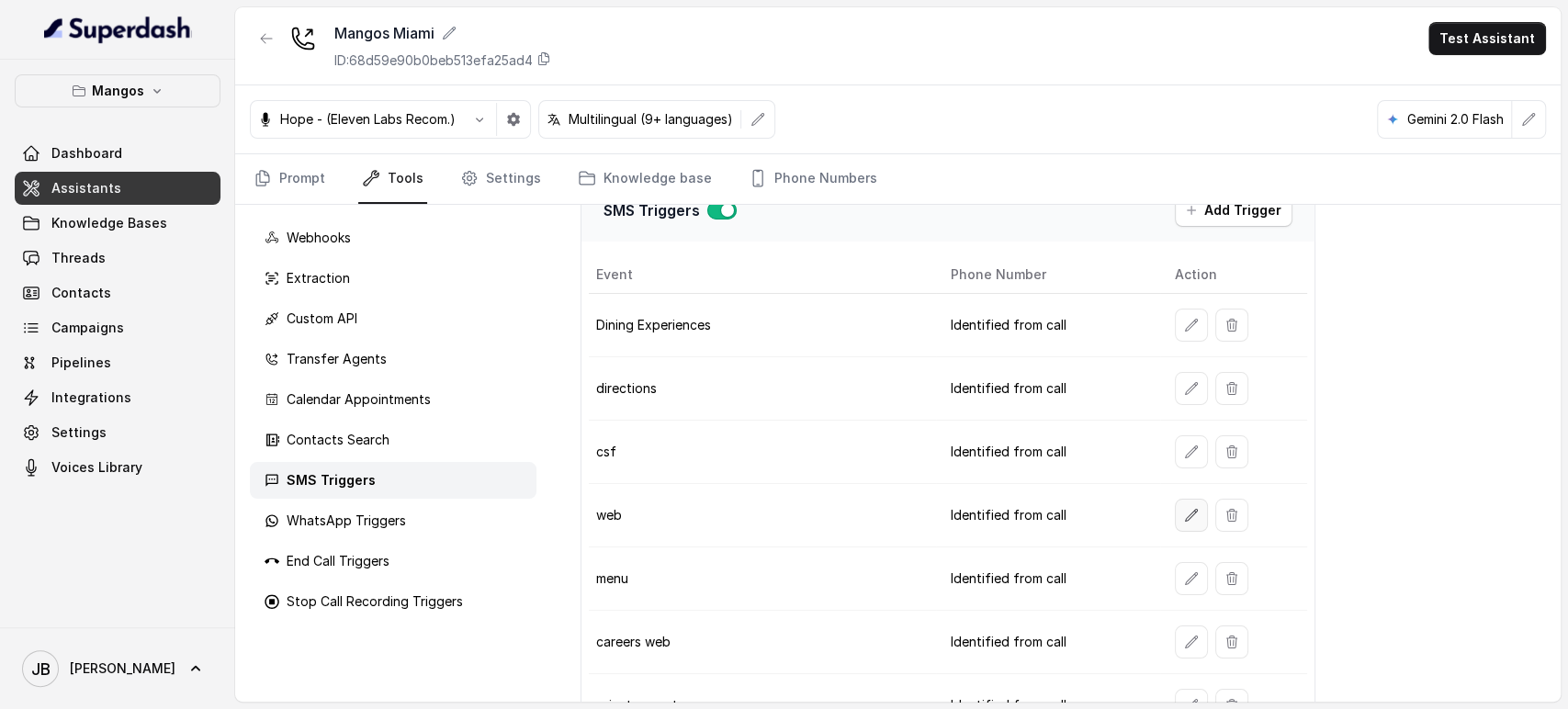
scroll to position [102, 0]
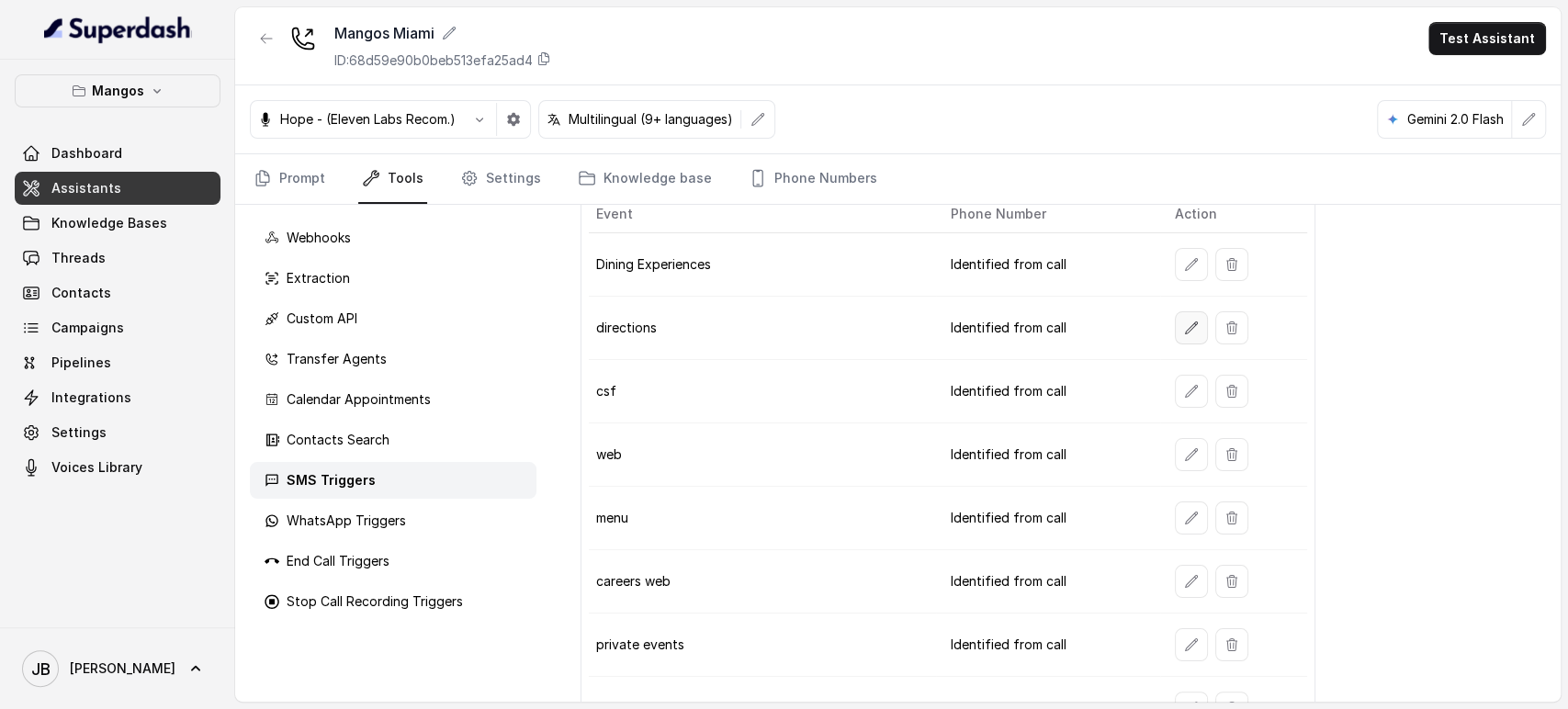
click at [1183, 335] on button "button" at bounding box center [1191, 328] width 33 height 33
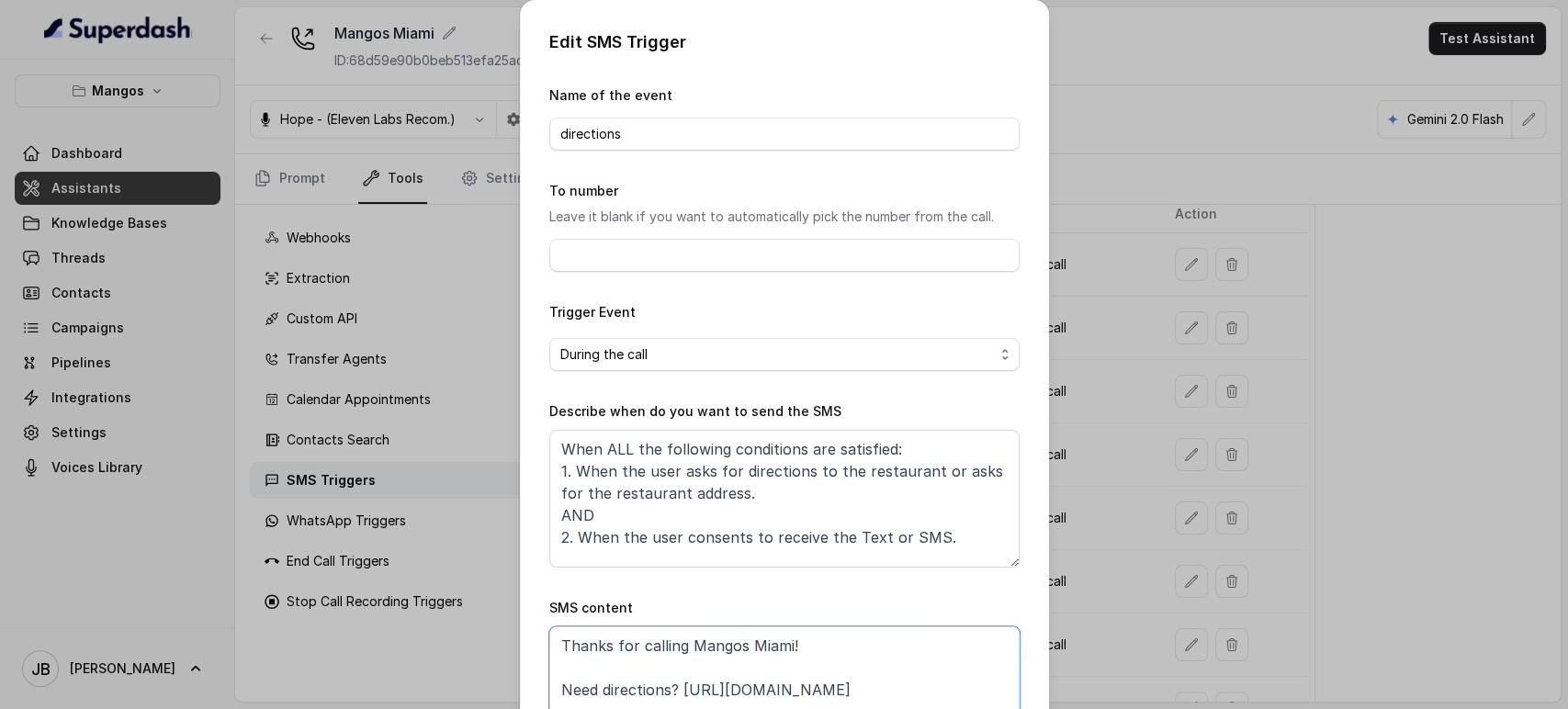
drag, startPoint x: 935, startPoint y: 685, endPoint x: 675, endPoint y: 686, distance: 260.0
click at [674, 686] on textarea "Thanks for calling Mangos Miami! Need directions? [URL][DOMAIN_NAME] Call manag…" at bounding box center [784, 672] width 471 height 92
paste textarea "[DOMAIN_NAME][URL]"
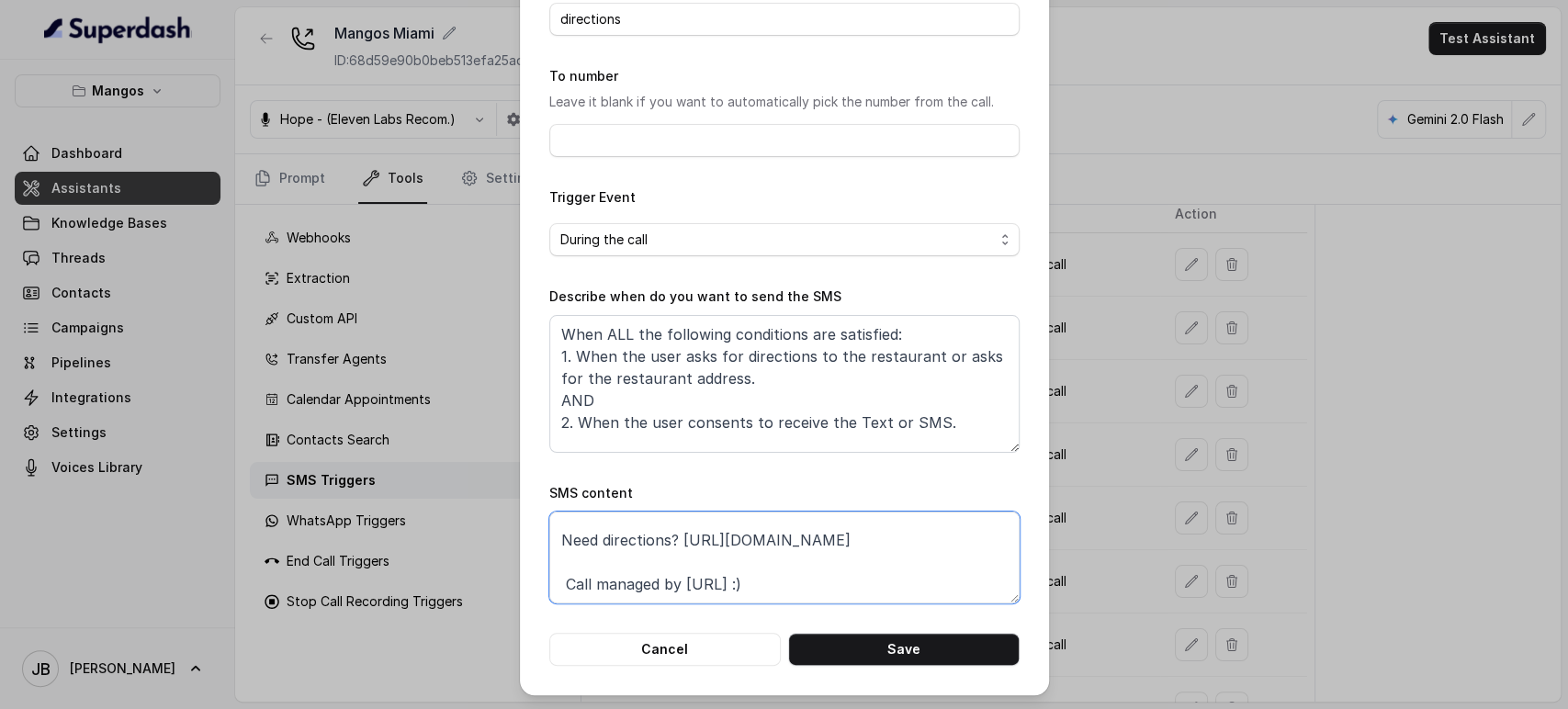
scroll to position [78, 0]
type textarea "Thanks for calling Mangos Miami! Need directions? [URL][DOMAIN_NAME] Call manag…"
click at [892, 643] on button "Save" at bounding box center [904, 649] width 231 height 33
